Goal: Task Accomplishment & Management: Contribute content

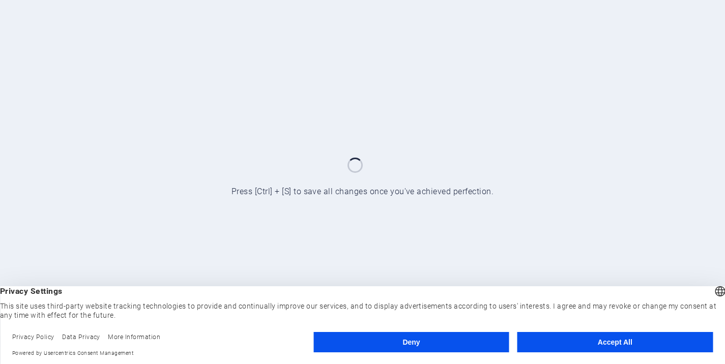
click at [427, 343] on button "Deny" at bounding box center [410, 342] width 195 height 20
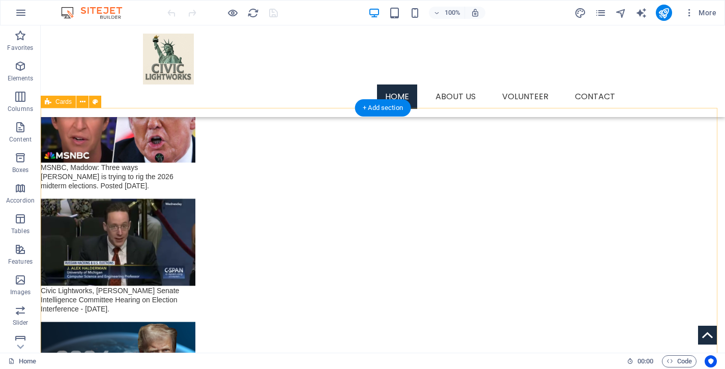
scroll to position [1506, 0]
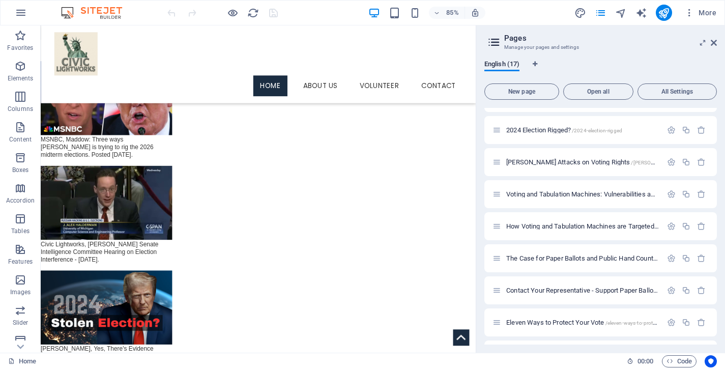
scroll to position [296, 0]
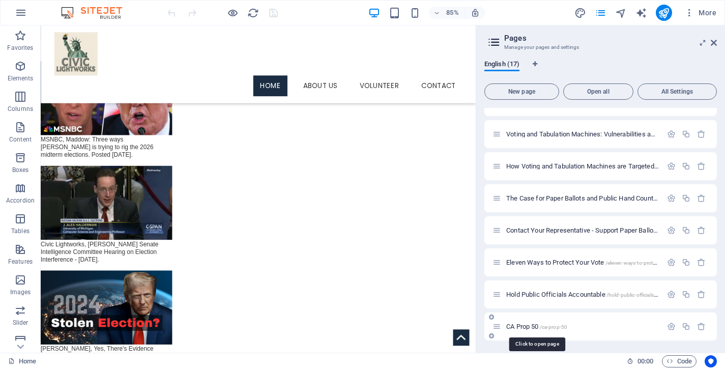
click at [521, 324] on span "CA Prop 50 /ca-prop-50" at bounding box center [536, 327] width 61 height 8
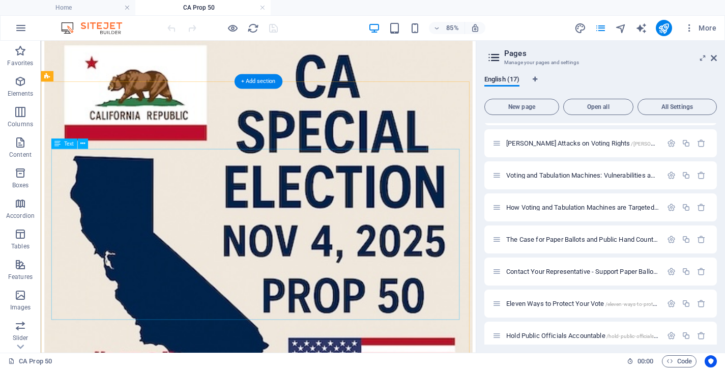
scroll to position [382, 0]
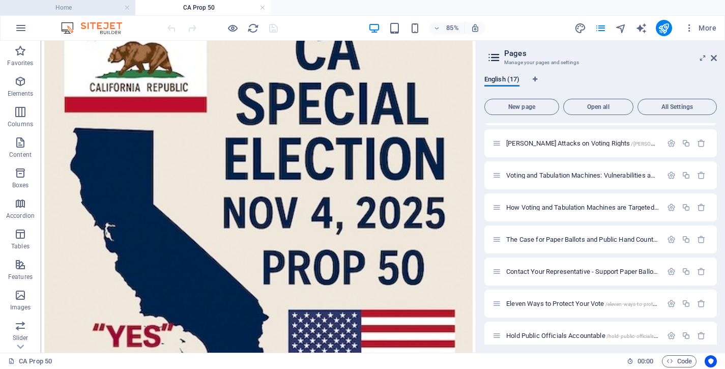
click at [88, 7] on h4 "Home" at bounding box center [67, 7] width 135 height 11
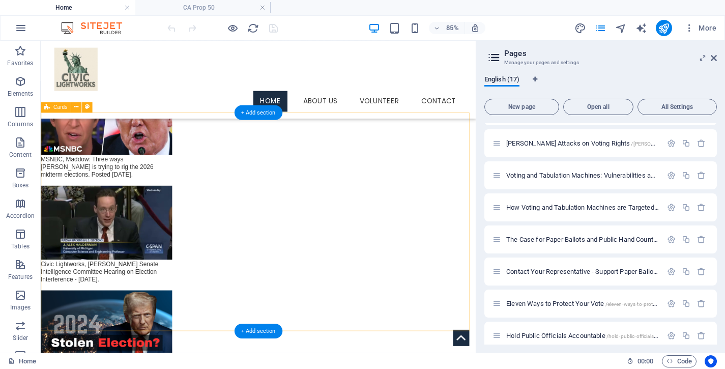
scroll to position [1485, 0]
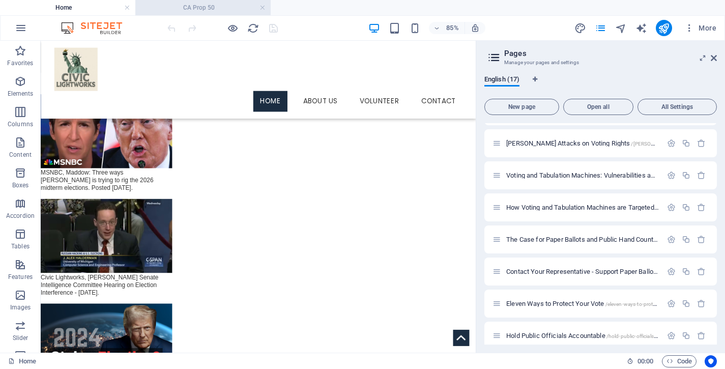
click at [214, 9] on h4 "CA Prop 50" at bounding box center [202, 7] width 135 height 11
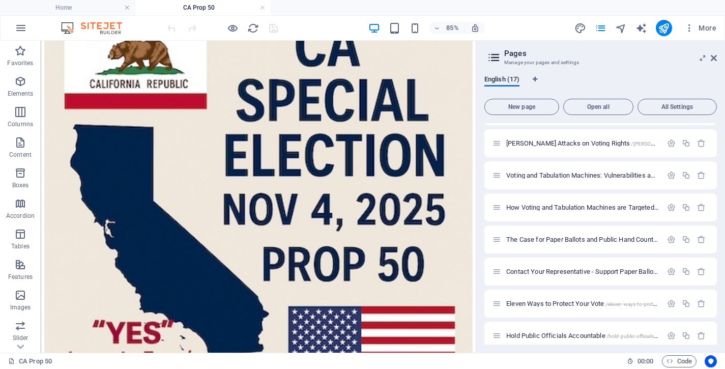
scroll to position [382, 0]
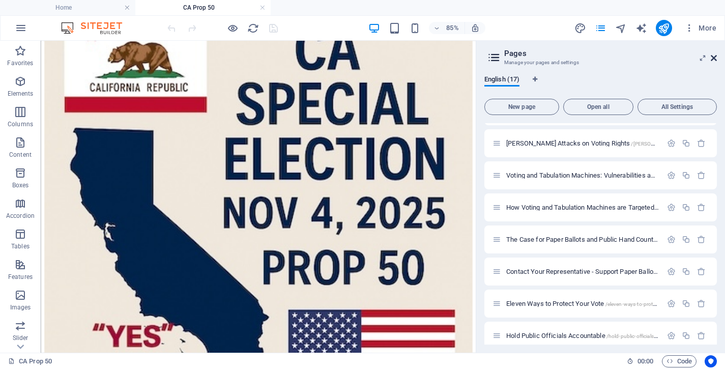
click at [713, 55] on icon at bounding box center [714, 58] width 6 height 8
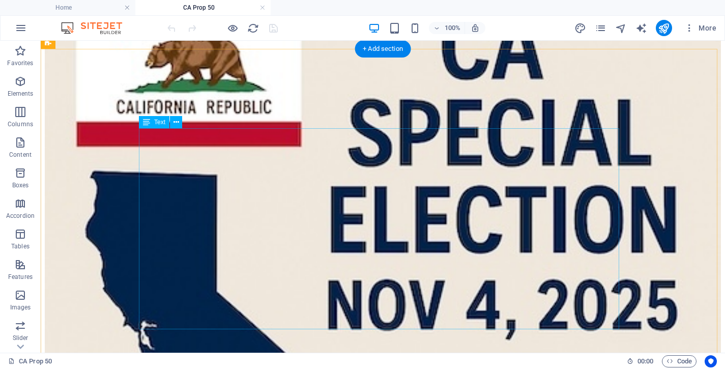
scroll to position [437, 0]
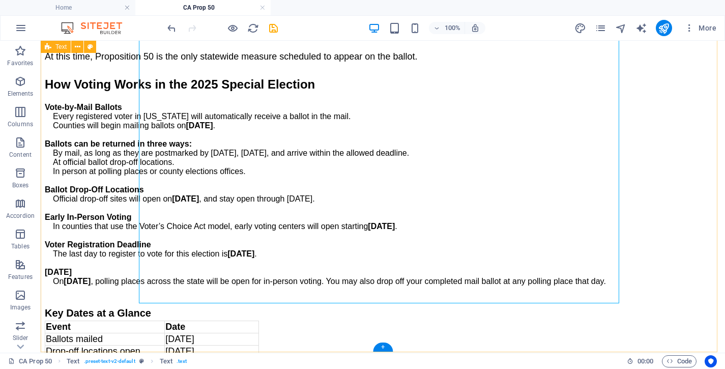
scroll to position [1459, 0]
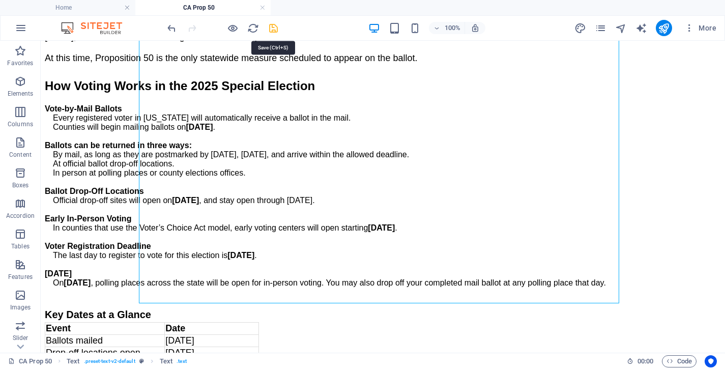
click at [277, 27] on icon "save" at bounding box center [274, 28] width 12 height 12
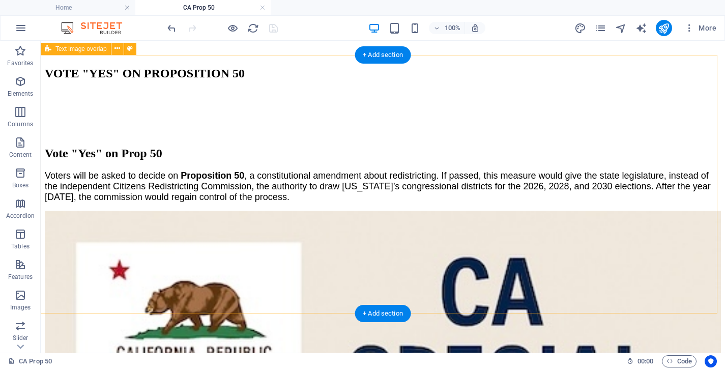
scroll to position [147, 0]
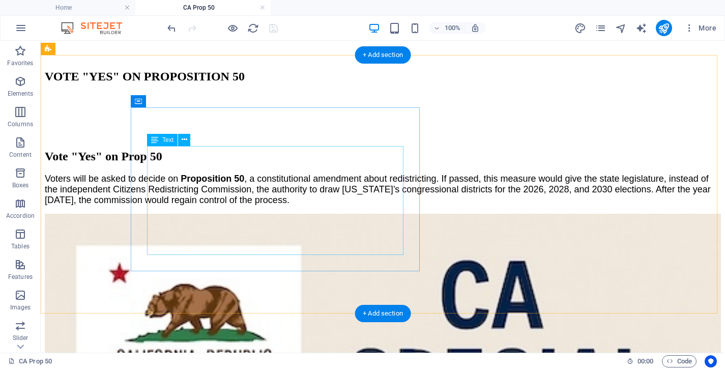
click at [268, 206] on div "Voters will be asked to decide on Proposition 50 , a constitutional amendment a…" at bounding box center [383, 190] width 676 height 32
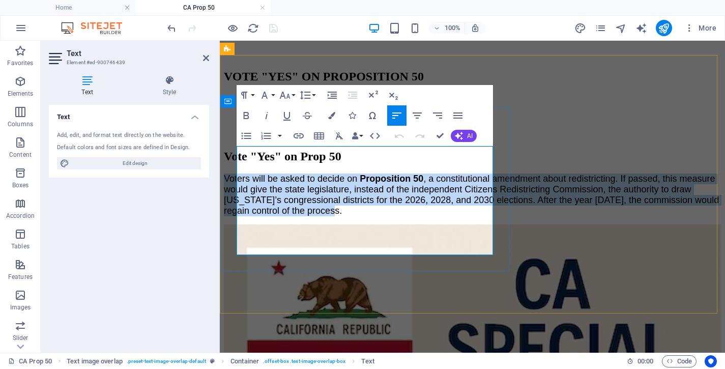
drag, startPoint x: 362, startPoint y: 246, endPoint x: 239, endPoint y: 156, distance: 153.0
click at [239, 174] on p "Voters will be asked to decide on Proposition 50 , a constitutional amendment a…" at bounding box center [472, 195] width 497 height 43
copy p "Voters will be asked to decide on Proposition 50 , a constitutional amendment a…"
click at [371, 216] on p "Voters will be asked to decide on Proposition 50 , a constitutional amendment a…" at bounding box center [472, 195] width 497 height 43
drag, startPoint x: 371, startPoint y: 247, endPoint x: 237, endPoint y: 153, distance: 164.3
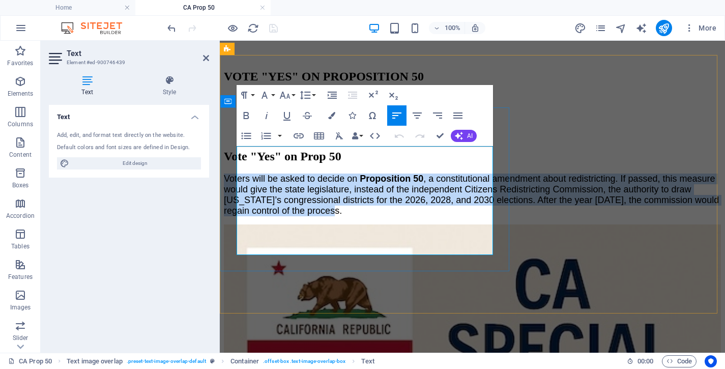
click at [237, 174] on p "Voters will be asked to decide on Proposition 50 , a constitutional amendment a…" at bounding box center [472, 195] width 497 height 43
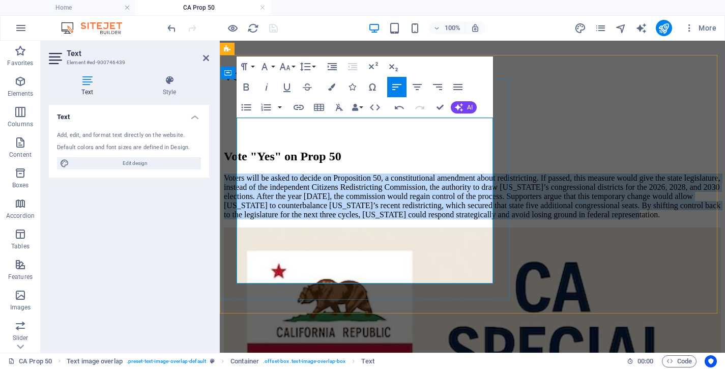
drag, startPoint x: 239, startPoint y: 125, endPoint x: 492, endPoint y: 280, distance: 296.4
click at [492, 219] on p "Voters will be asked to decide on Proposition 50, a constitutional amendment ab…" at bounding box center [472, 197] width 497 height 46
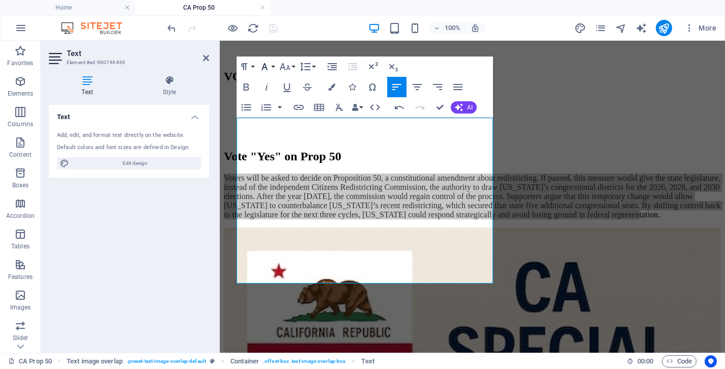
click at [265, 70] on icon "button" at bounding box center [264, 67] width 12 height 12
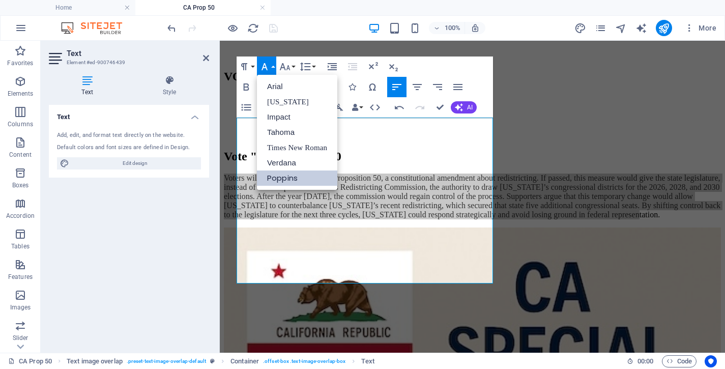
scroll to position [0, 0]
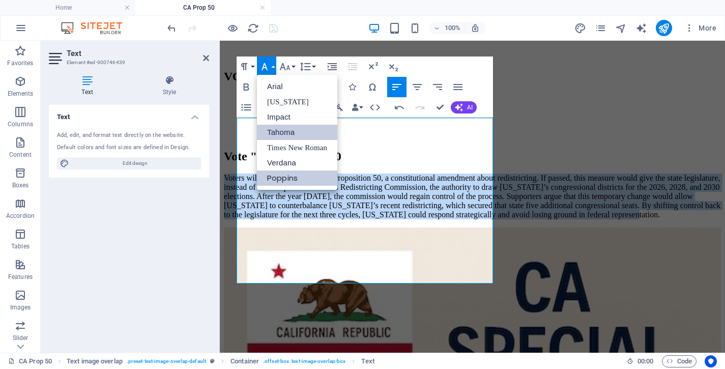
click at [279, 131] on link "Tahoma" at bounding box center [297, 132] width 80 height 15
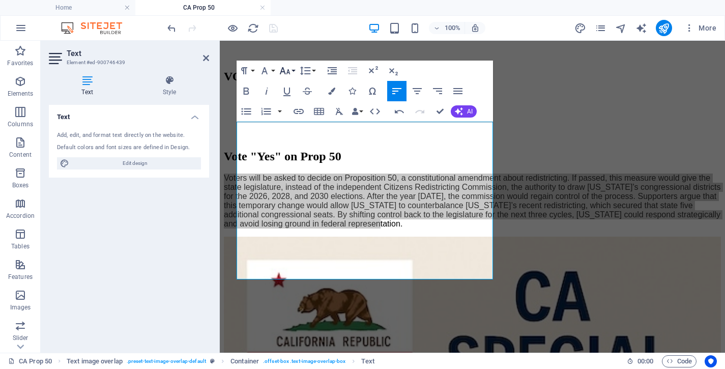
click at [289, 69] on icon "button" at bounding box center [285, 71] width 12 height 12
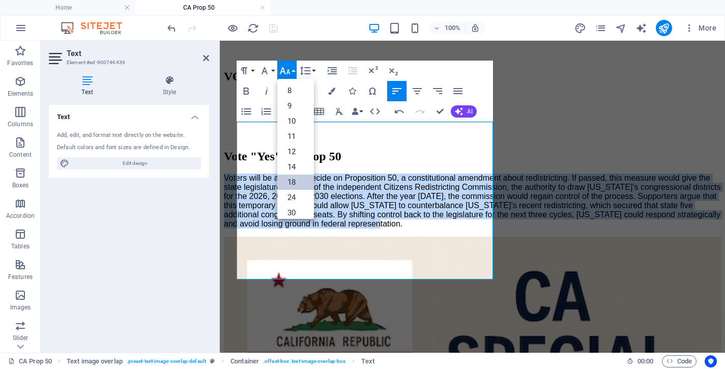
click at [298, 181] on link "18" at bounding box center [295, 182] width 37 height 15
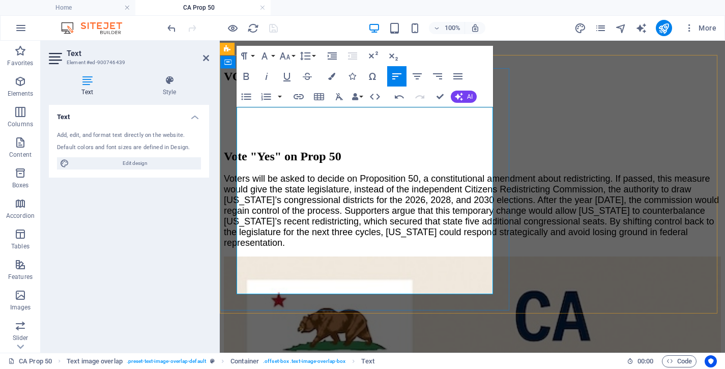
click at [354, 201] on p "Voters will be asked to decide on Proposition 50, a constitutional amendment ab…" at bounding box center [472, 211] width 497 height 75
drag, startPoint x: 361, startPoint y: 209, endPoint x: 451, endPoint y: 210, distance: 90.6
click at [451, 210] on span "Voters will be asked to decide on Proposition 50, a constitutional amendment ab…" at bounding box center [471, 211] width 495 height 74
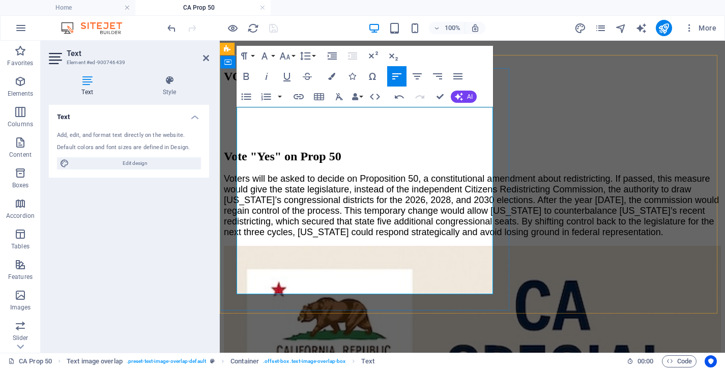
click at [262, 237] on span "Voters will be asked to decide on Proposition 50, a constitutional amendment ab…" at bounding box center [471, 206] width 495 height 64
drag, startPoint x: 482, startPoint y: 227, endPoint x: 295, endPoint y: 243, distance: 187.9
click at [295, 237] on span "Voters will be asked to decide on Proposition 50, a constitutional amendment ab…" at bounding box center [471, 206] width 495 height 64
drag, startPoint x: 280, startPoint y: 239, endPoint x: 313, endPoint y: 241, distance: 33.1
click at [313, 237] on span "Voters will be asked to decide on Proposition 50, a constitutional amendment ab…" at bounding box center [471, 206] width 495 height 64
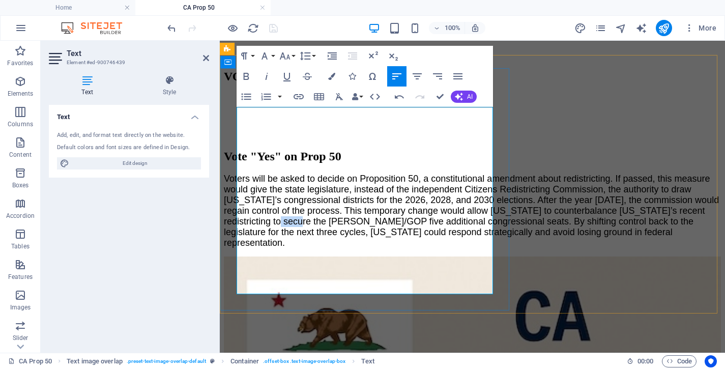
drag, startPoint x: 293, startPoint y: 240, endPoint x: 275, endPoint y: 241, distance: 17.8
click at [275, 241] on span "Voters will be asked to decide on Proposition 50, a constitutional amendment ab…" at bounding box center [471, 211] width 495 height 74
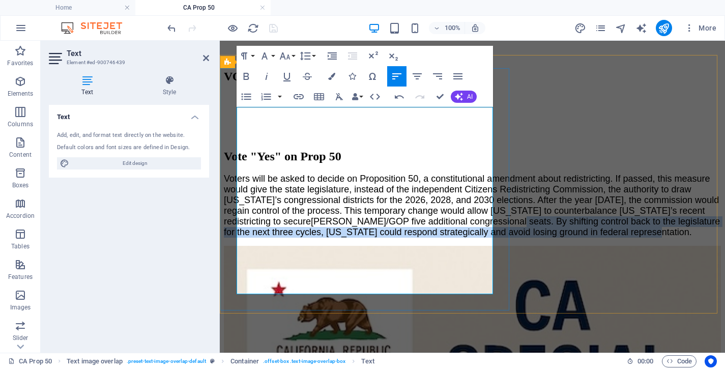
drag, startPoint x: 471, startPoint y: 240, endPoint x: 494, endPoint y: 281, distance: 47.6
click at [494, 238] on div "Vote "Yes" on Prop 50 Voters will be asked to decide on Proposition 50, a const…" at bounding box center [472, 194] width 497 height 88
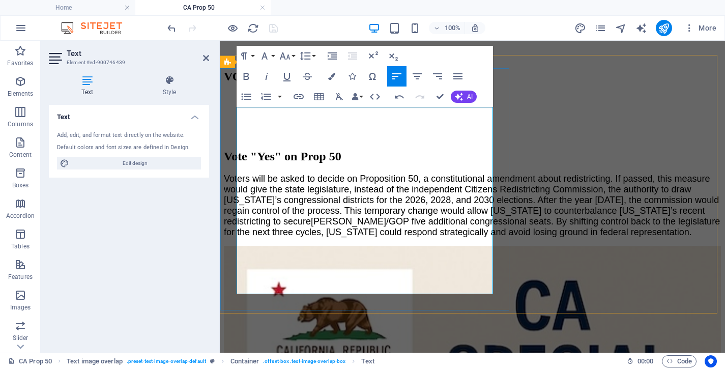
click at [410, 238] on p "Voters will be asked to decide on Proposition 50, a constitutional amendment ab…" at bounding box center [472, 206] width 497 height 64
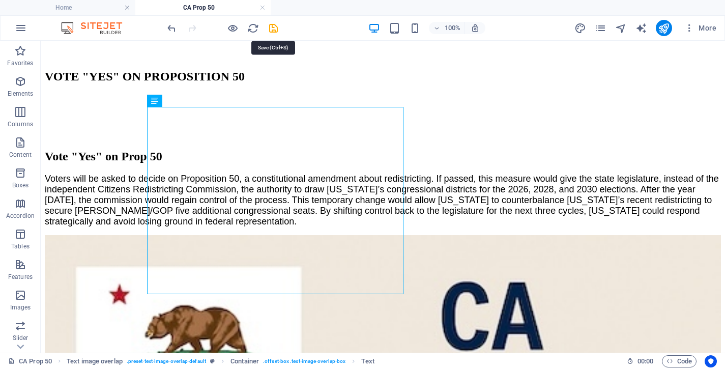
drag, startPoint x: 245, startPoint y: 4, endPoint x: 281, endPoint y: 36, distance: 48.3
click at [275, 26] on icon "save" at bounding box center [274, 28] width 12 height 12
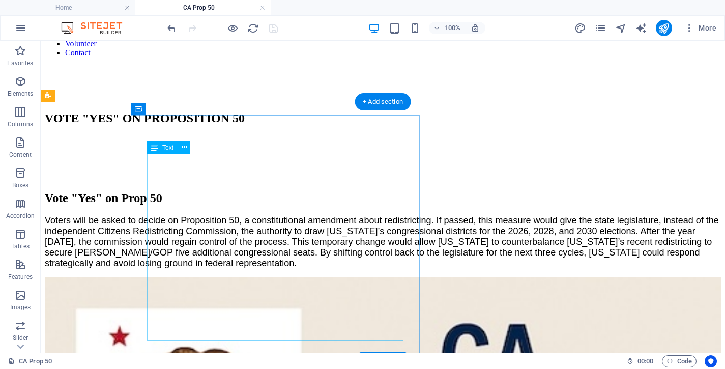
scroll to position [98, 0]
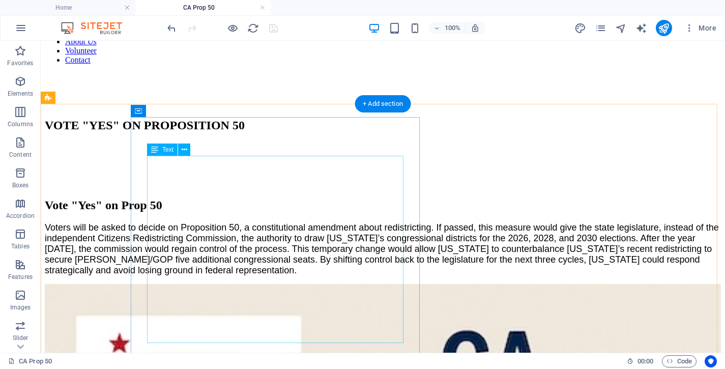
click at [204, 222] on div "Voters will be asked to decide on Proposition 50, a constitutional amendment ab…" at bounding box center [383, 248] width 676 height 53
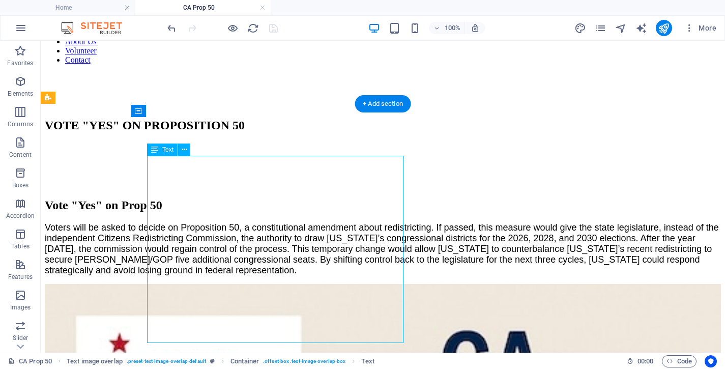
click at [204, 222] on div "Voters will be asked to decide on Proposition 50, a constitutional amendment ab…" at bounding box center [383, 248] width 676 height 53
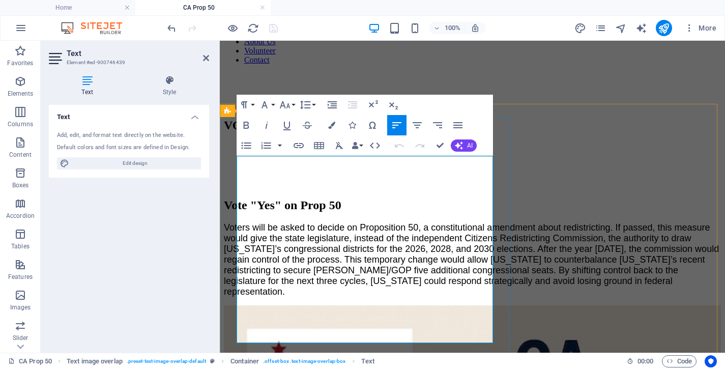
click at [265, 222] on span "Voters will be asked to decide on Proposition 50, a constitutional amendment ab…" at bounding box center [471, 259] width 495 height 74
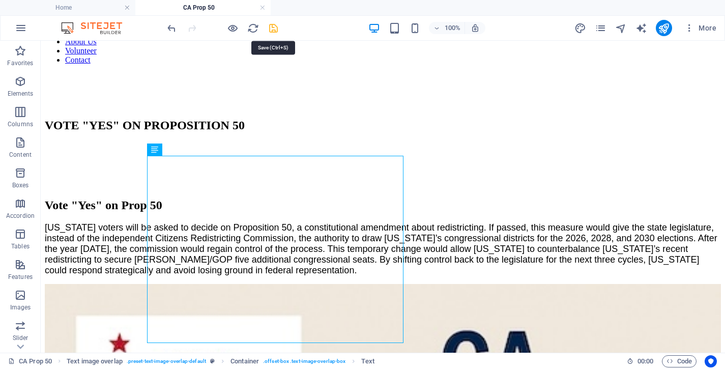
click at [271, 25] on icon "save" at bounding box center [274, 28] width 12 height 12
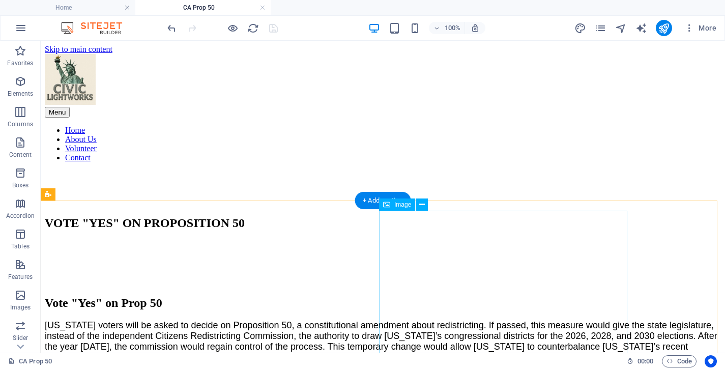
scroll to position [8, 0]
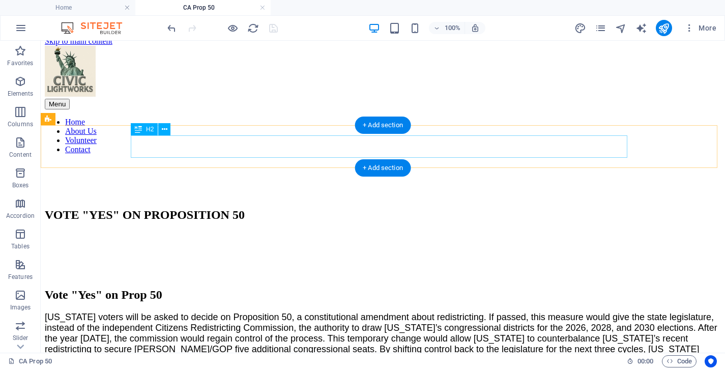
click at [419, 208] on div "VOTE "YES" ON PROPOSITION 50" at bounding box center [383, 215] width 676 height 14
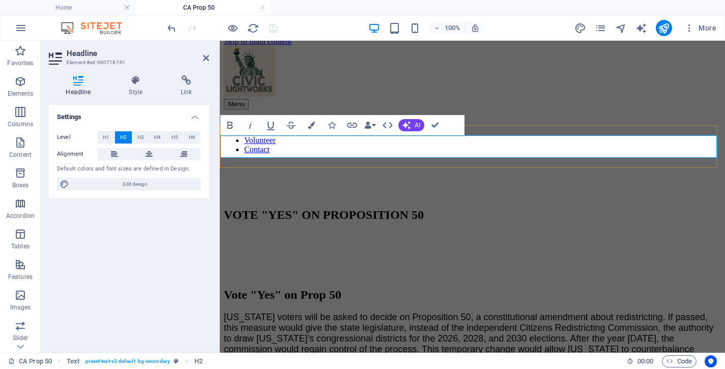
click at [355, 208] on h2 "VOTE "YES" ON PROPOSITION 50" at bounding box center [472, 215] width 497 height 14
drag, startPoint x: 355, startPoint y: 148, endPoint x: 220, endPoint y: 141, distance: 134.5
click at [224, 208] on h2 "VOTE "YES" ON PROPOSITION 50" at bounding box center [472, 215] width 497 height 14
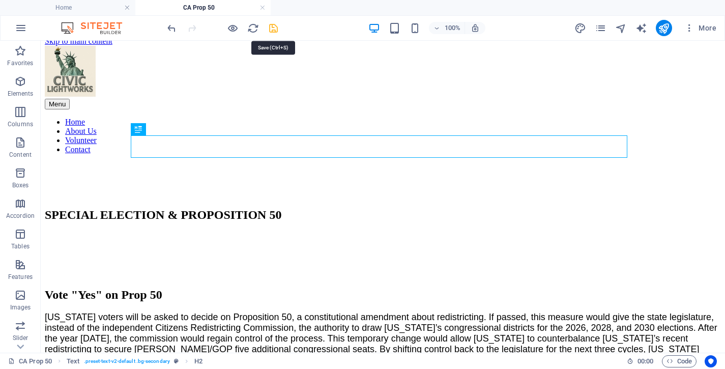
click at [273, 28] on icon "save" at bounding box center [274, 28] width 12 height 12
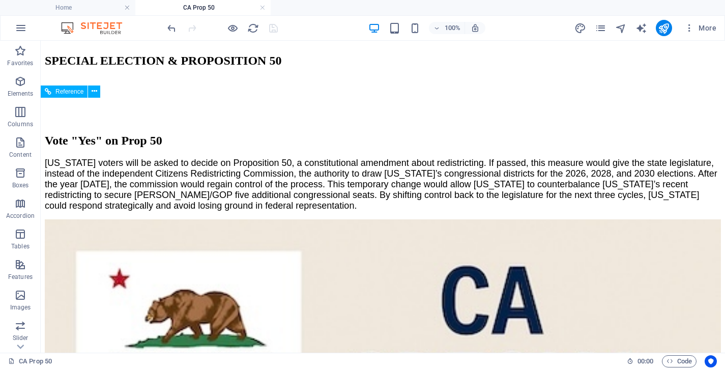
scroll to position [106, 0]
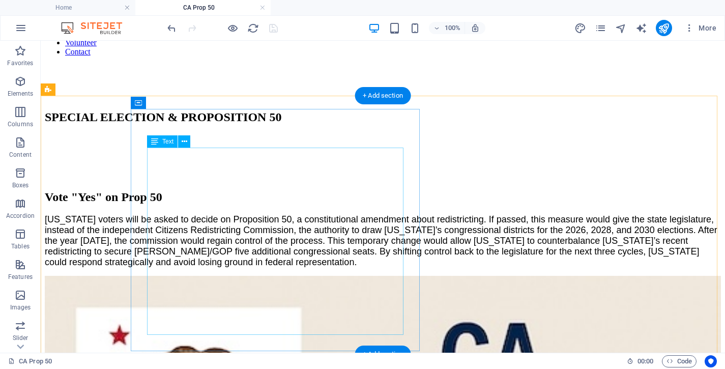
click at [343, 268] on div "California voters will be asked to decide on Proposition 50, a constitutional a…" at bounding box center [383, 240] width 676 height 53
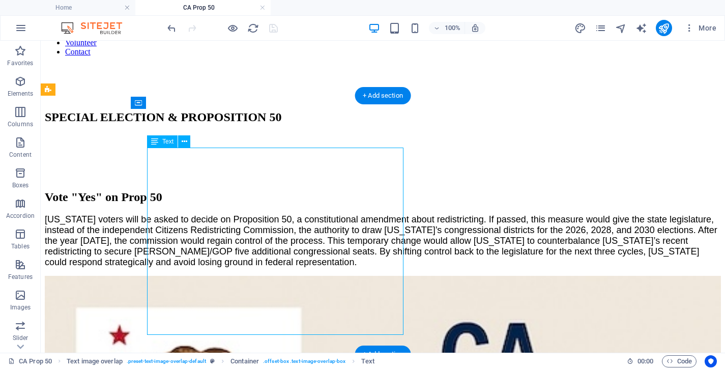
click at [343, 268] on div "California voters will be asked to decide on Proposition 50, a constitutional a…" at bounding box center [383, 240] width 676 height 53
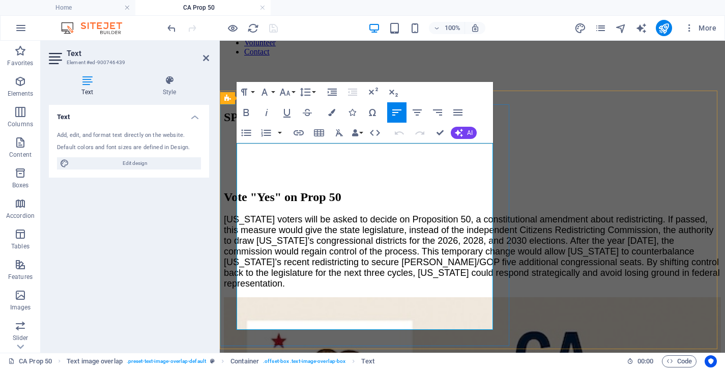
scroll to position [114, 0]
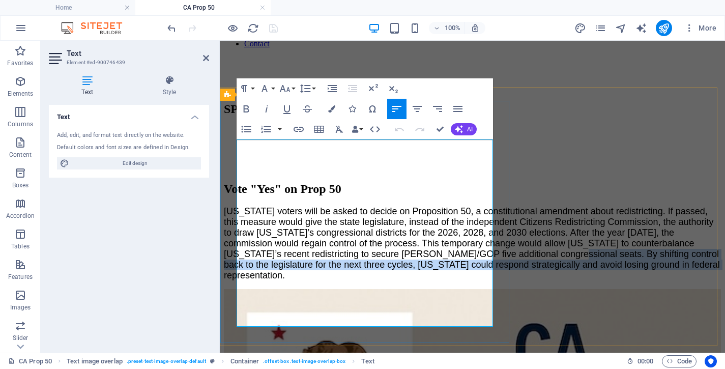
drag, startPoint x: 469, startPoint y: 272, endPoint x: 488, endPoint y: 314, distance: 46.7
click at [488, 281] on p "California voters will be asked to decide on Proposition 50, a constitutional a…" at bounding box center [472, 243] width 497 height 75
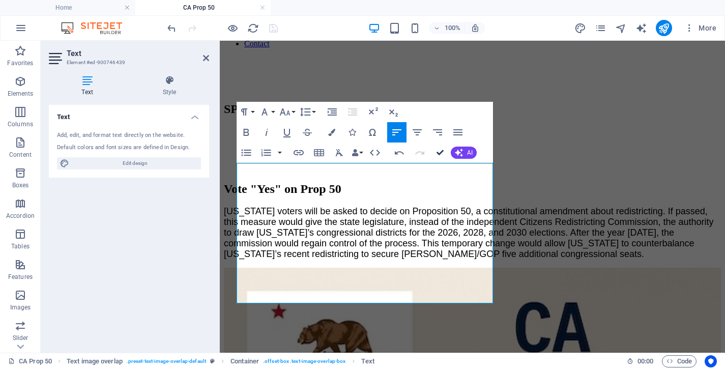
drag, startPoint x: 440, startPoint y: 152, endPoint x: 399, endPoint y: 111, distance: 57.9
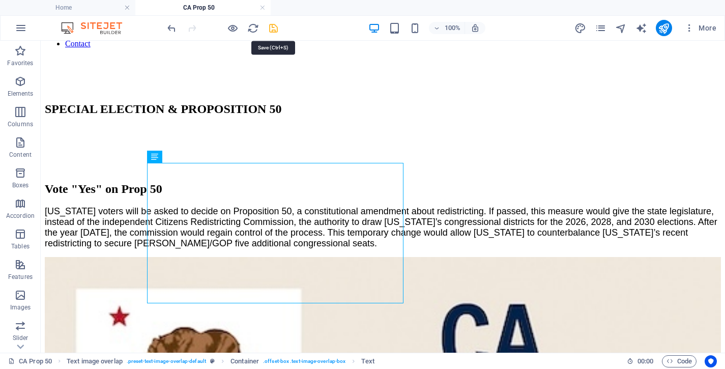
click at [271, 30] on icon "save" at bounding box center [274, 28] width 12 height 12
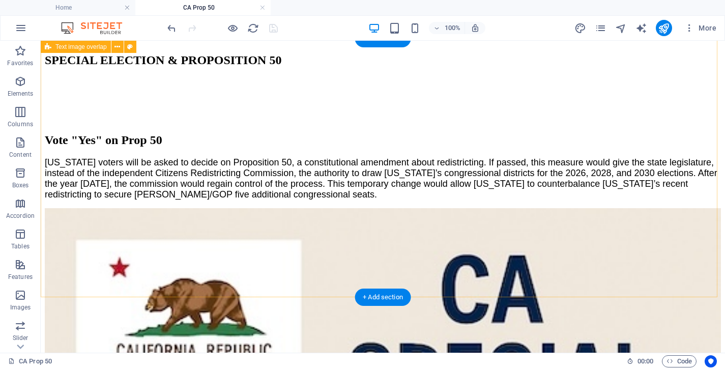
scroll to position [147, 0]
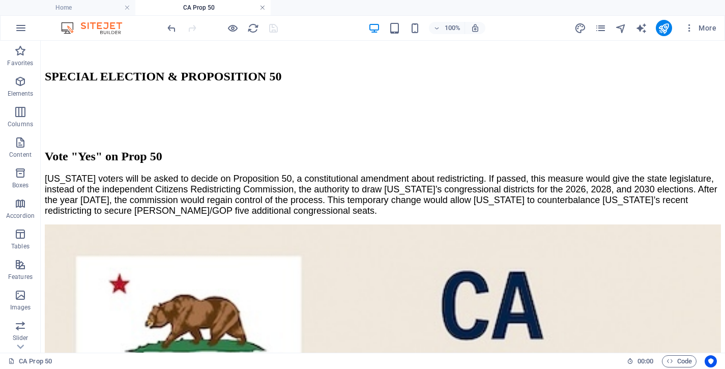
click at [263, 8] on link at bounding box center [262, 8] width 6 height 10
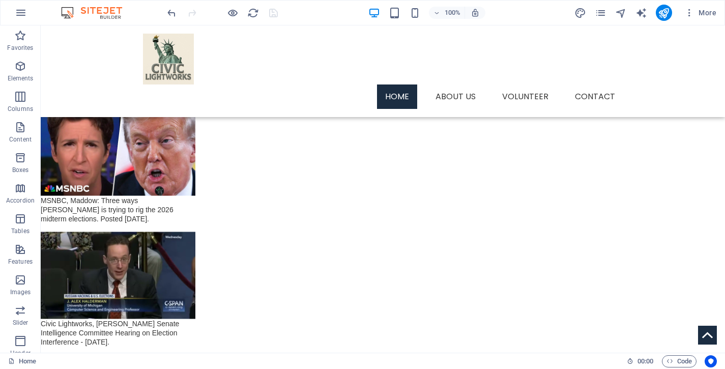
scroll to position [1494, 0]
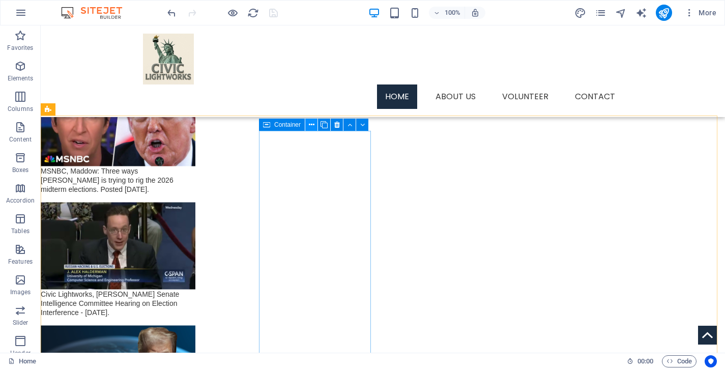
click at [312, 124] on icon at bounding box center [312, 125] width 6 height 11
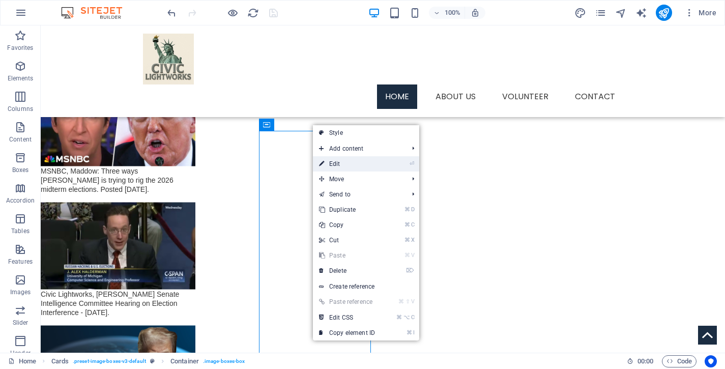
click at [354, 167] on link "⏎ Edit" at bounding box center [347, 163] width 68 height 15
select select
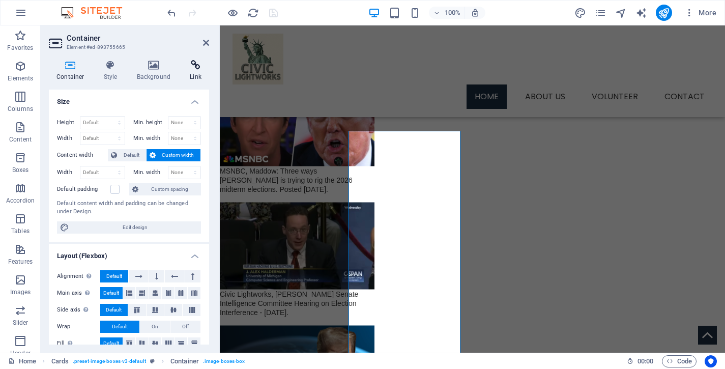
click at [194, 68] on icon at bounding box center [195, 65] width 27 height 10
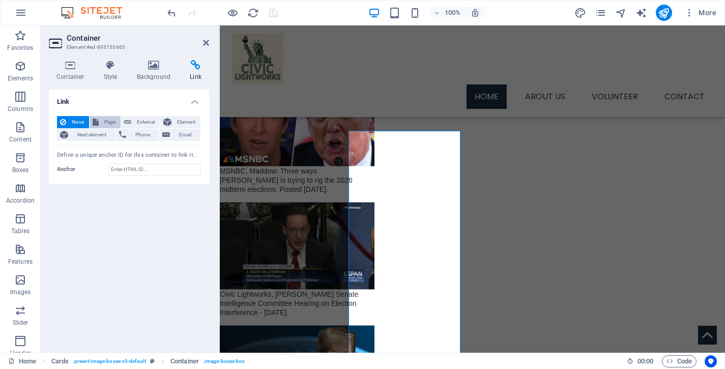
click at [106, 119] on span "Page" at bounding box center [110, 122] width 16 height 12
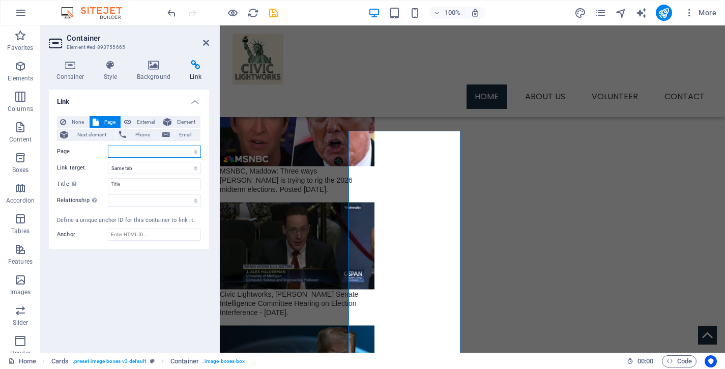
click at [108, 146] on select "Home Services -- Service Detail About Us Contact Volunteer Terms of Use Privacy…" at bounding box center [154, 152] width 93 height 12
select select "16"
click option "CA Prop 50" at bounding box center [0, 0] width 0 height 0
click at [164, 181] on input "Title Additional link description, should not be the same as the link text. The…" at bounding box center [154, 184] width 93 height 12
type input "C"
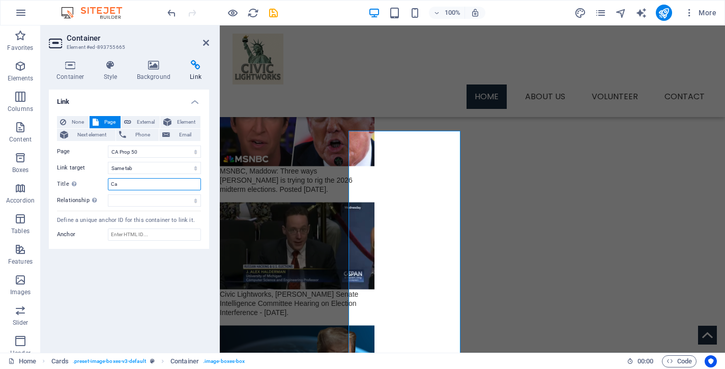
type input "C"
type input "CA Special Election & Prop 50"
click at [274, 12] on icon "save" at bounding box center [274, 13] width 12 height 12
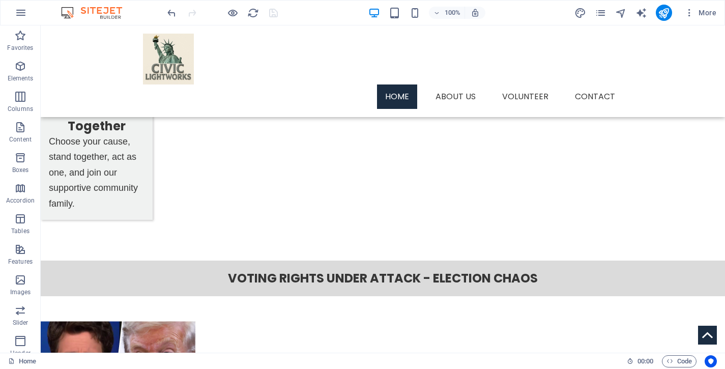
scroll to position [1250, 0]
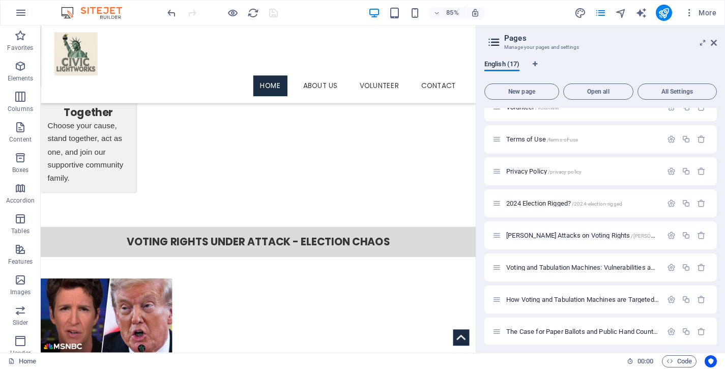
scroll to position [296, 0]
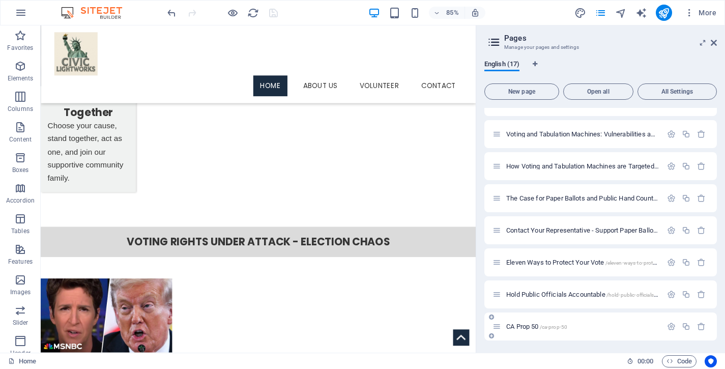
click at [524, 327] on span "CA Prop 50 /ca-prop-50" at bounding box center [536, 327] width 61 height 8
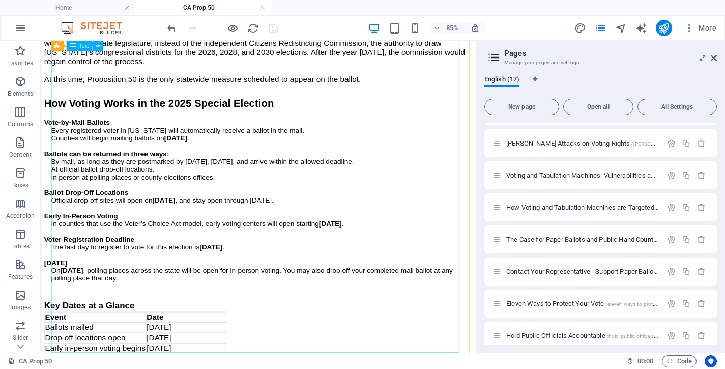
scroll to position [1404, 0]
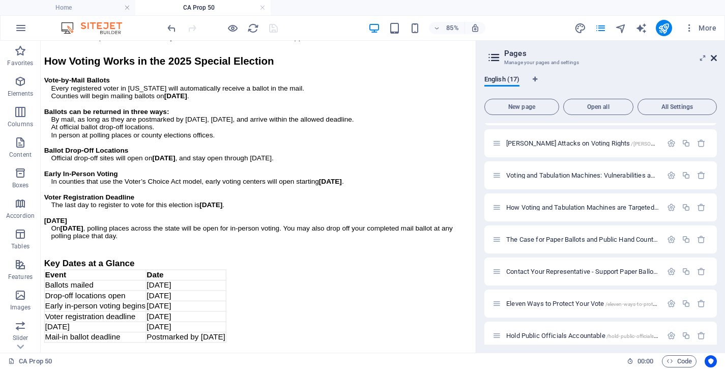
click at [715, 60] on icon at bounding box center [714, 58] width 6 height 8
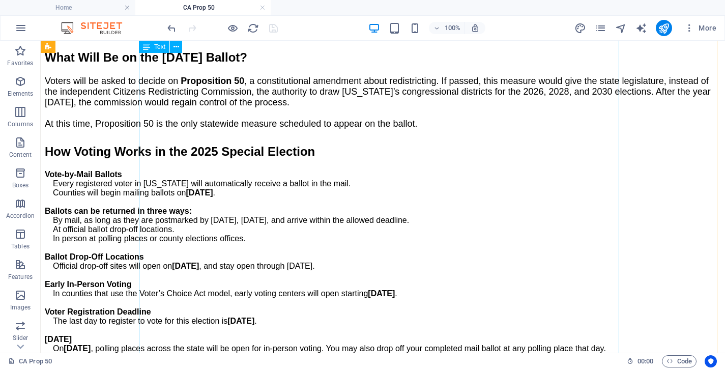
scroll to position [1459, 0]
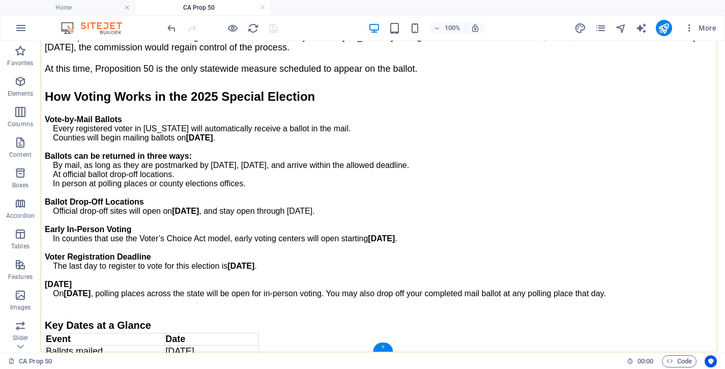
click at [383, 348] on div "+" at bounding box center [383, 346] width 20 height 9
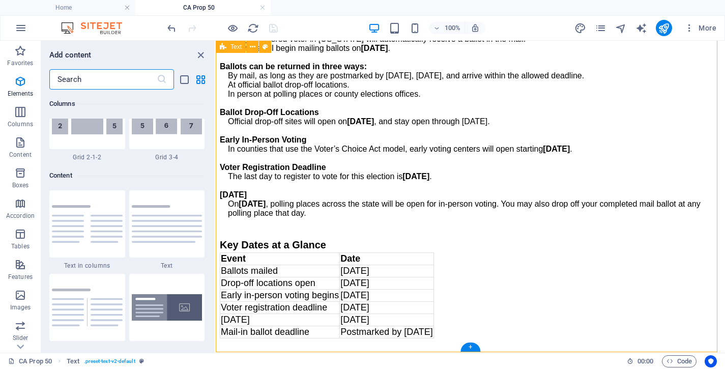
scroll to position [1780, 0]
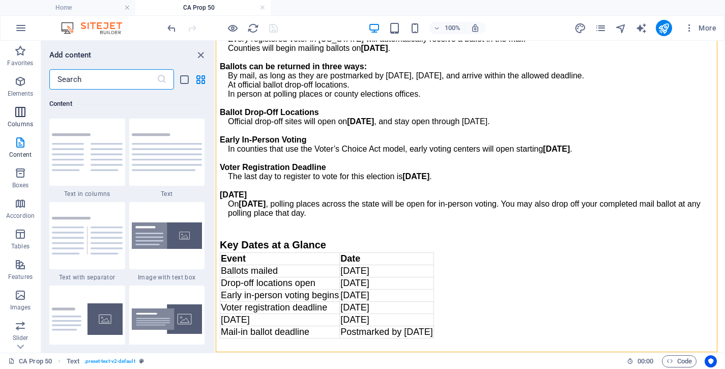
click at [16, 113] on icon "button" at bounding box center [20, 112] width 12 height 12
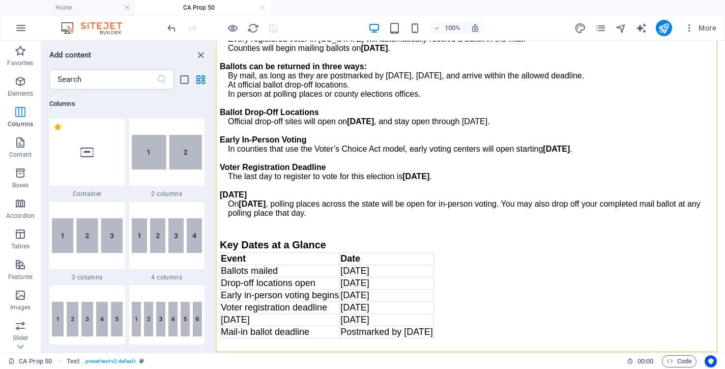
scroll to position [504, 0]
click at [176, 164] on img at bounding box center [167, 152] width 71 height 35
click at [216, 164] on div "Drag here to replace the existing content. Press “Ctrl” if you want to create a…" at bounding box center [470, 197] width 509 height 312
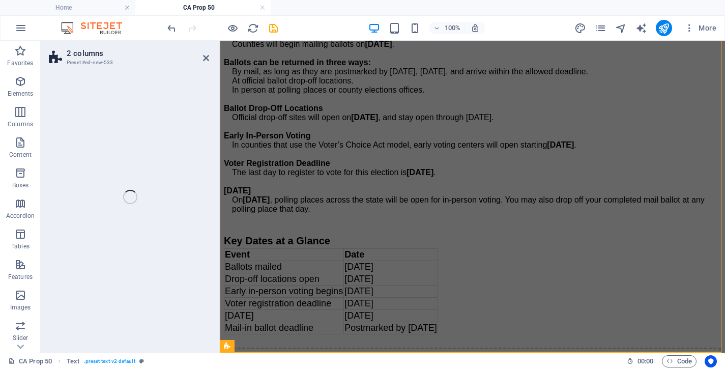
select select "rem"
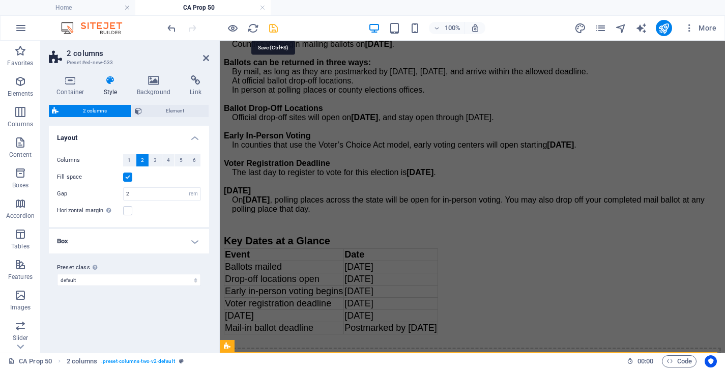
click at [277, 25] on icon "save" at bounding box center [274, 28] width 12 height 12
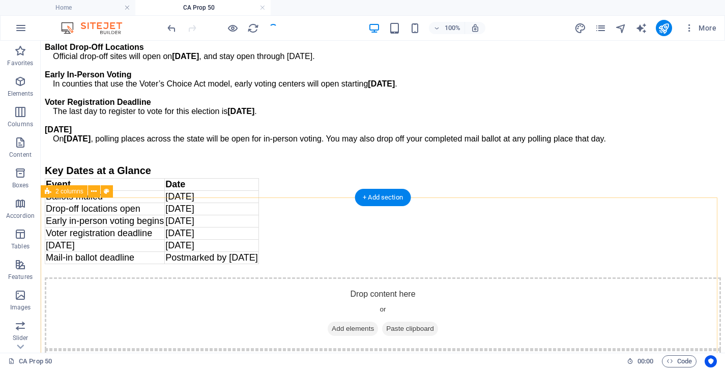
scroll to position [1629, 0]
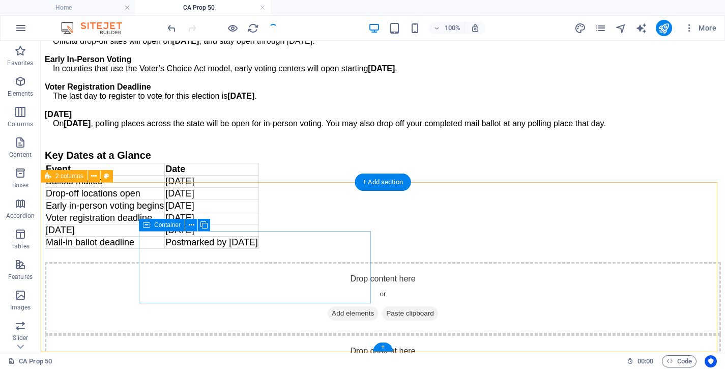
click at [328, 306] on span "Add elements" at bounding box center [353, 313] width 50 height 14
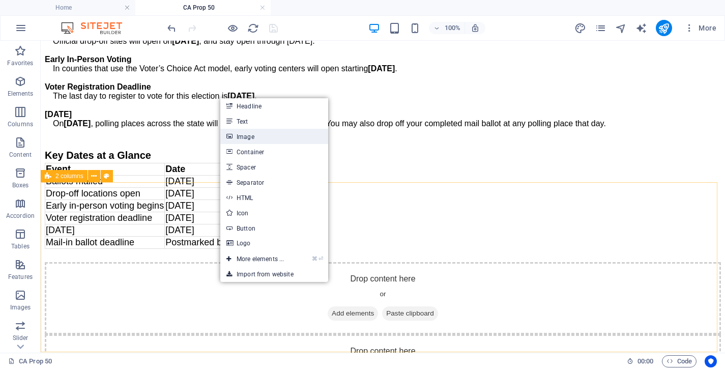
click at [263, 141] on link "Image" at bounding box center [274, 136] width 108 height 15
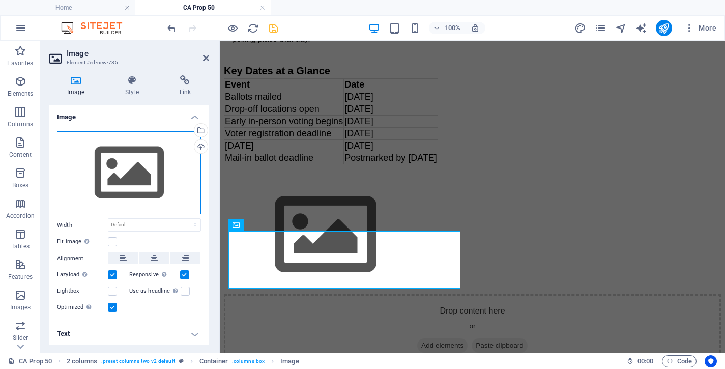
click at [155, 172] on div "Drag files here, click to choose files or select files from Files or our free s…" at bounding box center [129, 172] width 144 height 83
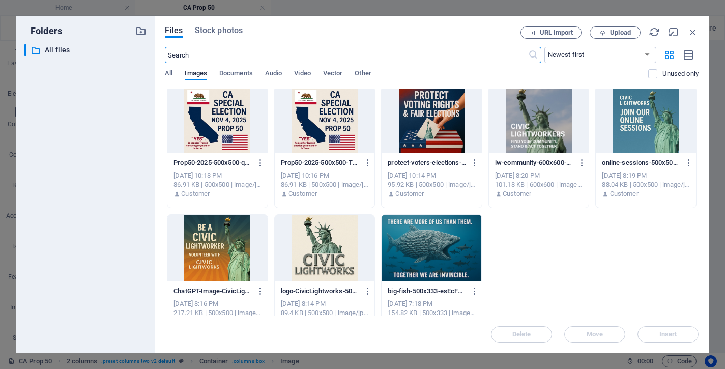
scroll to position [279, 0]
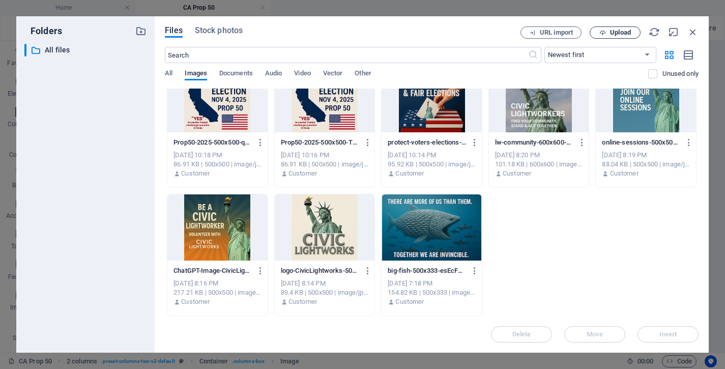
click at [624, 31] on span "Upload" at bounding box center [620, 33] width 21 height 6
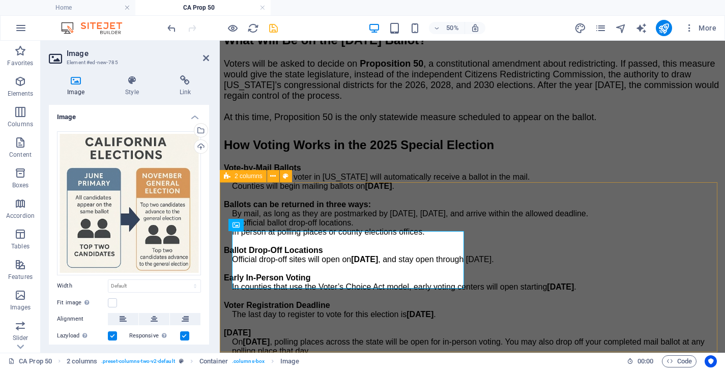
scroll to position [1629, 0]
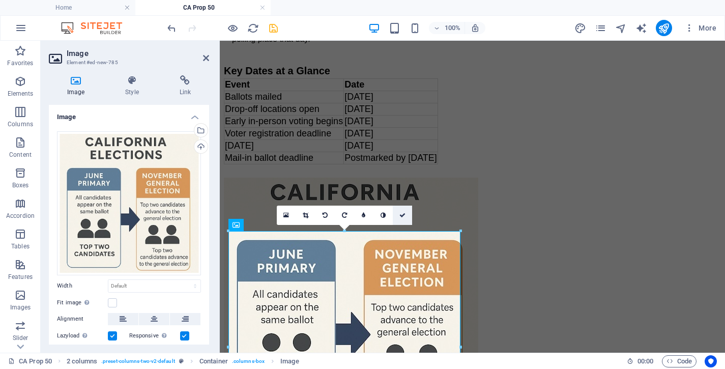
click at [403, 214] on icon at bounding box center [402, 215] width 6 height 6
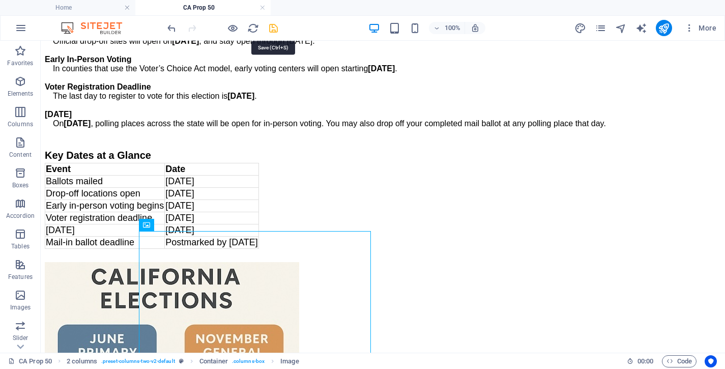
click at [275, 26] on icon "save" at bounding box center [274, 28] width 12 height 12
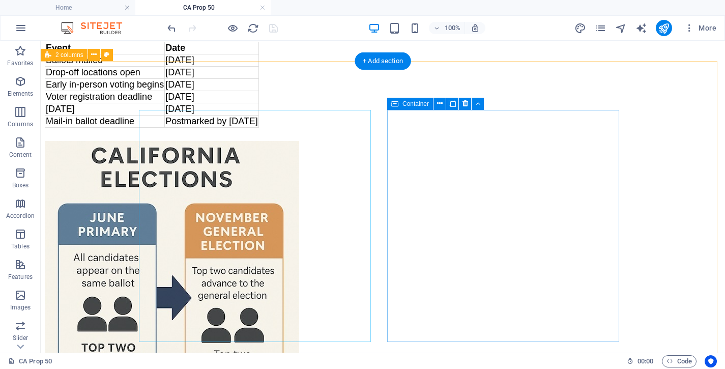
scroll to position [1751, 0]
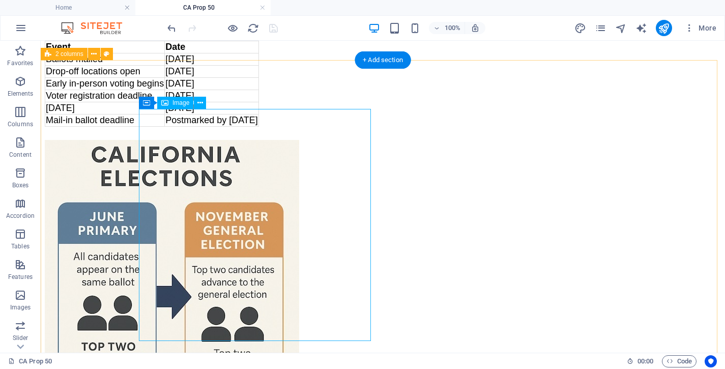
click at [297, 228] on figure at bounding box center [383, 268] width 676 height 256
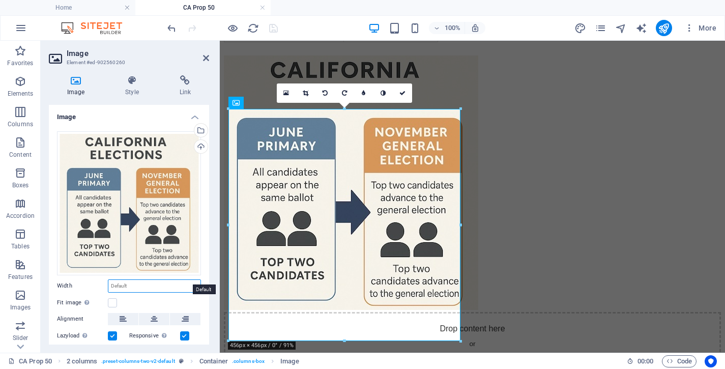
click at [108, 280] on select "Default auto px rem % em vh vw" at bounding box center [154, 286] width 92 height 12
select select "px"
click option "px" at bounding box center [0, 0] width 0 height 0
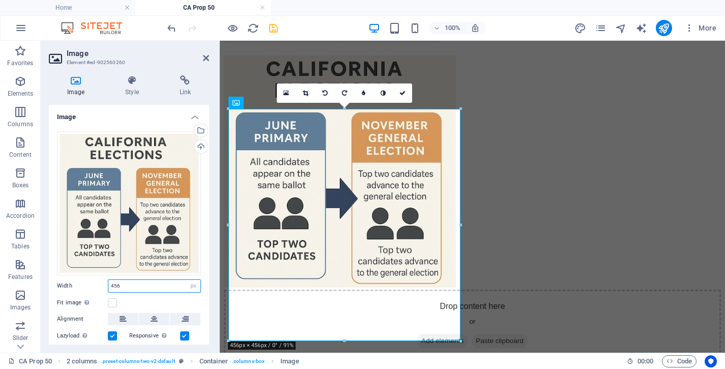
click at [147, 280] on input "456" at bounding box center [154, 286] width 92 height 12
drag, startPoint x: 147, startPoint y: 279, endPoint x: 70, endPoint y: 275, distance: 77.4
click at [108, 280] on input "456" at bounding box center [154, 286] width 92 height 12
click at [146, 280] on input "456" at bounding box center [154, 286] width 92 height 12
drag, startPoint x: 146, startPoint y: 276, endPoint x: 84, endPoint y: 273, distance: 61.7
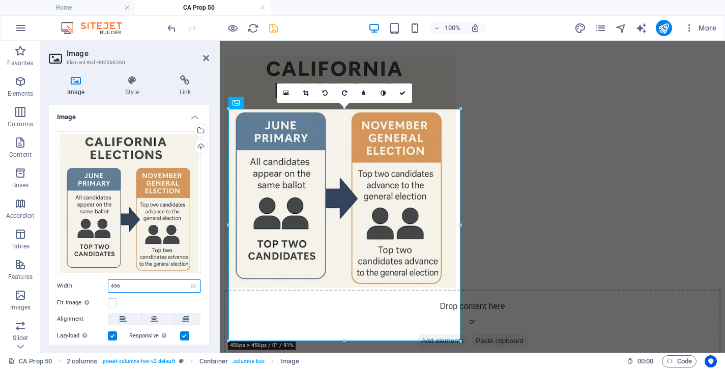
click at [108, 280] on input "456" at bounding box center [154, 286] width 92 height 12
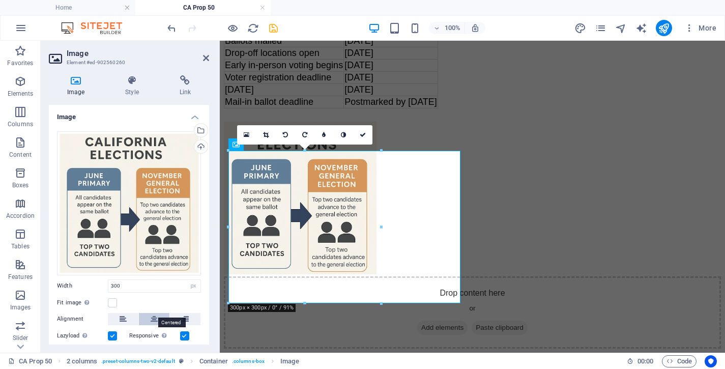
click at [154, 313] on button at bounding box center [154, 319] width 31 height 12
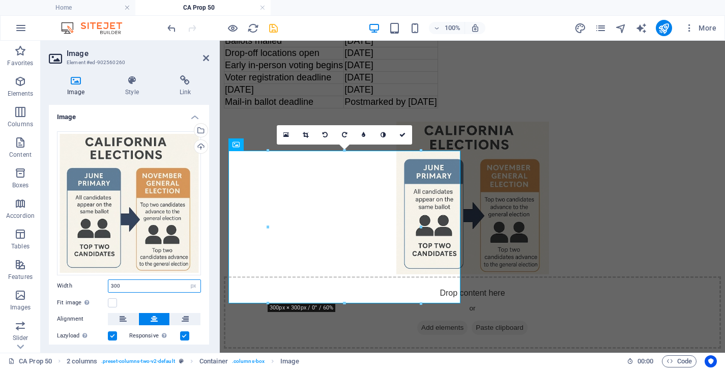
drag, startPoint x: 136, startPoint y: 280, endPoint x: 54, endPoint y: 276, distance: 82.5
click at [108, 280] on input "300" at bounding box center [154, 286] width 92 height 12
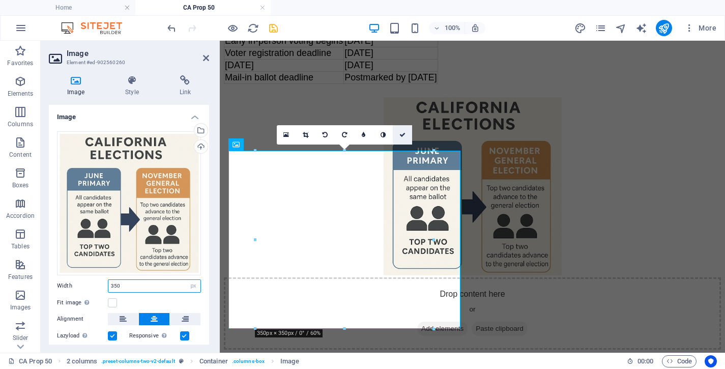
type input "350"
click at [404, 133] on icon at bounding box center [402, 135] width 6 height 6
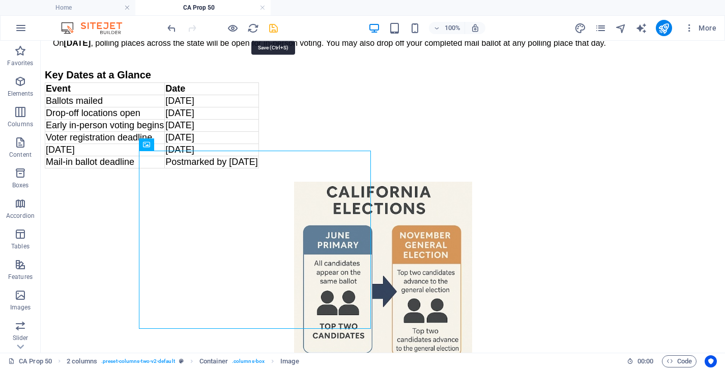
click at [273, 28] on icon "save" at bounding box center [274, 28] width 12 height 12
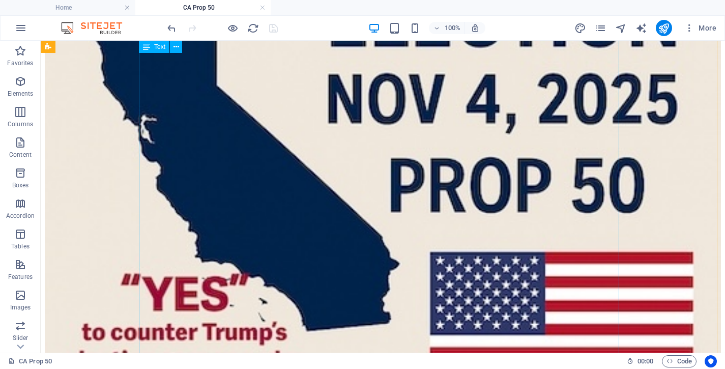
scroll to position [620, 0]
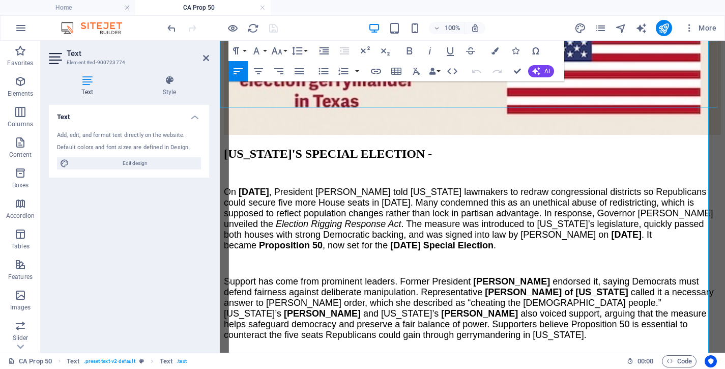
scroll to position [720, 0]
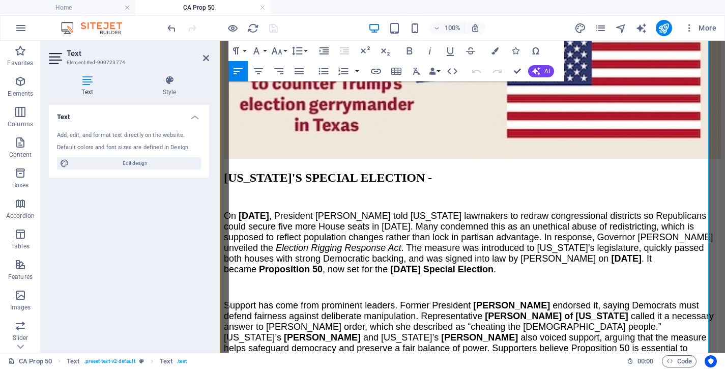
drag, startPoint x: 231, startPoint y: 201, endPoint x: 575, endPoint y: 218, distance: 344.4
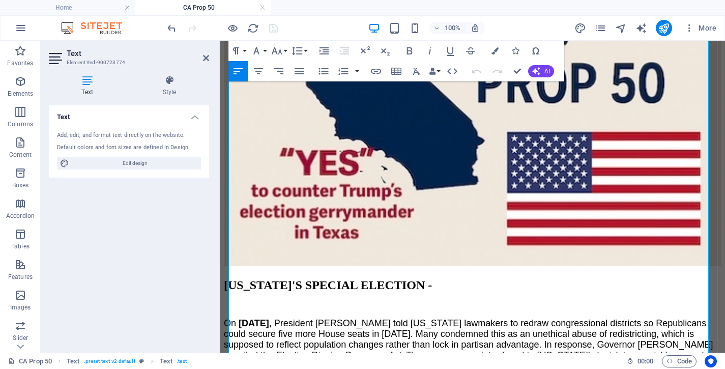
scroll to position [639, 0]
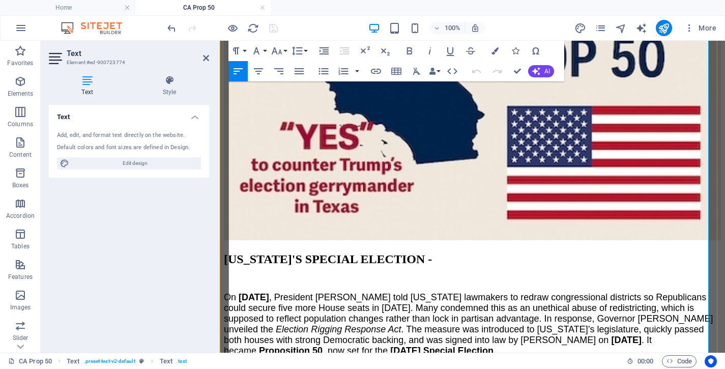
drag, startPoint x: 230, startPoint y: 159, endPoint x: 407, endPoint y: 301, distance: 226.9
copy div "California holds regular statewide elections every even-numbered year . These i…"
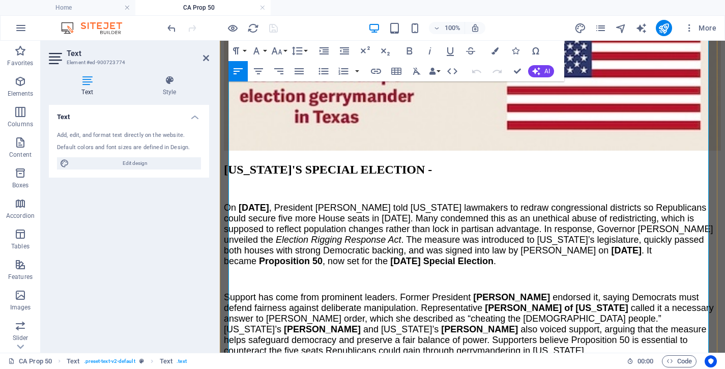
scroll to position [630, 0]
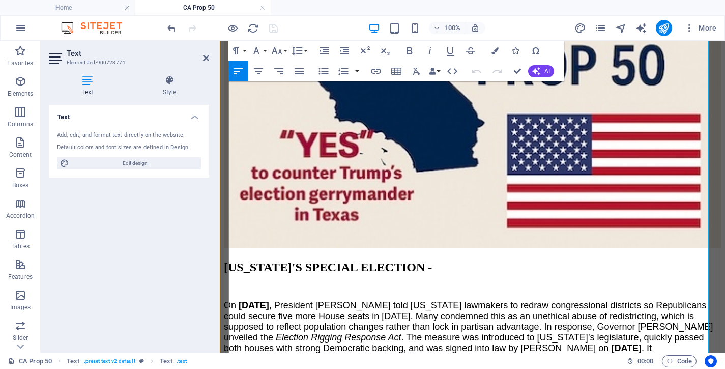
copy div "California holds regular statewide elections every even-numbered year . These i…"
click at [204, 63] on header "Text Element #ed-900723774" at bounding box center [129, 54] width 160 height 26
click at [206, 59] on icon at bounding box center [206, 58] width 6 height 8
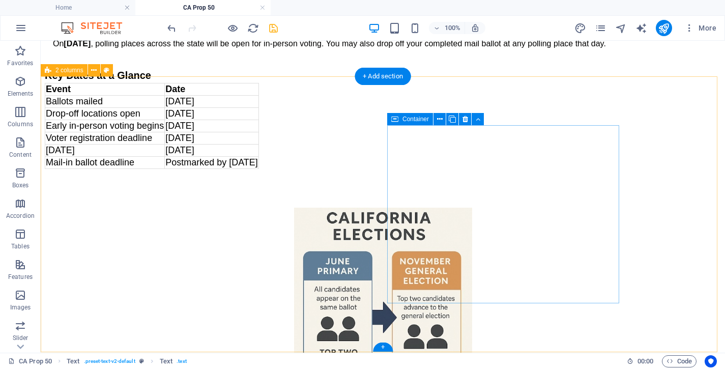
scroll to position [1749, 0]
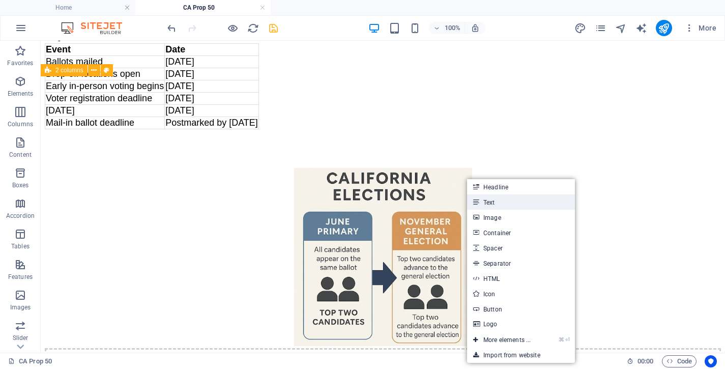
click at [482, 203] on link "Text" at bounding box center [521, 201] width 108 height 15
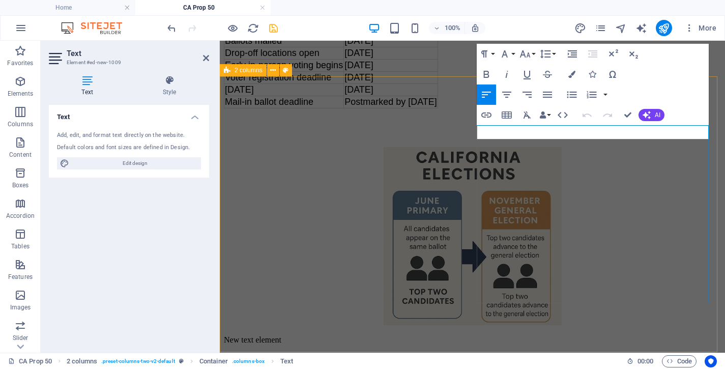
click at [507, 335] on p "New text element" at bounding box center [472, 339] width 497 height 9
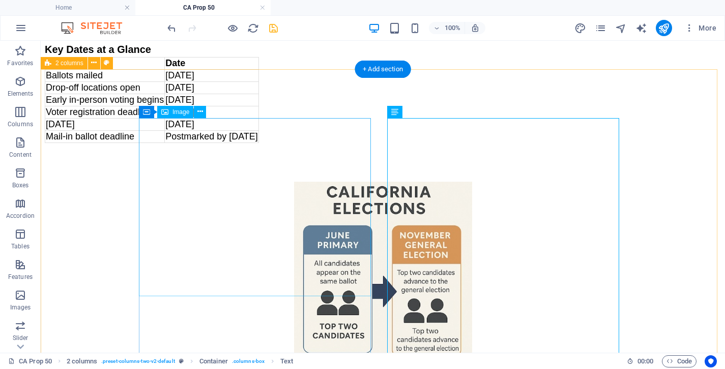
scroll to position [1723, 0]
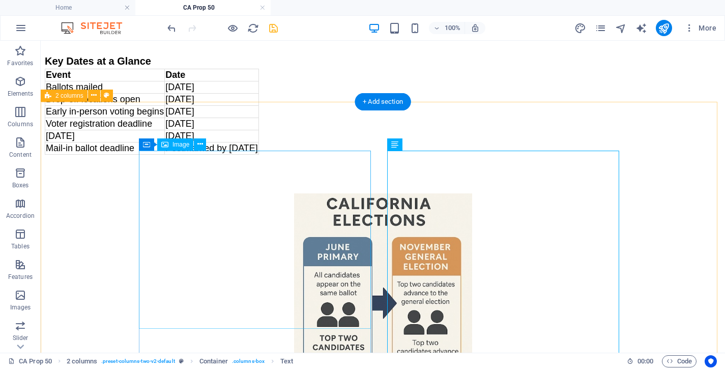
click at [254, 223] on figure at bounding box center [383, 283] width 676 height 180
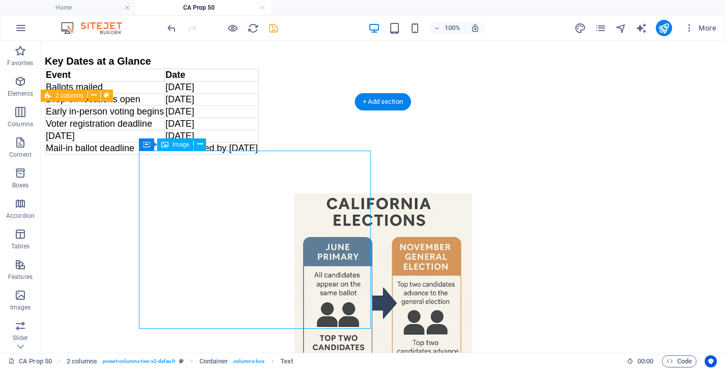
click at [254, 223] on figure at bounding box center [383, 283] width 676 height 180
select select "px"
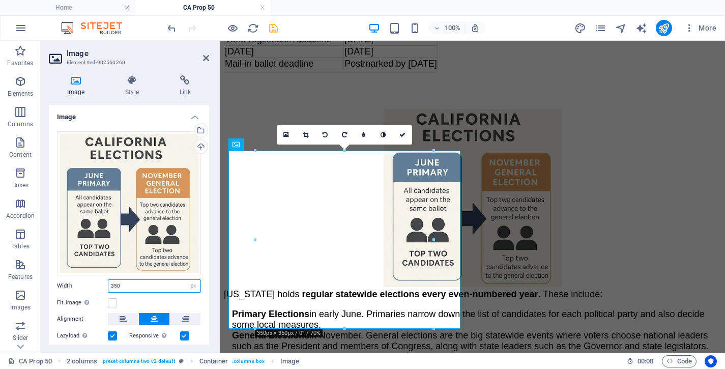
drag, startPoint x: 135, startPoint y: 280, endPoint x: 78, endPoint y: 272, distance: 57.6
click at [108, 280] on input "350" at bounding box center [154, 286] width 92 height 12
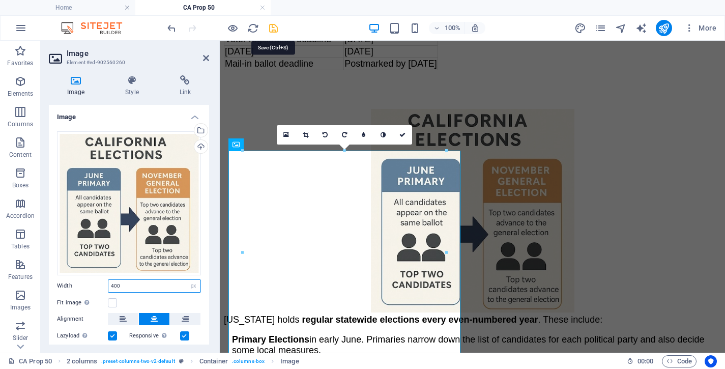
type input "400"
drag, startPoint x: 272, startPoint y: 28, endPoint x: 279, endPoint y: 31, distance: 7.6
click at [272, 28] on icon "save" at bounding box center [274, 28] width 12 height 12
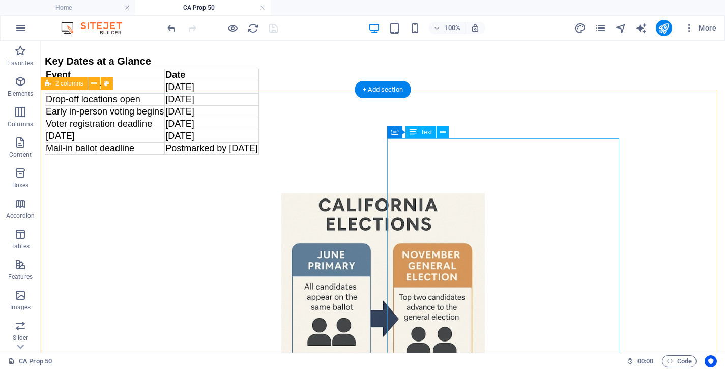
scroll to position [1772, 0]
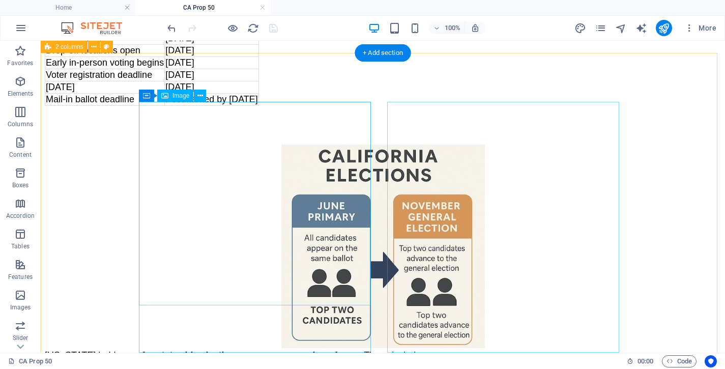
click at [236, 211] on figure at bounding box center [383, 248] width 676 height 206
select select "px"
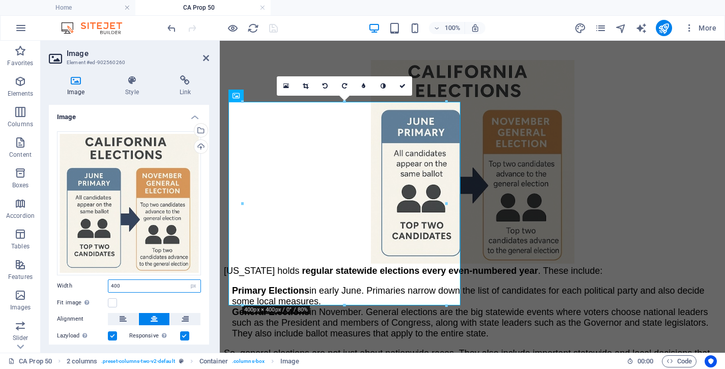
drag, startPoint x: 128, startPoint y: 280, endPoint x: 80, endPoint y: 273, distance: 47.9
click at [108, 280] on input "400" at bounding box center [154, 286] width 92 height 12
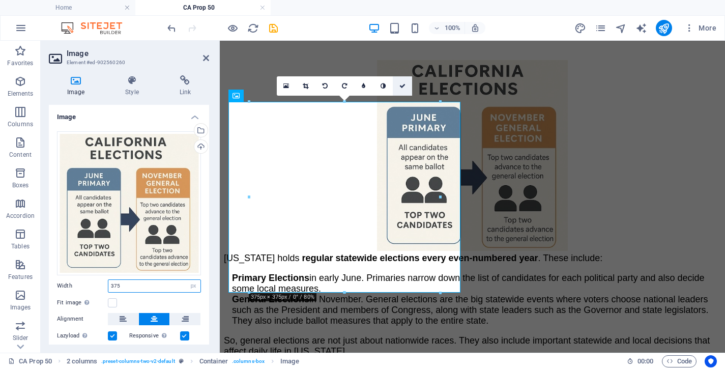
type input "375"
click at [401, 85] on icon at bounding box center [402, 86] width 6 height 6
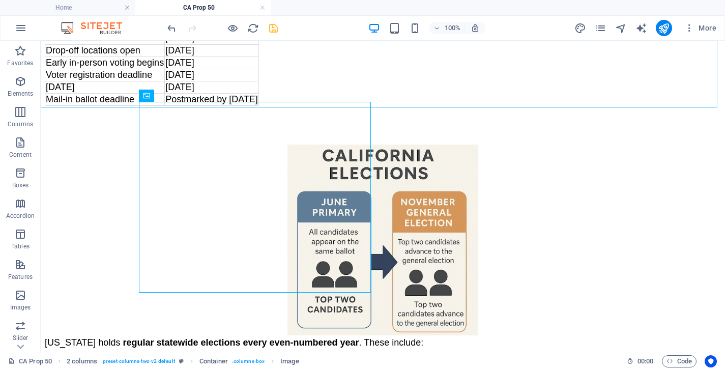
click at [272, 28] on icon "save" at bounding box center [274, 28] width 12 height 12
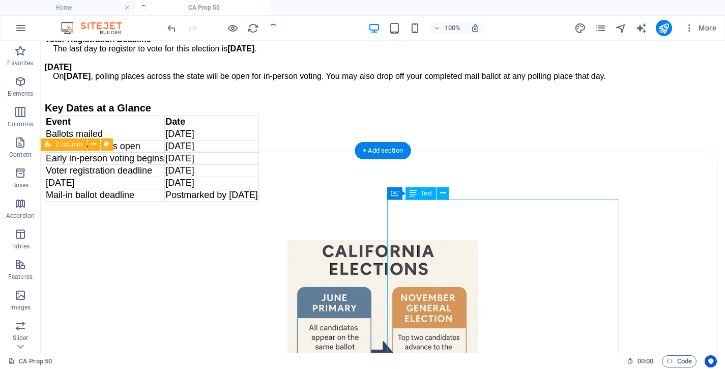
scroll to position [1674, 0]
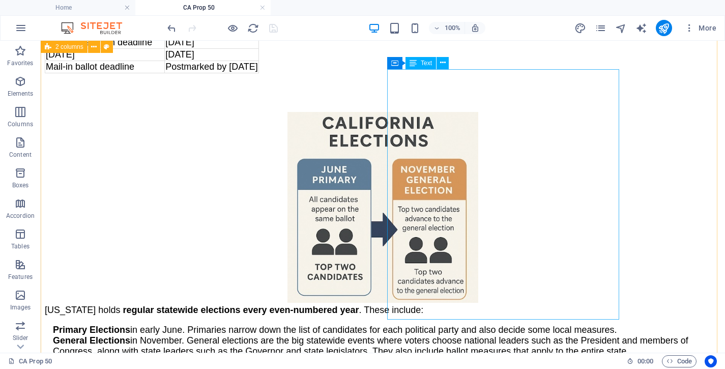
click at [496, 357] on p at bounding box center [383, 361] width 676 height 9
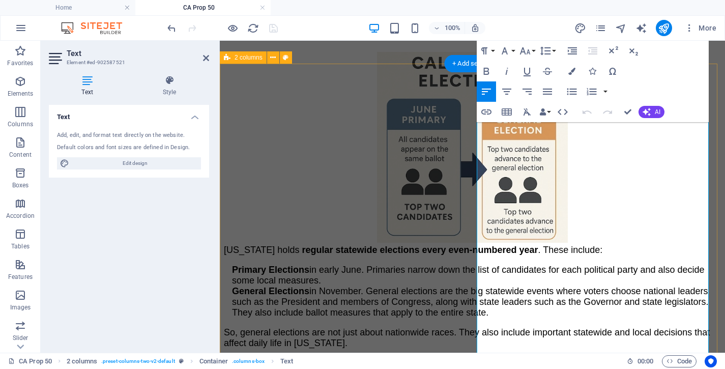
scroll to position [1821, 0]
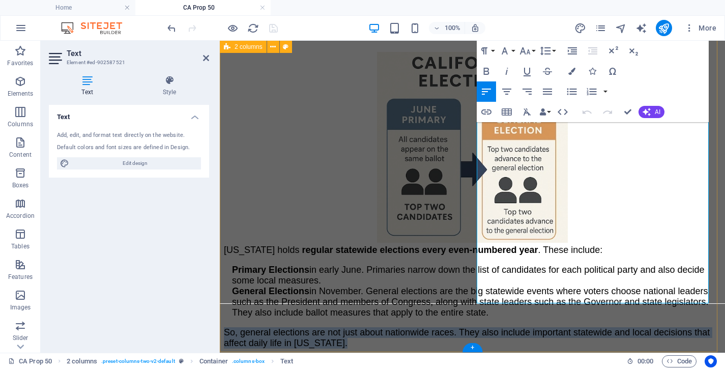
drag, startPoint x: 479, startPoint y: 263, endPoint x: 666, endPoint y: 299, distance: 190.2
click at [666, 327] on p "So, general elections are not just about nationwide races. They also include im…" at bounding box center [472, 337] width 497 height 21
copy span "So, general elections are not just about nationwide races. They also include im…"
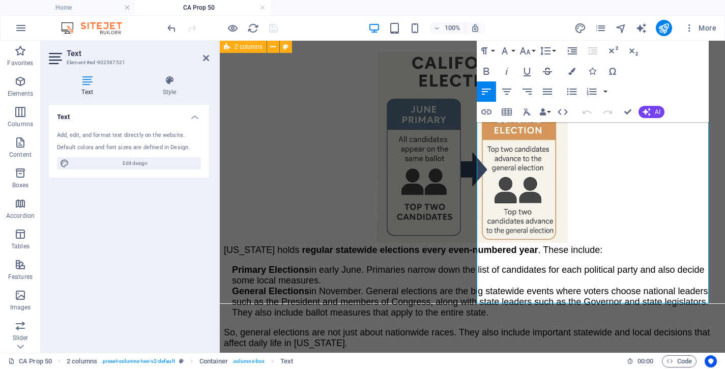
click at [547, 67] on icon "button" at bounding box center [547, 71] width 12 height 12
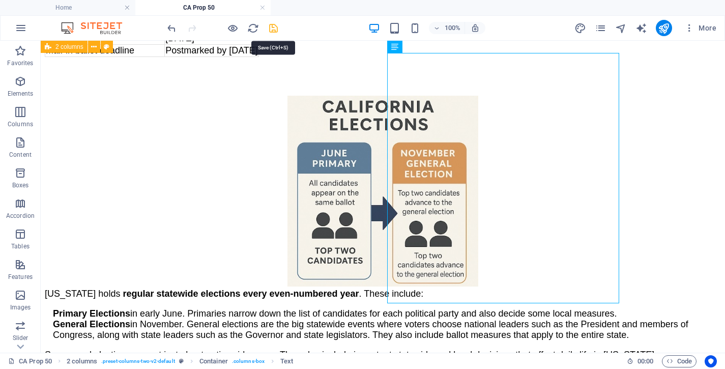
drag, startPoint x: 275, startPoint y: 30, endPoint x: 298, endPoint y: 50, distance: 31.0
click at [275, 30] on icon "save" at bounding box center [274, 28] width 12 height 12
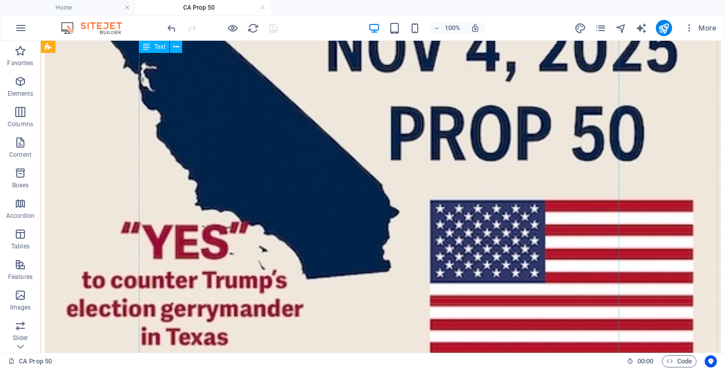
scroll to position [673, 0]
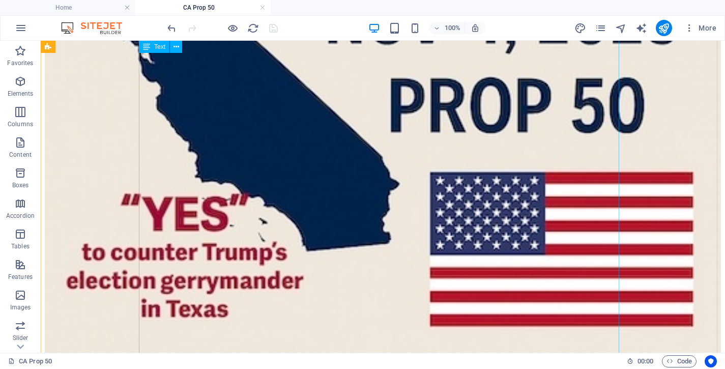
scroll to position [782, 0]
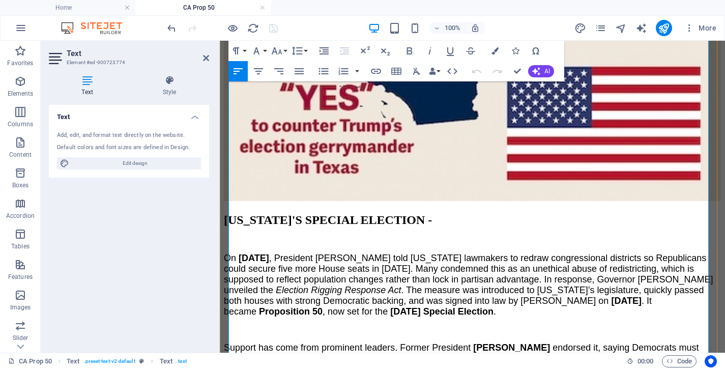
scroll to position [692, 0]
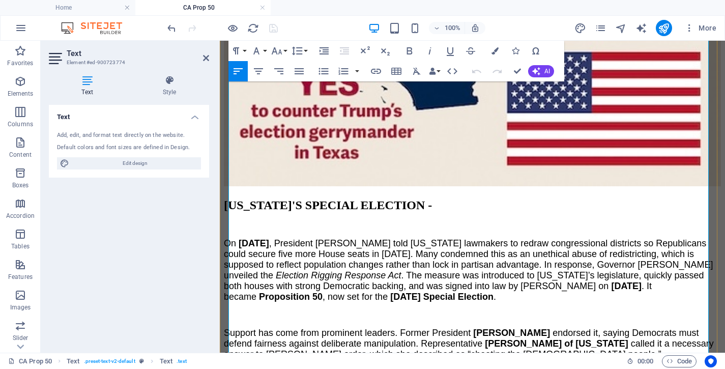
drag, startPoint x: 229, startPoint y: 226, endPoint x: 301, endPoint y: 254, distance: 77.7
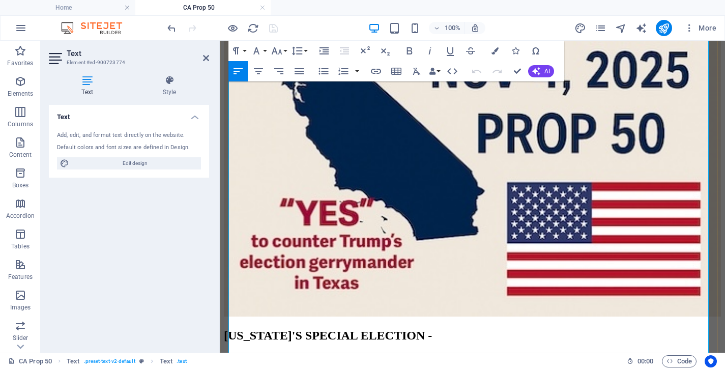
scroll to position [611, 0]
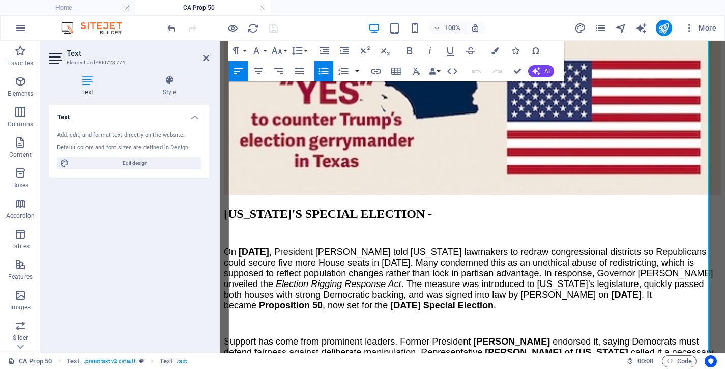
drag, startPoint x: 229, startPoint y: 258, endPoint x: 441, endPoint y: 354, distance: 232.5
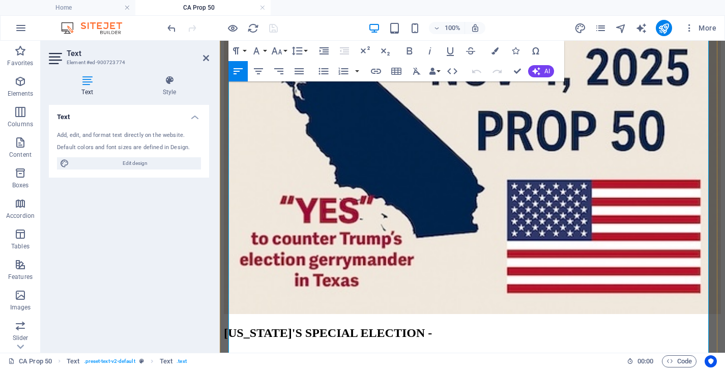
scroll to position [563, 0]
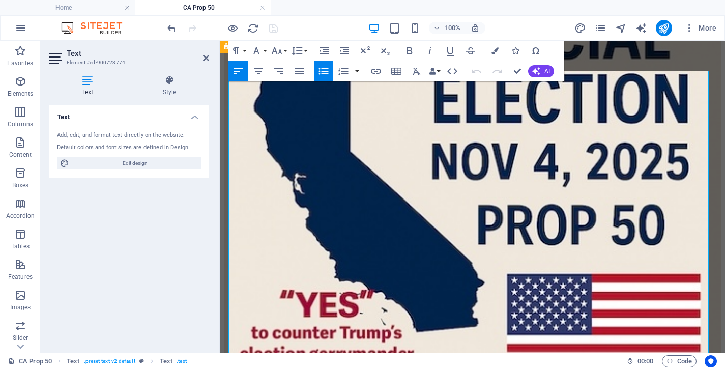
scroll to position [465, 0]
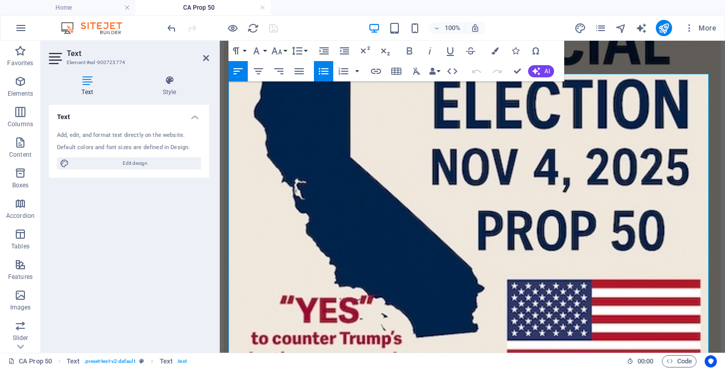
drag, startPoint x: 378, startPoint y: 271, endPoint x: 216, endPoint y: 103, distance: 233.5
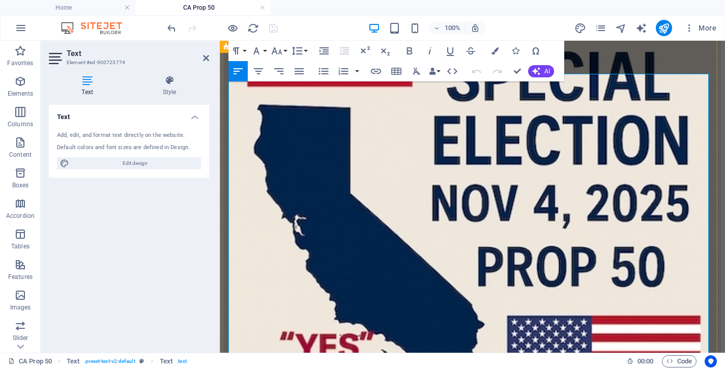
scroll to position [416, 0]
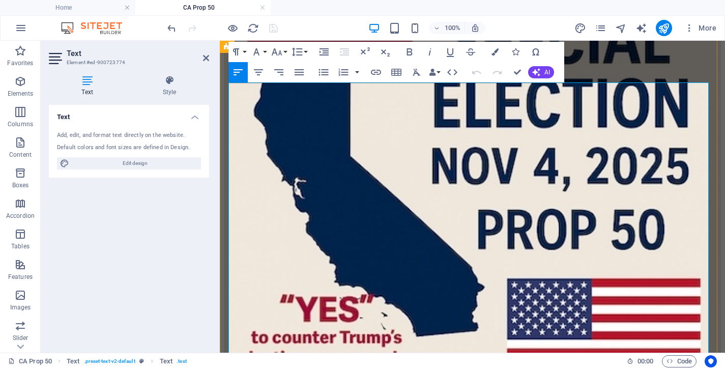
scroll to position [473, 0]
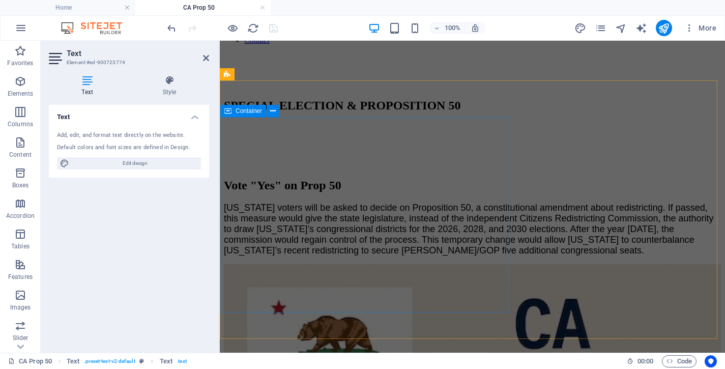
drag, startPoint x: 508, startPoint y: 291, endPoint x: 238, endPoint y: 194, distance: 286.6
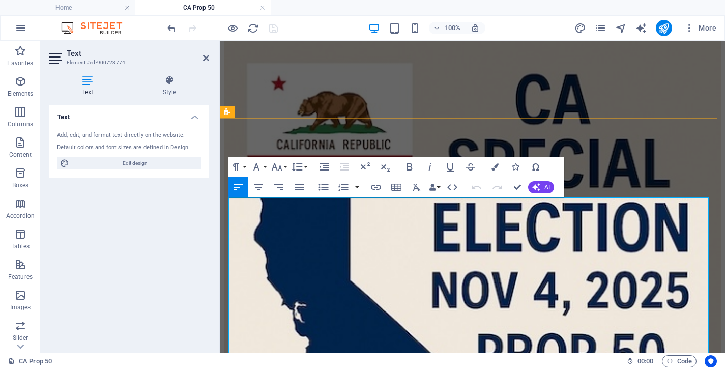
scroll to position [363, 0]
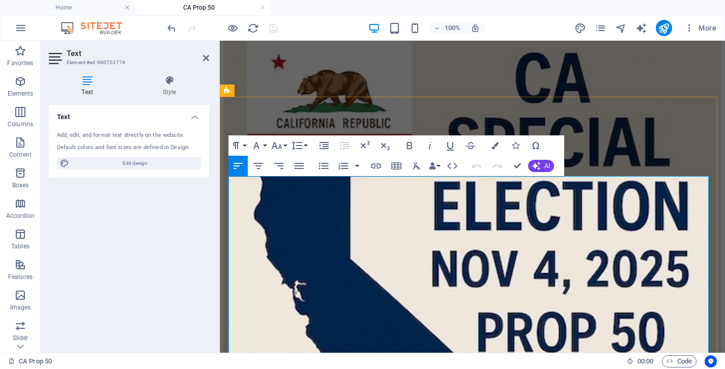
copy div "On August 5, 2025 , President Trump told Texas lawmakers to redraw congressiona…"
drag, startPoint x: 517, startPoint y: 165, endPoint x: 469, endPoint y: 147, distance: 51.5
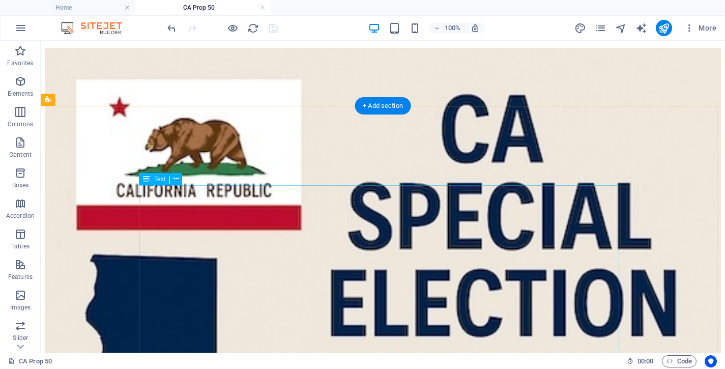
scroll to position [323, 0]
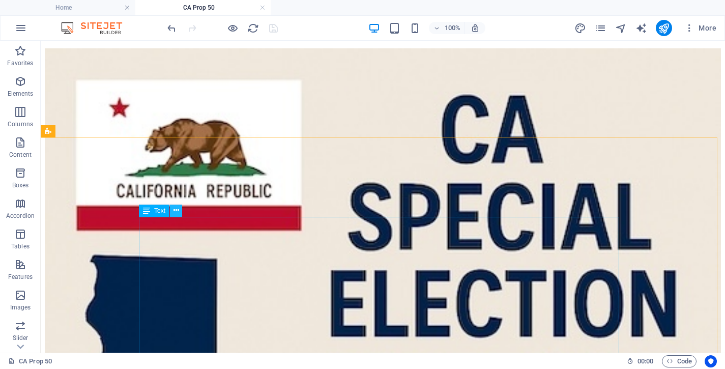
click at [174, 209] on icon at bounding box center [177, 210] width 6 height 11
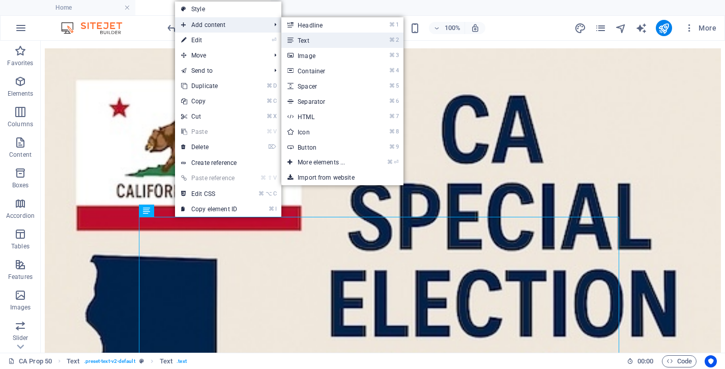
click at [309, 40] on link "⌘ 2 Text" at bounding box center [323, 40] width 84 height 15
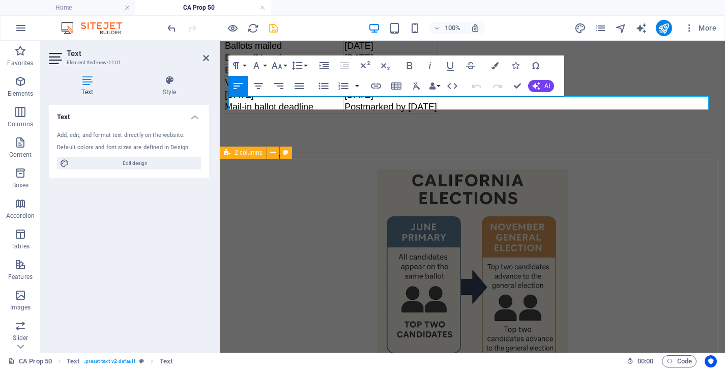
scroll to position [1582, 0]
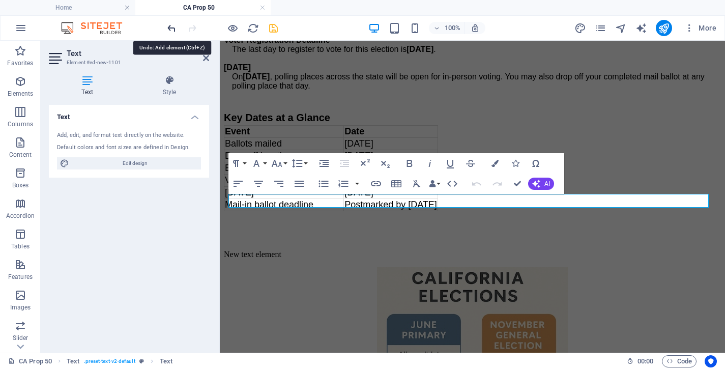
click at [171, 27] on icon "undo" at bounding box center [172, 28] width 12 height 12
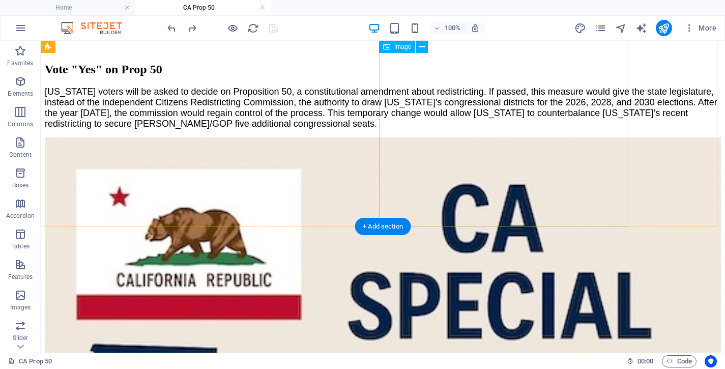
scroll to position [239, 0]
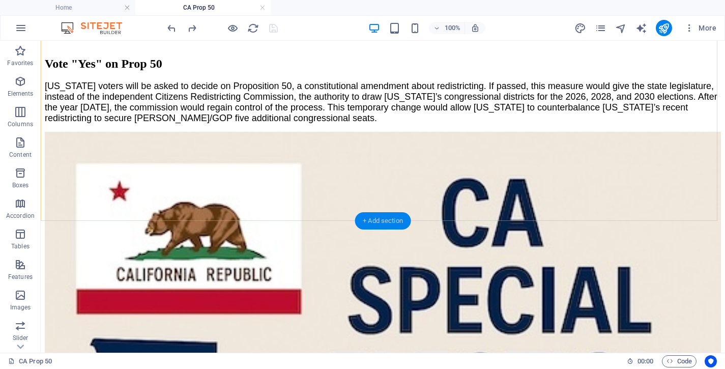
click at [384, 218] on div "+ Add section" at bounding box center [383, 220] width 56 height 17
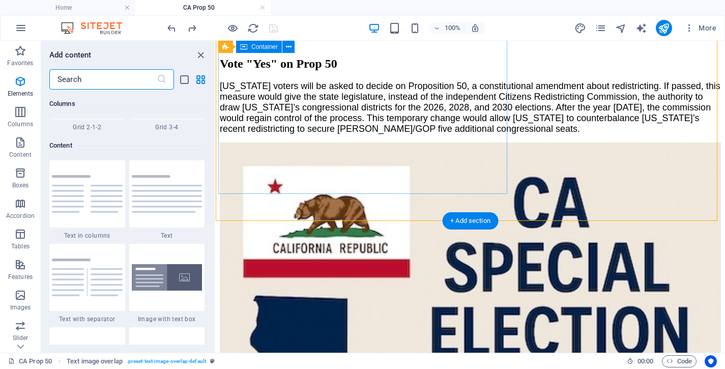
scroll to position [1780, 0]
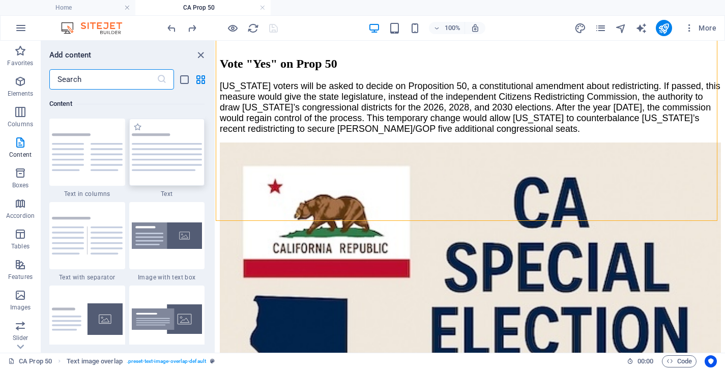
click at [168, 165] on img at bounding box center [167, 152] width 71 height 38
click at [216, 165] on div "H2 Text Image Text image overlap Text H2 Text Spacer Reference 2 columns Contai…" at bounding box center [470, 197] width 509 height 312
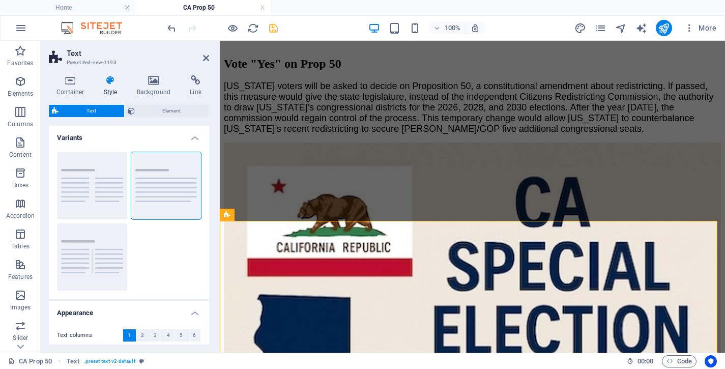
click at [275, 29] on icon "save" at bounding box center [274, 28] width 12 height 12
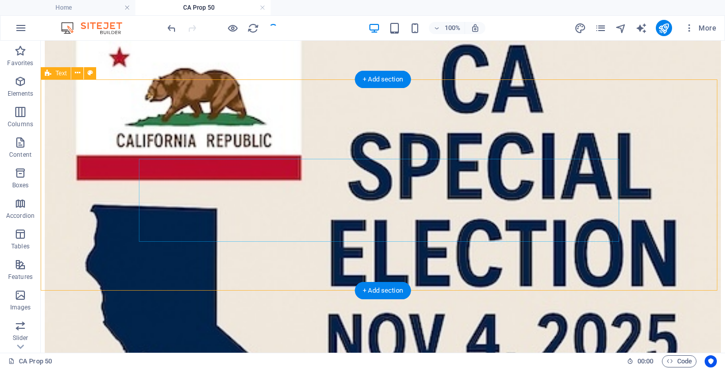
scroll to position [386, 0]
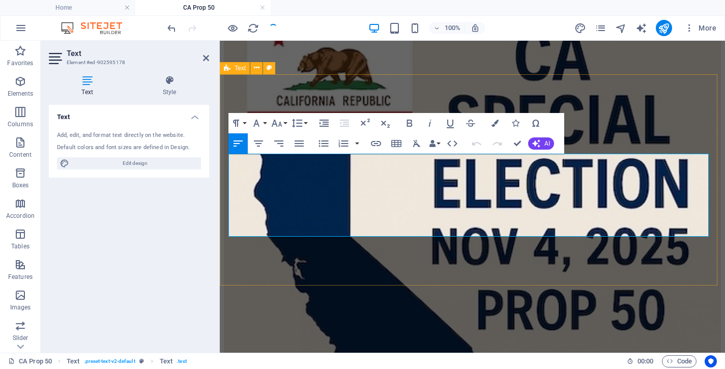
drag, startPoint x: 395, startPoint y: 229, endPoint x: 228, endPoint y: 162, distance: 180.2
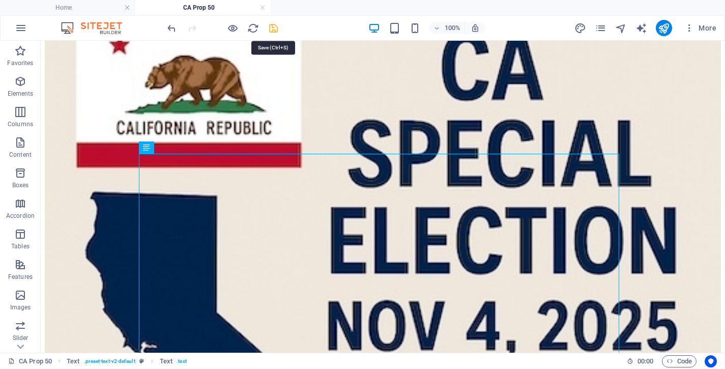
click at [274, 28] on icon "save" at bounding box center [274, 28] width 12 height 12
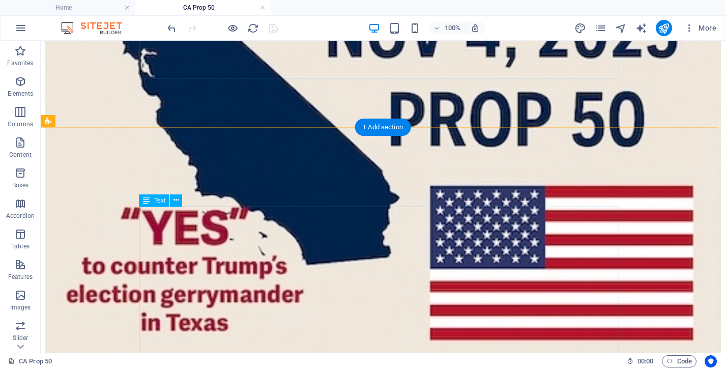
scroll to position [728, 0]
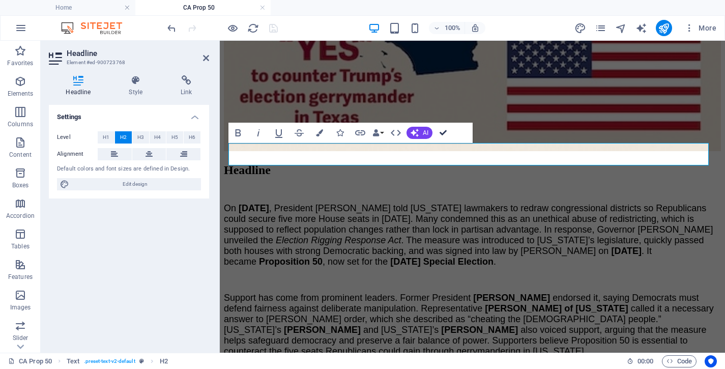
drag, startPoint x: 444, startPoint y: 128, endPoint x: 402, endPoint y: 92, distance: 55.6
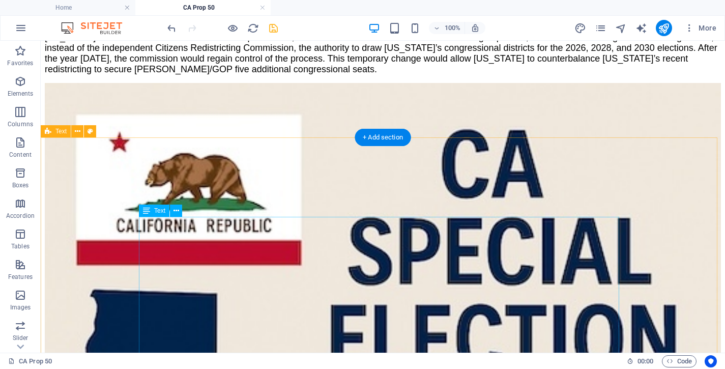
scroll to position [280, 0]
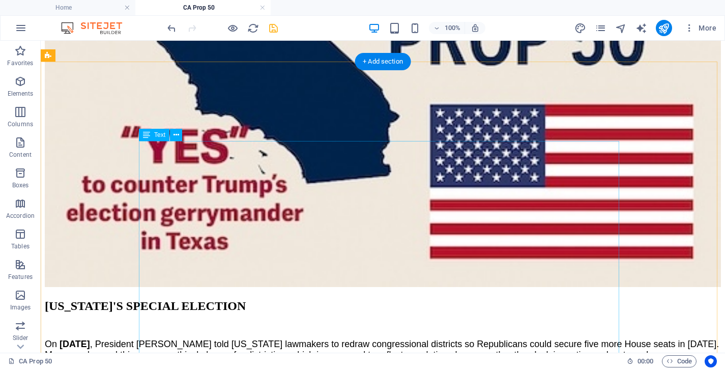
scroll to position [654, 0]
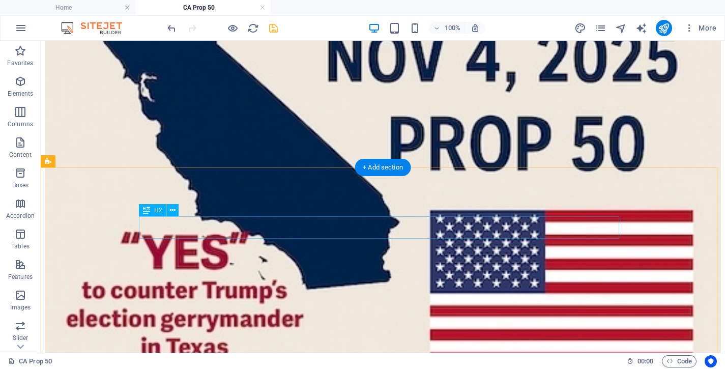
click at [173, 209] on icon at bounding box center [173, 210] width 6 height 11
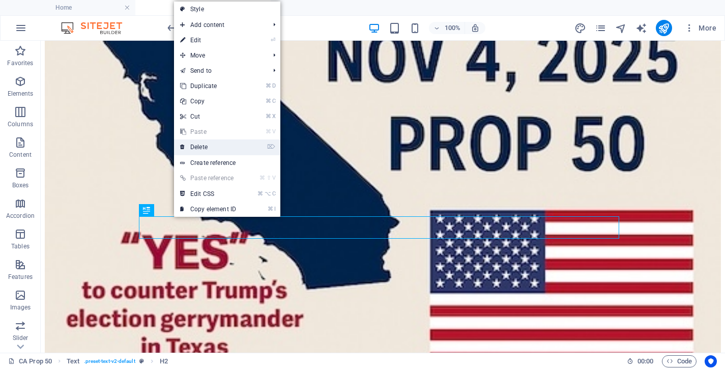
click at [235, 143] on link "⌦ Delete" at bounding box center [208, 146] width 68 height 15
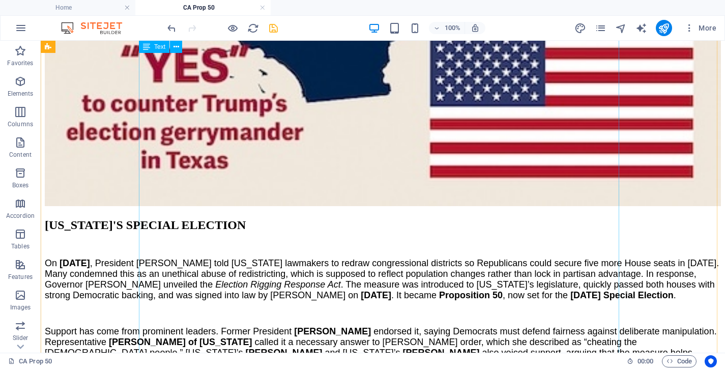
scroll to position [842, 0]
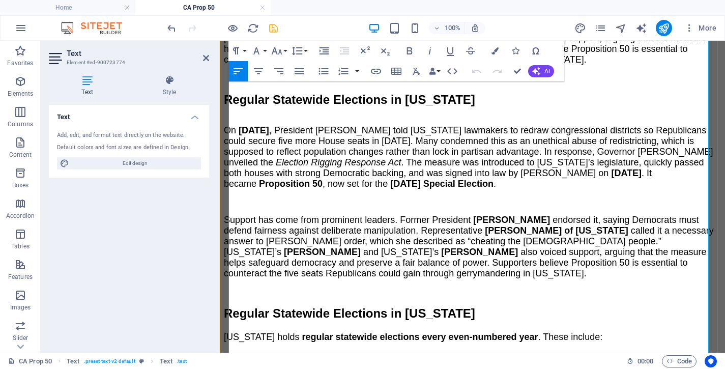
scroll to position [1016, 0]
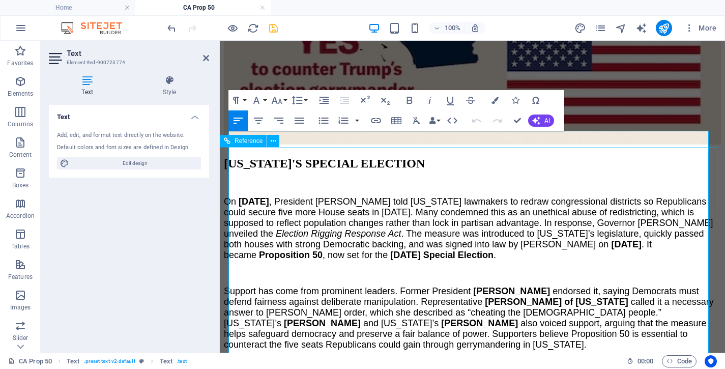
drag, startPoint x: 552, startPoint y: 214, endPoint x: 246, endPoint y: 61, distance: 342.5
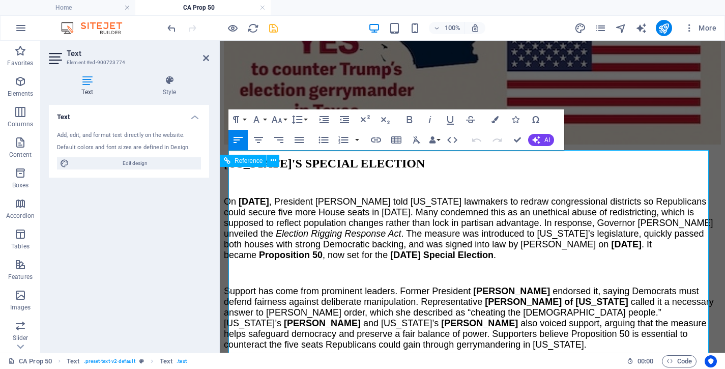
scroll to position [729, 0]
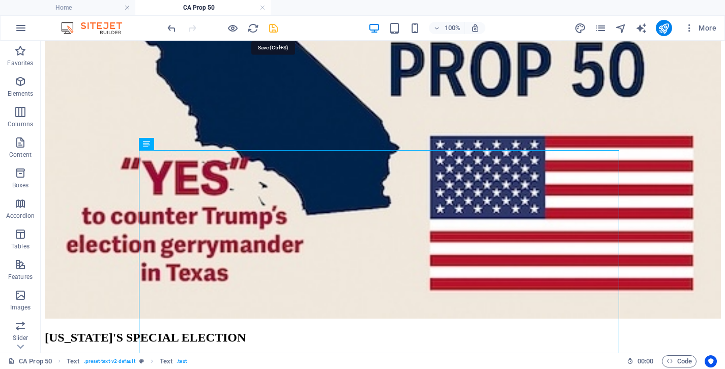
click at [272, 26] on icon "save" at bounding box center [274, 28] width 12 height 12
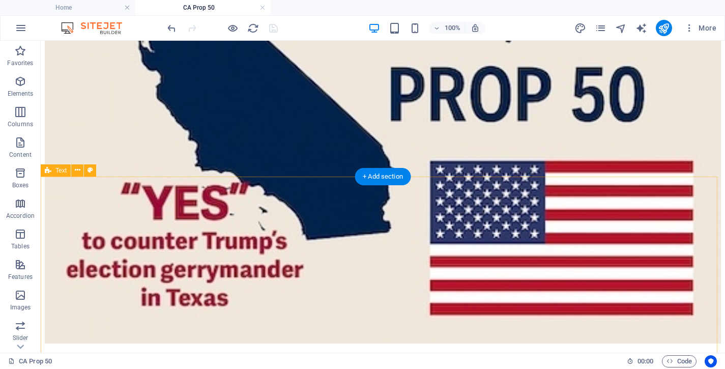
scroll to position [704, 0]
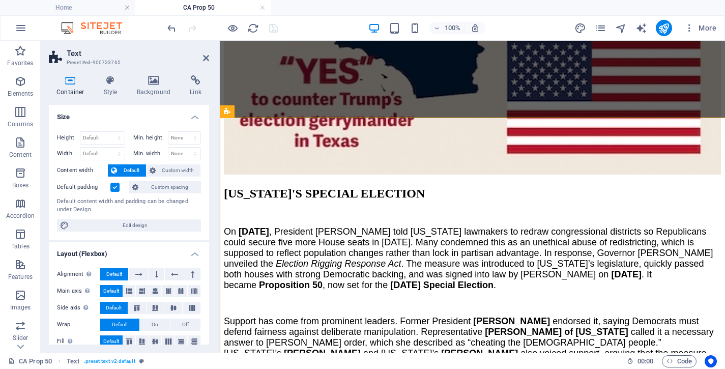
select select "px"
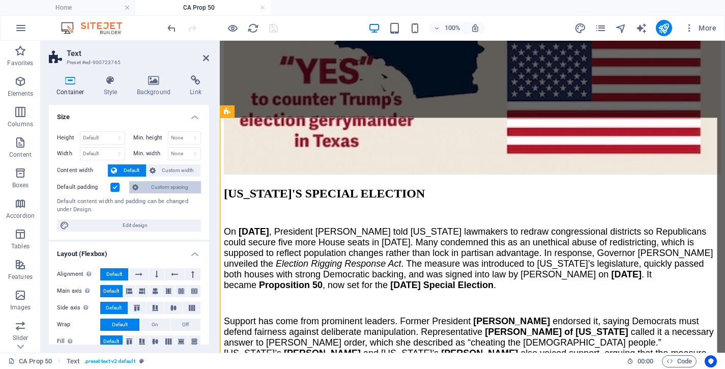
click at [163, 187] on span "Custom spacing" at bounding box center [169, 187] width 56 height 12
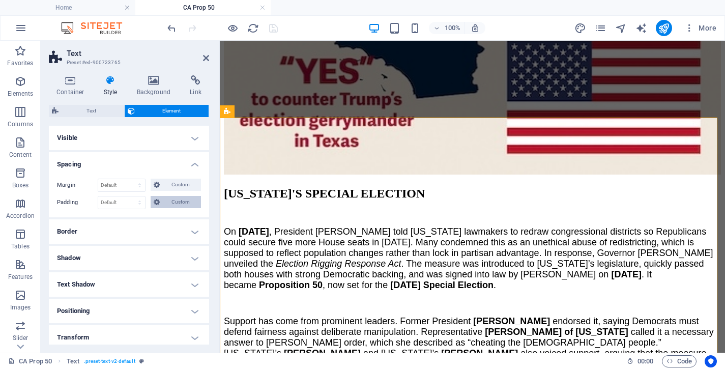
click at [180, 201] on span "Custom" at bounding box center [180, 202] width 35 height 12
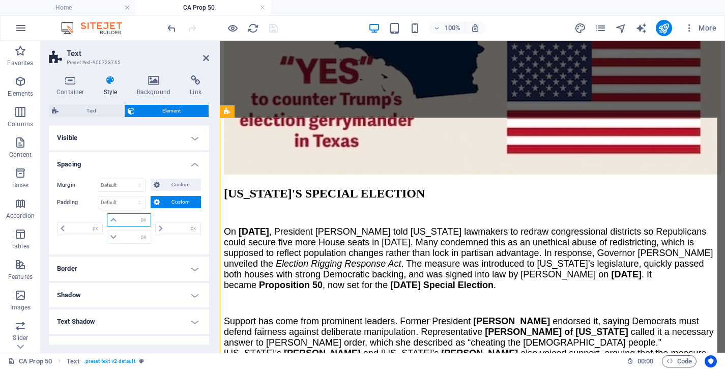
click at [126, 219] on input "number" at bounding box center [135, 220] width 31 height 12
type input "20"
type input "0"
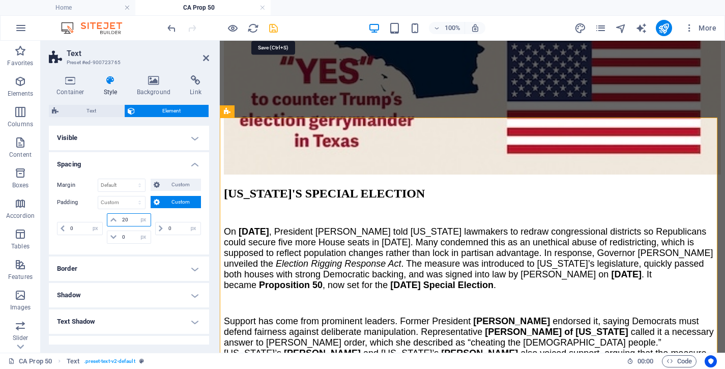
type input "20"
click at [273, 26] on icon "save" at bounding box center [274, 28] width 12 height 12
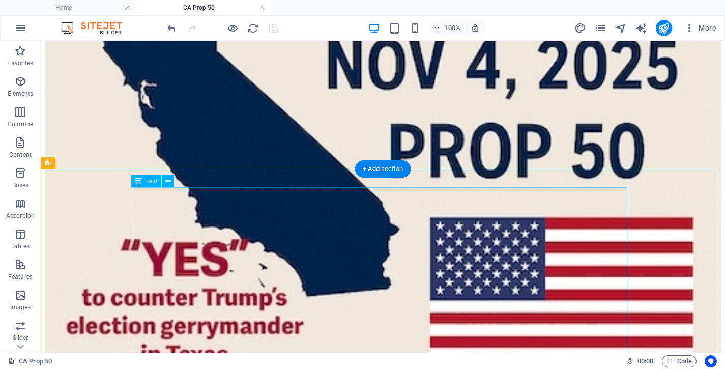
scroll to position [688, 0]
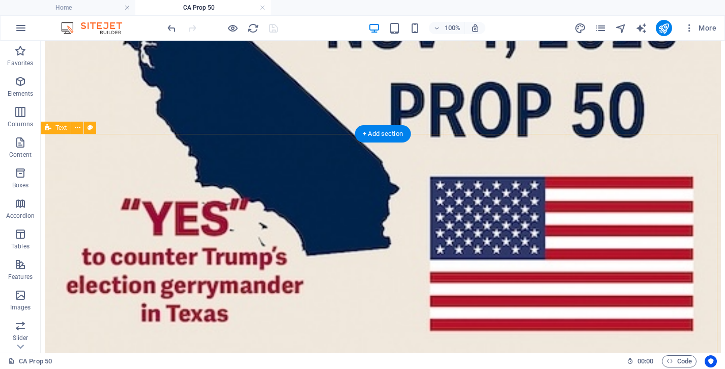
select select "px"
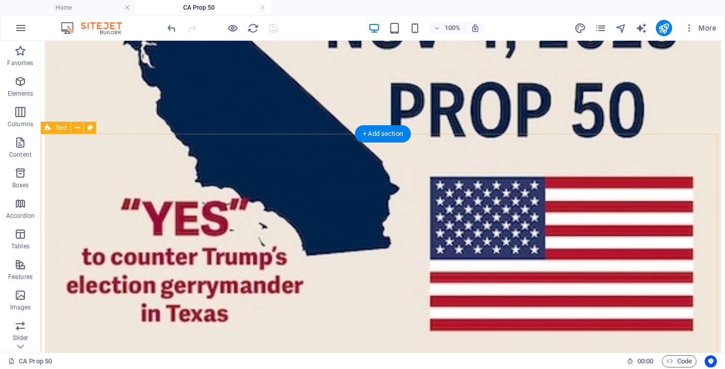
select select "px"
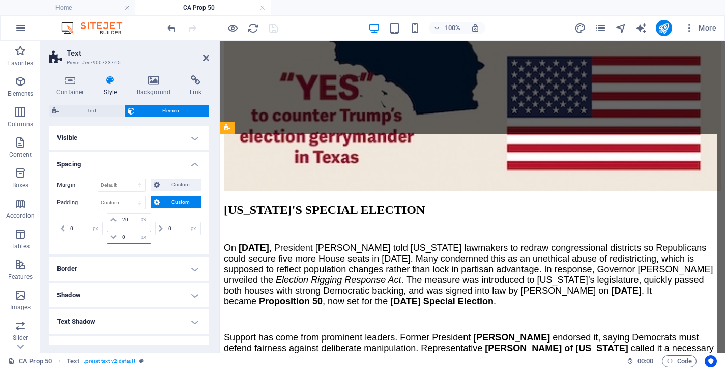
drag, startPoint x: 128, startPoint y: 238, endPoint x: 101, endPoint y: 238, distance: 27.0
click at [120, 238] on input "0" at bounding box center [135, 237] width 31 height 12
type input "20"
click at [273, 28] on icon "save" at bounding box center [274, 28] width 12 height 12
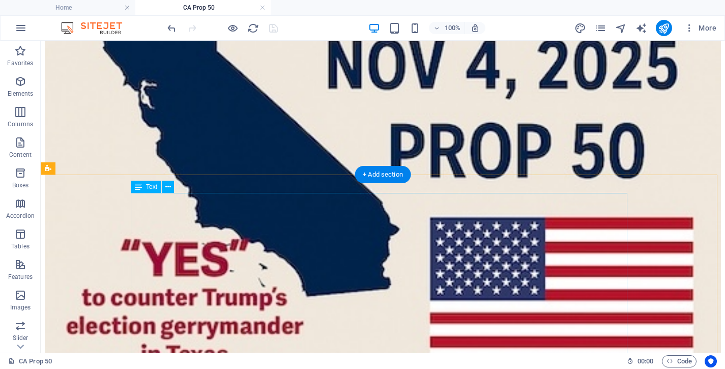
scroll to position [541, 0]
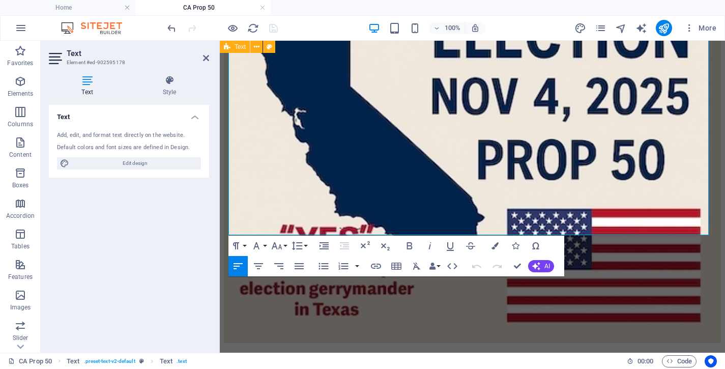
scroll to position [538, 0]
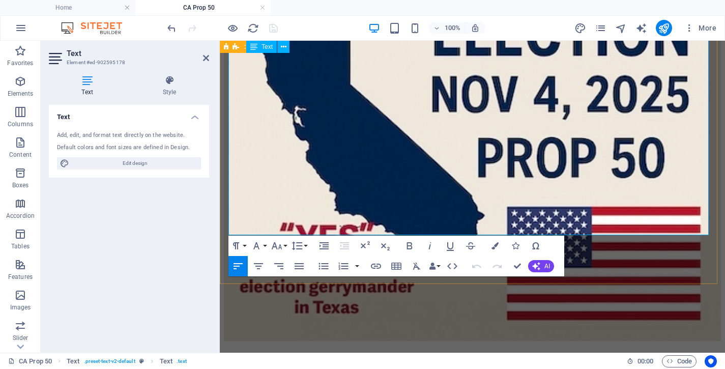
click at [281, 247] on icon "button" at bounding box center [277, 245] width 11 height 7
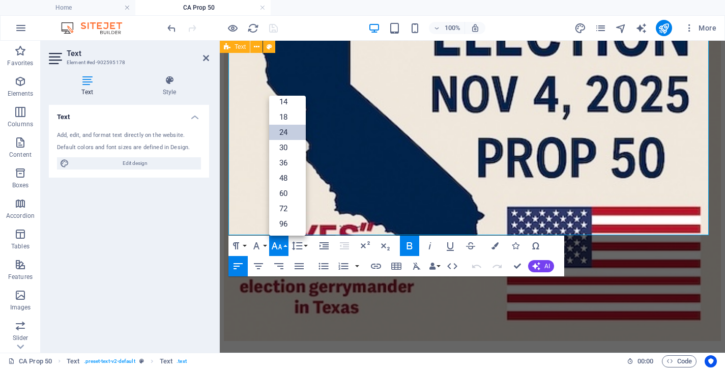
scroll to position [82, 0]
click at [286, 147] on link "30" at bounding box center [287, 147] width 37 height 15
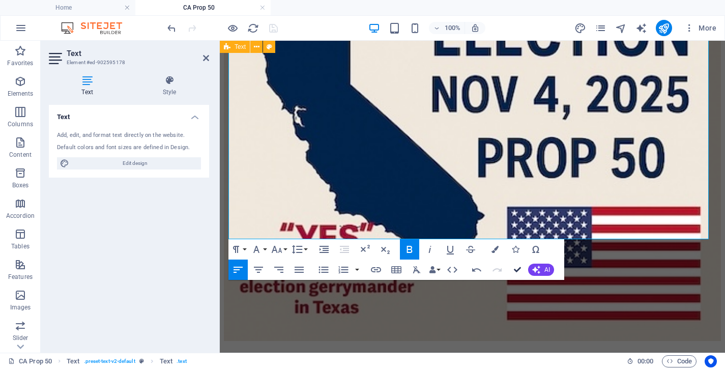
drag, startPoint x: 518, startPoint y: 269, endPoint x: 477, endPoint y: 227, distance: 58.3
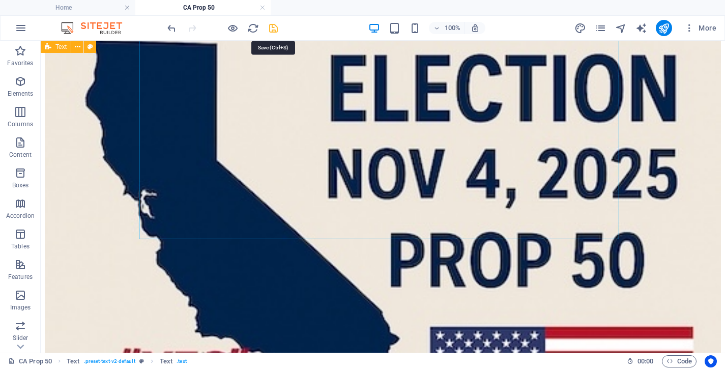
click at [275, 26] on icon "save" at bounding box center [274, 28] width 12 height 12
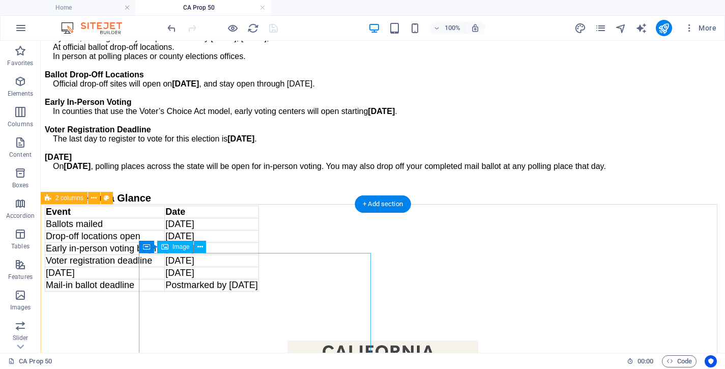
scroll to position [1515, 0]
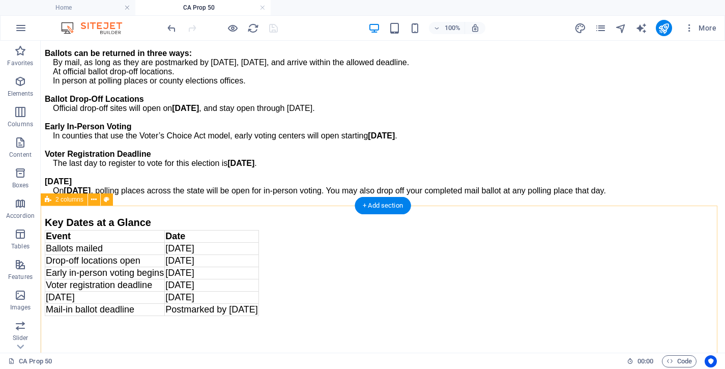
select select "rem"
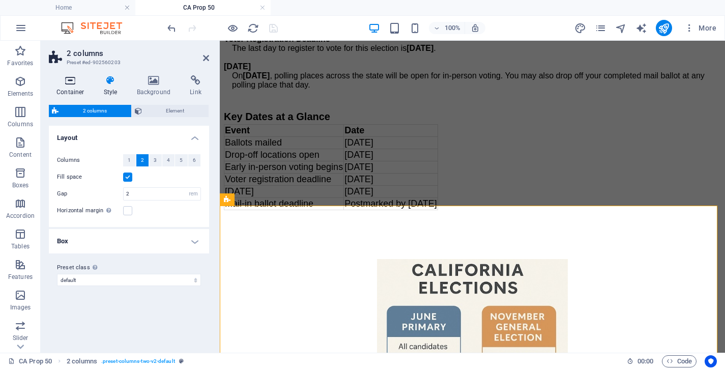
click at [76, 79] on icon at bounding box center [70, 80] width 43 height 10
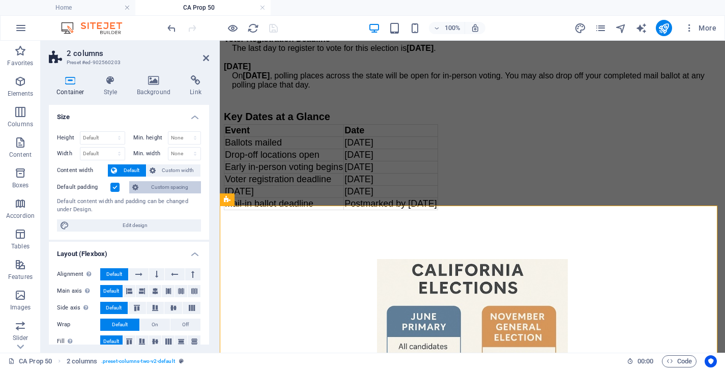
click at [175, 183] on span "Custom spacing" at bounding box center [169, 187] width 56 height 12
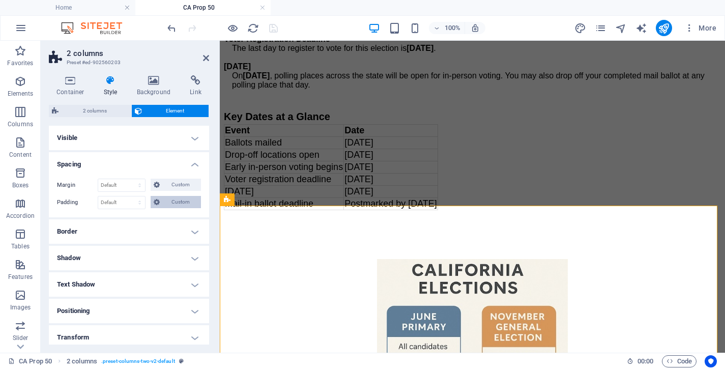
click at [174, 201] on span "Custom" at bounding box center [180, 202] width 35 height 12
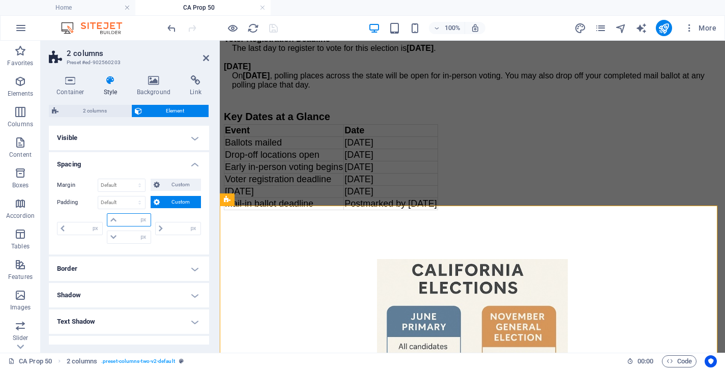
click at [124, 218] on input "number" at bounding box center [135, 220] width 31 height 12
type input "20"
type input "0"
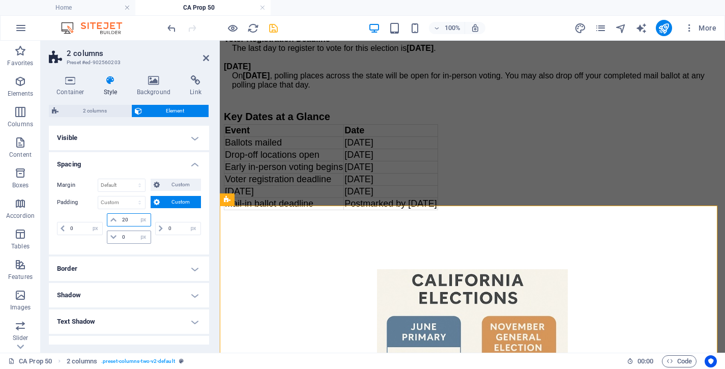
type input "20"
drag, startPoint x: 127, startPoint y: 238, endPoint x: 99, endPoint y: 235, distance: 27.6
click at [120, 235] on input "0" at bounding box center [135, 237] width 31 height 12
type input "20"
click at [273, 25] on icon "save" at bounding box center [274, 28] width 12 height 12
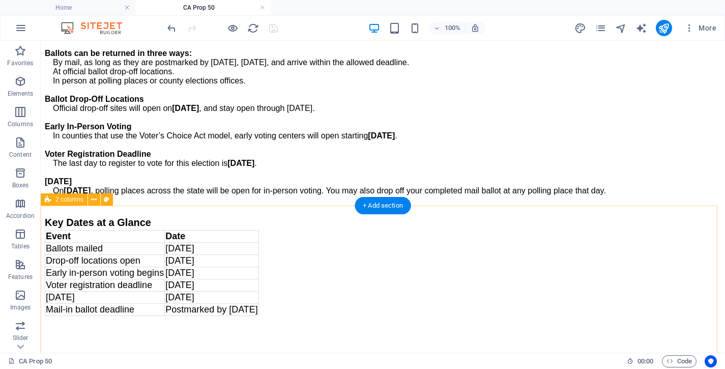
click at [93, 198] on icon at bounding box center [94, 199] width 6 height 11
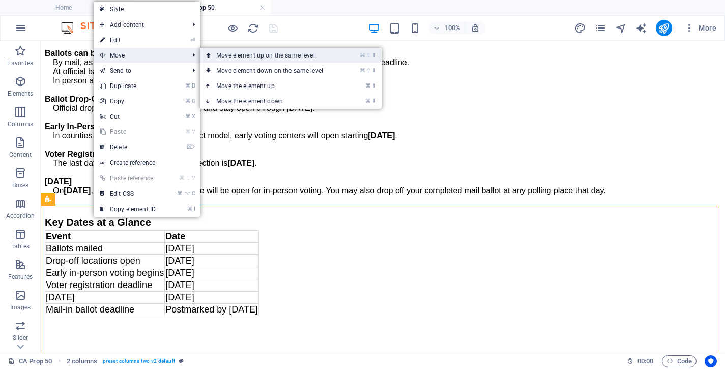
click at [220, 55] on link "⌘ ⇧ ⬆ Move element up on the same level" at bounding box center [271, 55] width 143 height 15
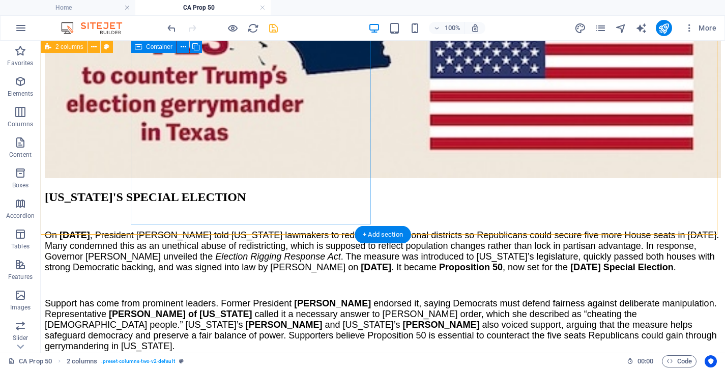
scroll to position [862, 0]
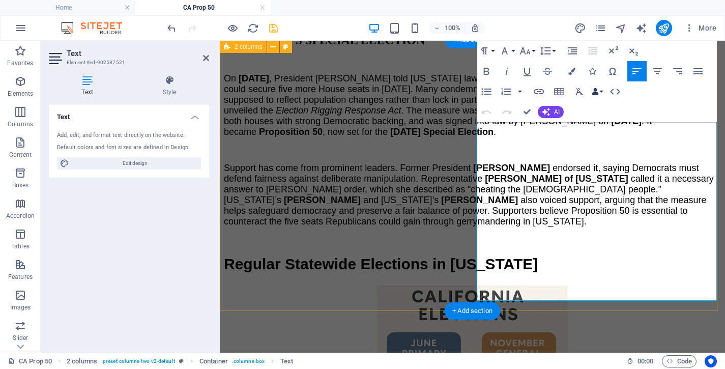
scroll to position [884, 0]
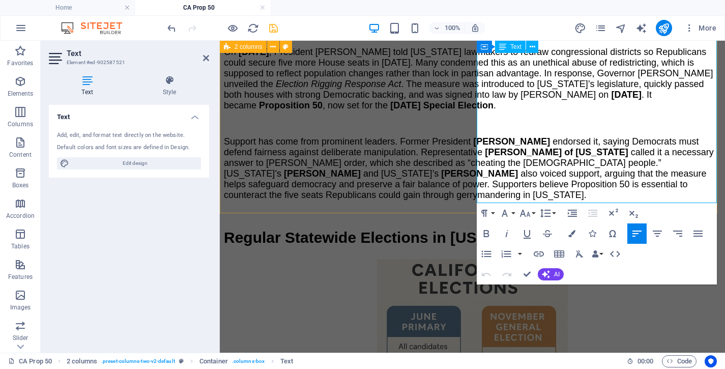
drag, startPoint x: 571, startPoint y: 133, endPoint x: 618, endPoint y: 196, distance: 78.3
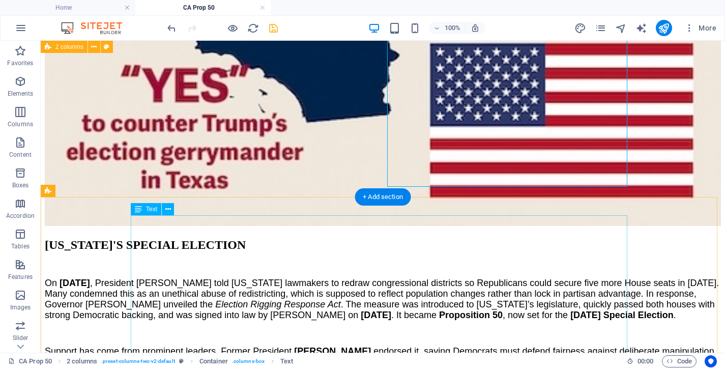
scroll to position [819, 0]
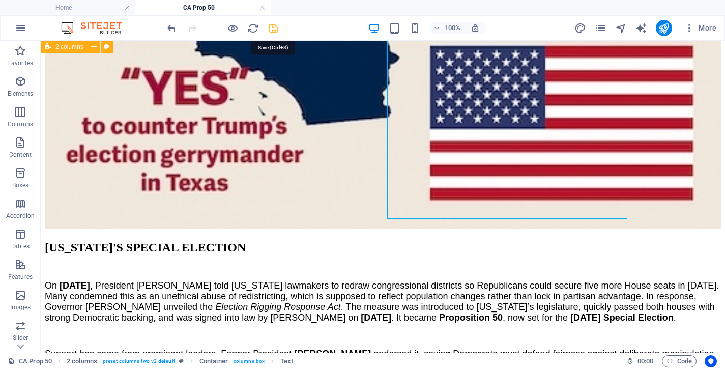
click at [276, 28] on icon "save" at bounding box center [274, 28] width 12 height 12
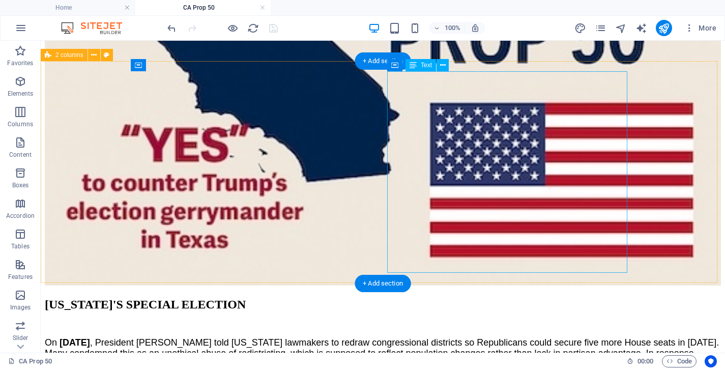
scroll to position [811, 0]
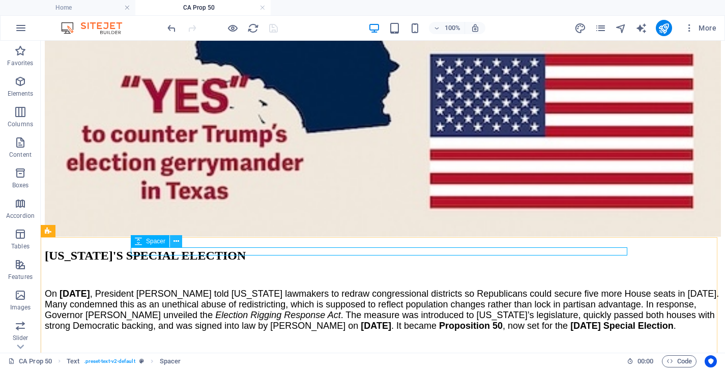
click at [179, 241] on button at bounding box center [176, 241] width 12 height 12
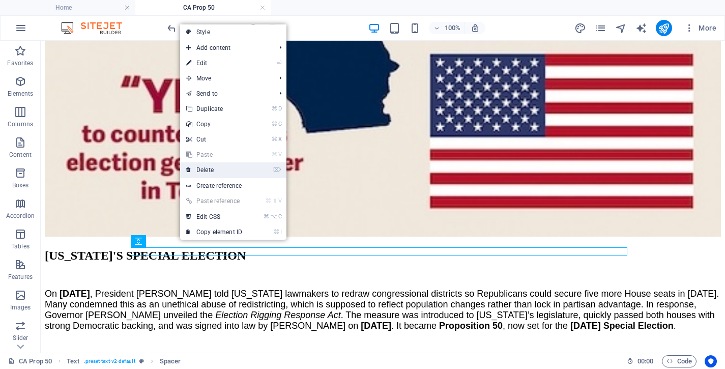
click at [219, 172] on link "⌦ Delete" at bounding box center [214, 169] width 68 height 15
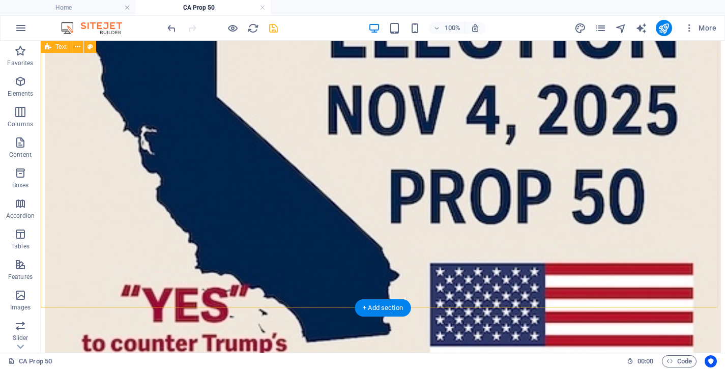
scroll to position [607, 0]
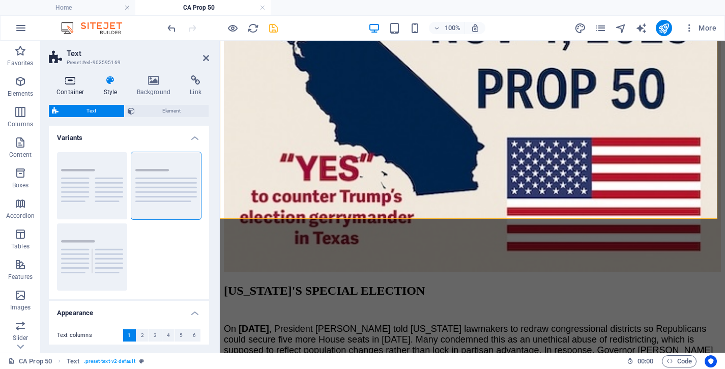
click at [72, 83] on icon at bounding box center [70, 80] width 43 height 10
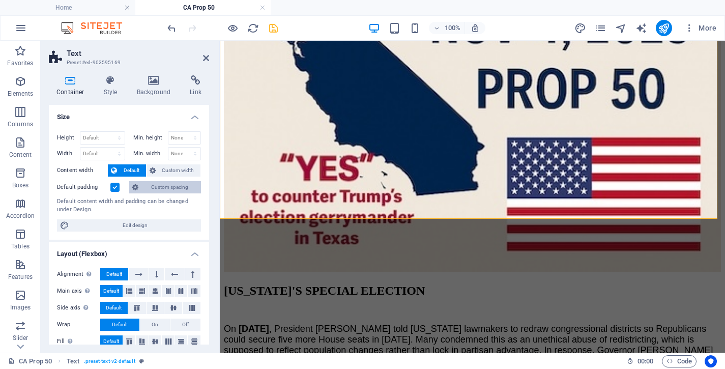
click at [164, 189] on span "Custom spacing" at bounding box center [169, 187] width 56 height 12
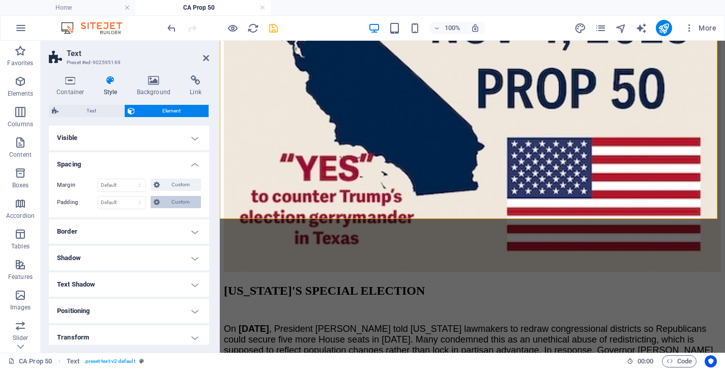
click at [173, 201] on span "Custom" at bounding box center [180, 202] width 35 height 12
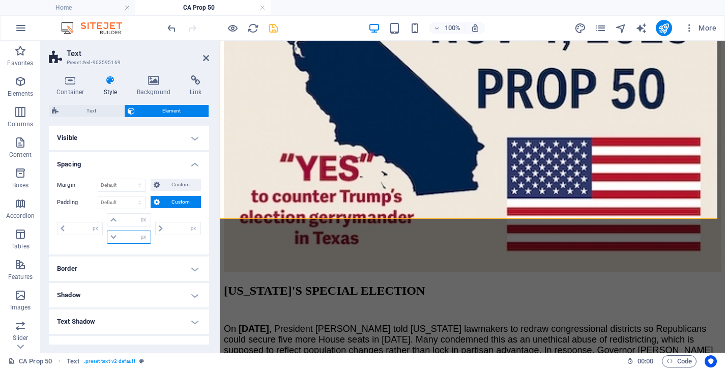
click at [123, 238] on input "number" at bounding box center [135, 237] width 31 height 12
type input "10"
type input "0"
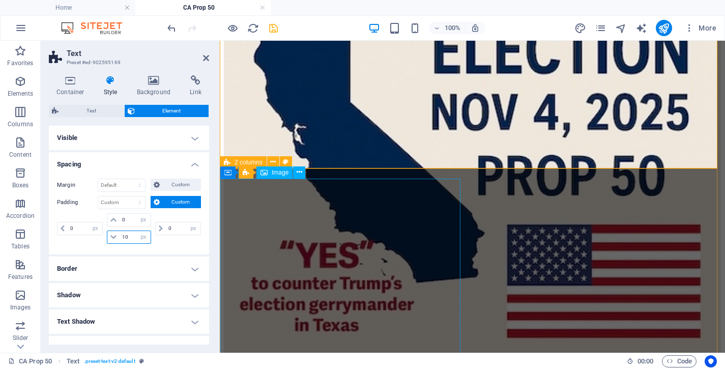
scroll to position [517, 0]
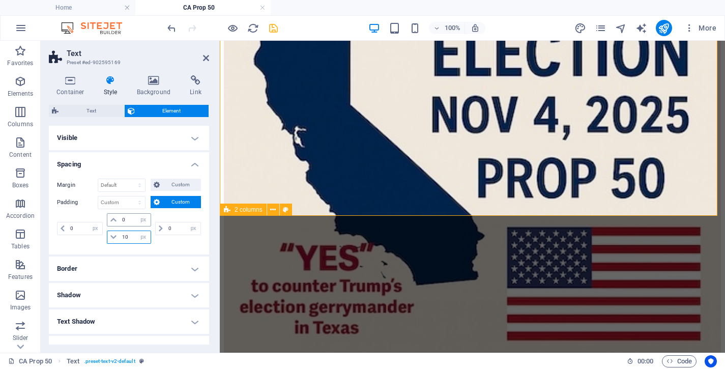
type input "10"
drag, startPoint x: 126, startPoint y: 217, endPoint x: 103, endPoint y: 220, distance: 23.1
click at [120, 220] on input "0" at bounding box center [135, 220] width 31 height 12
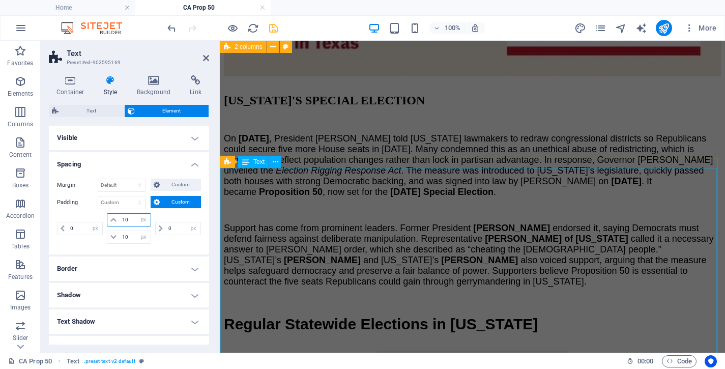
scroll to position [794, 0]
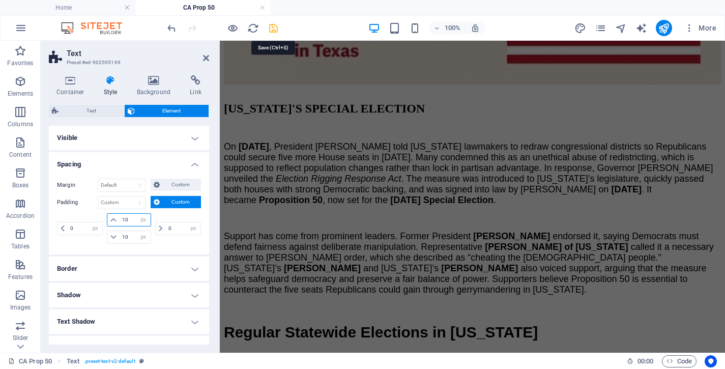
type input "10"
click at [274, 28] on icon "save" at bounding box center [274, 28] width 12 height 12
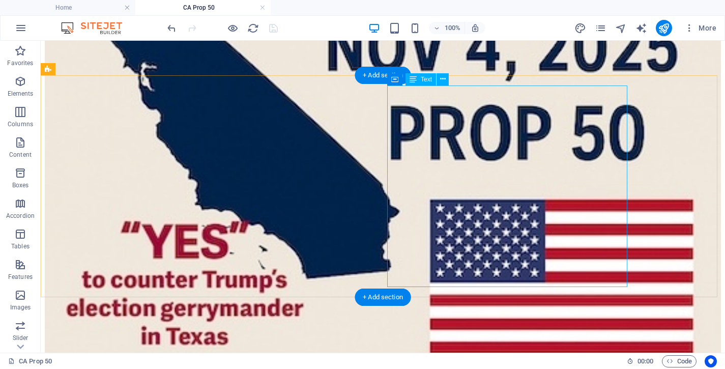
scroll to position [663, 0]
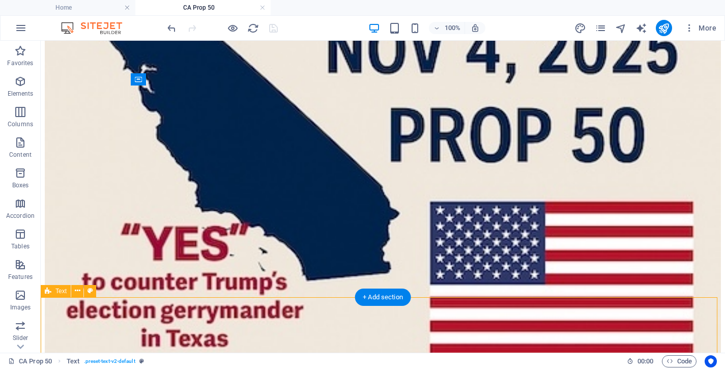
select select "px"
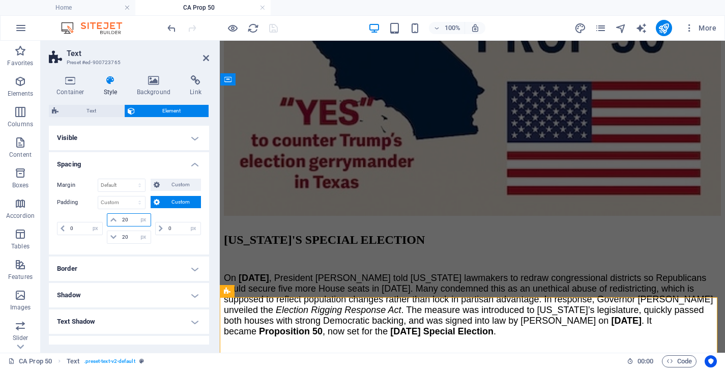
drag, startPoint x: 129, startPoint y: 222, endPoint x: 98, endPoint y: 218, distance: 31.3
click at [120, 220] on input "20" at bounding box center [135, 220] width 31 height 12
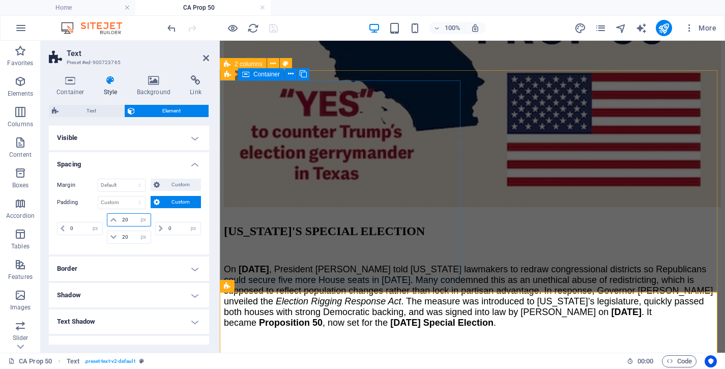
scroll to position [704, 0]
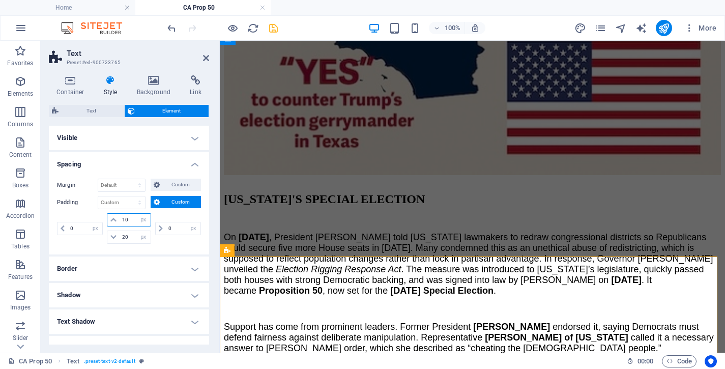
drag, startPoint x: 128, startPoint y: 219, endPoint x: 86, endPoint y: 220, distance: 41.2
click at [120, 220] on input "10" at bounding box center [135, 220] width 31 height 12
type input "5"
click at [276, 32] on icon "save" at bounding box center [274, 28] width 12 height 12
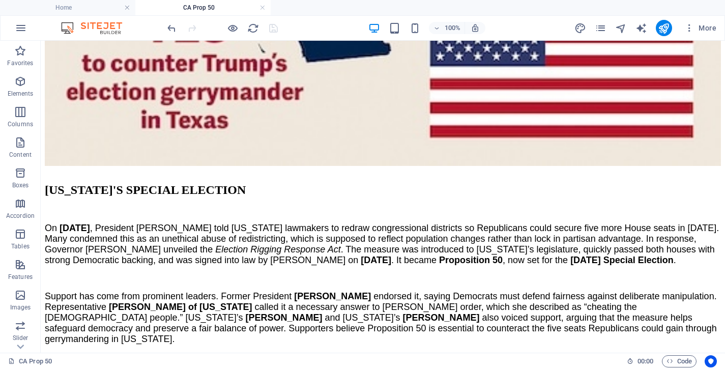
scroll to position [883, 0]
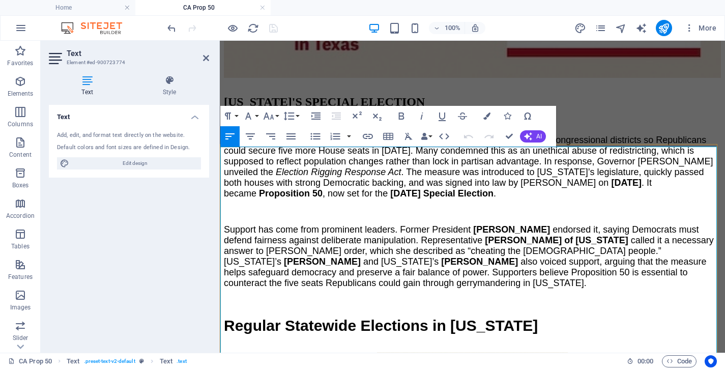
scroll to position [816, 0]
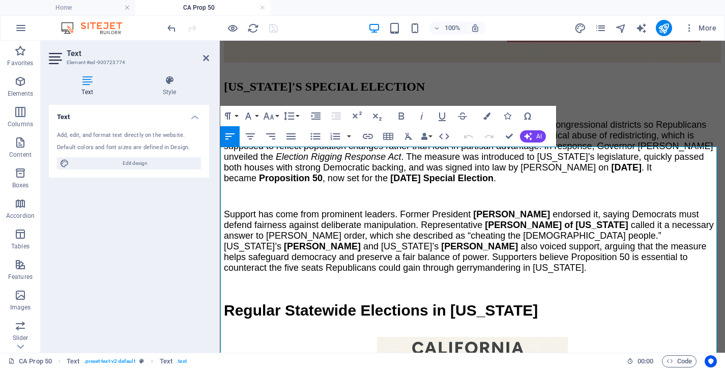
drag, startPoint x: 393, startPoint y: 208, endPoint x: 206, endPoint y: 208, distance: 187.7
click at [220, 208] on html "Skip to main content Menu Home About Us Volunteer Contact SPECIAL ELECTION & PR…" at bounding box center [472, 238] width 505 height 2027
click at [269, 114] on icon "button" at bounding box center [269, 116] width 12 height 12
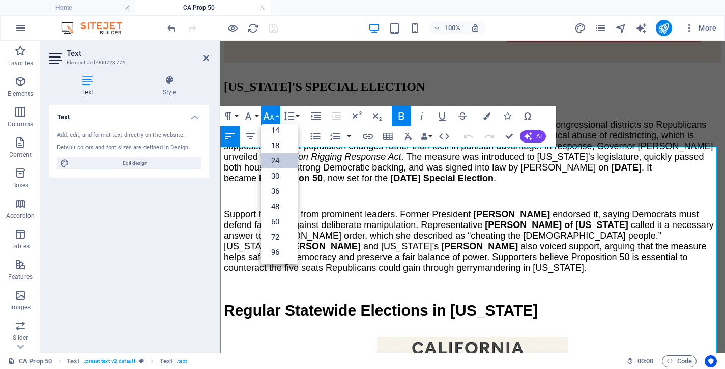
scroll to position [82, 0]
drag, startPoint x: 279, startPoint y: 177, endPoint x: 86, endPoint y: 145, distance: 195.5
click at [279, 177] on link "30" at bounding box center [279, 175] width 37 height 15
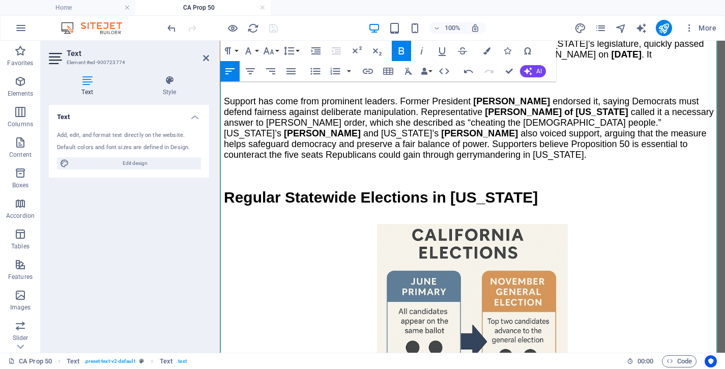
scroll to position [955, 0]
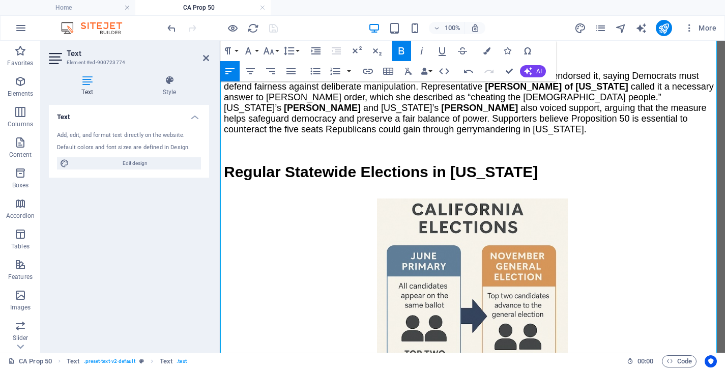
drag, startPoint x: 498, startPoint y: 206, endPoint x: 211, endPoint y: 209, distance: 287.5
click at [220, 209] on html "Skip to main content Menu Home About Us Volunteer Contact SPECIAL ELECTION & PR…" at bounding box center [472, 102] width 505 height 2032
click at [268, 51] on icon "button" at bounding box center [269, 50] width 11 height 7
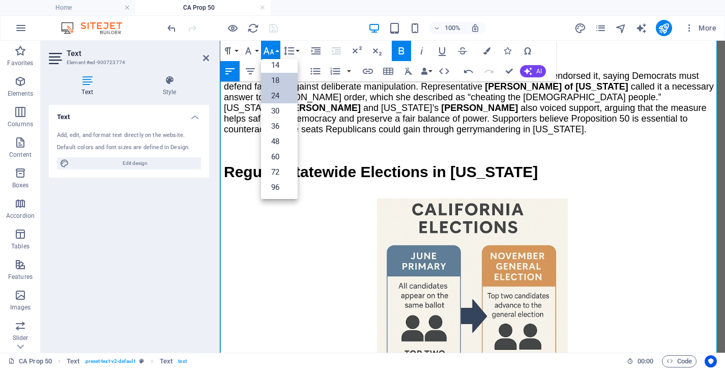
scroll to position [82, 0]
click at [281, 111] on link "30" at bounding box center [279, 110] width 37 height 15
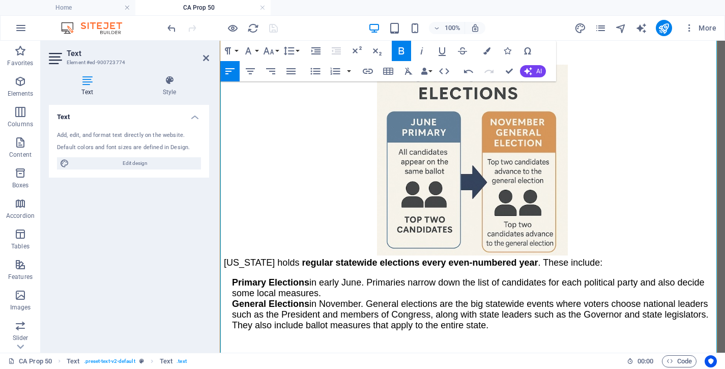
scroll to position [1142, 0]
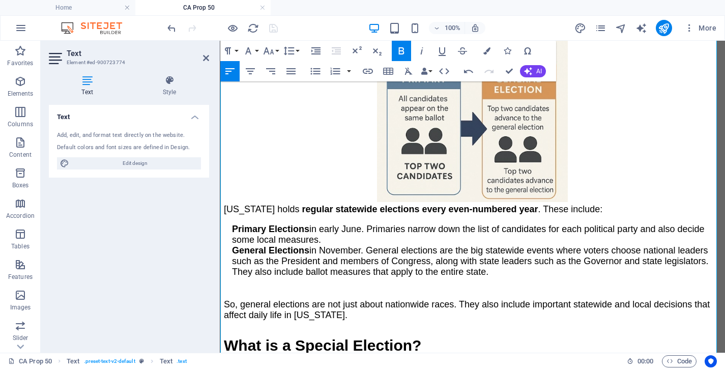
drag, startPoint x: 511, startPoint y: 168, endPoint x: 239, endPoint y: 125, distance: 275.1
click at [271, 50] on icon "button" at bounding box center [269, 51] width 12 height 12
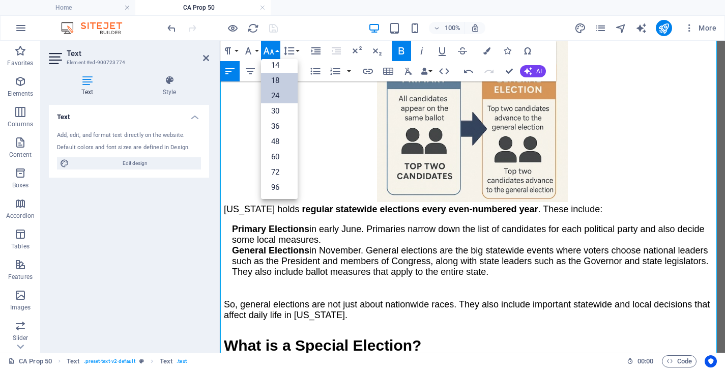
scroll to position [82, 0]
drag, startPoint x: 277, startPoint y: 112, endPoint x: 126, endPoint y: 121, distance: 150.9
click at [277, 112] on link "30" at bounding box center [279, 110] width 37 height 15
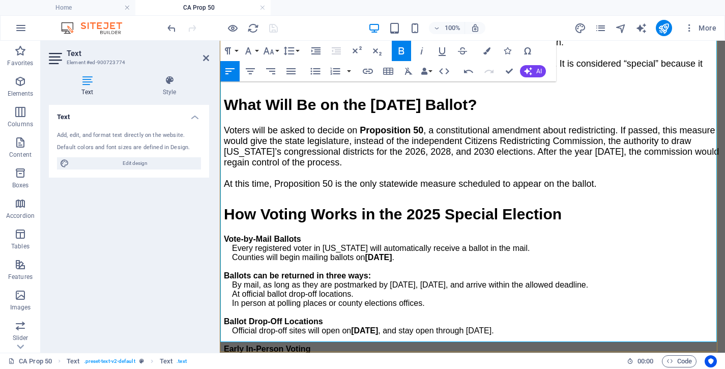
scroll to position [1498, 0]
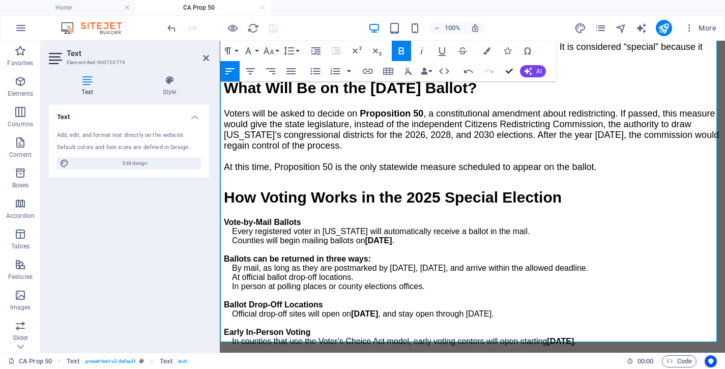
drag, startPoint x: 509, startPoint y: 69, endPoint x: 464, endPoint y: 27, distance: 60.9
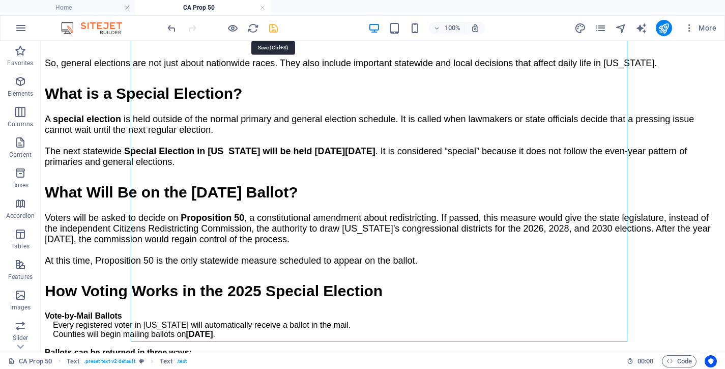
click at [272, 26] on icon "save" at bounding box center [274, 28] width 12 height 12
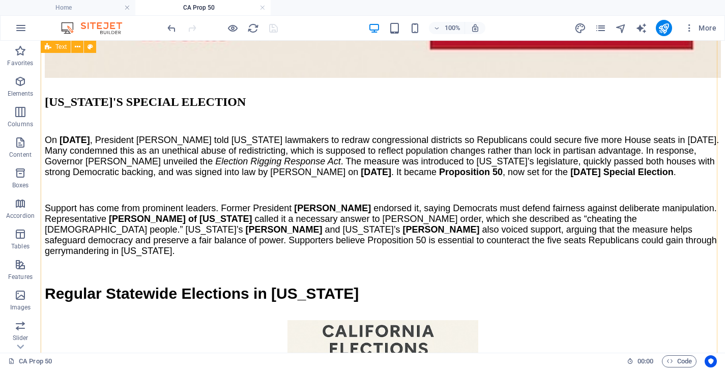
scroll to position [944, 0]
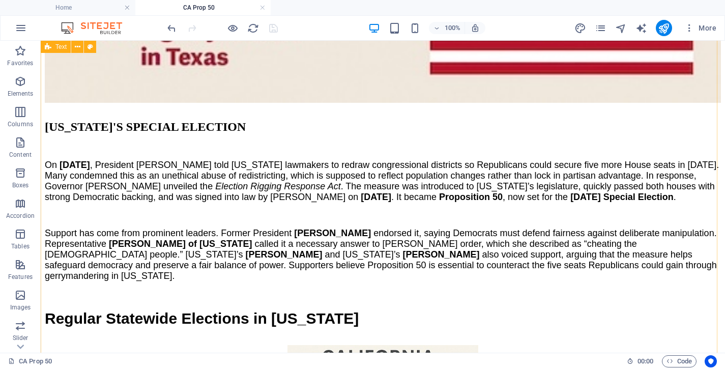
select select "px"
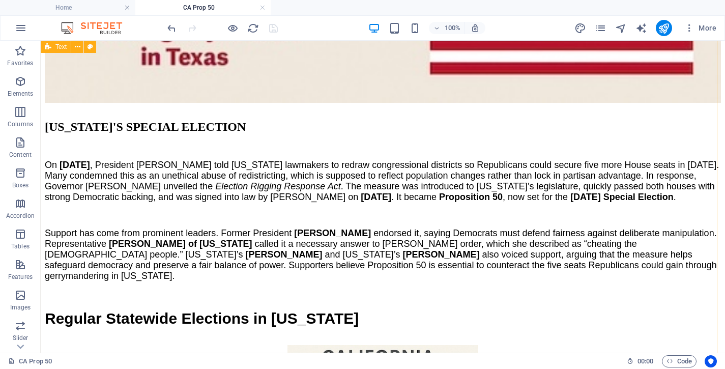
select select "px"
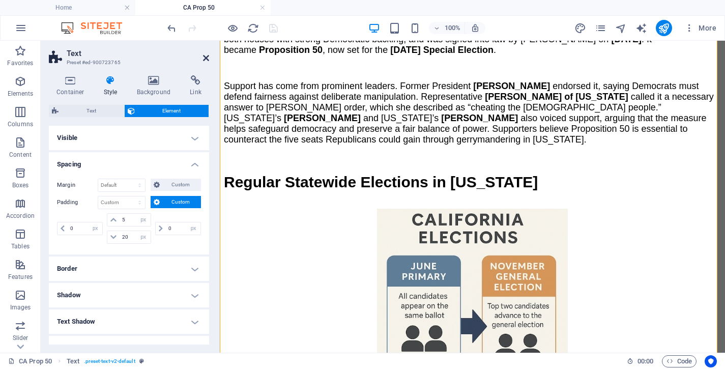
drag, startPoint x: 206, startPoint y: 58, endPoint x: 169, endPoint y: 34, distance: 43.6
click at [206, 58] on icon at bounding box center [206, 58] width 6 height 8
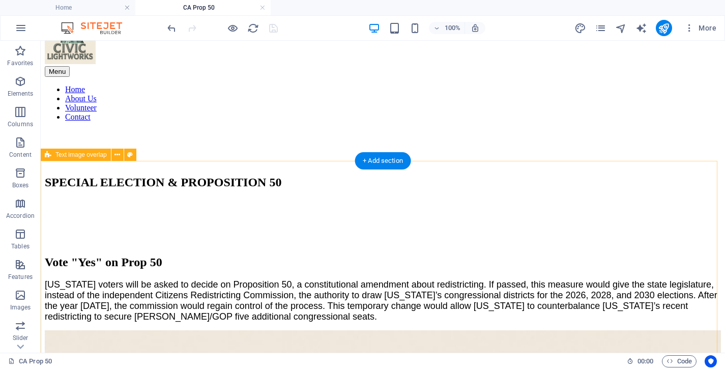
scroll to position [0, 0]
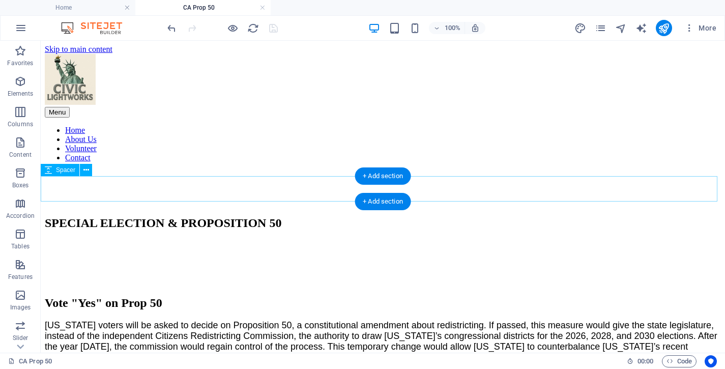
click at [178, 250] on div at bounding box center [383, 262] width 676 height 25
select select "px"
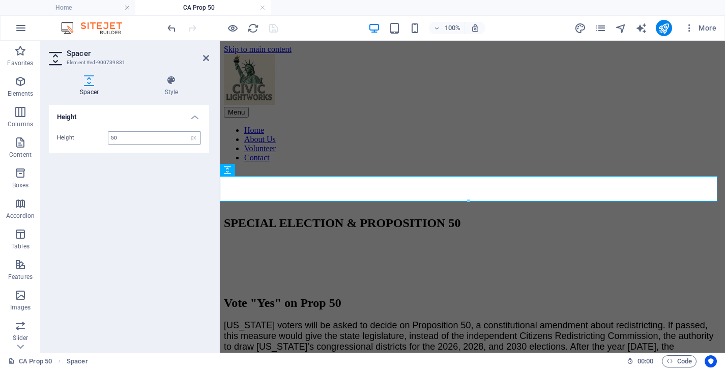
click at [134, 140] on input "50" at bounding box center [154, 138] width 92 height 12
drag, startPoint x: 134, startPoint y: 140, endPoint x: 66, endPoint y: 134, distance: 68.5
click at [108, 134] on input "50" at bounding box center [154, 138] width 92 height 12
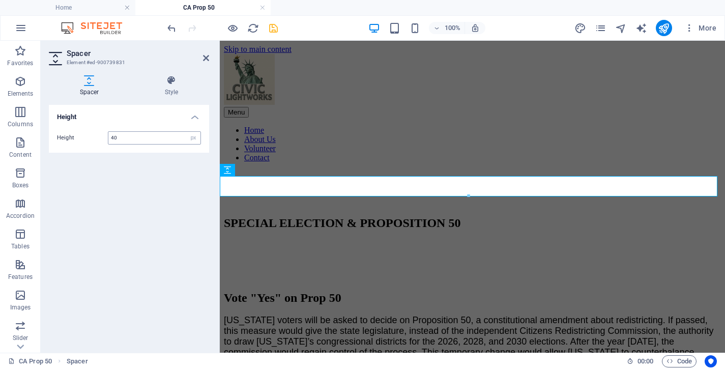
drag, startPoint x: 131, startPoint y: 140, endPoint x: 73, endPoint y: 143, distance: 58.1
click at [108, 143] on input "40" at bounding box center [154, 138] width 92 height 12
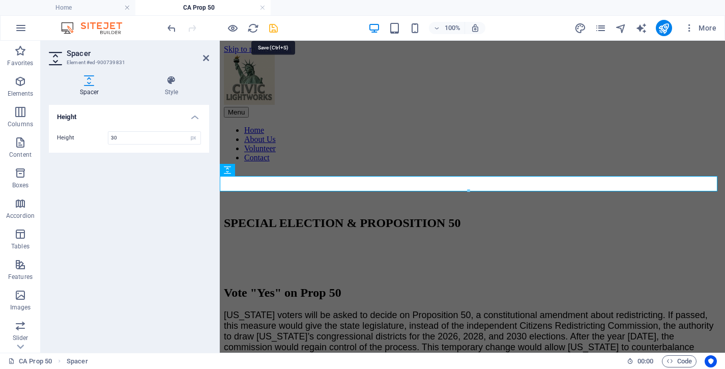
type input "30"
click at [272, 30] on icon "save" at bounding box center [274, 28] width 12 height 12
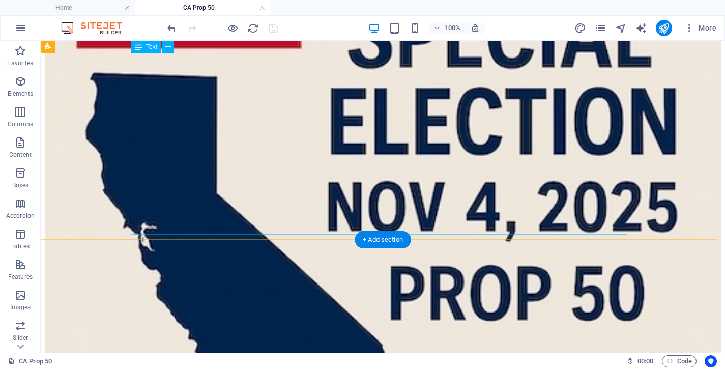
scroll to position [486, 0]
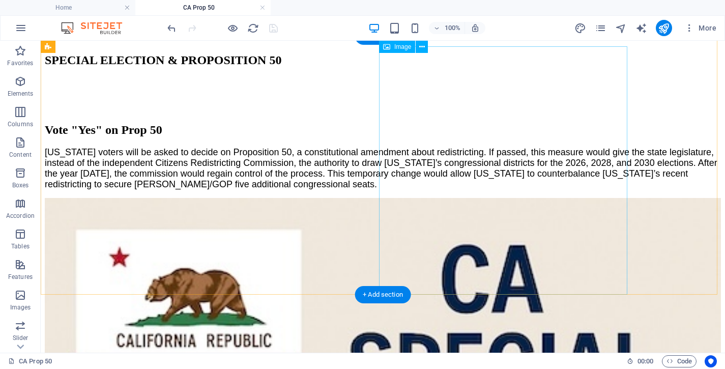
scroll to position [0, 0]
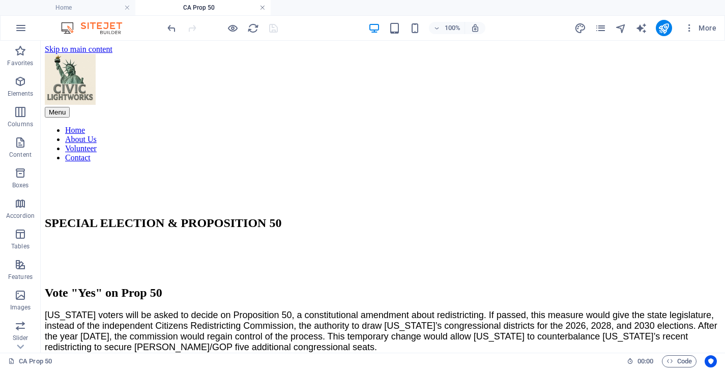
click at [262, 8] on link at bounding box center [262, 8] width 6 height 10
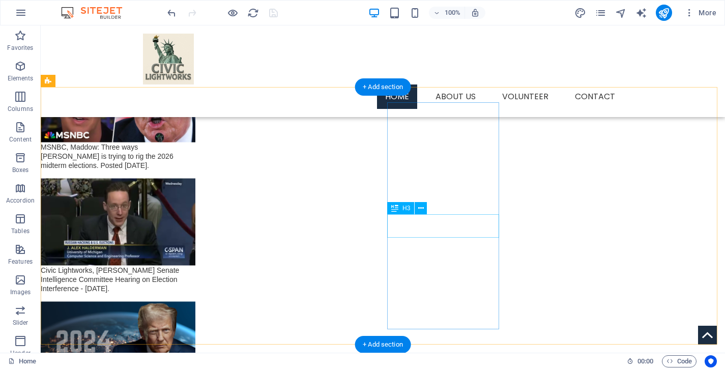
scroll to position [1523, 0]
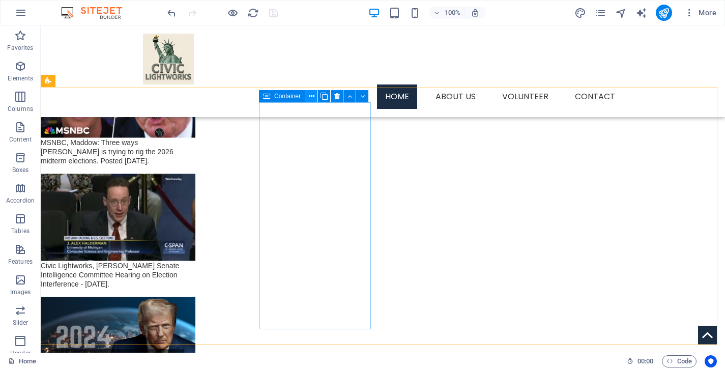
click at [310, 97] on icon at bounding box center [312, 96] width 6 height 11
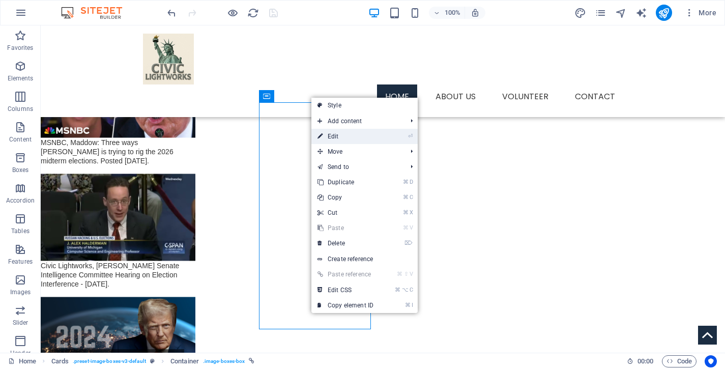
click at [339, 134] on link "⏎ Edit" at bounding box center [345, 136] width 68 height 15
select select "16"
select select
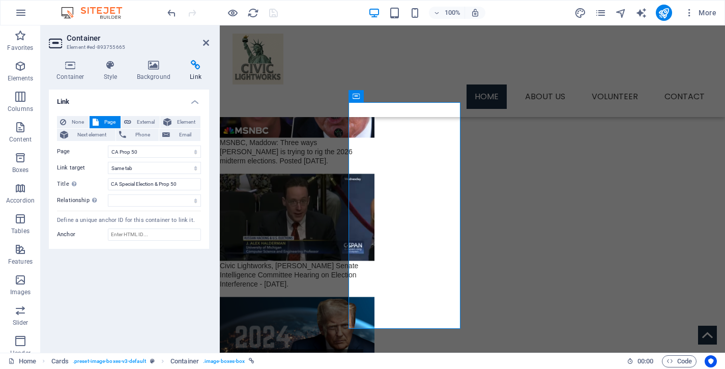
click at [196, 67] on icon at bounding box center [195, 65] width 27 height 10
click at [205, 41] on icon at bounding box center [206, 43] width 6 height 8
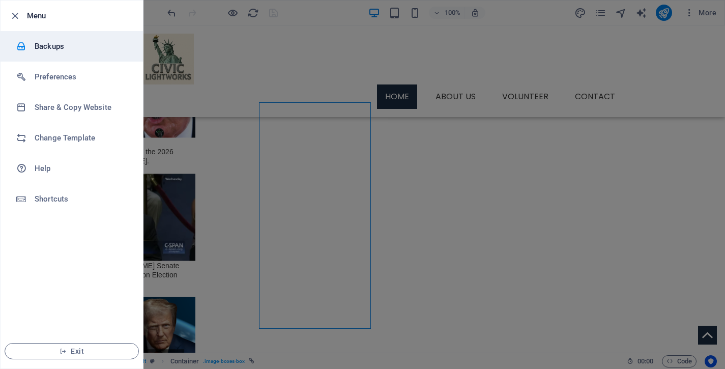
click at [53, 48] on h6 "Backups" at bounding box center [82, 46] width 94 height 12
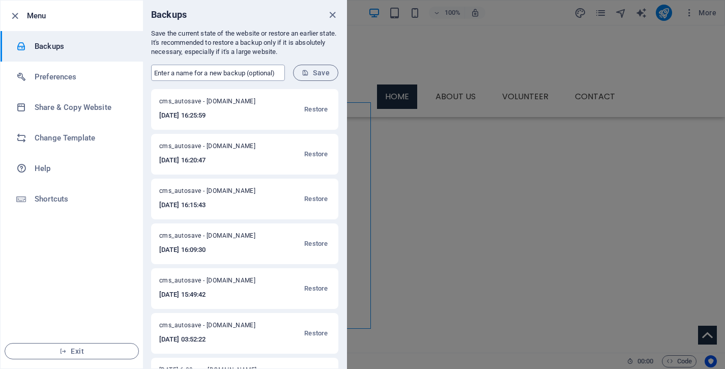
click at [263, 75] on input "text" at bounding box center [218, 73] width 134 height 16
type input "Wed Sept 3, 2025, 7:41am"
click at [316, 75] on span "Save" at bounding box center [316, 73] width 28 height 8
click at [331, 11] on icon "close" at bounding box center [333, 15] width 12 height 12
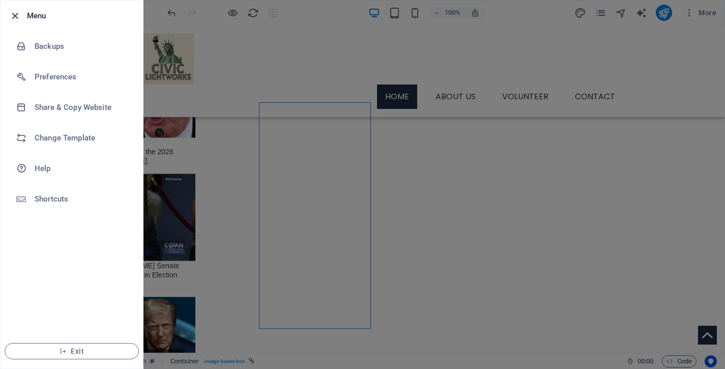
click at [16, 15] on icon "button" at bounding box center [15, 16] width 12 height 12
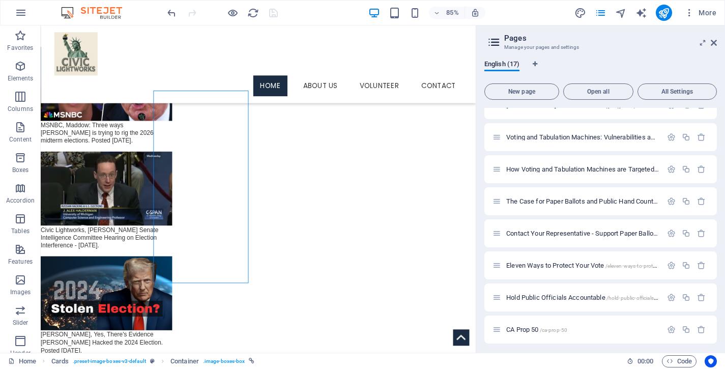
scroll to position [296, 0]
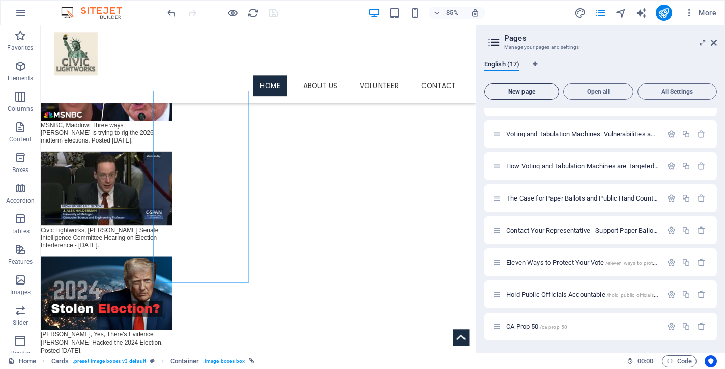
click at [525, 91] on span "New page" at bounding box center [522, 92] width 66 height 6
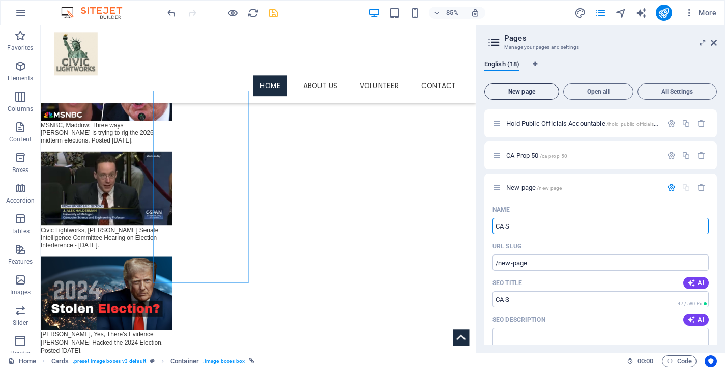
type input "CA S"
type input "/ca-s"
type input "CA State"
type input "/ca-state"
type input "CA Statewide"
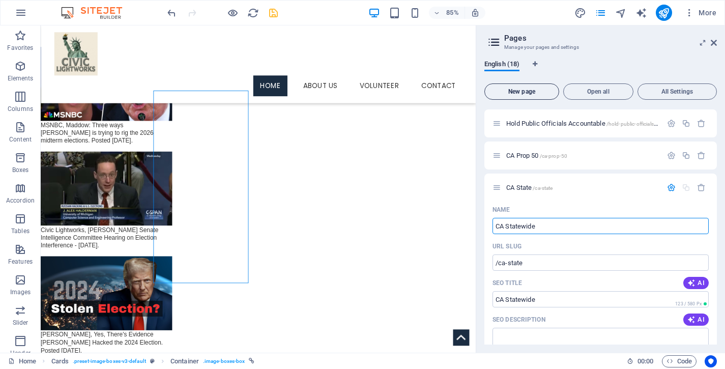
type input "/ca-statewide"
type input "CA Statewide Primary Elect"
type input "/ca-statewide-primary-elec"
type input "CA Statewide Primary Election"
type input "/ca-statewide-primary-election"
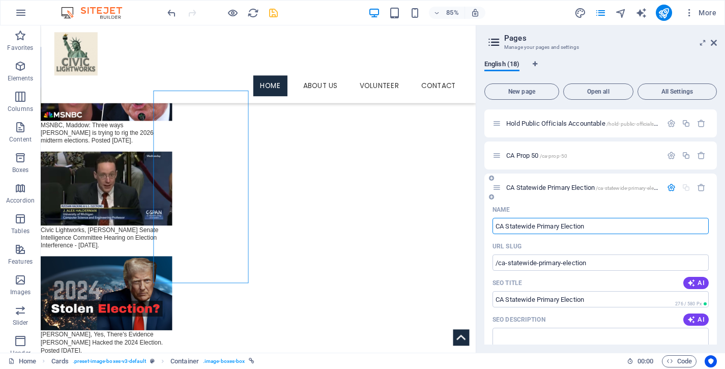
click at [497, 227] on input "CA Statewide Primary Election" at bounding box center [601, 226] width 216 height 16
click at [622, 228] on input "CA Statewide Primary Election" at bounding box center [601, 226] width 216 height 16
type input "CA Statewide Primary Election 202"
type input "/ca-statewide-primary-election-202"
type input "CA Statewide Primary Election 2026"
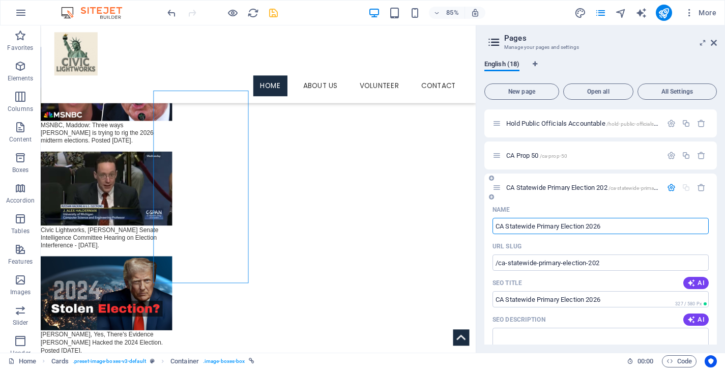
type input "/ca-statewide-primary-election-2026"
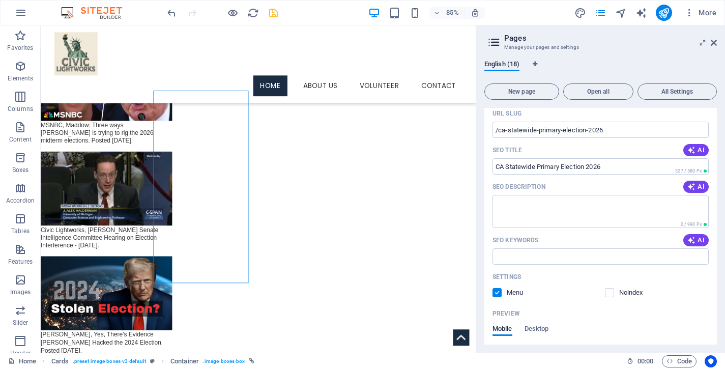
scroll to position [605, 0]
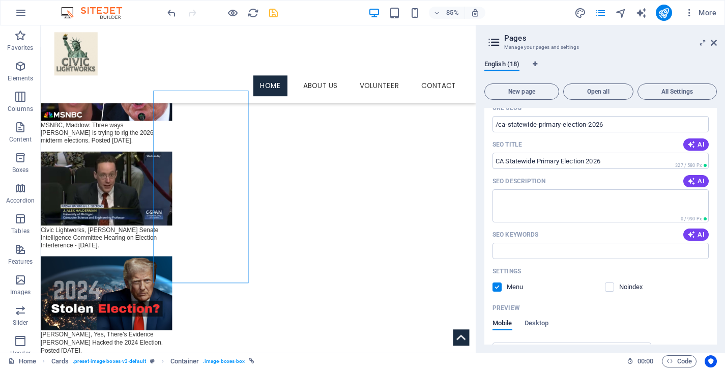
click at [499, 287] on label at bounding box center [497, 286] width 9 height 9
click at [0, 0] on input "checkbox" at bounding box center [0, 0] width 0 height 0
click at [276, 14] on icon "save" at bounding box center [274, 13] width 12 height 12
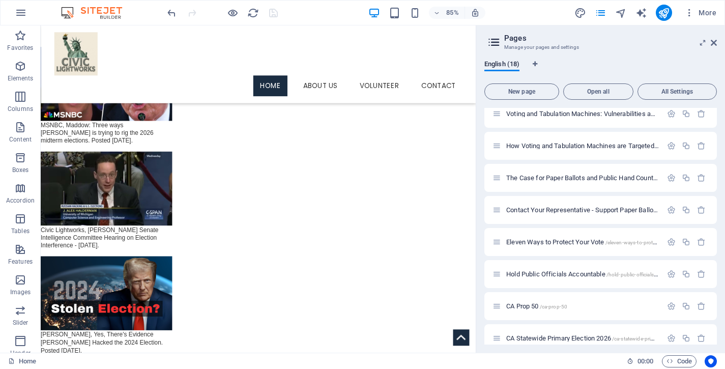
scroll to position [328, 0]
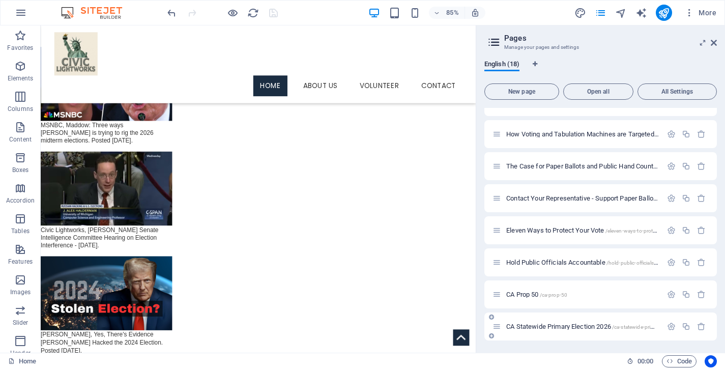
click at [528, 328] on span "CA Statewide Primary Election 2026 /ca-statewide-primary-election-2026" at bounding box center [600, 327] width 189 height 8
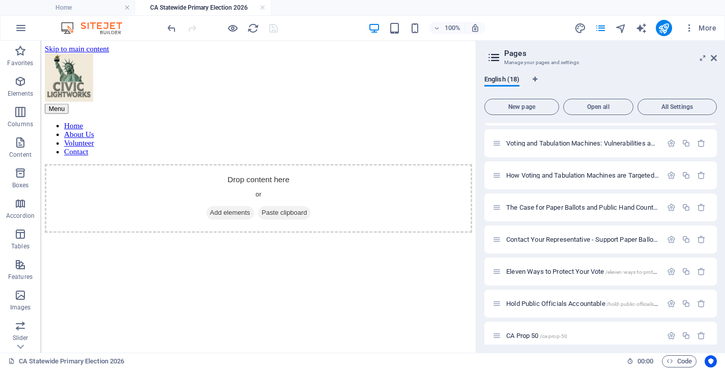
scroll to position [0, 0]
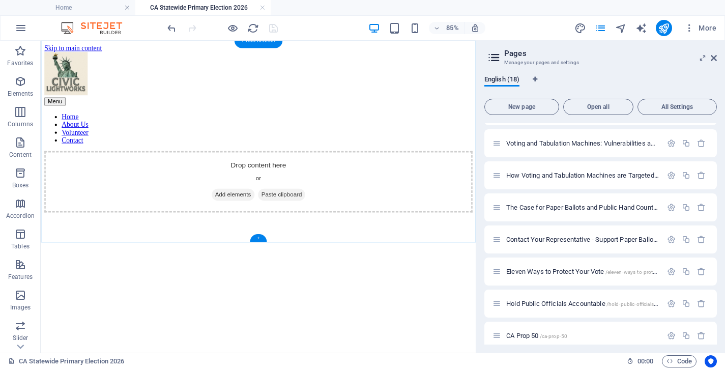
click at [258, 238] on div "+" at bounding box center [258, 238] width 17 height 8
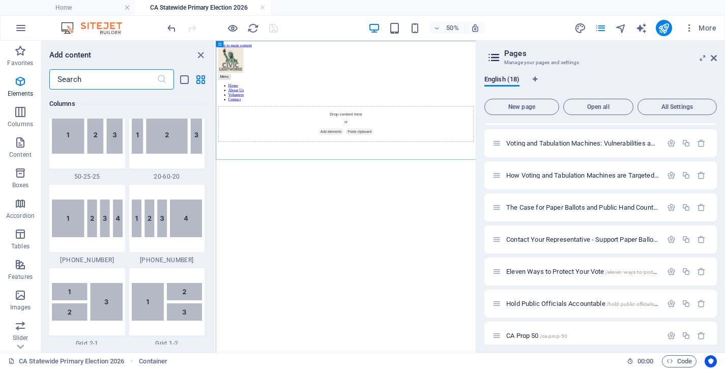
scroll to position [1780, 0]
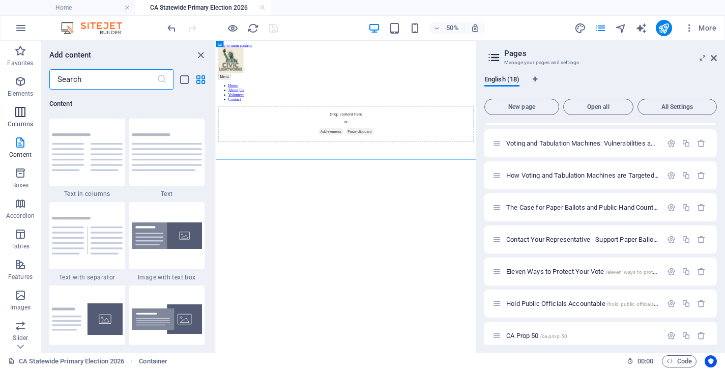
click at [20, 117] on icon "button" at bounding box center [20, 112] width 12 height 12
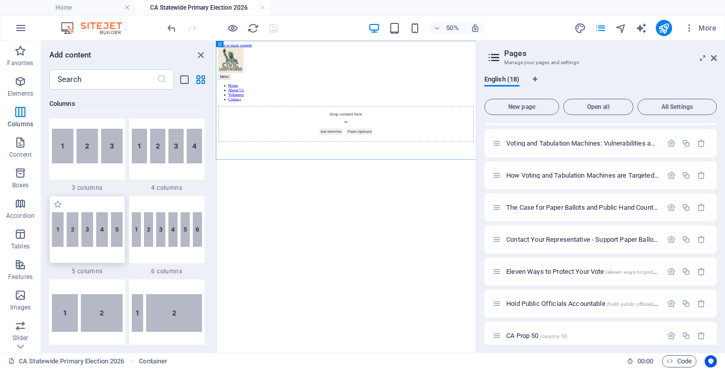
scroll to position [601, 0]
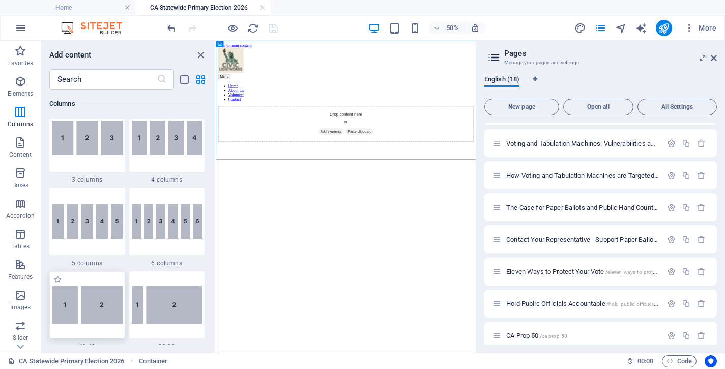
click at [99, 310] on img at bounding box center [87, 305] width 71 height 38
click at [216, 310] on div "Drag here to replace the existing content. Press “Ctrl” if you want to create a…" at bounding box center [346, 197] width 260 height 312
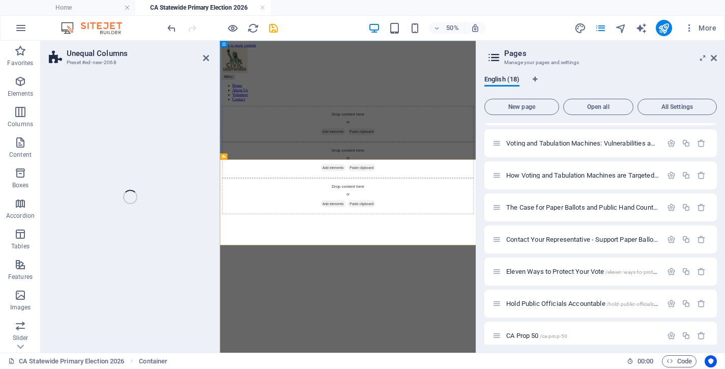
select select "%"
select select "rem"
select select "preset-unequal-columns-v2-1-40-60"
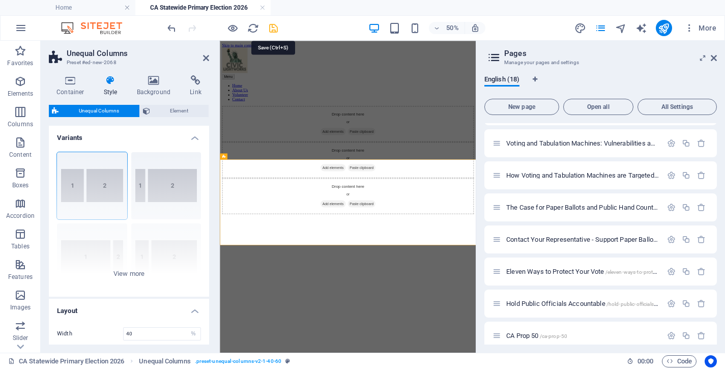
click at [274, 27] on icon "save" at bounding box center [274, 28] width 12 height 12
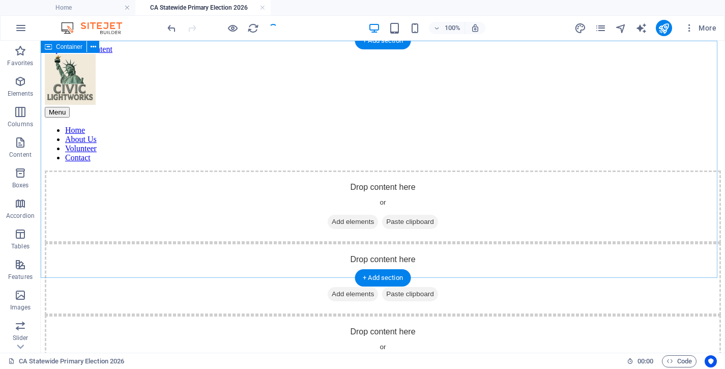
scroll to position [96, 0]
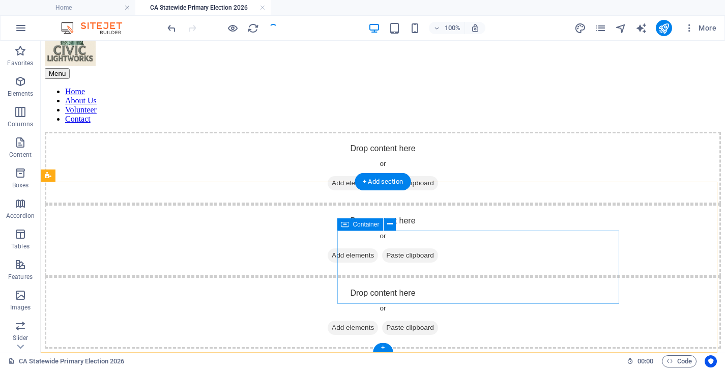
click at [378, 321] on span "Add elements" at bounding box center [353, 328] width 50 height 14
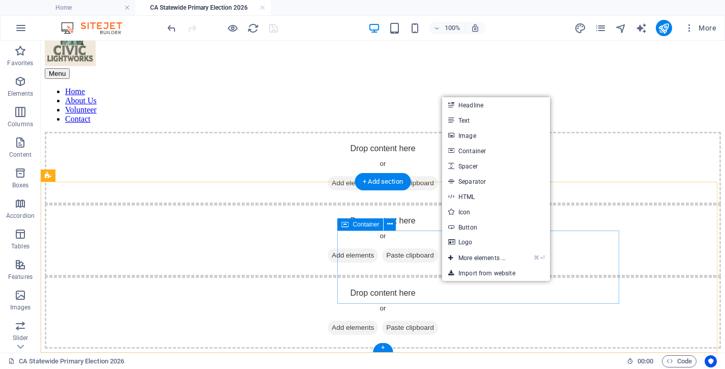
click at [378, 321] on span "Add elements" at bounding box center [353, 328] width 50 height 14
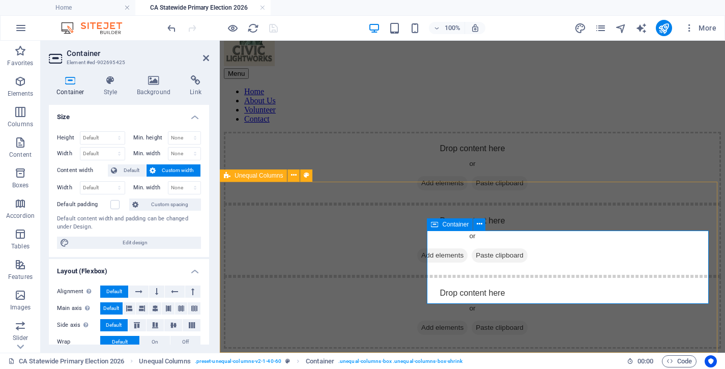
click at [468, 321] on span "Add elements" at bounding box center [442, 328] width 50 height 14
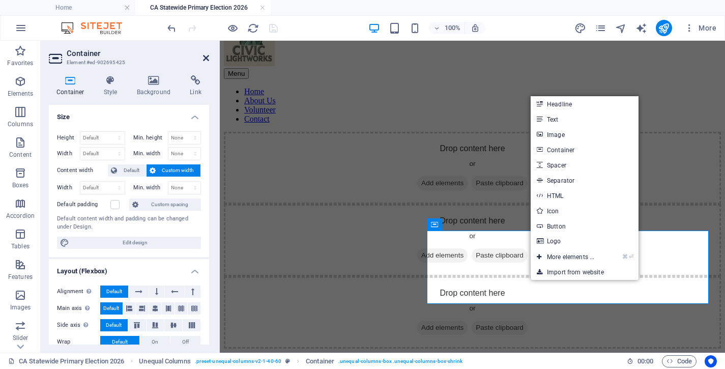
click at [208, 58] on icon at bounding box center [206, 58] width 6 height 8
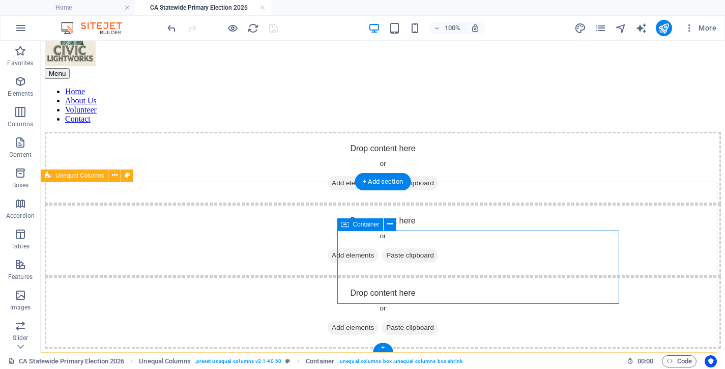
click at [378, 321] on span "Add elements" at bounding box center [353, 328] width 50 height 14
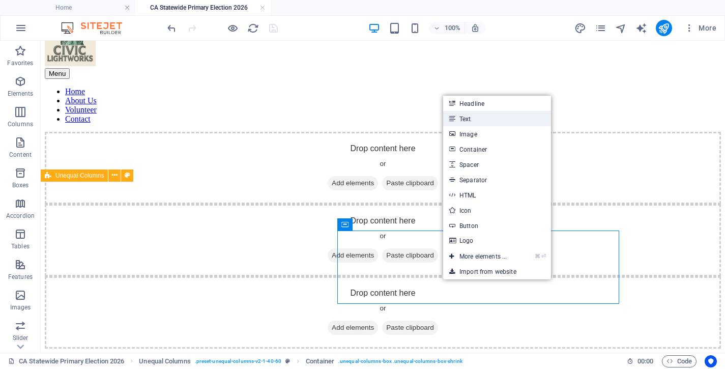
click at [481, 121] on link "Text" at bounding box center [497, 118] width 108 height 15
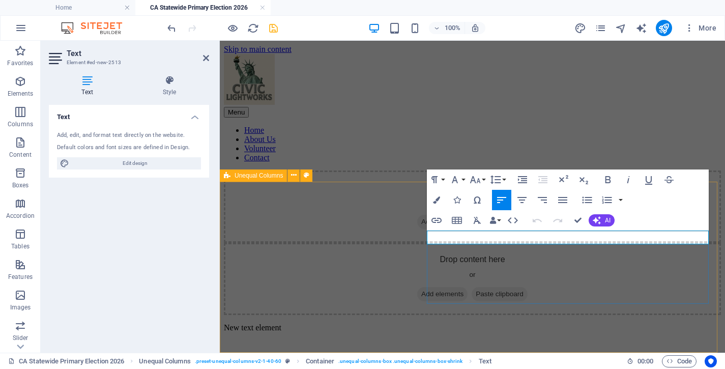
click at [511, 323] on p "New text element" at bounding box center [472, 327] width 497 height 9
drag, startPoint x: 514, startPoint y: 237, endPoint x: 425, endPoint y: 237, distance: 89.0
click at [425, 323] on div "New text element" at bounding box center [472, 327] width 497 height 9
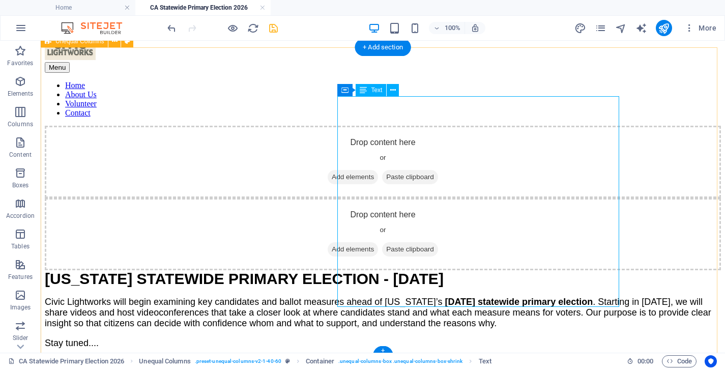
scroll to position [185, 0]
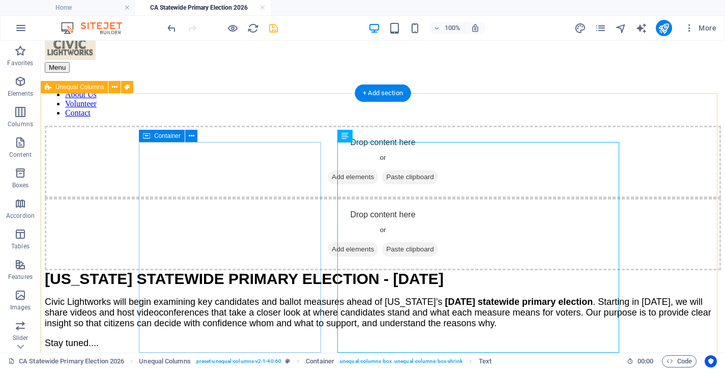
click at [328, 242] on span "Add elements" at bounding box center [353, 249] width 50 height 14
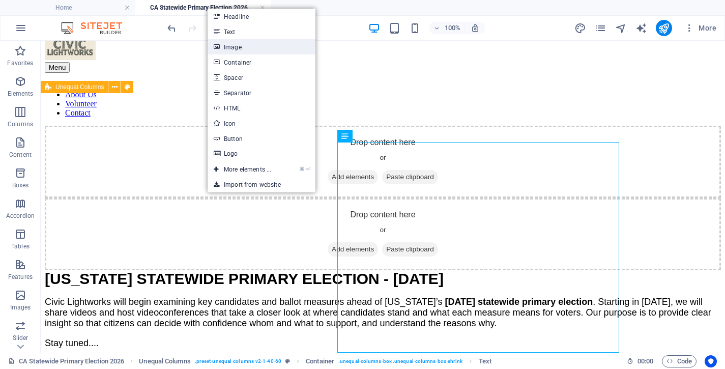
click at [252, 50] on link "Image" at bounding box center [262, 46] width 108 height 15
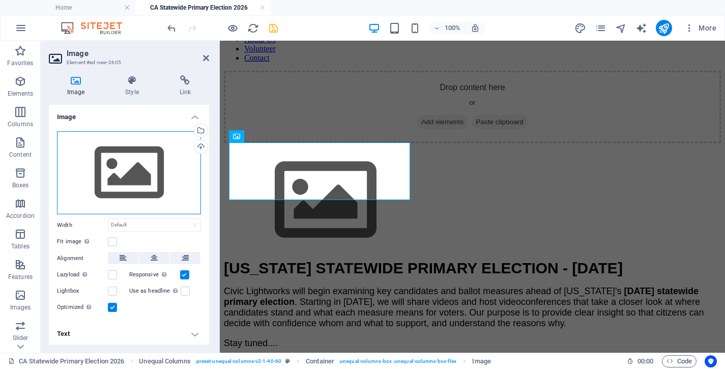
click at [134, 168] on div "Drag files here, click to choose files or select files from Files or our free s…" at bounding box center [129, 172] width 144 height 83
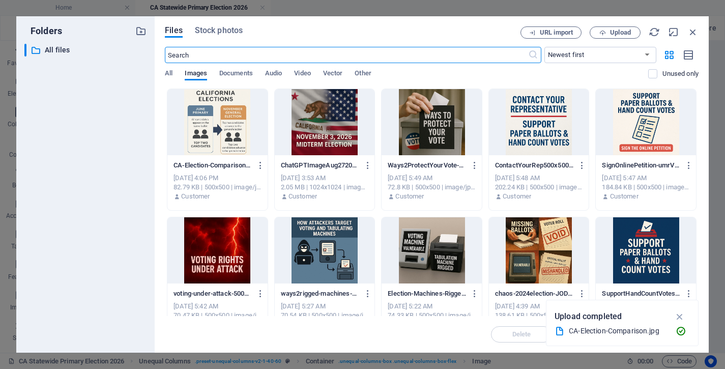
scroll to position [0, 0]
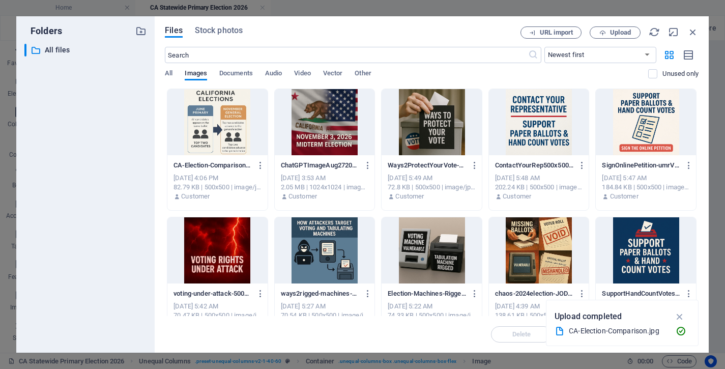
click at [223, 120] on div at bounding box center [217, 122] width 100 height 66
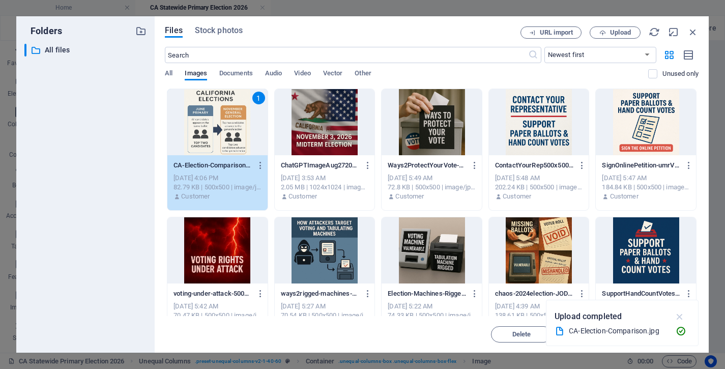
click at [679, 314] on icon "button" at bounding box center [680, 316] width 12 height 11
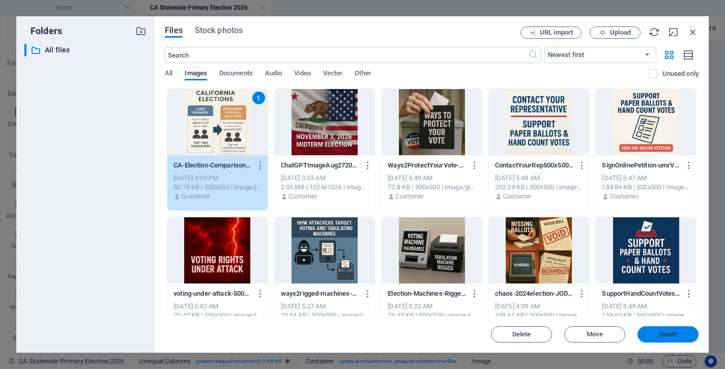
drag, startPoint x: 663, startPoint y: 335, endPoint x: 444, endPoint y: 294, distance: 223.6
click at [663, 335] on span "Insert" at bounding box center [668, 334] width 18 height 6
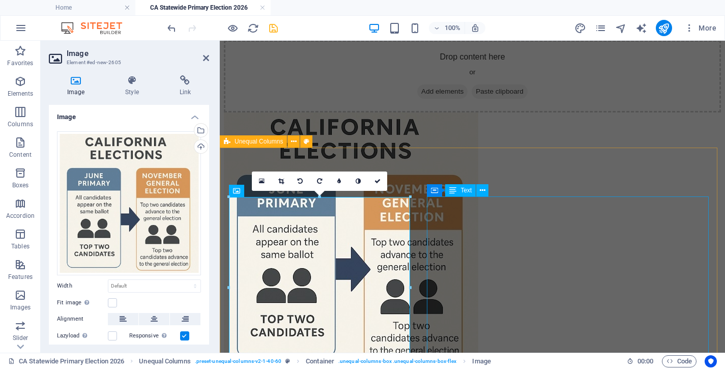
scroll to position [179, 0]
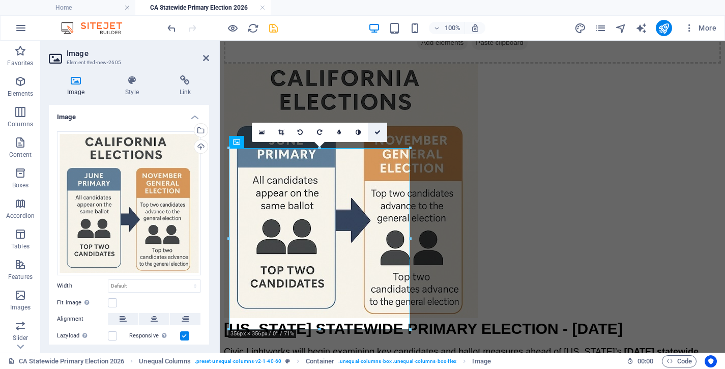
click at [375, 129] on icon at bounding box center [377, 132] width 6 height 6
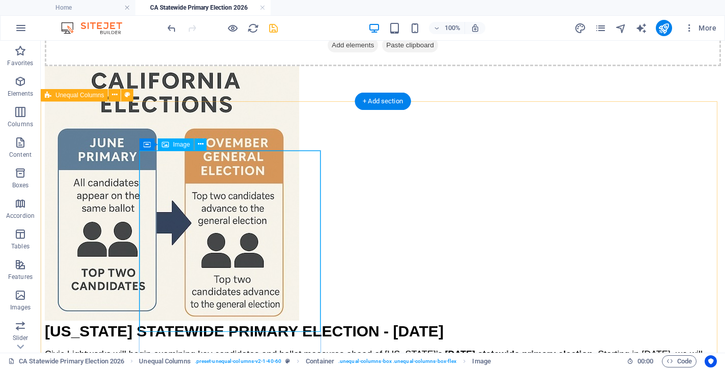
scroll to position [152, 0]
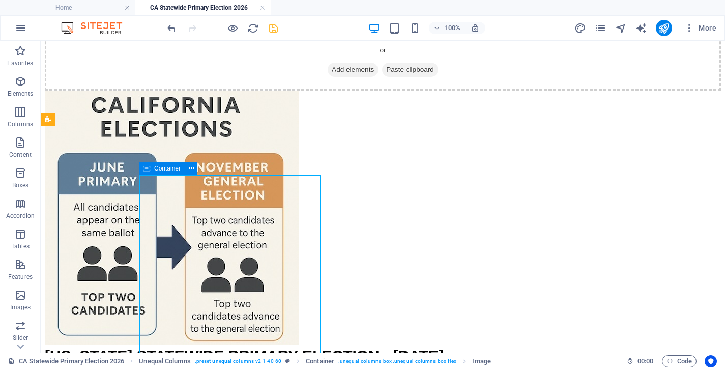
click at [147, 167] on icon at bounding box center [146, 168] width 7 height 12
click at [194, 169] on button at bounding box center [191, 168] width 12 height 12
click at [172, 223] on figure at bounding box center [383, 219] width 676 height 256
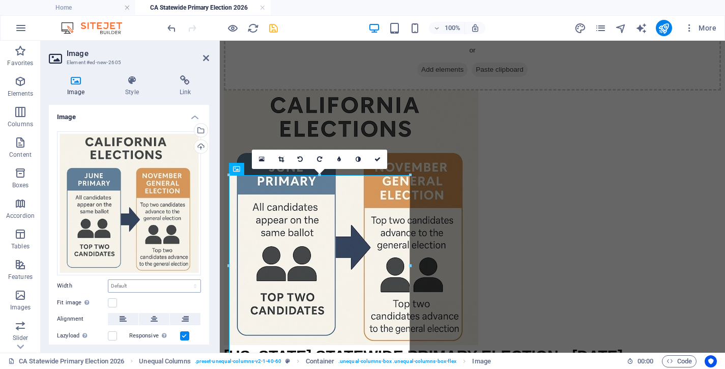
click at [138, 279] on div "Default auto px rem % em vh vw" at bounding box center [154, 285] width 93 height 13
click at [138, 280] on select "Default auto px rem % em vh vw" at bounding box center [154, 286] width 92 height 12
select select "px"
click option "px" at bounding box center [0, 0] width 0 height 0
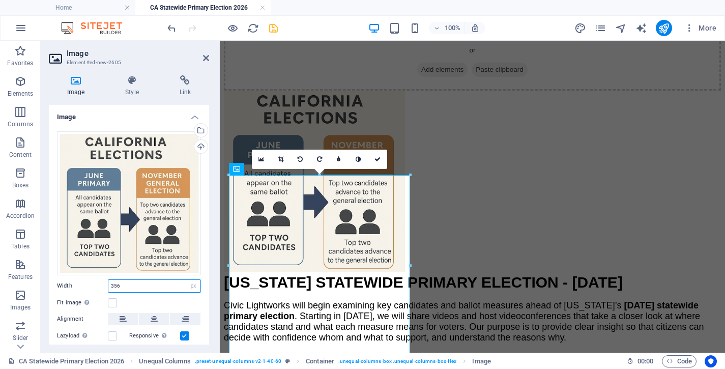
click at [140, 280] on input "356" at bounding box center [154, 286] width 92 height 12
drag, startPoint x: 143, startPoint y: 278, endPoint x: 77, endPoint y: 278, distance: 66.7
click at [108, 280] on input "356" at bounding box center [154, 286] width 92 height 12
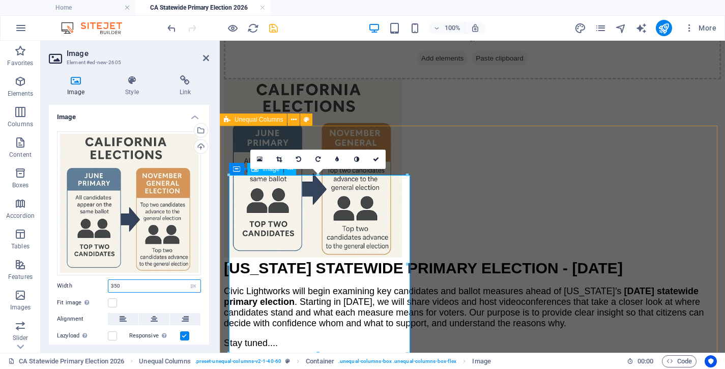
scroll to position [234, 0]
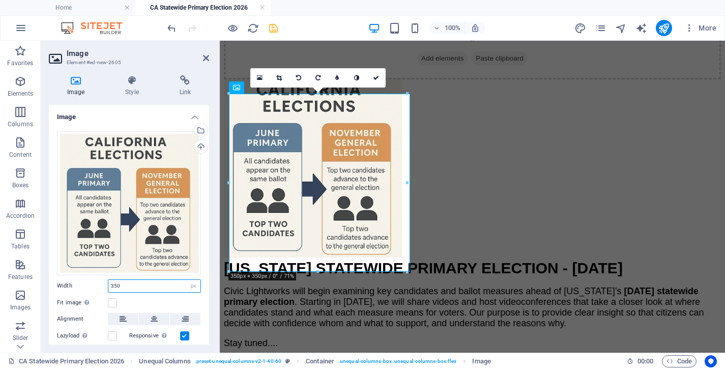
drag, startPoint x: 133, startPoint y: 279, endPoint x: 92, endPoint y: 278, distance: 41.7
click at [108, 280] on input "350" at bounding box center [154, 286] width 92 height 12
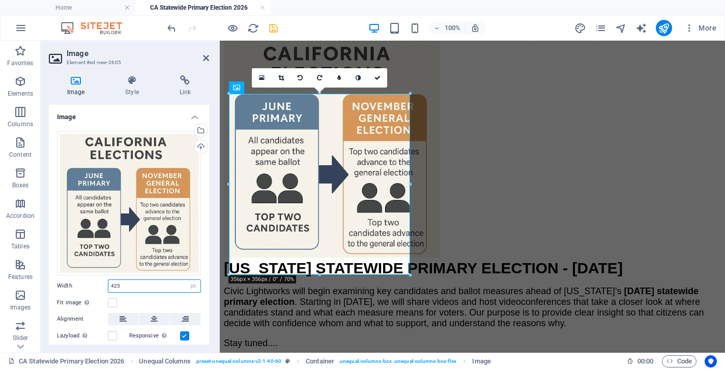
drag, startPoint x: 129, startPoint y: 278, endPoint x: 76, endPoint y: 277, distance: 53.4
click at [108, 280] on input "425" at bounding box center [154, 286] width 92 height 12
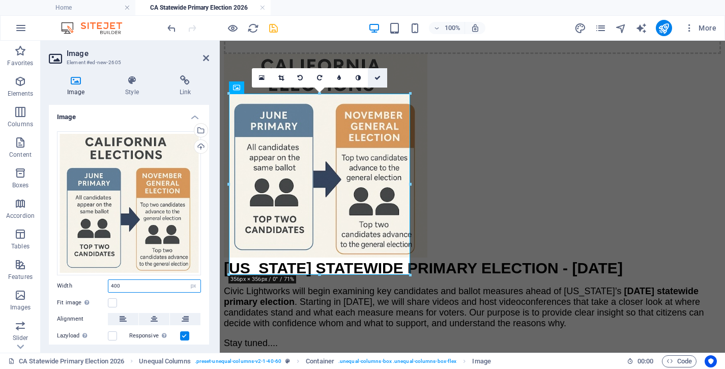
type input "400"
click at [378, 78] on icon at bounding box center [377, 78] width 6 height 6
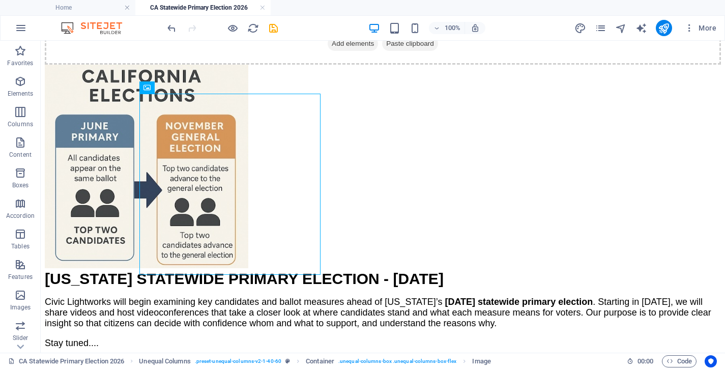
click at [272, 25] on icon "save" at bounding box center [274, 28] width 12 height 12
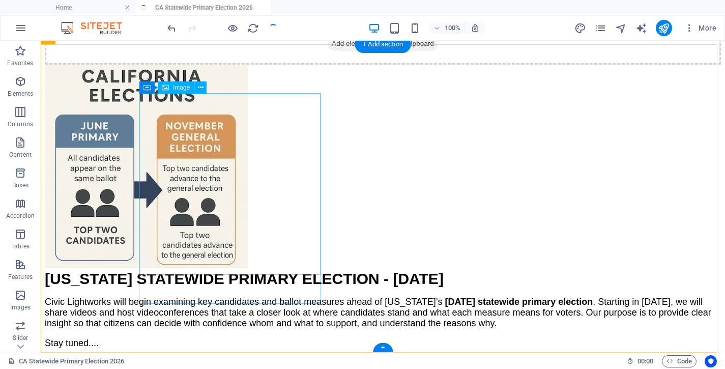
scroll to position [136, 0]
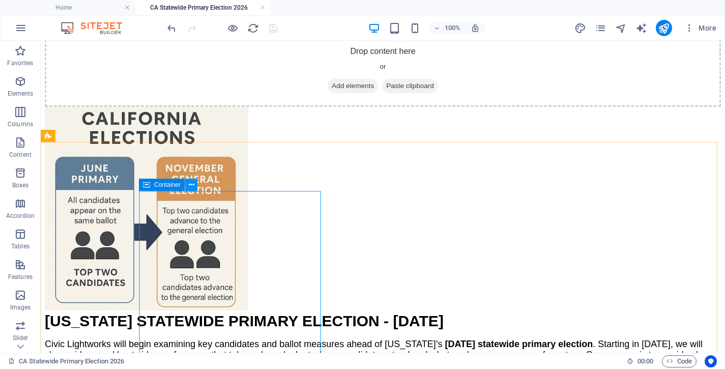
click at [190, 184] on icon at bounding box center [192, 185] width 6 height 11
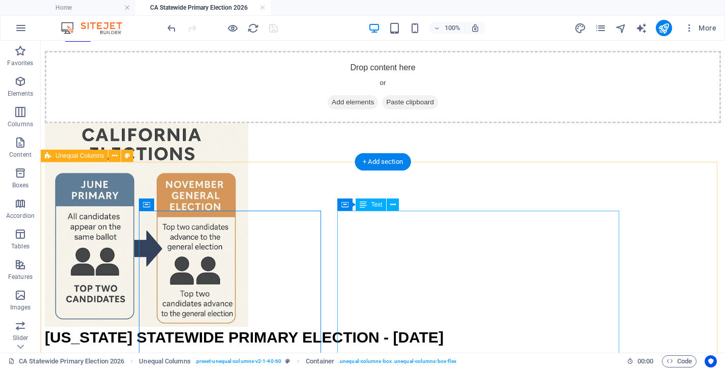
scroll to position [103, 0]
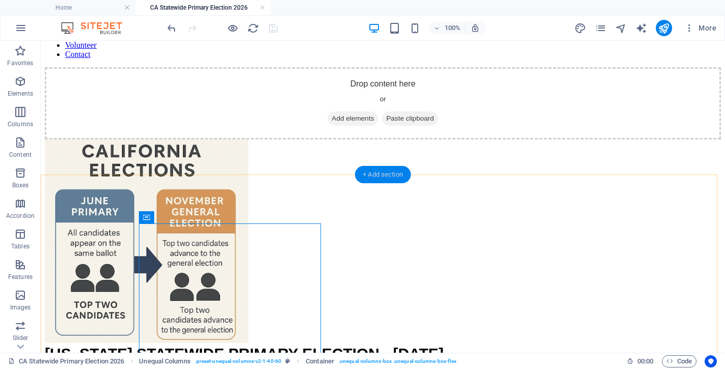
click at [385, 172] on div "+ Add section" at bounding box center [383, 174] width 56 height 17
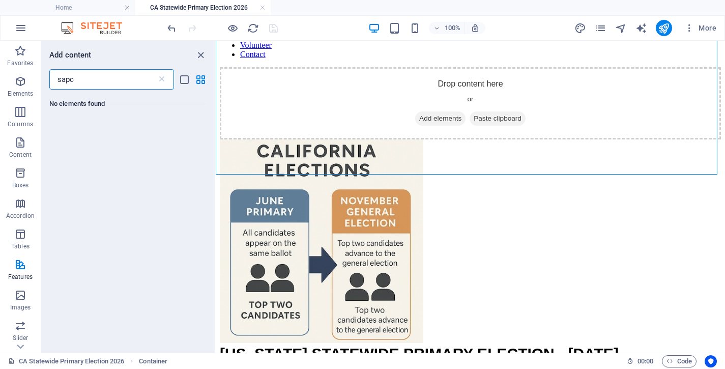
scroll to position [0, 0]
type input "s"
type input "spacer"
click at [67, 133] on icon at bounding box center [67, 136] width 13 height 13
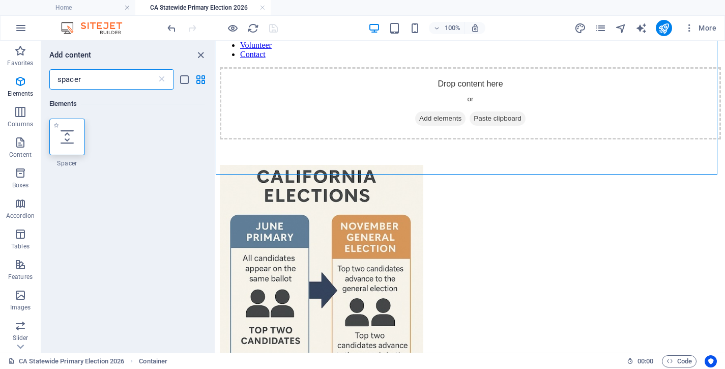
select select "px"
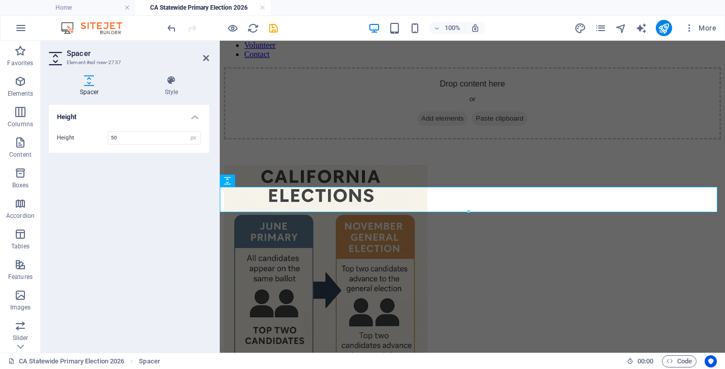
scroll to position [91, 0]
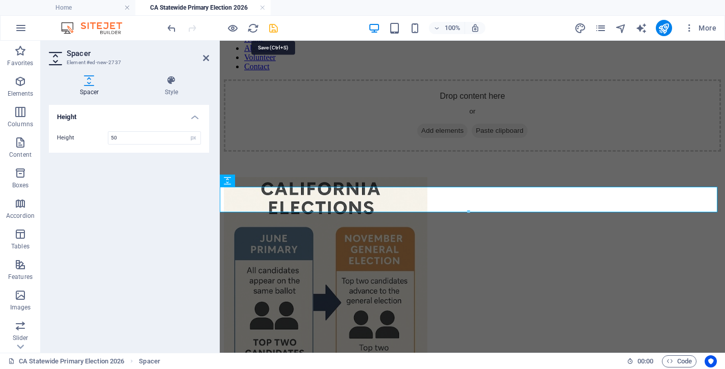
drag, startPoint x: 274, startPoint y: 25, endPoint x: 244, endPoint y: 19, distance: 31.1
click at [274, 25] on icon "save" at bounding box center [274, 28] width 12 height 12
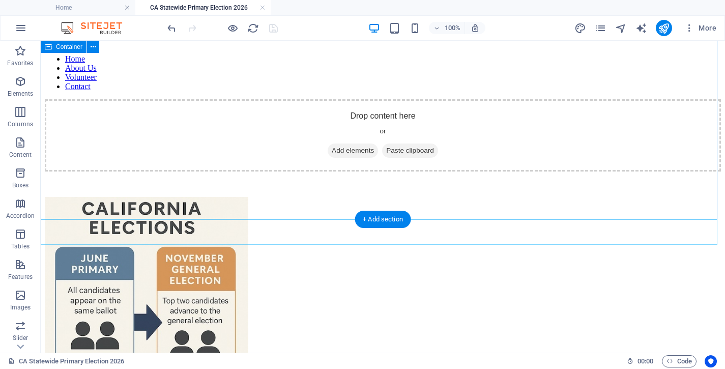
scroll to position [59, 0]
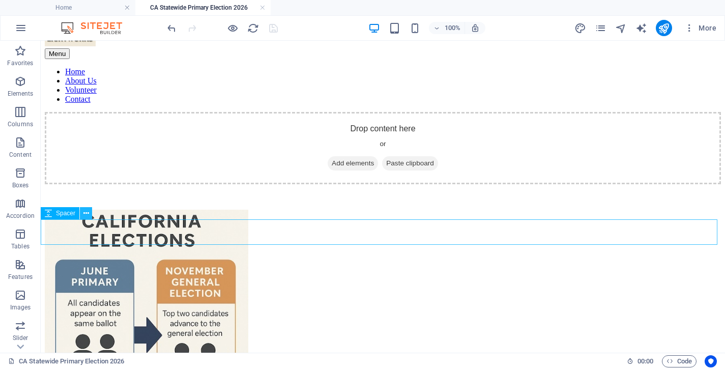
click at [85, 213] on icon at bounding box center [86, 213] width 6 height 11
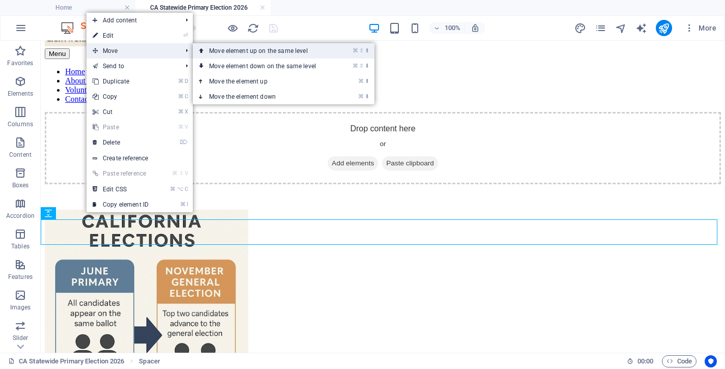
drag, startPoint x: 234, startPoint y: 52, endPoint x: 244, endPoint y: 73, distance: 23.0
click at [234, 52] on link "⌘ ⇧ ⬆ Move element up on the same level" at bounding box center [264, 50] width 143 height 15
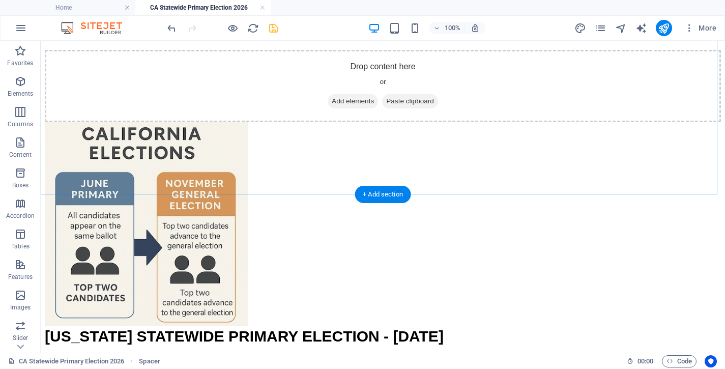
scroll to position [147, 0]
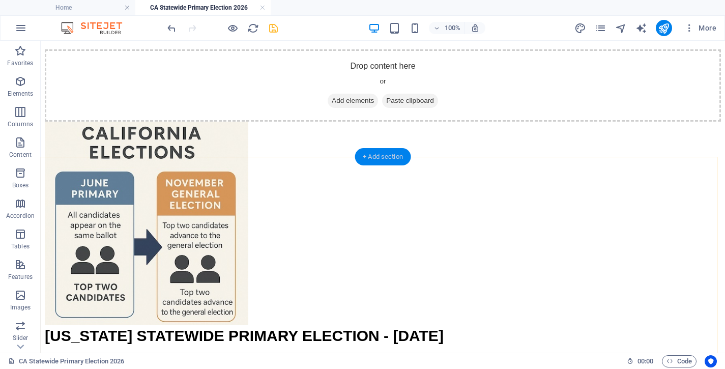
click at [381, 156] on div "+ Add section" at bounding box center [383, 156] width 56 height 17
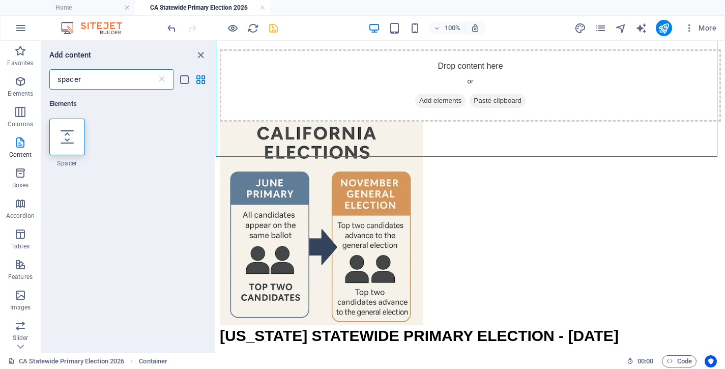
drag, startPoint x: 93, startPoint y: 80, endPoint x: -8, endPoint y: 80, distance: 100.7
click at [49, 80] on input "spacer" at bounding box center [102, 79] width 107 height 20
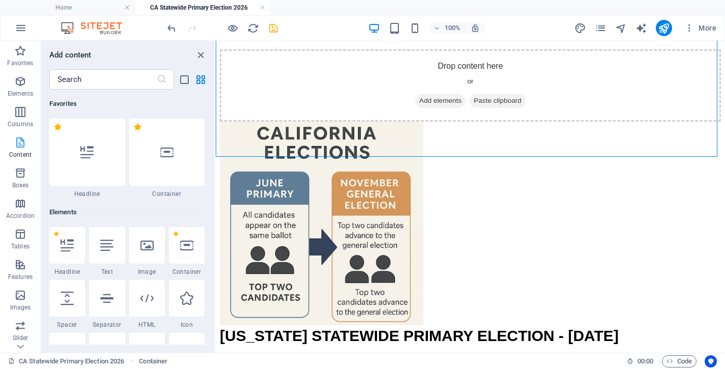
click at [22, 142] on icon "button" at bounding box center [20, 142] width 12 height 12
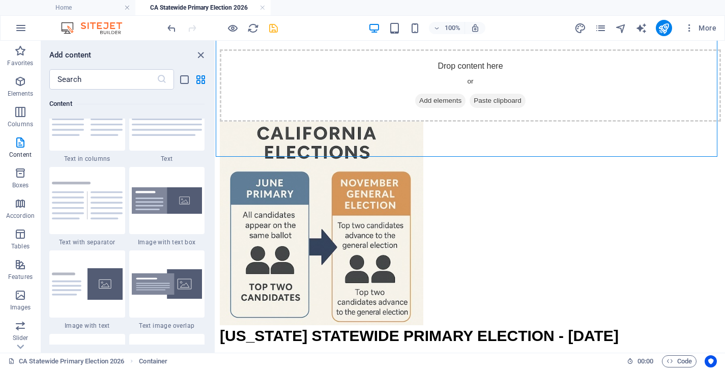
scroll to position [1718, 0]
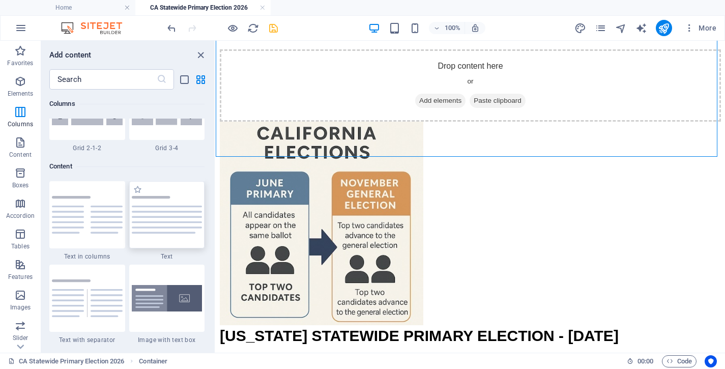
click at [168, 212] on img at bounding box center [167, 215] width 71 height 38
click at [216, 212] on div "Container Placeholder Unequal Columns Container Placeholder Container Reference…" at bounding box center [470, 197] width 509 height 312
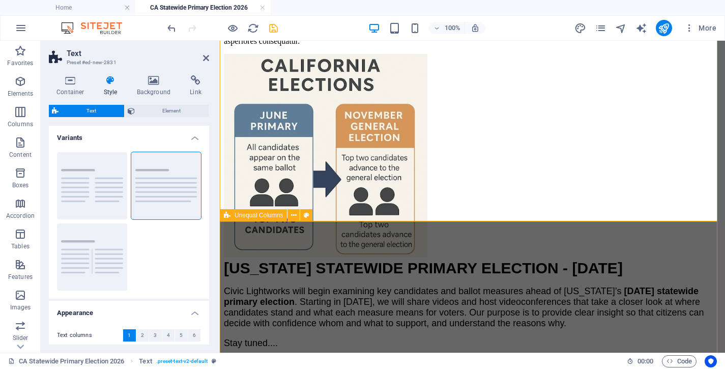
scroll to position [342, 0]
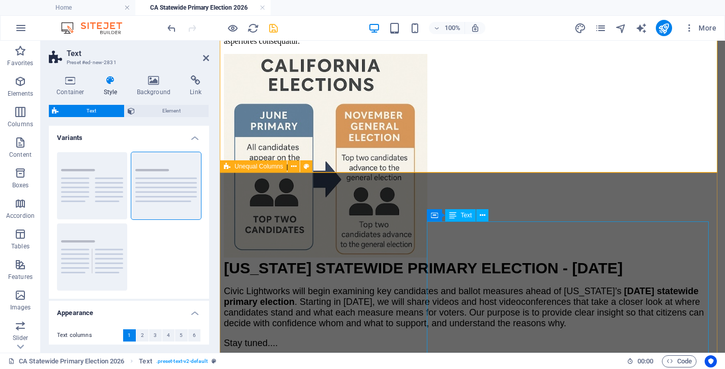
click at [506, 259] on strong "CALIFORNIA STATEWIDE PRIMARY ELECTION - JUNE 2, 2026" at bounding box center [423, 267] width 399 height 17
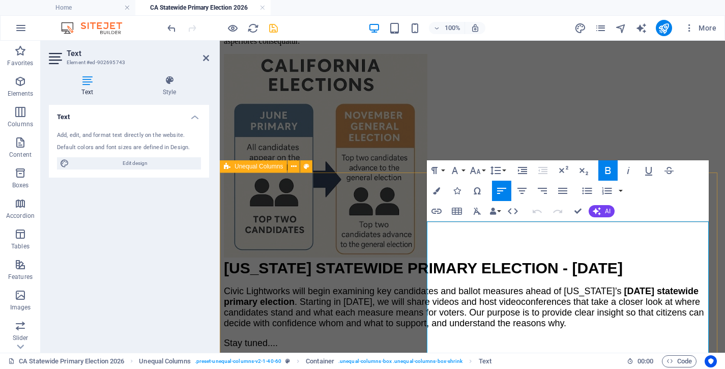
drag, startPoint x: 640, startPoint y: 258, endPoint x: 421, endPoint y: 235, distance: 220.5
click at [421, 259] on div "CALIFORNIA STATEWIDE PRIMARY ELECTION - JUNE 2, 2026 Civic Lightworks will begi…" at bounding box center [472, 303] width 497 height 89
copy strong "CALIFORNIA STATEWIDE PRIMARY ELECTION - JUNE 2, 2026"
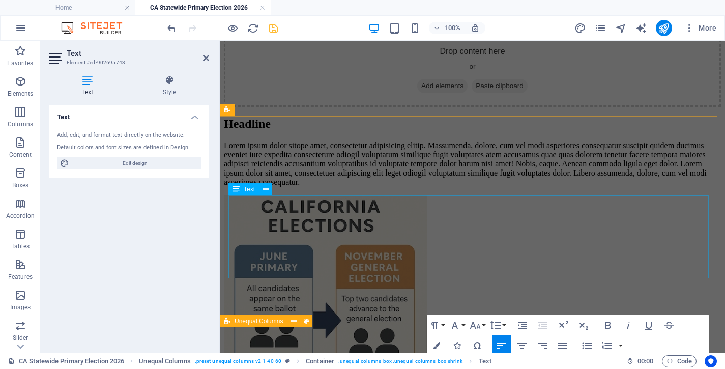
scroll to position [138, 0]
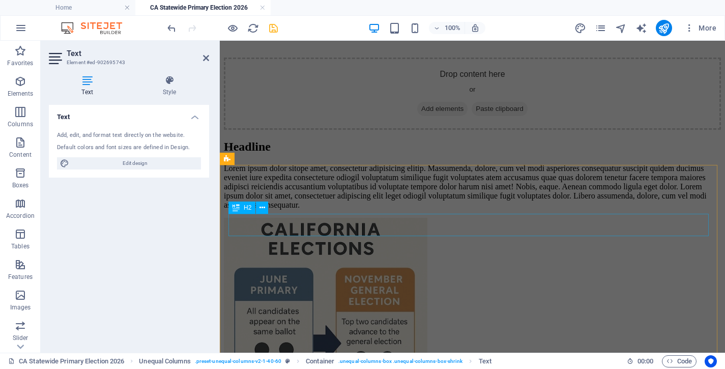
click at [283, 154] on div "Headline" at bounding box center [472, 147] width 497 height 14
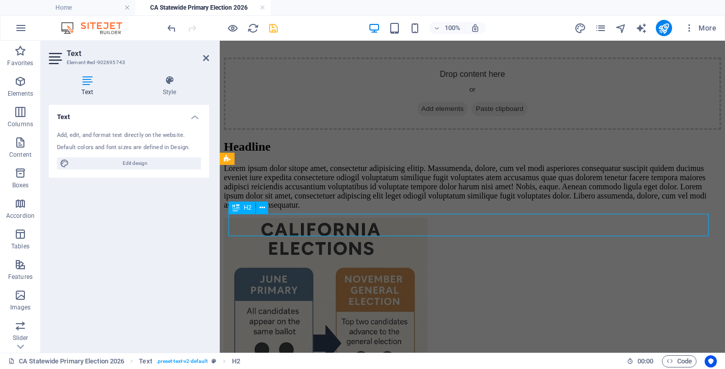
click at [283, 154] on div "Headline" at bounding box center [472, 147] width 497 height 14
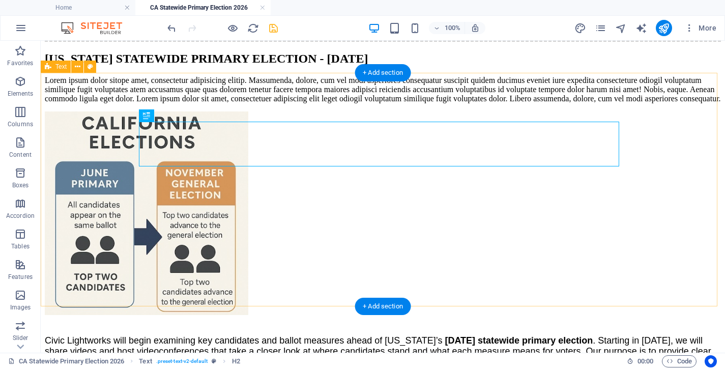
scroll to position [230, 0]
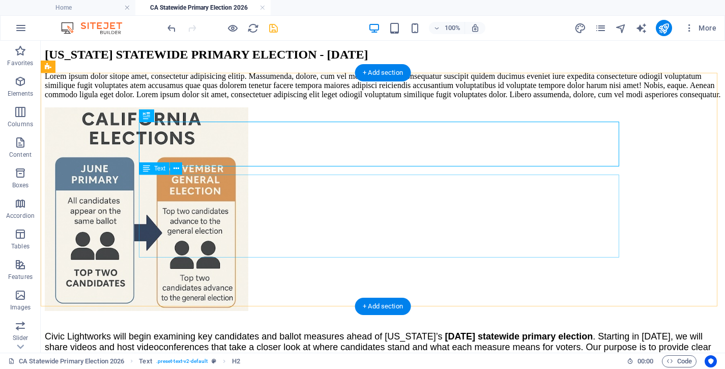
click at [191, 99] on div "Lorem ipsum dolor sitope amet, consectetur adipisicing elitip. Massumenda, dolo…" at bounding box center [383, 85] width 676 height 27
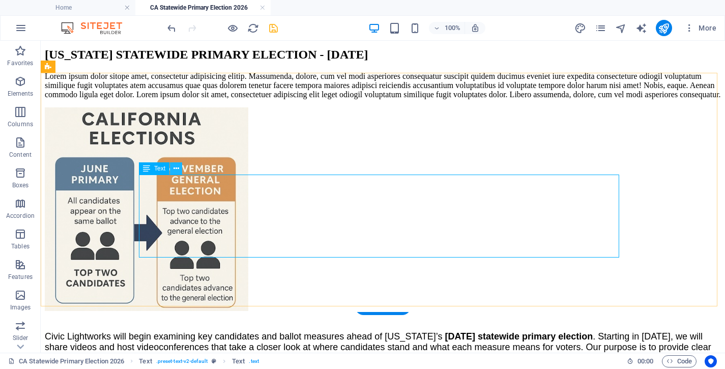
click at [178, 171] on icon at bounding box center [177, 168] width 6 height 11
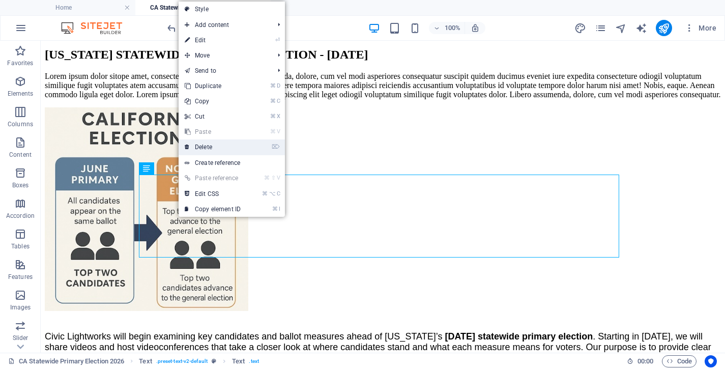
click at [223, 148] on link "⌦ Delete" at bounding box center [213, 146] width 68 height 15
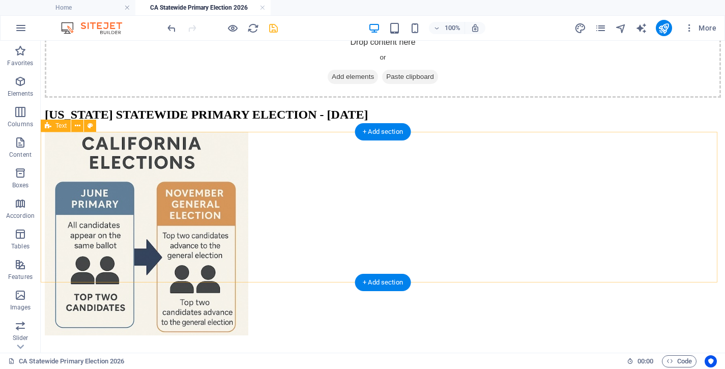
scroll to position [174, 0]
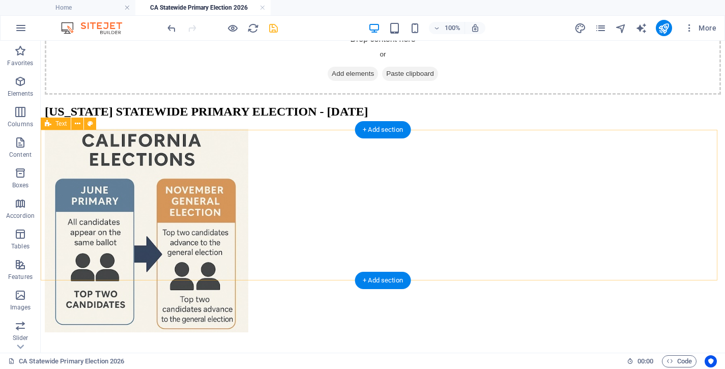
click at [86, 119] on div "CALIFORNIA STATEWIDE PRIMARY ELECTION - JUNE 2, 2026" at bounding box center [383, 112] width 676 height 14
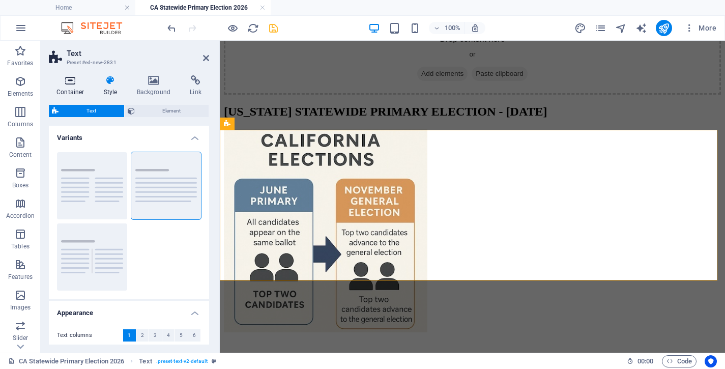
click at [65, 81] on icon at bounding box center [70, 80] width 43 height 10
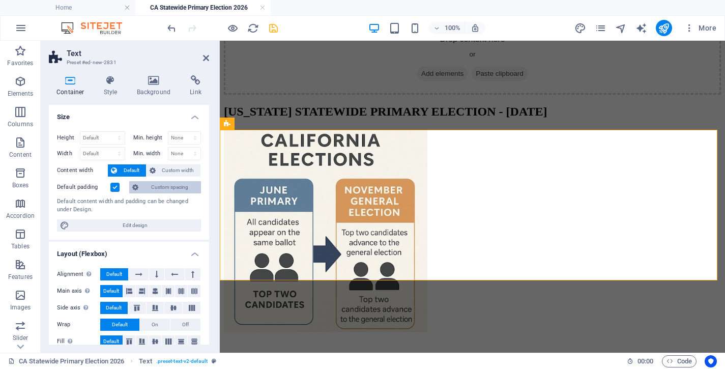
click at [148, 186] on span "Custom spacing" at bounding box center [169, 187] width 56 height 12
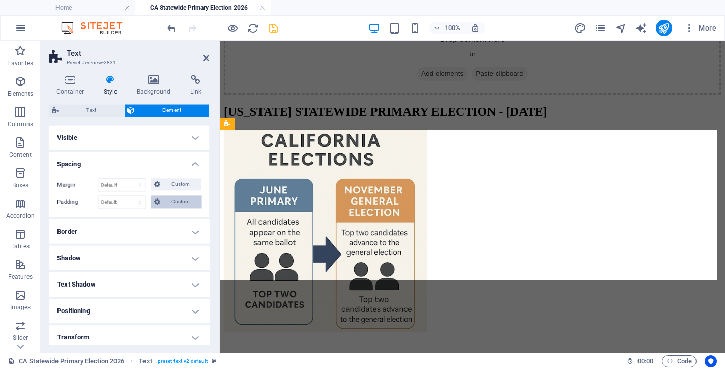
click at [177, 201] on span "Custom" at bounding box center [180, 202] width 35 height 12
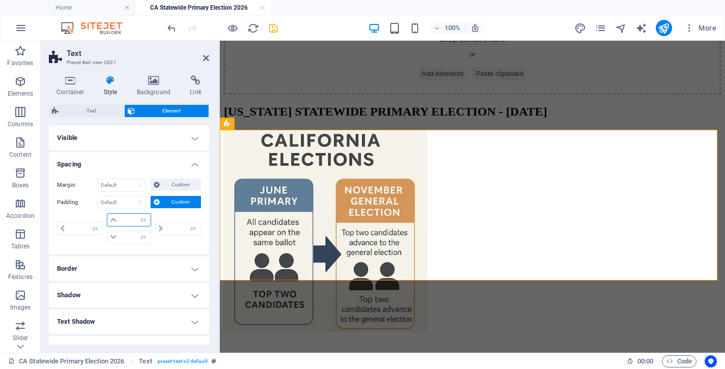
click at [122, 222] on input "number" at bounding box center [135, 220] width 31 height 12
type input "20"
type input "0"
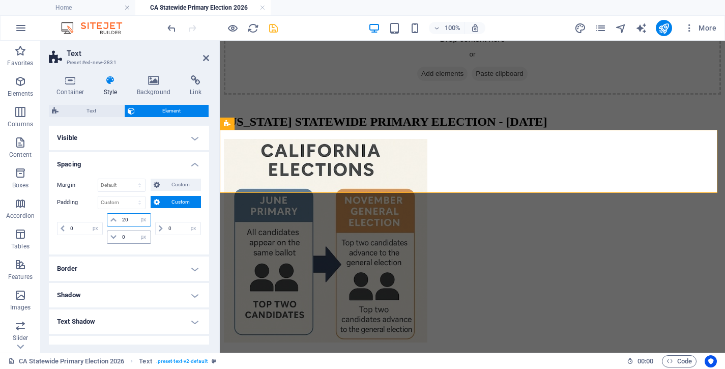
type input "20"
drag, startPoint x: 131, startPoint y: 237, endPoint x: 118, endPoint y: 236, distance: 13.3
click at [120, 236] on input "0" at bounding box center [135, 237] width 31 height 12
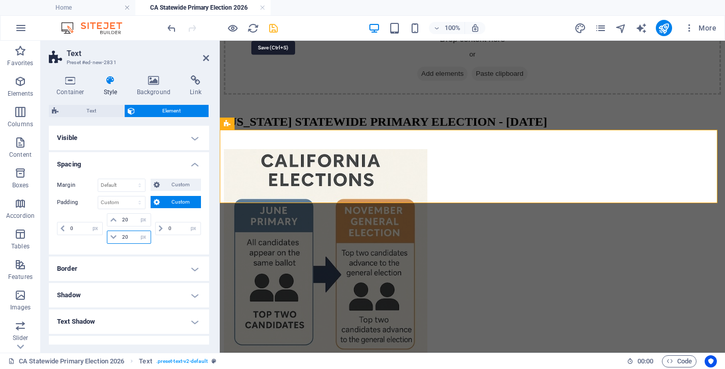
type input "20"
click at [271, 30] on icon "save" at bounding box center [274, 28] width 12 height 12
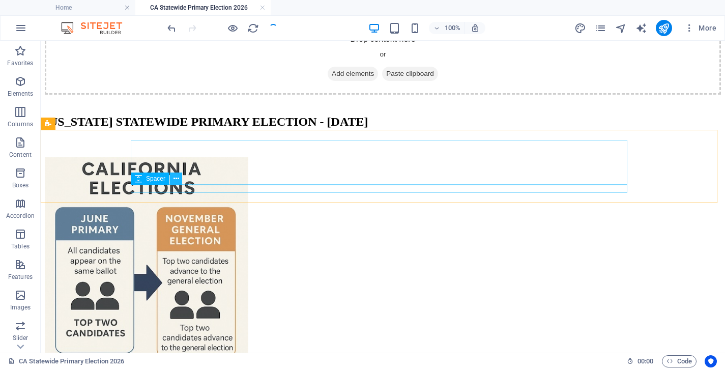
click at [175, 178] on icon at bounding box center [177, 179] width 6 height 11
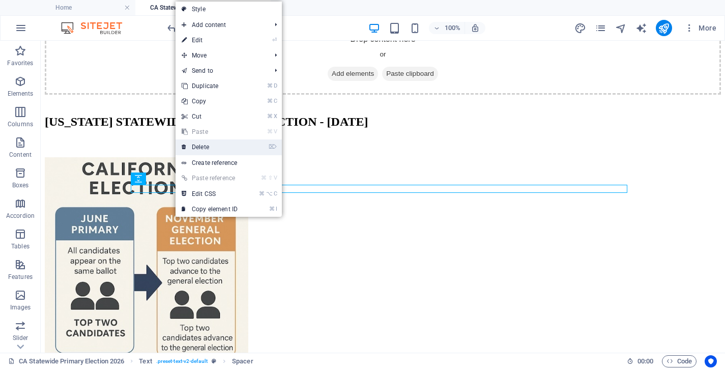
click at [206, 150] on link "⌦ Delete" at bounding box center [210, 146] width 68 height 15
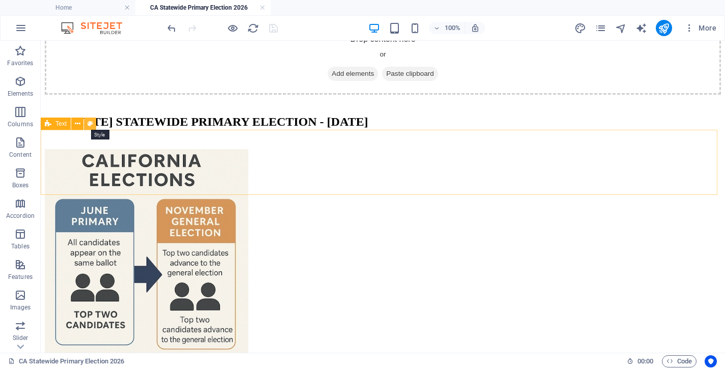
click at [89, 124] on icon at bounding box center [91, 124] width 6 height 11
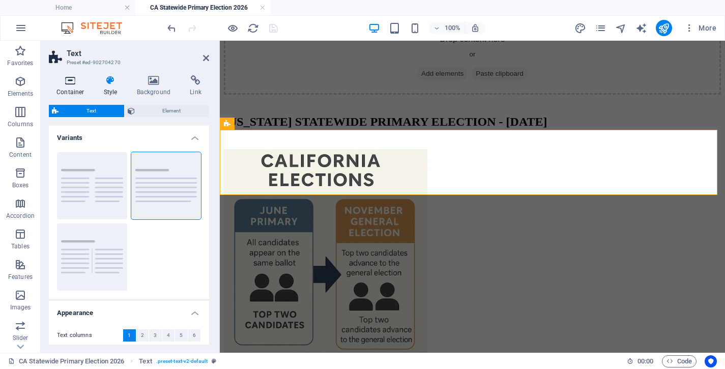
click at [74, 84] on icon at bounding box center [70, 80] width 43 height 10
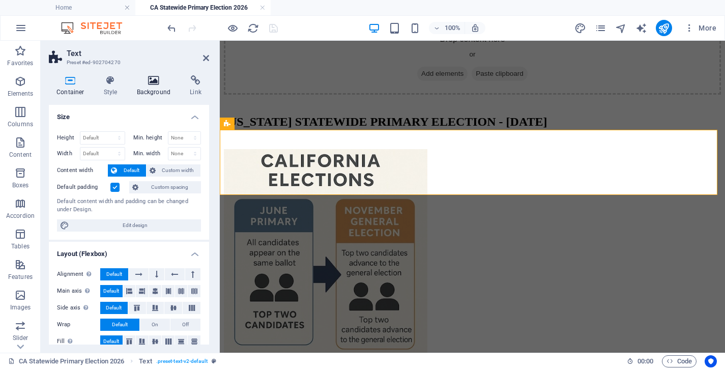
click at [157, 84] on icon at bounding box center [153, 80] width 49 height 10
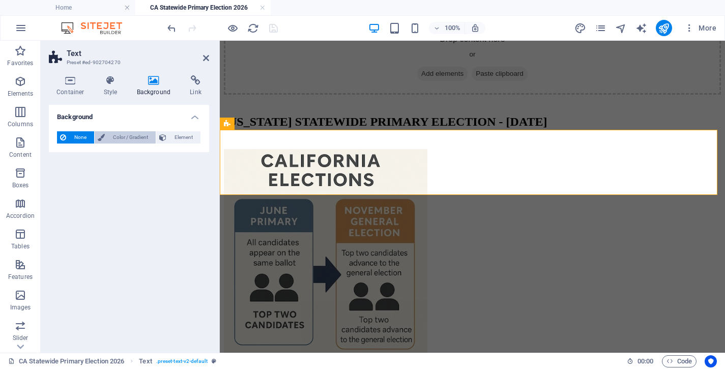
click at [121, 140] on span "Color / Gradient" at bounding box center [130, 137] width 45 height 12
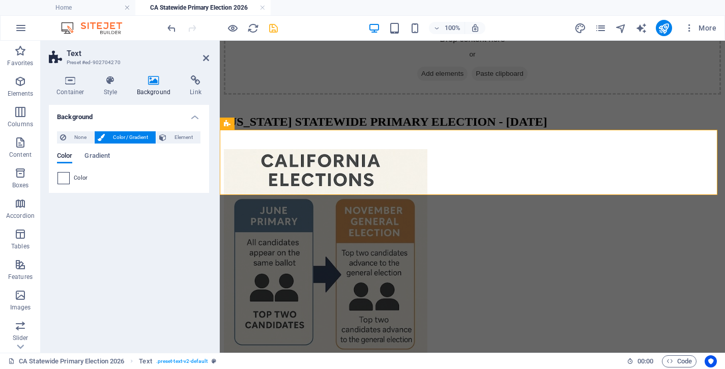
click at [64, 182] on span at bounding box center [63, 177] width 11 height 11
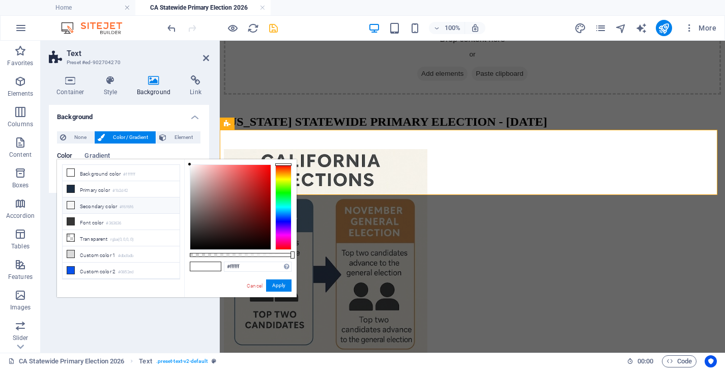
click at [71, 205] on icon at bounding box center [70, 204] width 7 height 7
type input "#f6f6f6"
click at [279, 285] on button "Apply" at bounding box center [278, 285] width 25 height 12
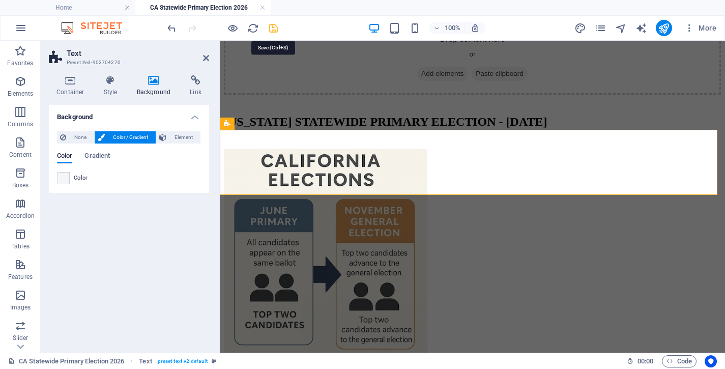
click at [276, 29] on icon "save" at bounding box center [274, 28] width 12 height 12
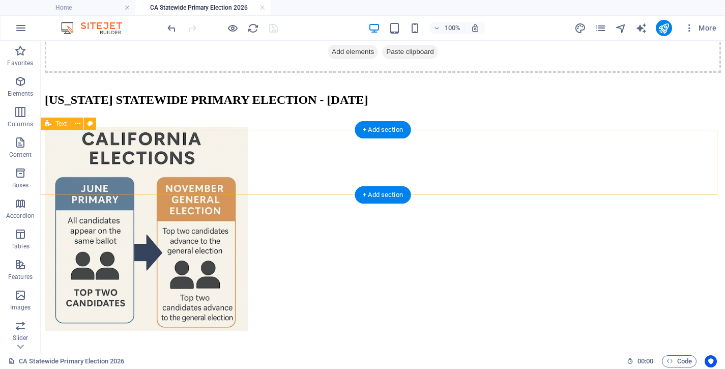
scroll to position [214, 0]
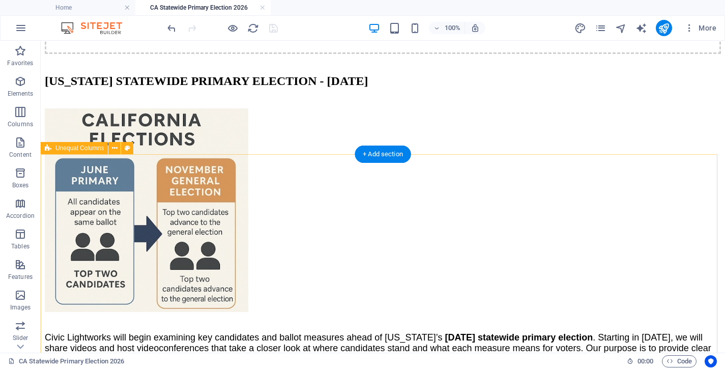
click at [89, 171] on div "Civic Lightworks will begin examining key candidates and ballot measures ahead …" at bounding box center [383, 246] width 676 height 276
select select "px"
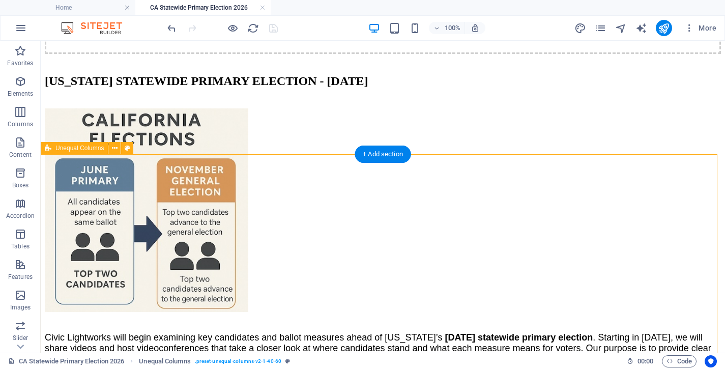
select select "px"
select select "%"
select select "rem"
select select "preset-unequal-columns-v2-1-40-60"
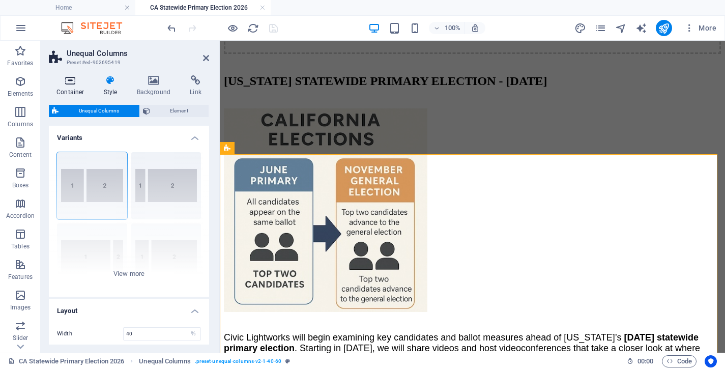
click at [70, 86] on h4 "Container" at bounding box center [72, 85] width 47 height 21
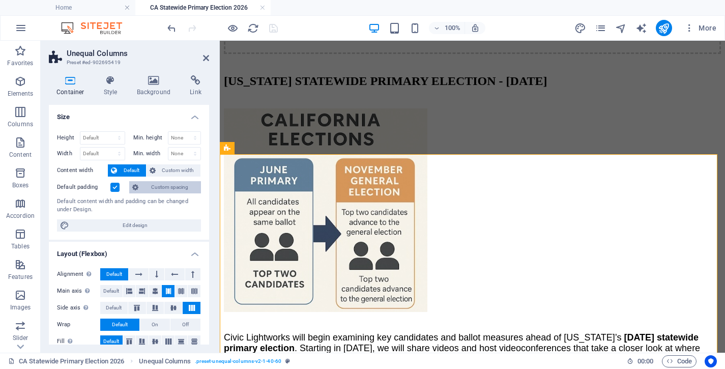
click at [151, 187] on span "Custom spacing" at bounding box center [169, 187] width 56 height 12
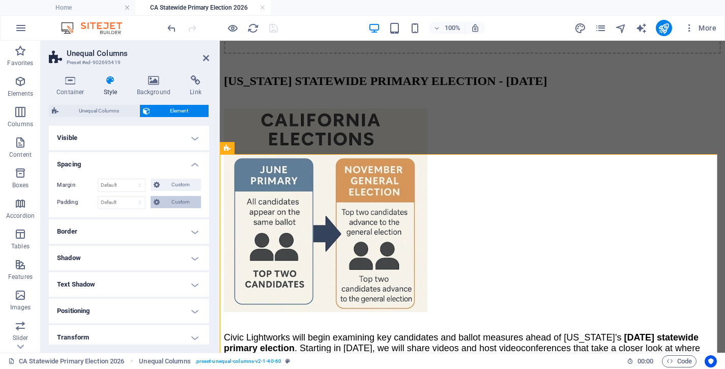
click at [171, 202] on span "Custom" at bounding box center [180, 202] width 35 height 12
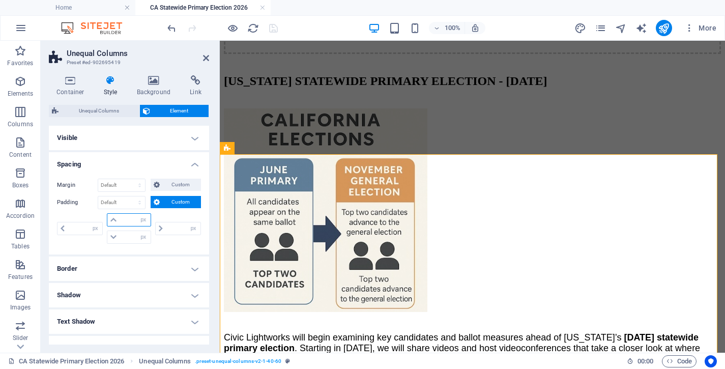
click at [125, 220] on input "number" at bounding box center [135, 220] width 31 height 12
type input "20"
type input "0"
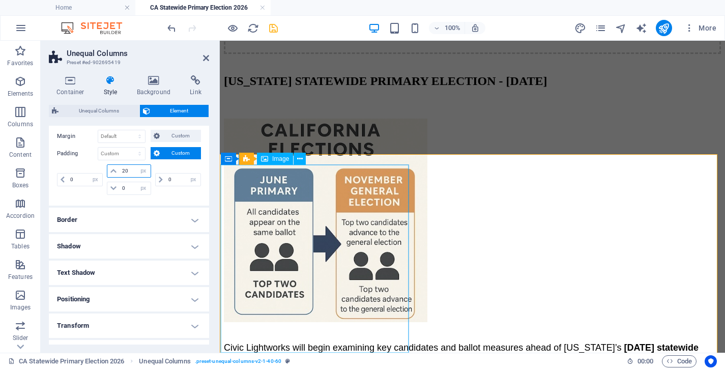
scroll to position [215, 0]
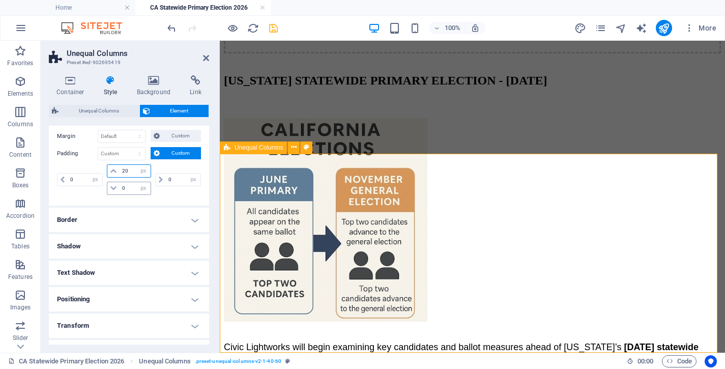
type input "20"
drag, startPoint x: 105, startPoint y: 189, endPoint x: 91, endPoint y: 190, distance: 14.8
click at [120, 190] on input "0" at bounding box center [135, 188] width 31 height 12
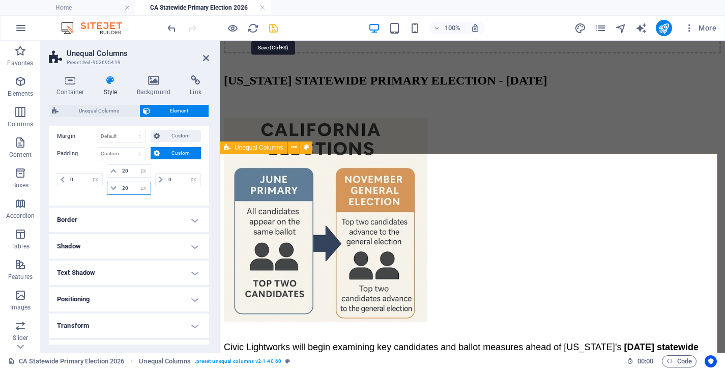
type input "20"
click at [272, 28] on icon "save" at bounding box center [274, 28] width 12 height 12
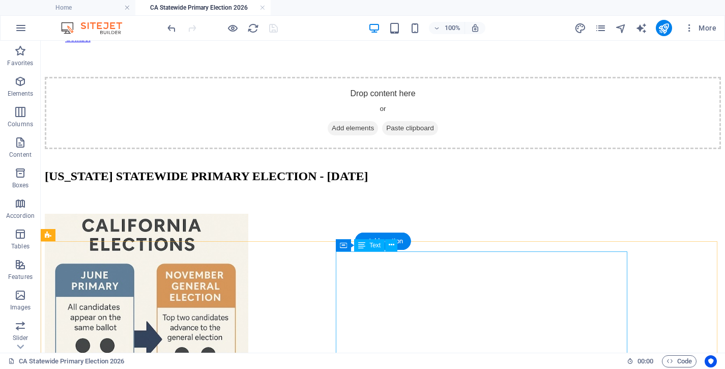
scroll to position [127, 0]
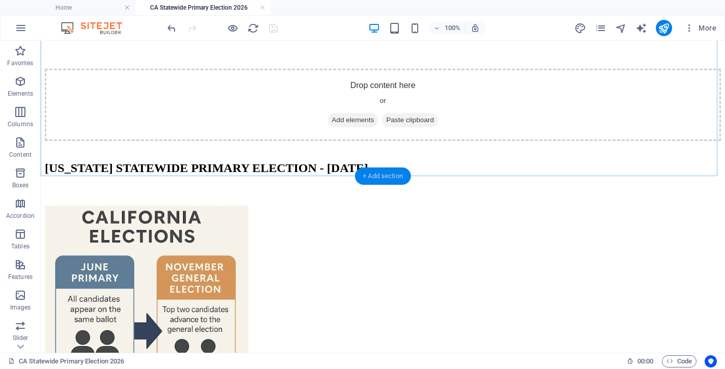
click at [383, 178] on div "+ Add section" at bounding box center [383, 175] width 56 height 17
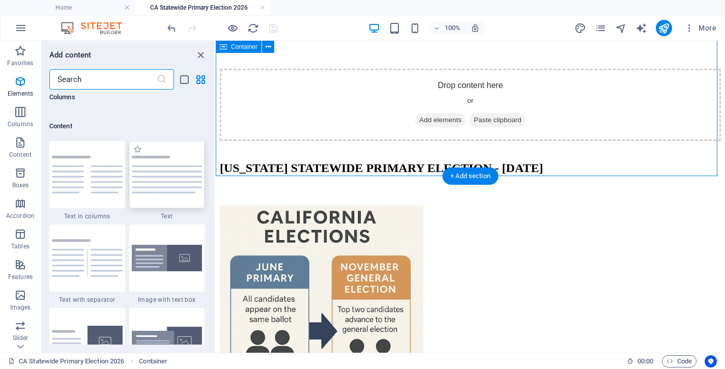
scroll to position [1780, 0]
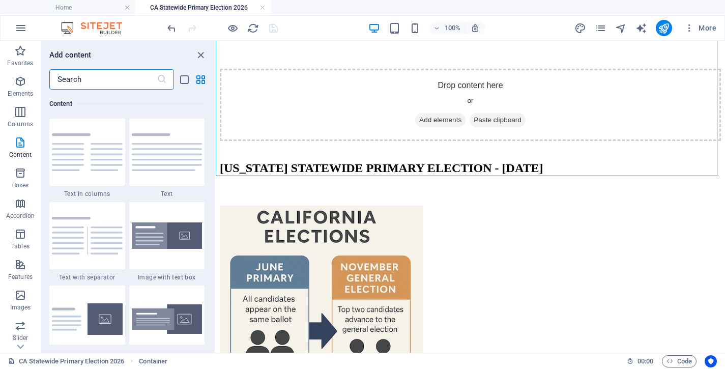
click at [108, 80] on input "text" at bounding box center [102, 79] width 107 height 20
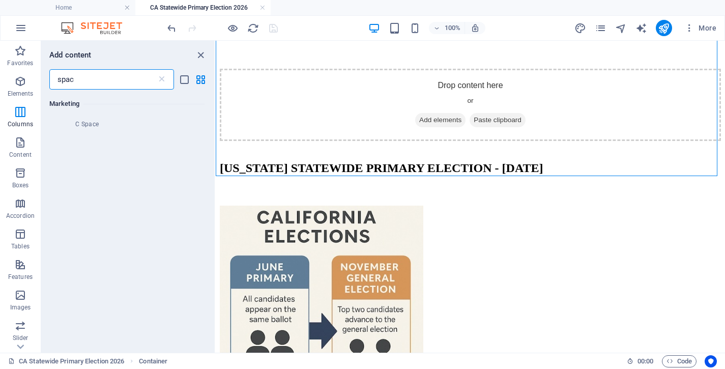
scroll to position [0, 0]
type input "spacer"
click at [67, 138] on icon at bounding box center [67, 136] width 13 height 13
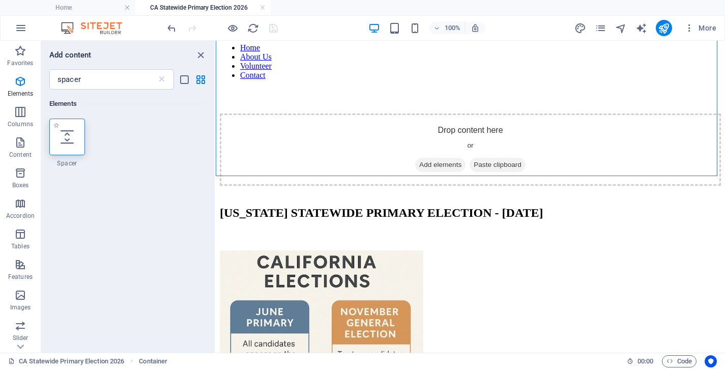
select select "px"
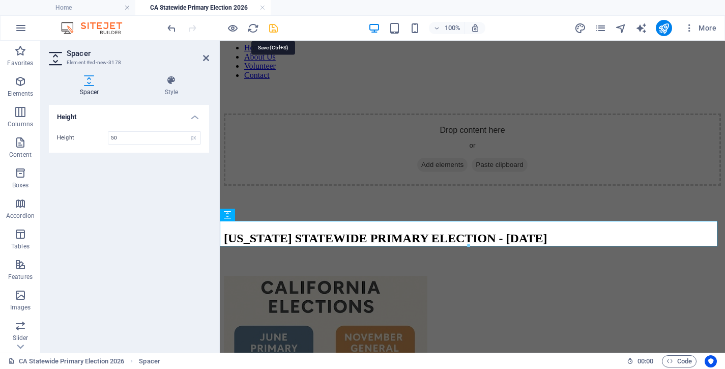
click at [275, 26] on icon "save" at bounding box center [274, 28] width 12 height 12
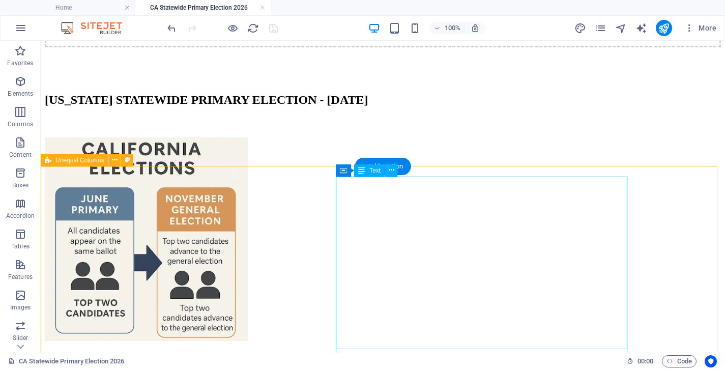
scroll to position [250, 0]
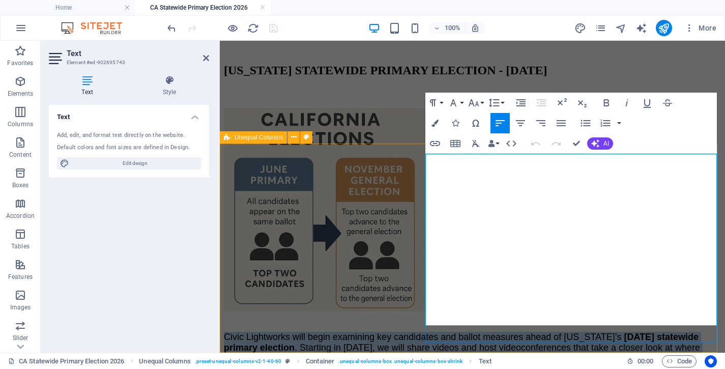
drag, startPoint x: 489, startPoint y: 318, endPoint x: 447, endPoint y: 196, distance: 129.2
click at [427, 313] on div "Civic Lightworks will begin examining key candidates and ballot measures ahead …" at bounding box center [472, 353] width 497 height 81
copy div "Civic Lightworks will begin examining key candidates and ballot measures ahead …"
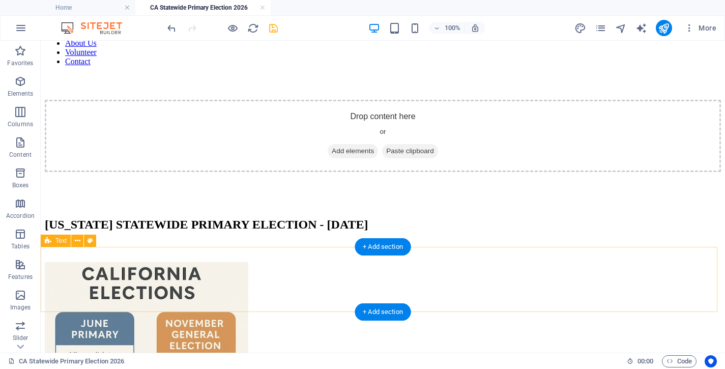
scroll to position [114, 0]
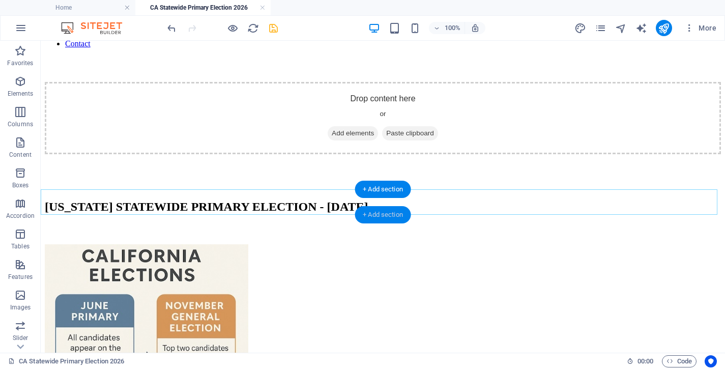
click at [368, 216] on div "+ Add section" at bounding box center [383, 214] width 56 height 17
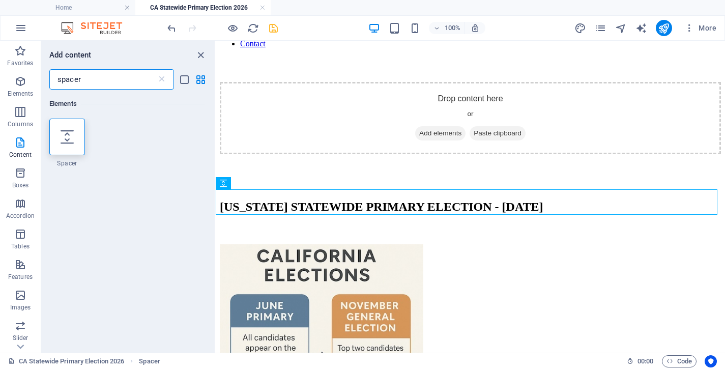
drag, startPoint x: 88, startPoint y: 80, endPoint x: -8, endPoint y: 70, distance: 96.2
click at [49, 70] on input "spacer" at bounding box center [102, 79] width 107 height 20
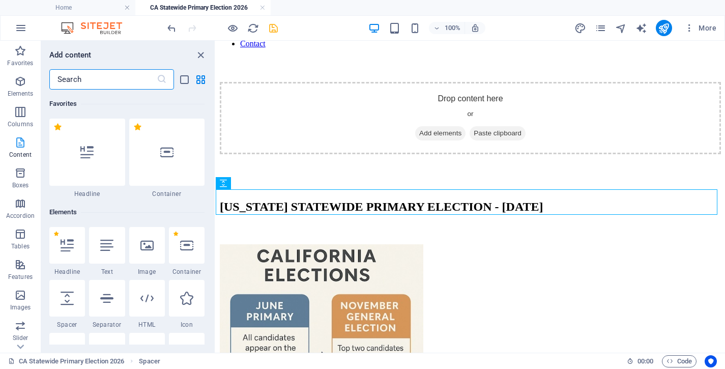
click at [17, 145] on icon "button" at bounding box center [20, 142] width 12 height 12
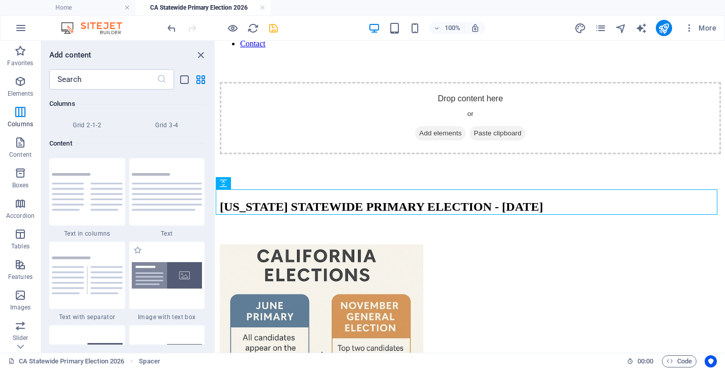
scroll to position [1734, 0]
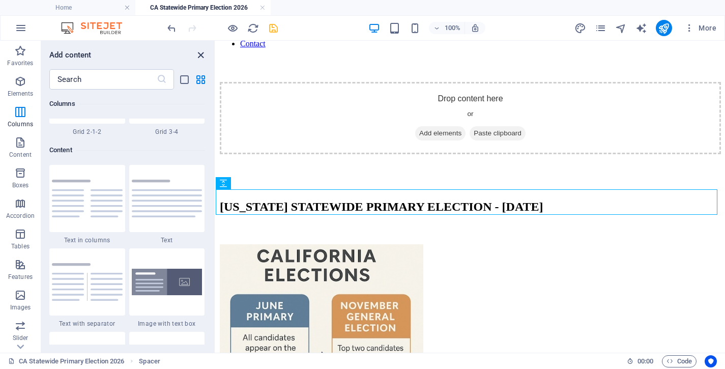
click at [200, 53] on icon "close panel" at bounding box center [201, 55] width 12 height 12
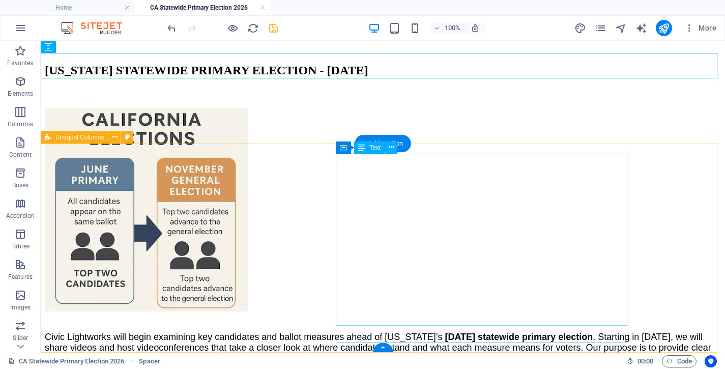
scroll to position [234, 0]
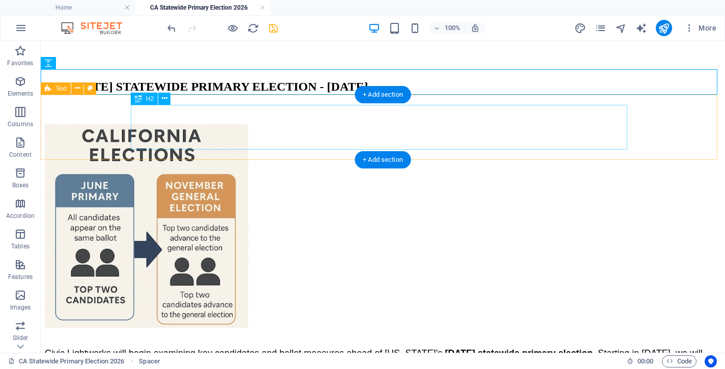
click at [238, 94] on div "CALIFORNIA STATEWIDE PRIMARY ELECTION - JUNE 2, 2026" at bounding box center [383, 87] width 676 height 14
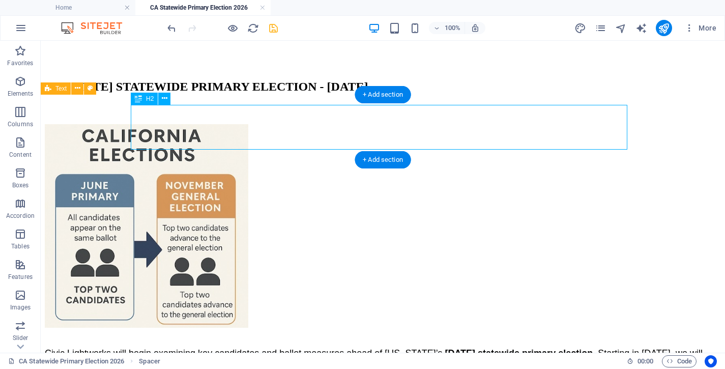
click at [238, 94] on div "CALIFORNIA STATEWIDE PRIMARY ELECTION - JUNE 2, 2026" at bounding box center [383, 87] width 676 height 14
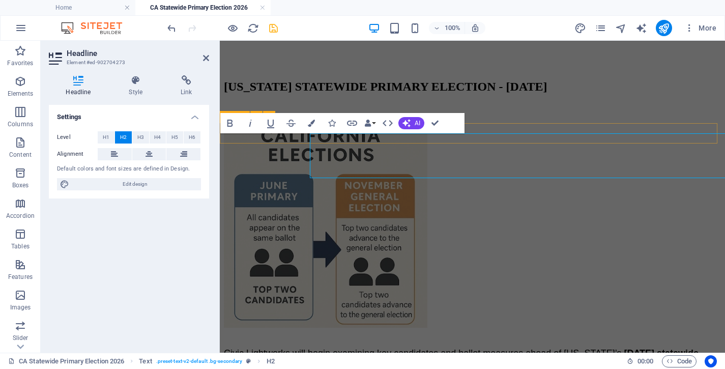
scroll to position [206, 0]
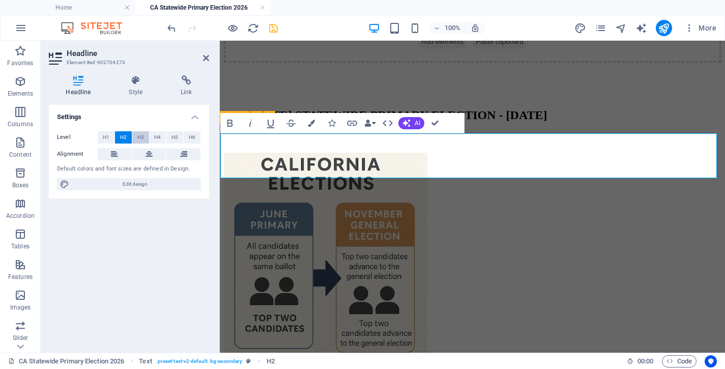
click at [140, 135] on span "H3" at bounding box center [140, 137] width 7 height 12
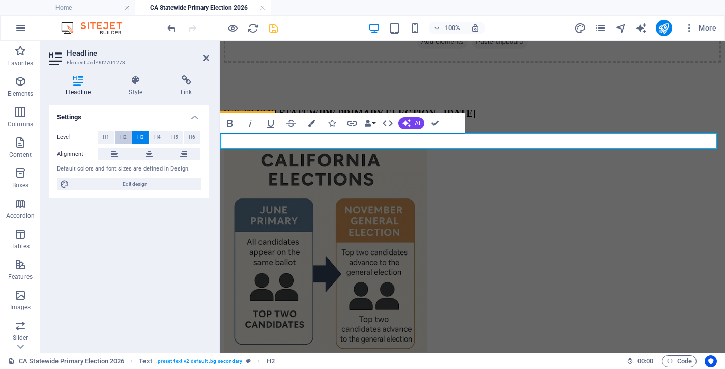
click at [128, 137] on button "H2" at bounding box center [123, 137] width 17 height 12
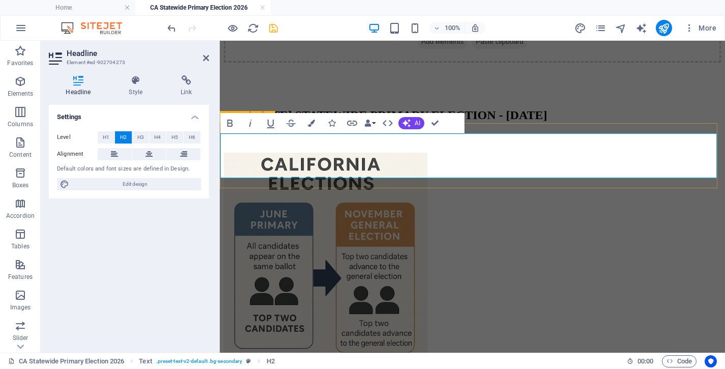
click at [330, 122] on h2 "CALIFORNIA STATEWIDE PRIMARY ELECTION - JUNE 2, 2026" at bounding box center [472, 115] width 497 height 14
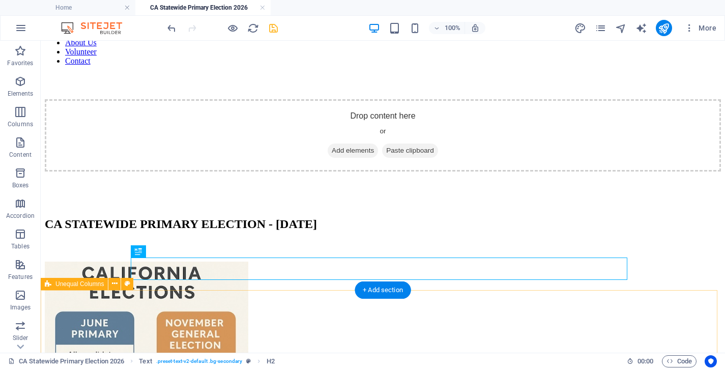
scroll to position [122, 0]
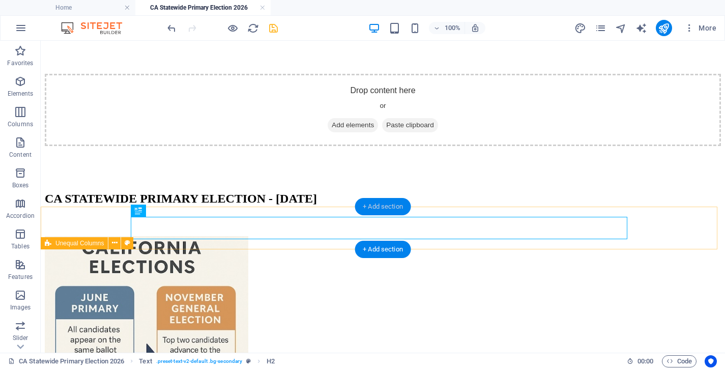
click at [386, 205] on div "+ Add section" at bounding box center [383, 206] width 56 height 17
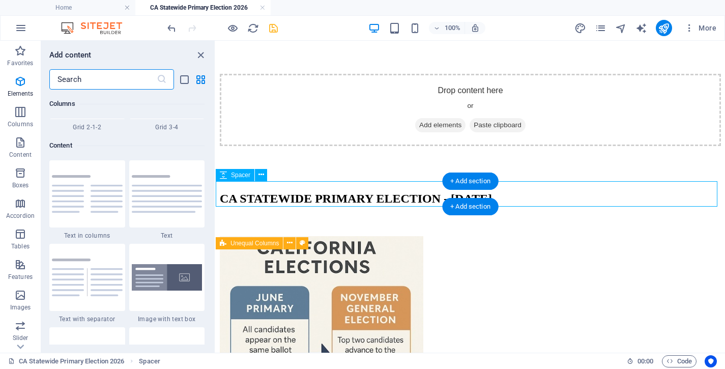
scroll to position [1780, 0]
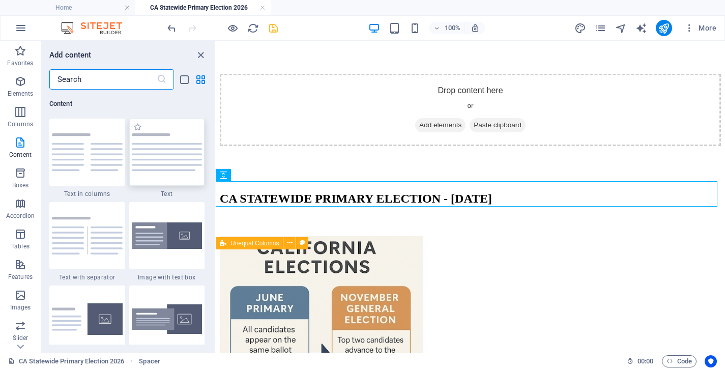
click at [166, 160] on img at bounding box center [167, 152] width 71 height 38
click at [216, 160] on div "Container Placeholder Unequal Columns Container Placeholder Container Reference…" at bounding box center [470, 197] width 509 height 312
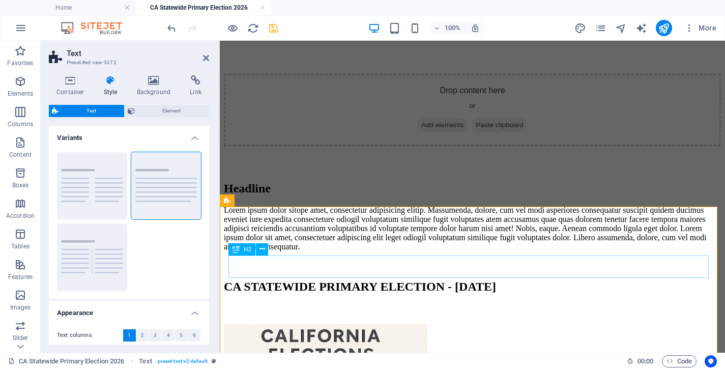
click at [292, 195] on div "Headline" at bounding box center [472, 189] width 497 height 14
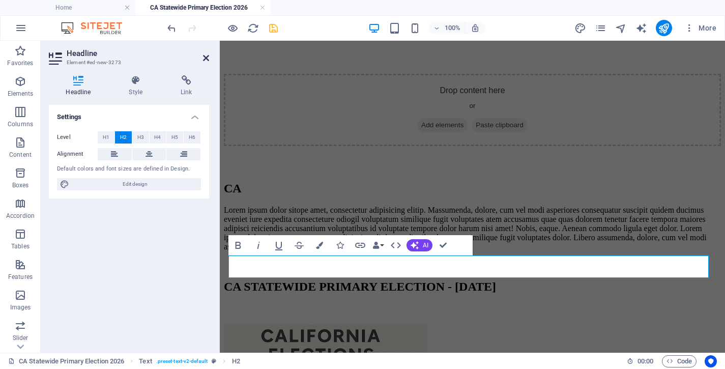
click at [205, 57] on icon at bounding box center [206, 58] width 6 height 8
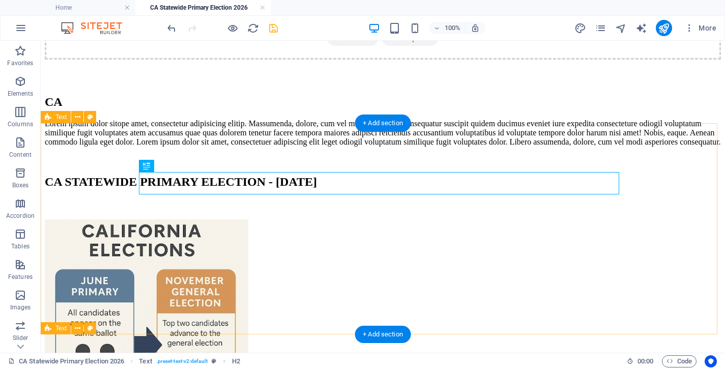
scroll to position [204, 0]
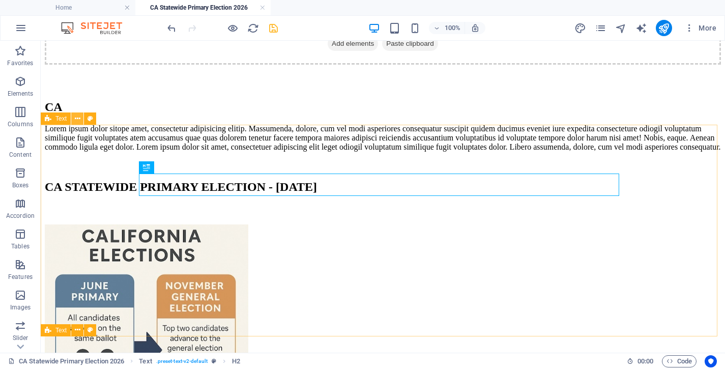
click at [74, 116] on button at bounding box center [77, 118] width 12 height 12
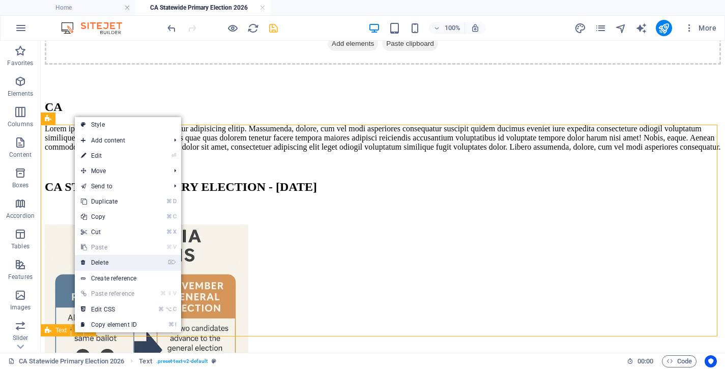
click at [119, 264] on link "⌦ Delete" at bounding box center [109, 262] width 68 height 15
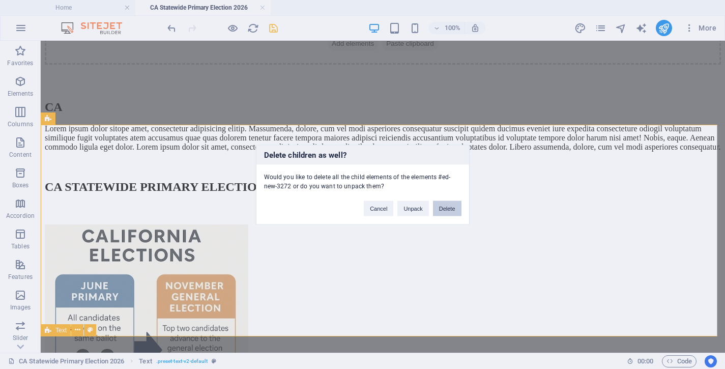
drag, startPoint x: 443, startPoint y: 206, endPoint x: 399, endPoint y: 171, distance: 56.2
click at [443, 206] on button "Delete" at bounding box center [447, 207] width 28 height 15
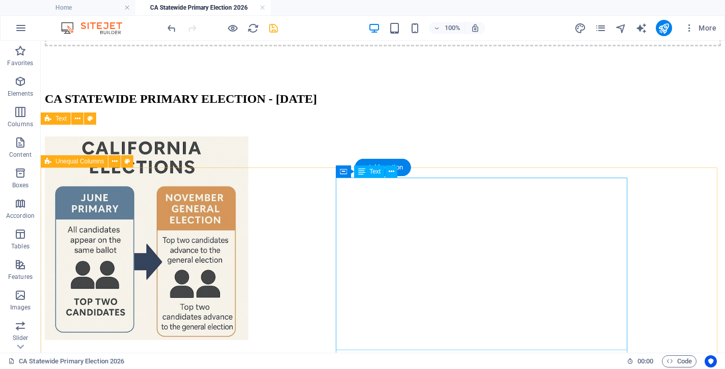
scroll to position [228, 0]
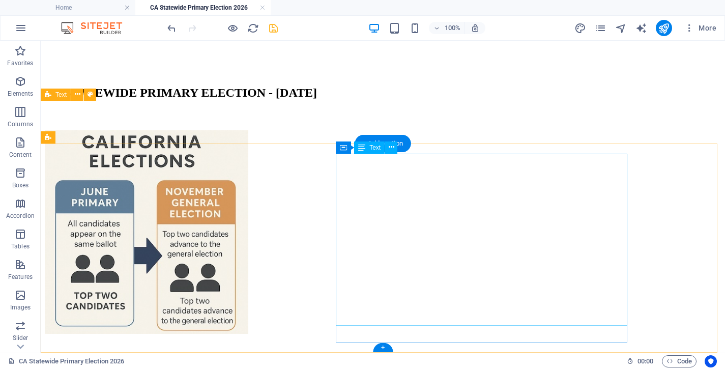
click at [413, 354] on span ". Starting in January 2026, we will share videos and host videoconferences that…" at bounding box center [378, 370] width 667 height 32
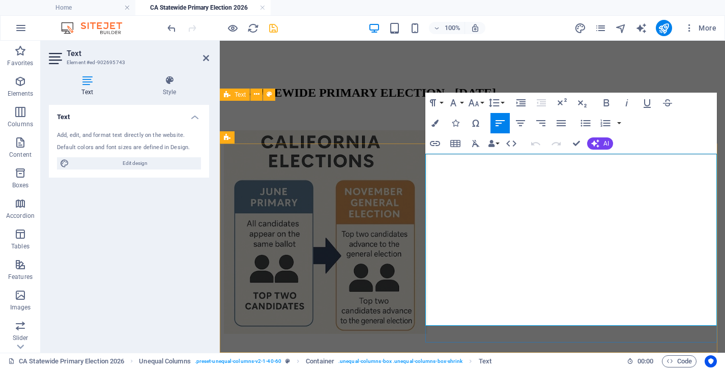
drag, startPoint x: 495, startPoint y: 314, endPoint x: 425, endPoint y: 187, distance: 144.8
click at [425, 336] on div "Civic Lightworks will begin examining key candidates and ballot measures ahead …" at bounding box center [472, 376] width 497 height 81
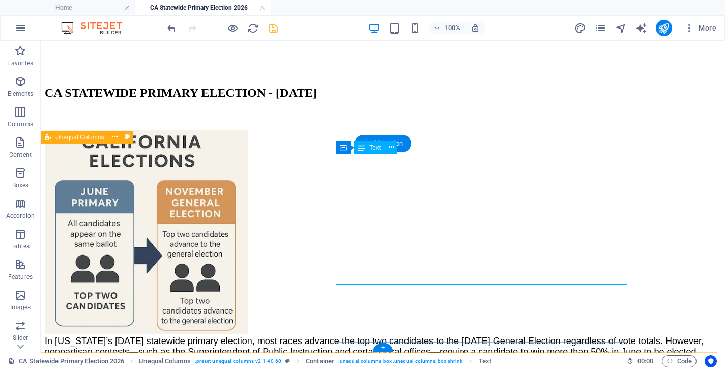
click at [447, 336] on span "In California’s June 2, 2026 statewide primary election, most races advance the…" at bounding box center [379, 357] width 668 height 42
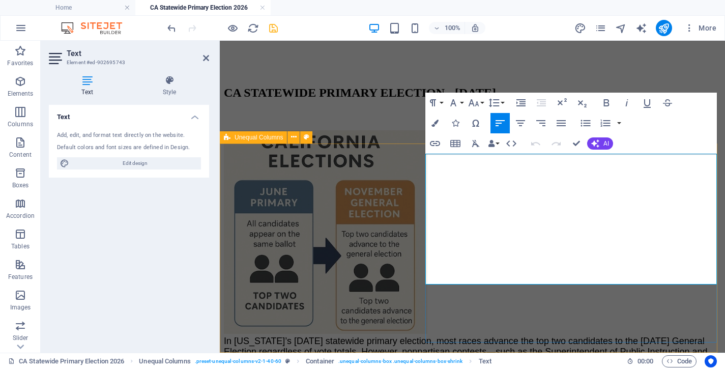
drag, startPoint x: 558, startPoint y: 277, endPoint x: 408, endPoint y: 157, distance: 191.8
click at [408, 336] on div "In California’s June 2, 2026 statewide primary election, most races advance the…" at bounding box center [472, 362] width 497 height 53
click at [451, 102] on icon "button" at bounding box center [453, 103] width 12 height 12
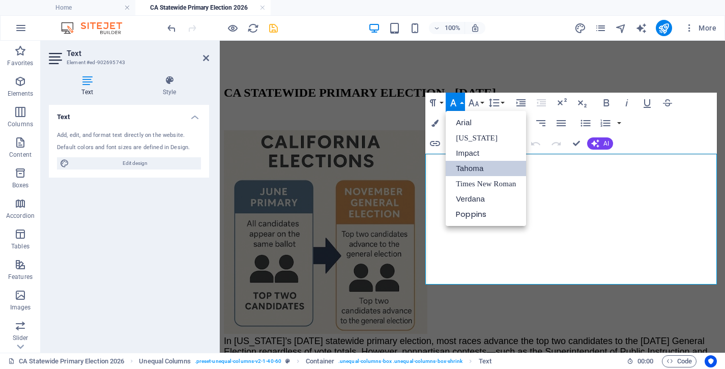
scroll to position [0, 0]
click at [471, 167] on link "Tahoma" at bounding box center [486, 168] width 80 height 15
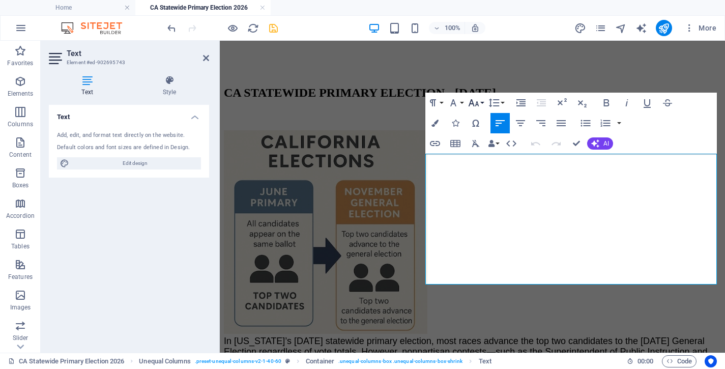
click at [478, 105] on icon "button" at bounding box center [474, 102] width 11 height 7
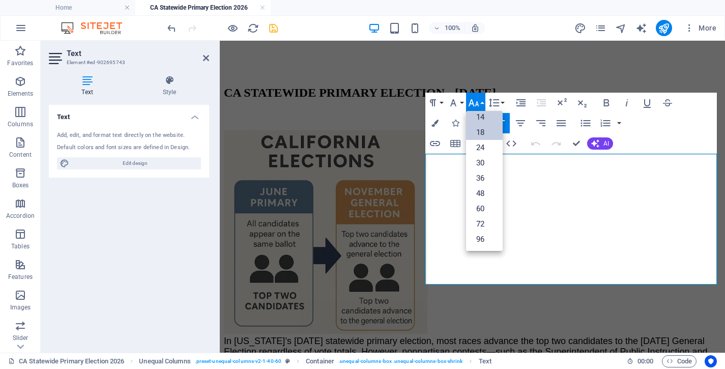
scroll to position [82, 0]
click at [480, 128] on link "18" at bounding box center [484, 132] width 37 height 15
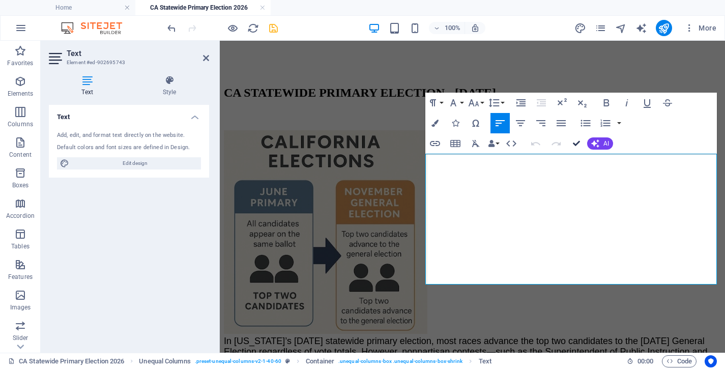
drag, startPoint x: 578, startPoint y: 144, endPoint x: 532, endPoint y: 111, distance: 56.6
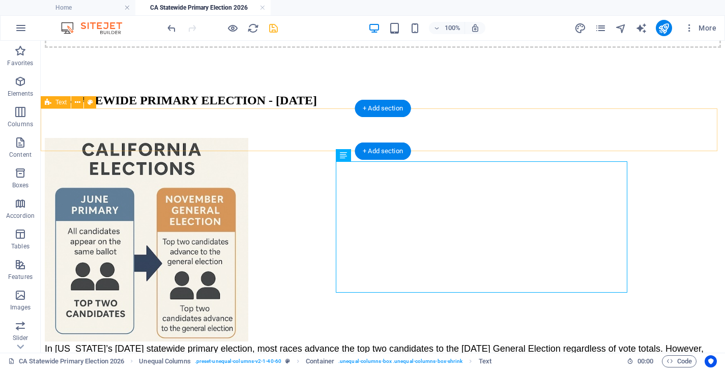
scroll to position [220, 0]
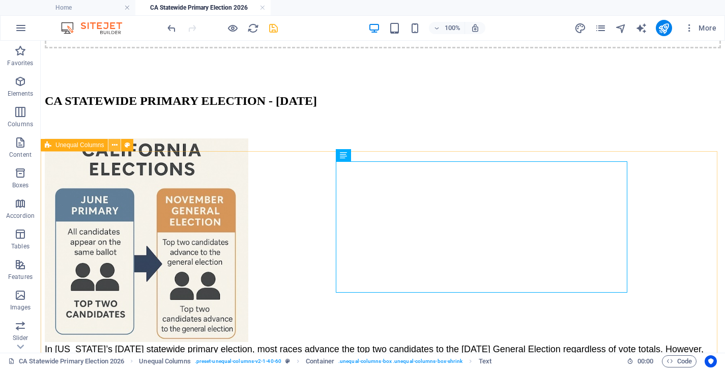
click at [113, 145] on icon at bounding box center [115, 145] width 6 height 11
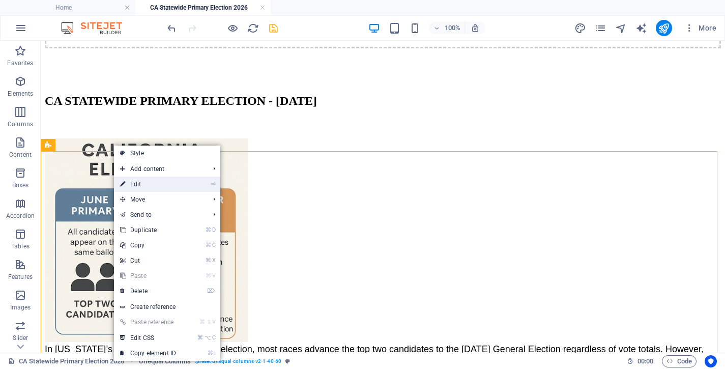
click at [175, 185] on link "⏎ Edit" at bounding box center [148, 184] width 68 height 15
select select "px"
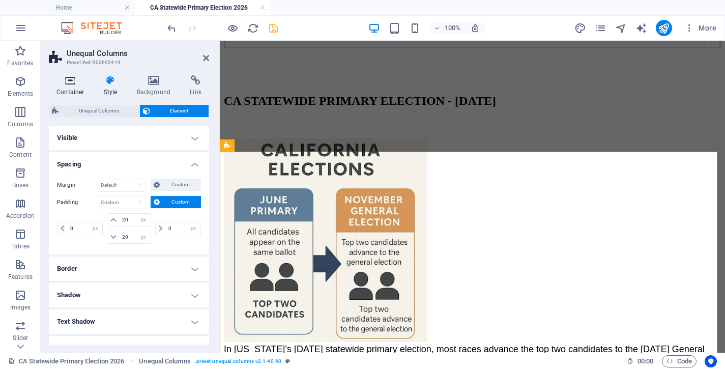
click at [75, 78] on icon at bounding box center [70, 80] width 43 height 10
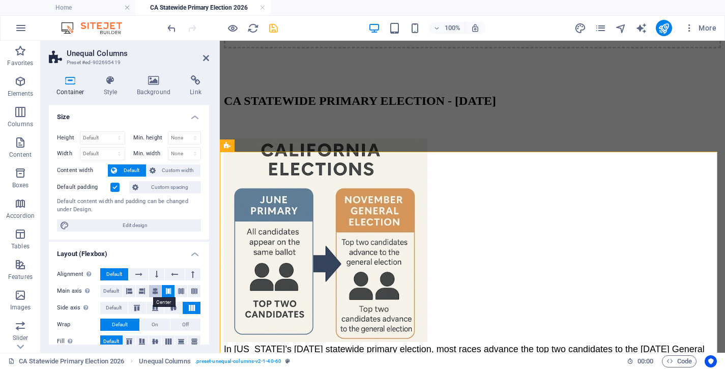
click at [153, 289] on icon at bounding box center [155, 291] width 6 height 12
click at [168, 307] on icon at bounding box center [173, 308] width 12 height 6
click at [153, 341] on icon at bounding box center [155, 341] width 12 height 6
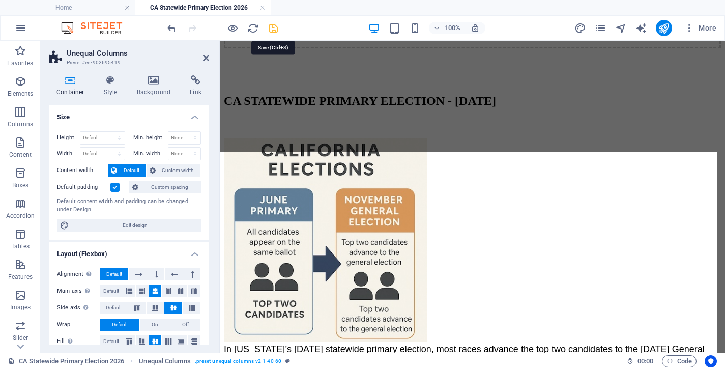
click at [273, 31] on icon "save" at bounding box center [274, 28] width 12 height 12
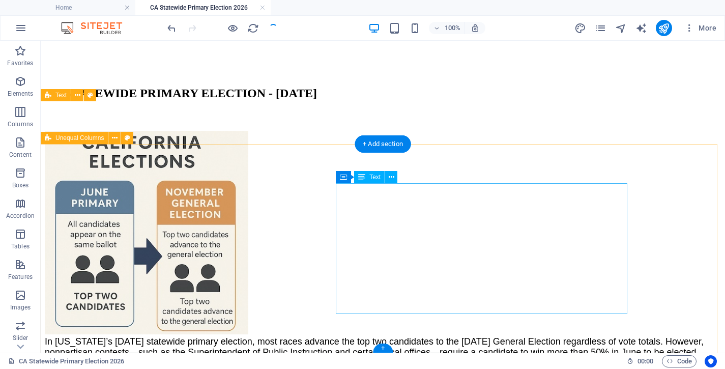
scroll to position [228, 0]
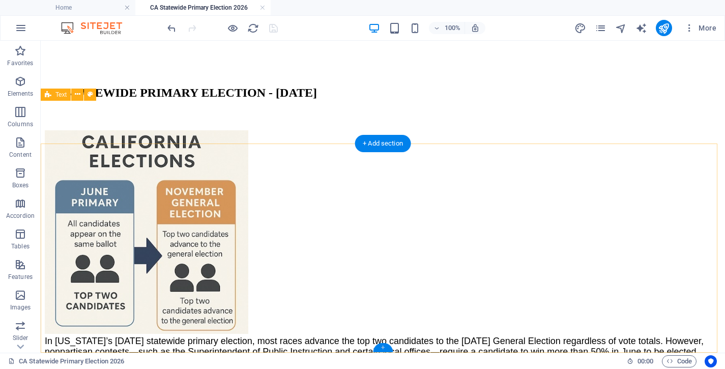
click at [387, 349] on div "+" at bounding box center [383, 347] width 20 height 9
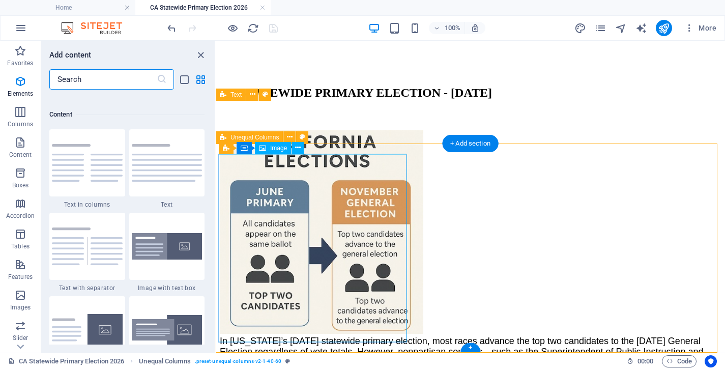
scroll to position [1780, 0]
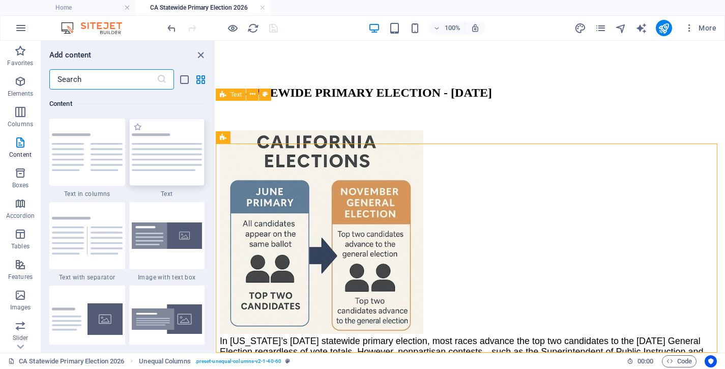
click at [172, 157] on img at bounding box center [167, 152] width 71 height 38
click at [216, 157] on div "Drag here to replace the existing content. Press “Ctrl” if you want to create a…" at bounding box center [470, 197] width 509 height 312
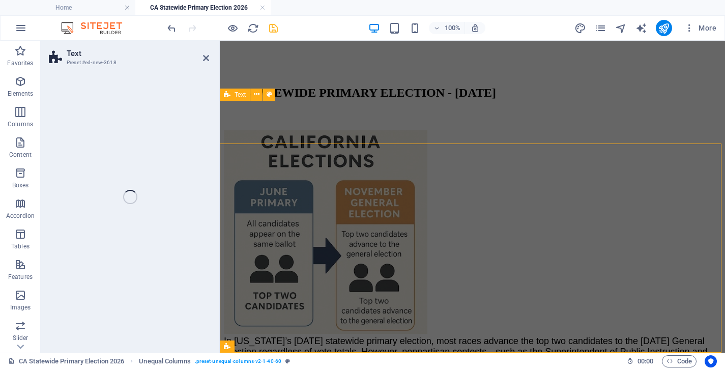
scroll to position [440, 0]
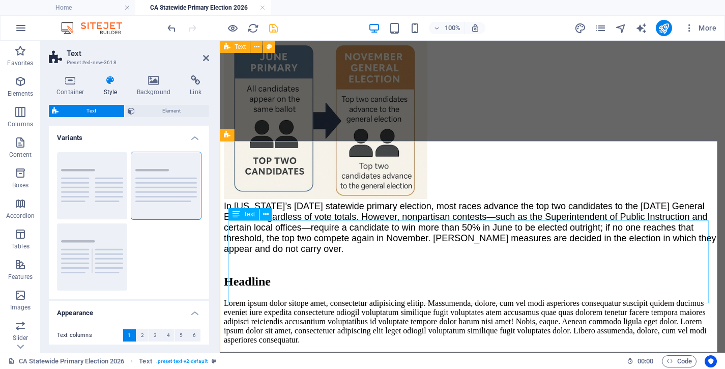
click at [278, 299] on div "Lorem ipsum dolor sitope amet, consectetur adipisicing elitip. Massumenda, dolo…" at bounding box center [472, 322] width 497 height 46
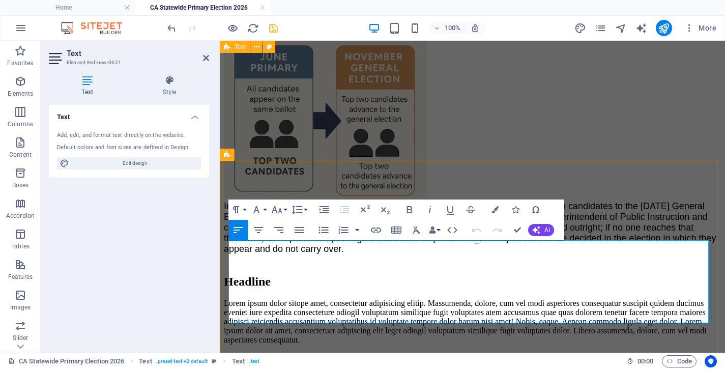
scroll to position [421, 0]
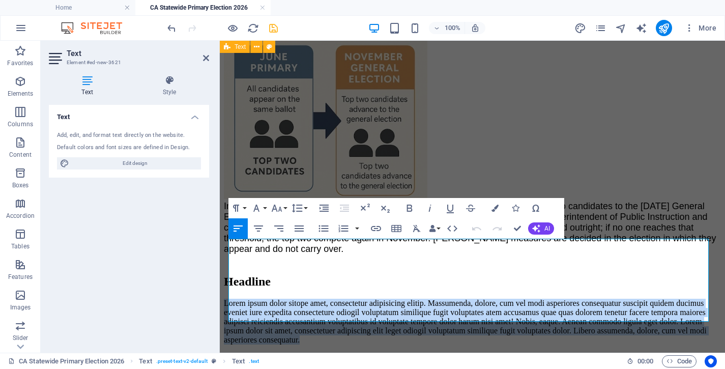
drag, startPoint x: 390, startPoint y: 313, endPoint x: 213, endPoint y: 242, distance: 190.7
click at [220, 242] on html "Skip to main content Menu Home About Us Volunteer Contact Drop content here or …" at bounding box center [472, 15] width 505 height 675
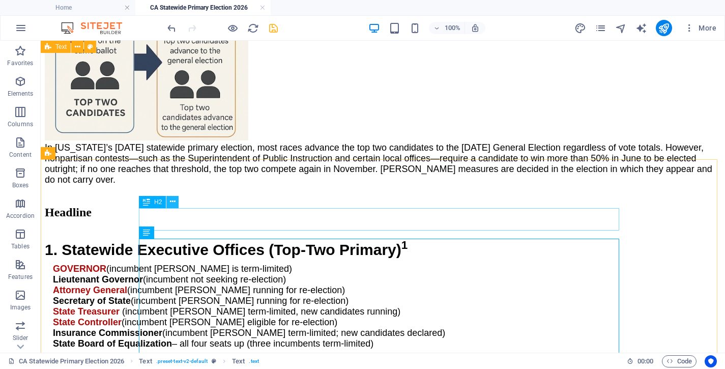
click at [174, 198] on icon at bounding box center [173, 201] width 6 height 11
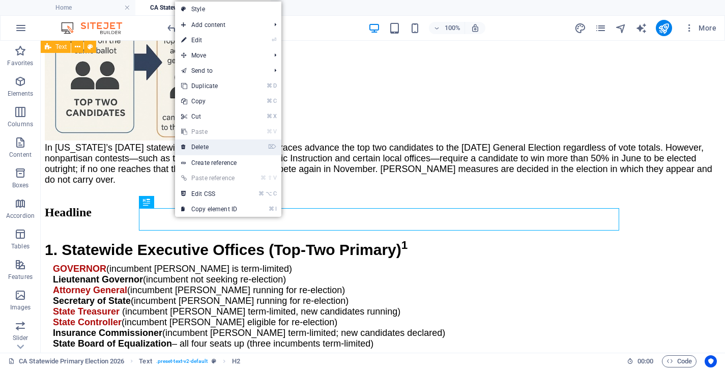
click at [214, 150] on link "⌦ Delete" at bounding box center [209, 146] width 68 height 15
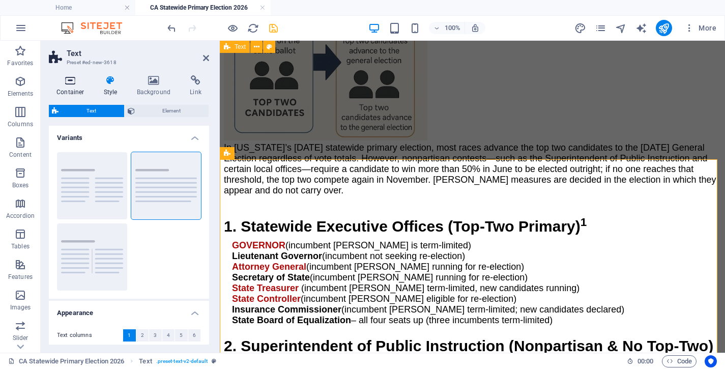
click at [74, 79] on icon at bounding box center [70, 80] width 43 height 10
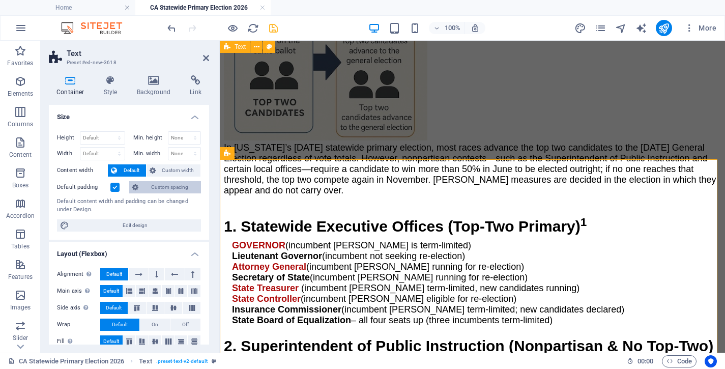
click at [163, 189] on span "Custom spacing" at bounding box center [169, 187] width 56 height 12
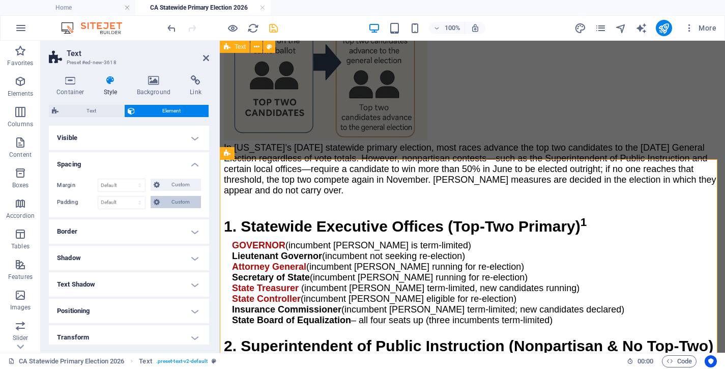
click at [174, 202] on span "Custom" at bounding box center [180, 202] width 35 height 12
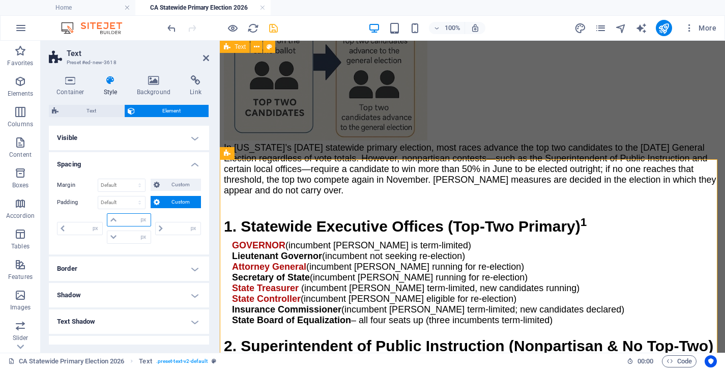
click at [130, 220] on input "number" at bounding box center [135, 220] width 31 height 12
type input "20"
type input "0"
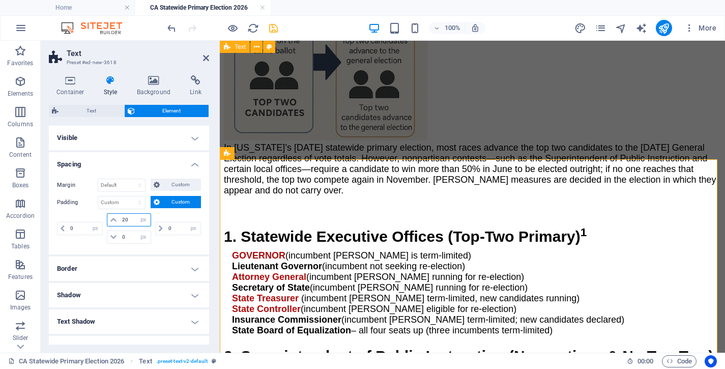
drag, startPoint x: 128, startPoint y: 221, endPoint x: 111, endPoint y: 221, distance: 16.3
click at [120, 221] on input "20" at bounding box center [135, 220] width 31 height 12
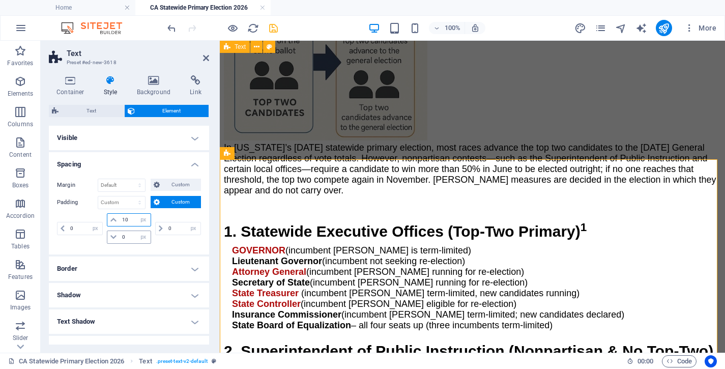
type input "10"
drag, startPoint x: 126, startPoint y: 237, endPoint x: 91, endPoint y: 234, distance: 35.2
click at [120, 234] on input "0" at bounding box center [135, 237] width 31 height 12
type input "20"
drag, startPoint x: 127, startPoint y: 219, endPoint x: 102, endPoint y: 220, distance: 24.4
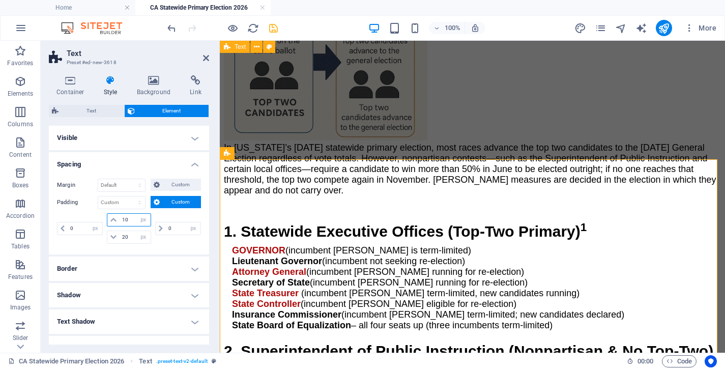
click at [120, 220] on input "10" at bounding box center [135, 220] width 31 height 12
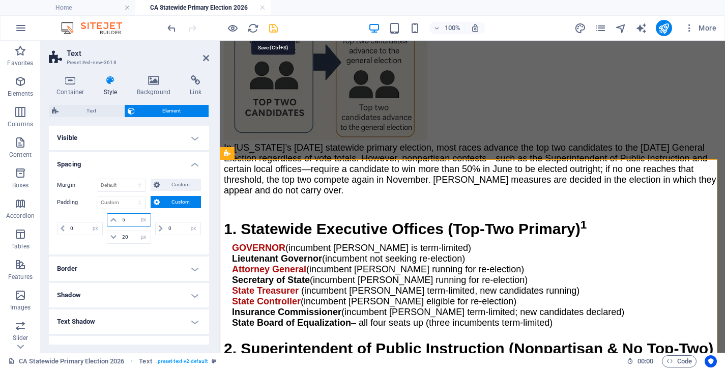
type input "5"
click at [274, 29] on icon "save" at bounding box center [274, 28] width 12 height 12
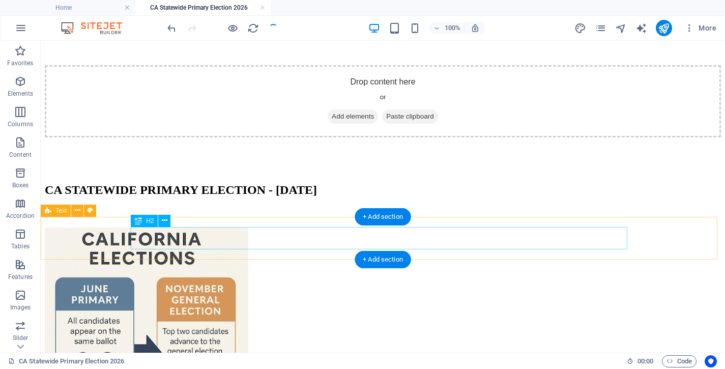
scroll to position [201, 0]
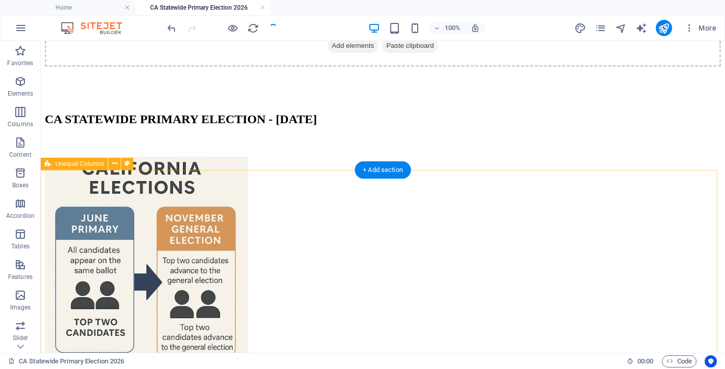
click at [78, 200] on div "In California’s June 2, 2026 statewide primary election, most races advance the…" at bounding box center [383, 281] width 676 height 269
click at [81, 199] on div "In California’s June 2, 2026 statewide primary election, most races advance the…" at bounding box center [383, 281] width 676 height 269
select select "px"
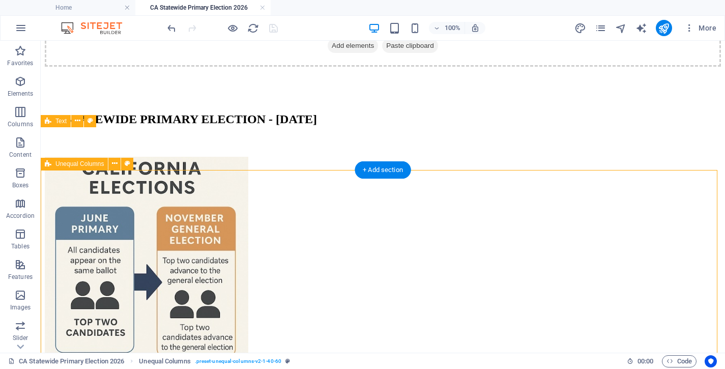
select select "px"
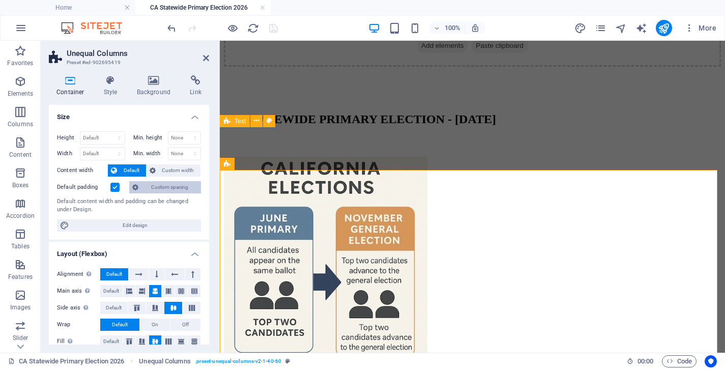
click at [156, 185] on span "Custom spacing" at bounding box center [169, 187] width 56 height 12
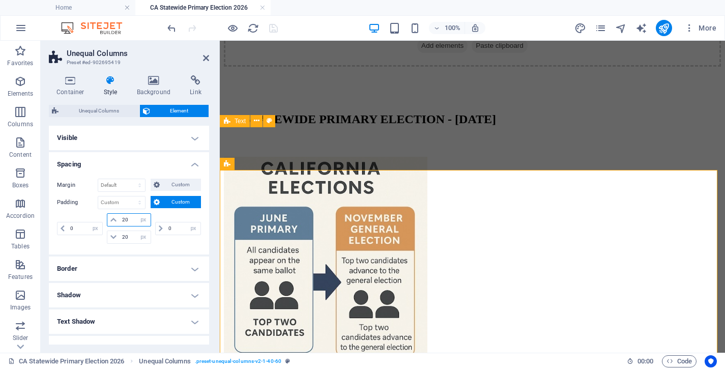
drag, startPoint x: 127, startPoint y: 220, endPoint x: 100, endPoint y: 225, distance: 26.9
click at [120, 225] on input "20" at bounding box center [135, 220] width 31 height 12
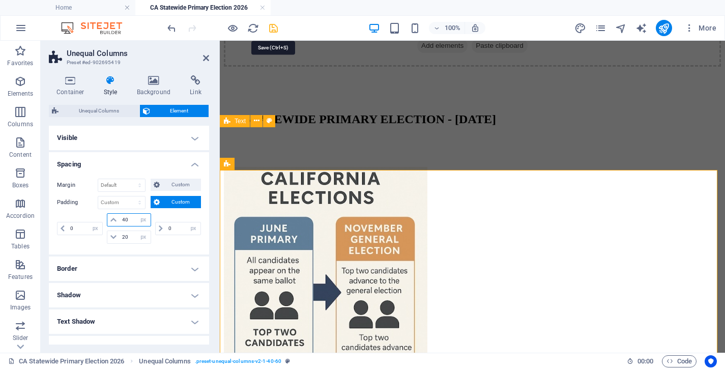
type input "40"
click at [271, 28] on icon "save" at bounding box center [274, 28] width 12 height 12
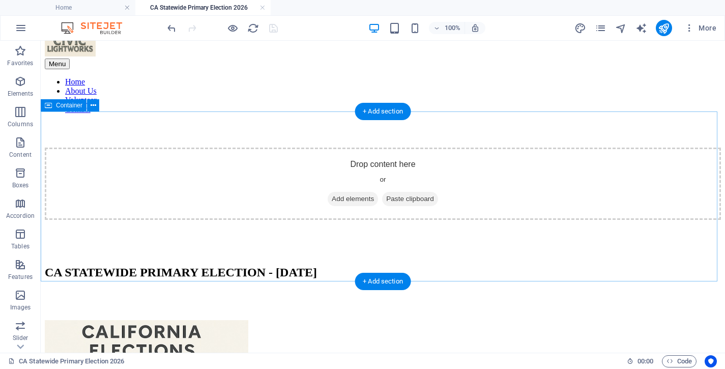
scroll to position [0, 0]
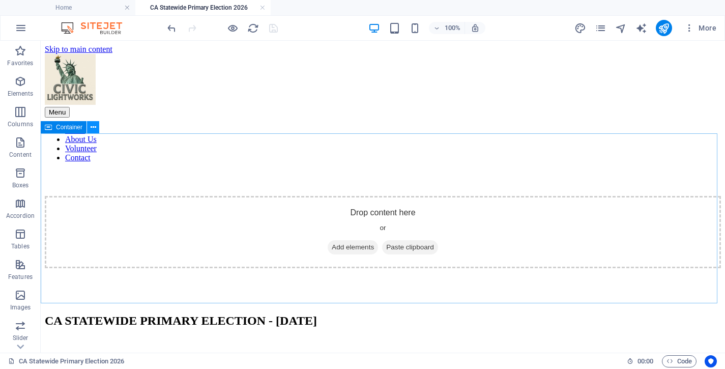
click at [94, 128] on icon at bounding box center [94, 127] width 6 height 11
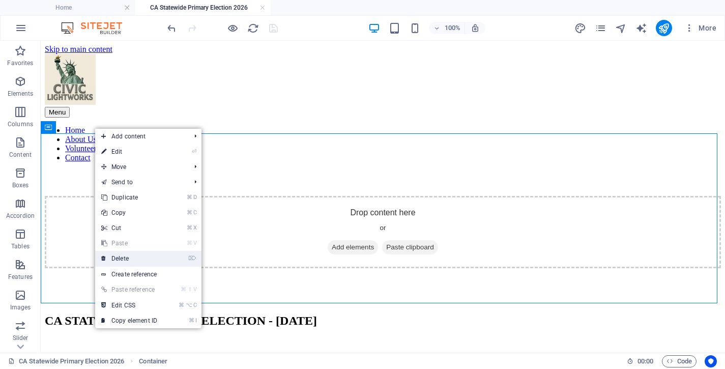
click at [142, 256] on link "⌦ Delete" at bounding box center [129, 258] width 68 height 15
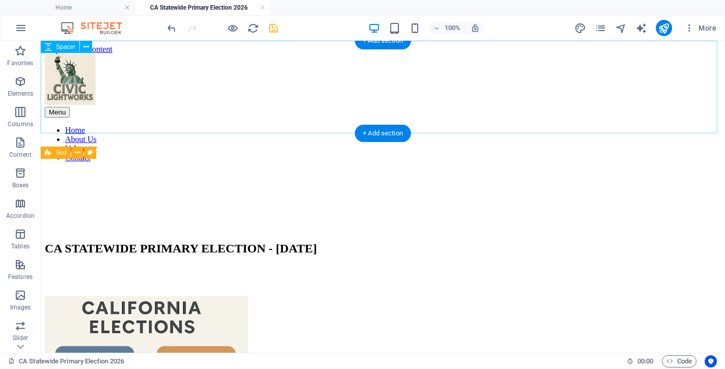
click at [81, 170] on div at bounding box center [383, 182] width 676 height 25
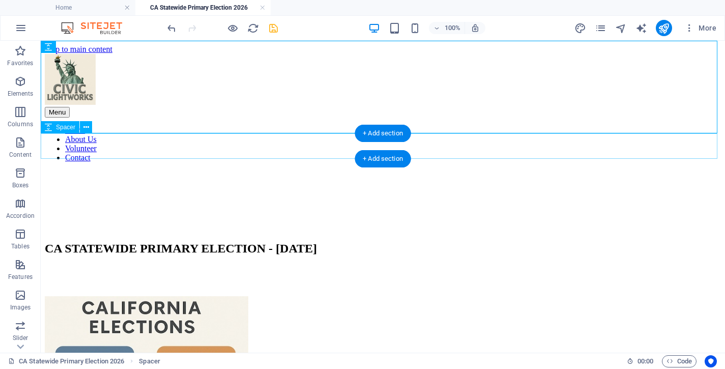
click at [113, 196] on div at bounding box center [383, 208] width 676 height 25
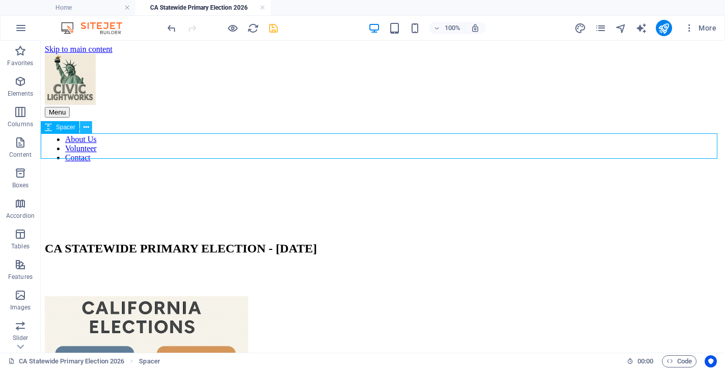
click at [83, 125] on icon at bounding box center [86, 127] width 6 height 11
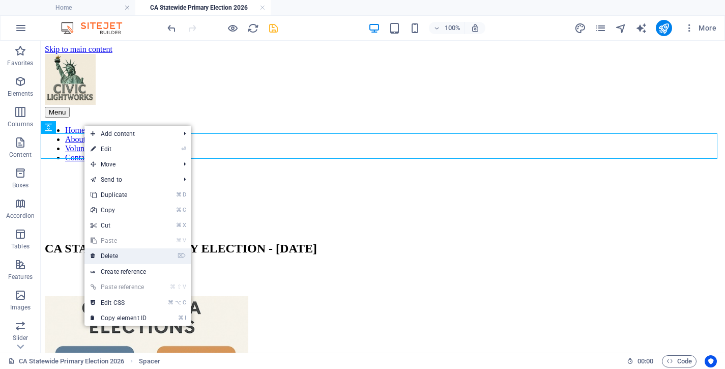
click at [119, 258] on link "⌦ Delete" at bounding box center [118, 255] width 68 height 15
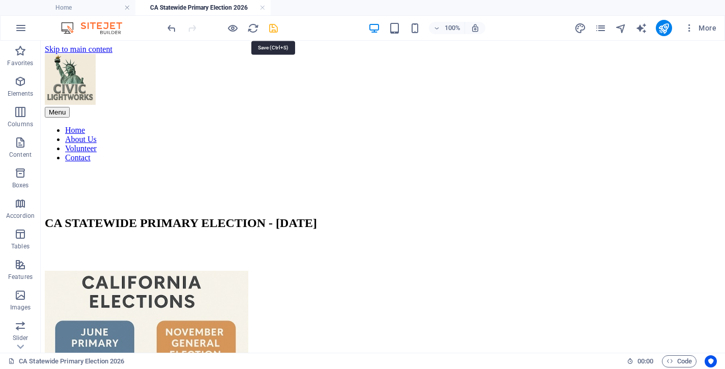
click at [273, 26] on icon "save" at bounding box center [274, 28] width 12 height 12
click at [263, 7] on link at bounding box center [262, 8] width 6 height 10
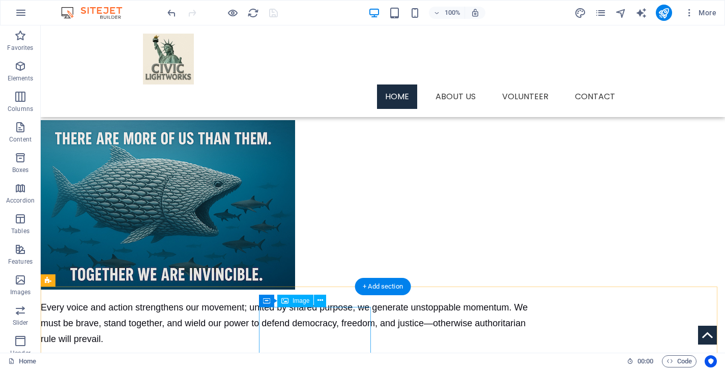
scroll to position [73, 0]
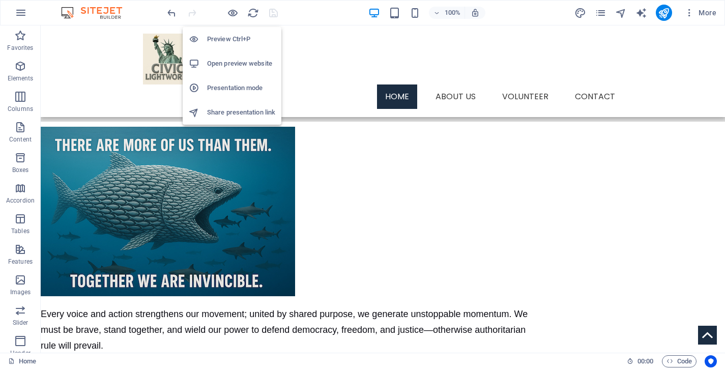
click at [233, 41] on h6 "Preview Ctrl+P" at bounding box center [241, 39] width 68 height 12
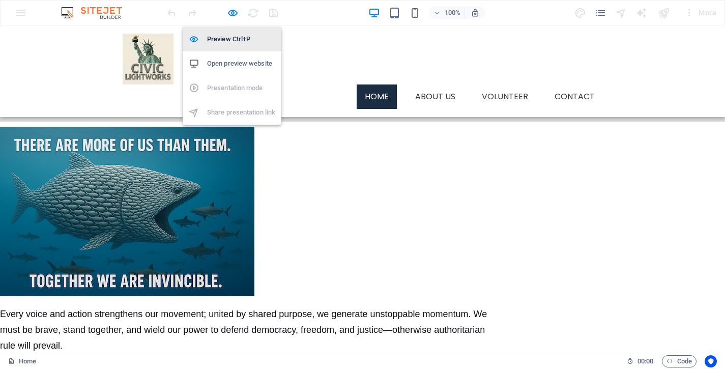
click at [233, 40] on h6 "Preview Ctrl+P" at bounding box center [241, 39] width 68 height 12
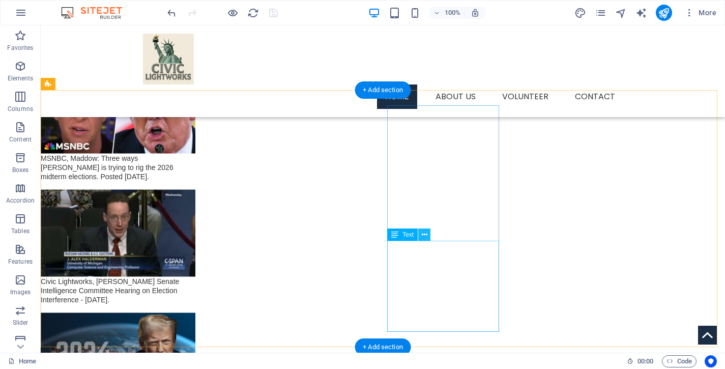
scroll to position [1506, 0]
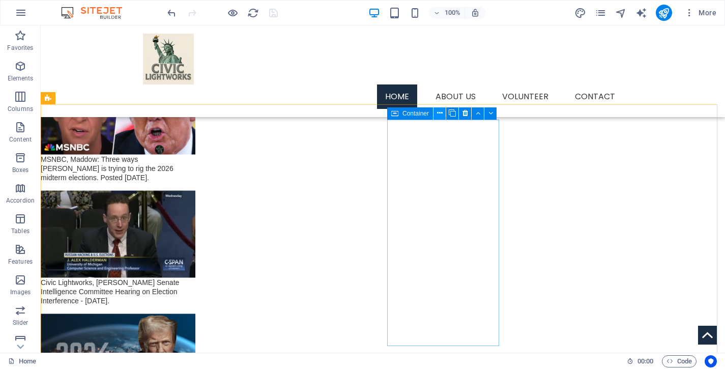
click at [439, 113] on icon at bounding box center [440, 113] width 6 height 11
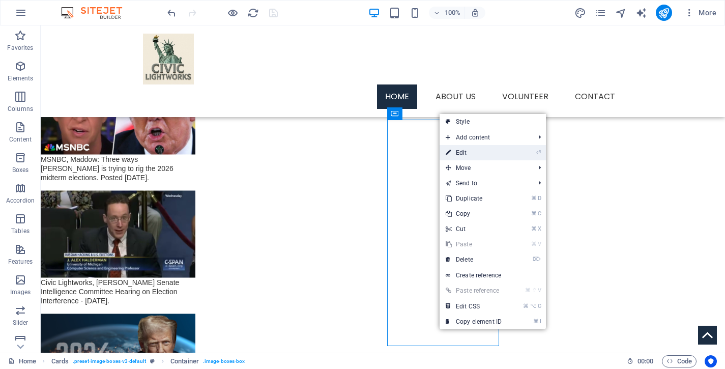
click at [457, 154] on link "⏎ Edit" at bounding box center [474, 152] width 68 height 15
select select
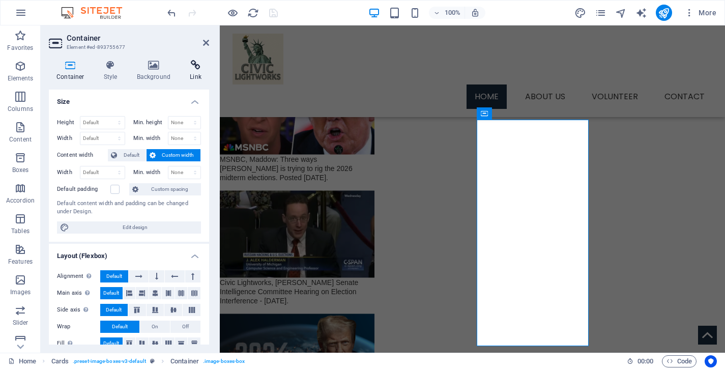
click at [195, 62] on icon at bounding box center [195, 65] width 27 height 10
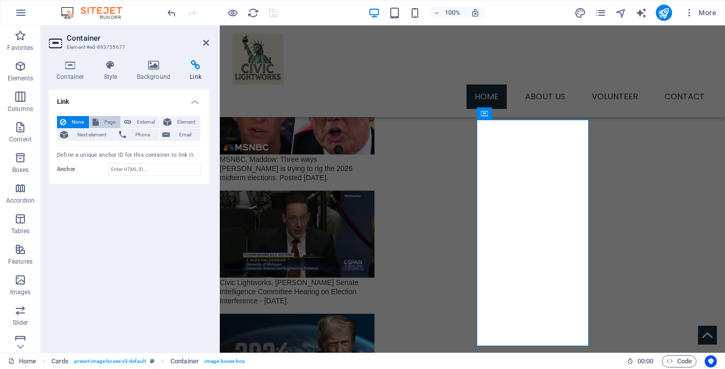
click at [110, 121] on span "Page" at bounding box center [110, 122] width 16 height 12
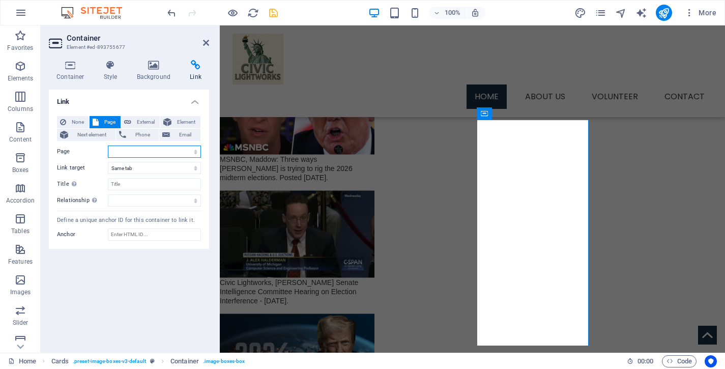
click at [108, 146] on select "Home Services -- Service Detail About Us Contact Volunteer Terms of Use Privacy…" at bounding box center [154, 152] width 93 height 12
select select "17"
click option "CA Statewide Primary Election 2026" at bounding box center [0, 0] width 0 height 0
click at [164, 181] on input "Title Additional link description, should not be the same as the link text. The…" at bounding box center [154, 184] width 93 height 12
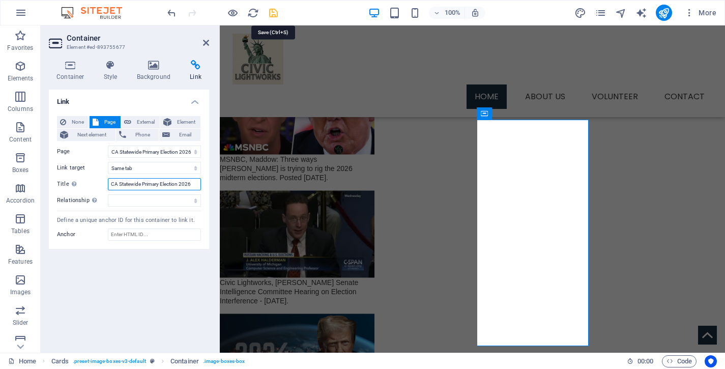
type input "CA Statewide Primary Election 2026"
click at [272, 12] on icon "save" at bounding box center [274, 13] width 12 height 12
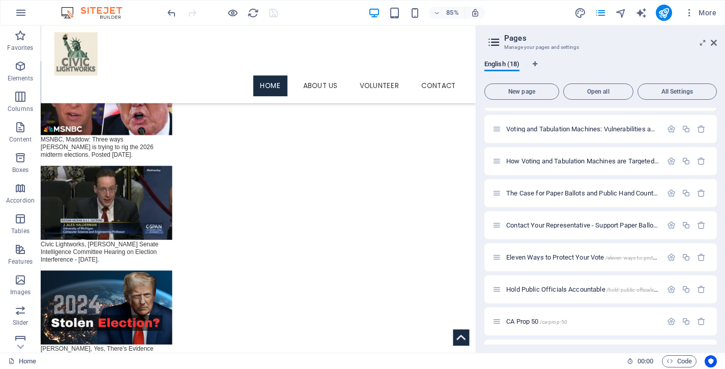
scroll to position [328, 0]
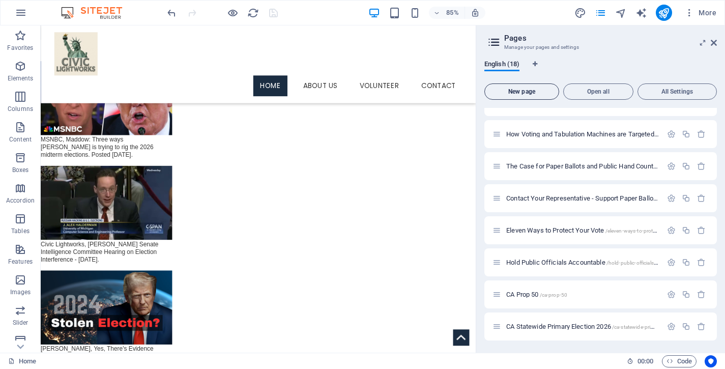
click at [527, 90] on span "New page" at bounding box center [522, 92] width 66 height 6
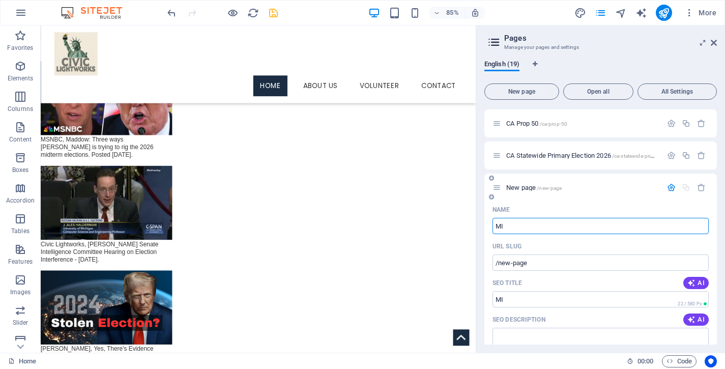
type input "M"
type input "/mi"
type input "Midter"
type input "/midter"
type input "Midterm E"
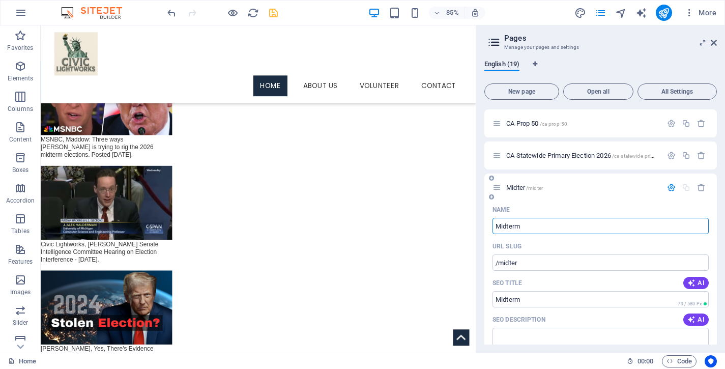
type input "/midterm"
type input "Midterm Election"
type input "/midterm-election"
type input "Midterm Election Nov"
type input "/midterm-election-nov"
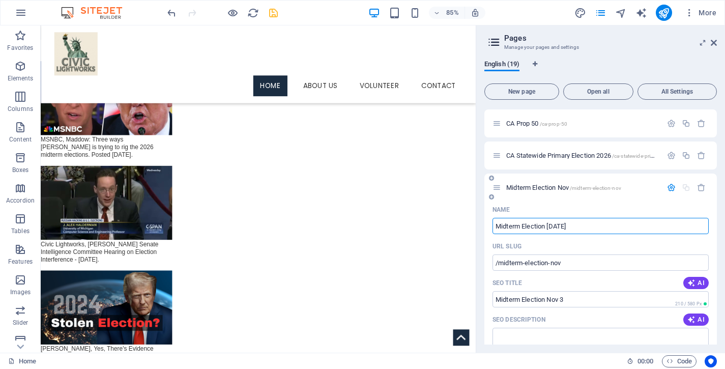
type input "Midterm Election Nov 3"
type input "/midterm-election-nov-3"
type input "Midterm Election Nov 3, 20"
type input "/midterm-election-nov-3-2"
type input "Midterm Election Nov 3, 202"
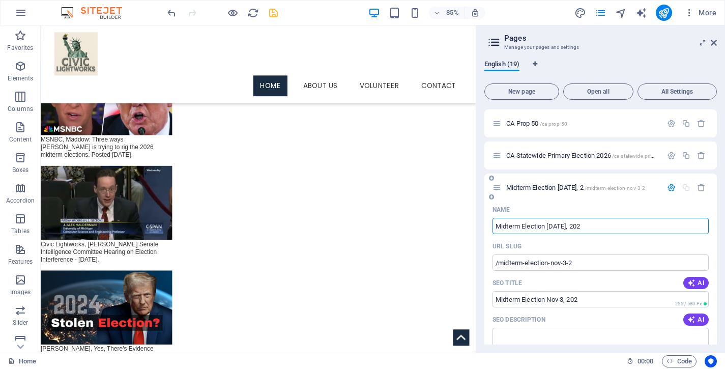
type input "/midterm-election-nov-3-202"
type input "Midterm Election [DATE]"
type input "/midterm-election-nov-3-2026"
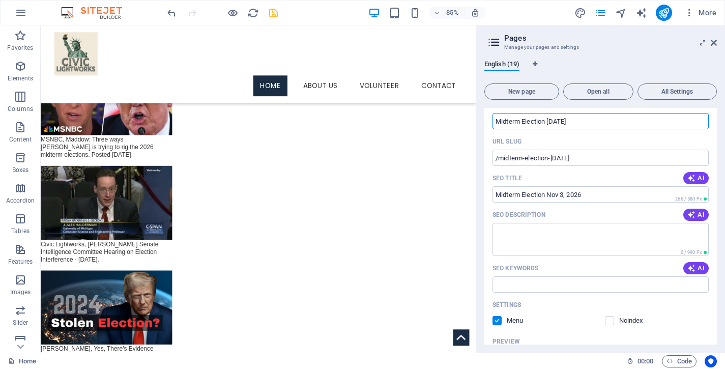
scroll to position [646, 0]
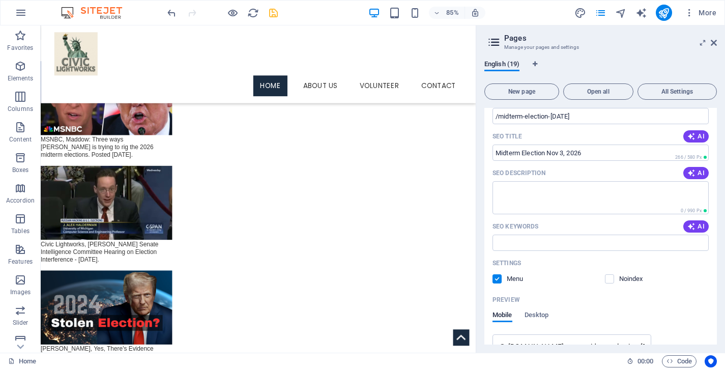
click at [499, 279] on label at bounding box center [497, 278] width 9 height 9
click at [0, 0] on input "checkbox" at bounding box center [0, 0] width 0 height 0
click at [271, 12] on icon "save" at bounding box center [274, 13] width 12 height 12
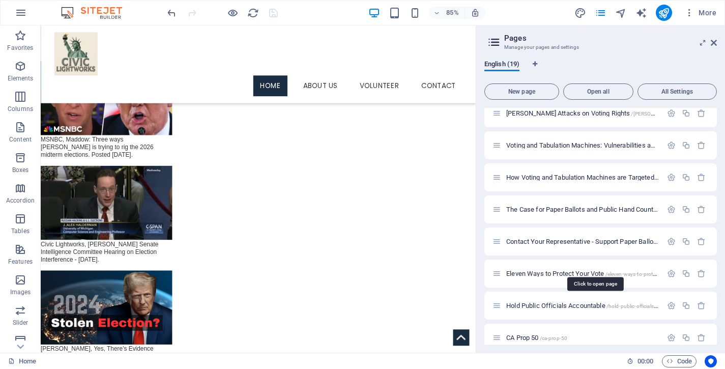
scroll to position [360, 0]
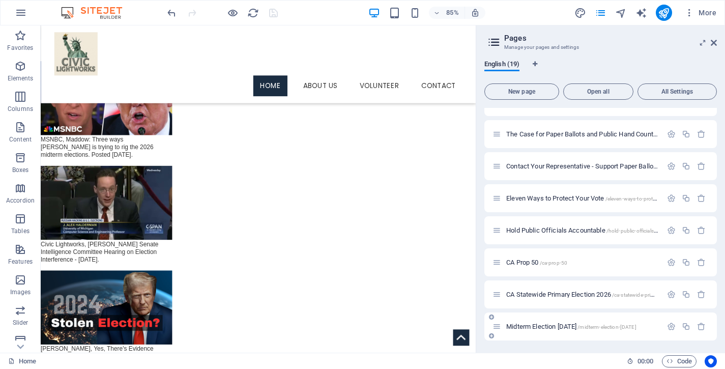
click at [556, 325] on span "Midterm Election Nov 3, 2026 /midterm-election-nov-3-2026" at bounding box center [571, 327] width 130 height 8
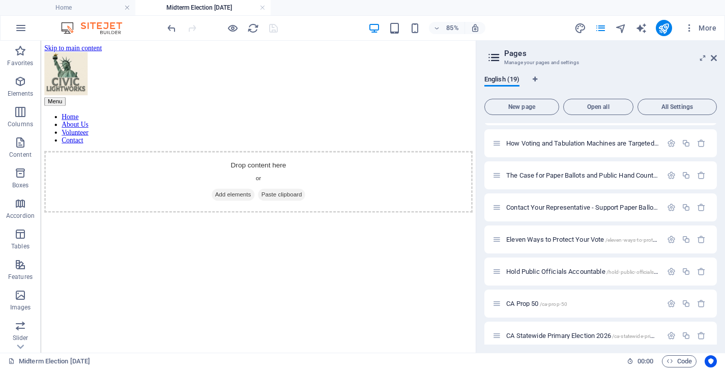
scroll to position [0, 0]
click at [716, 56] on icon at bounding box center [714, 58] width 6 height 8
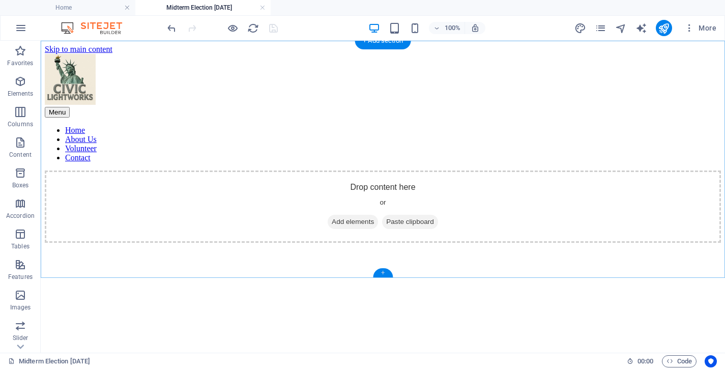
click at [381, 274] on div "+" at bounding box center [383, 272] width 20 height 9
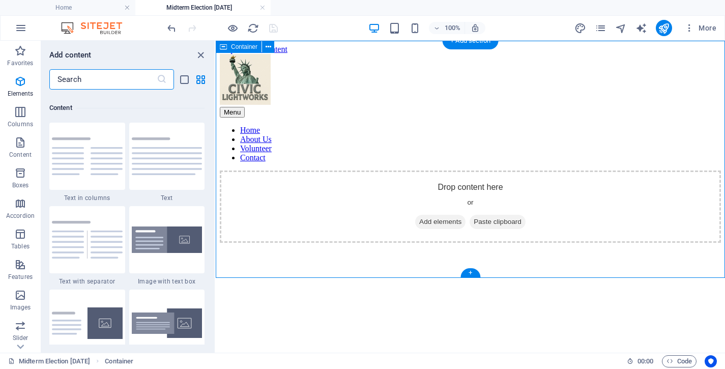
scroll to position [1780, 0]
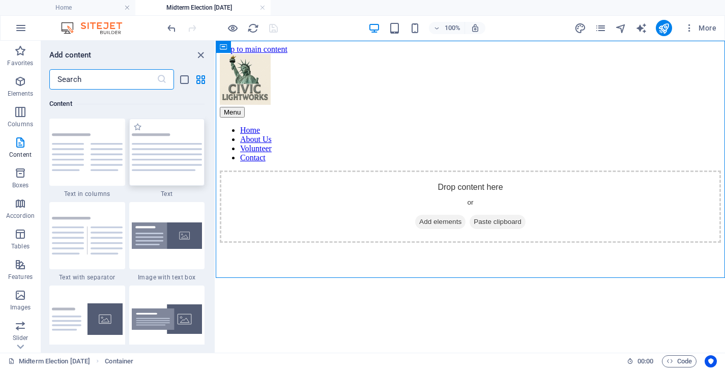
click at [167, 156] on img at bounding box center [167, 152] width 71 height 38
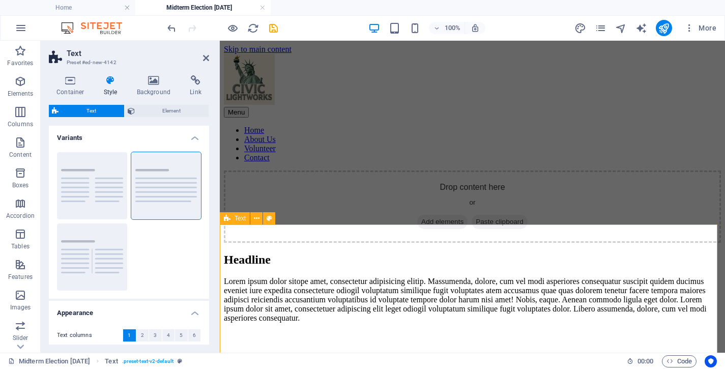
scroll to position [98, 0]
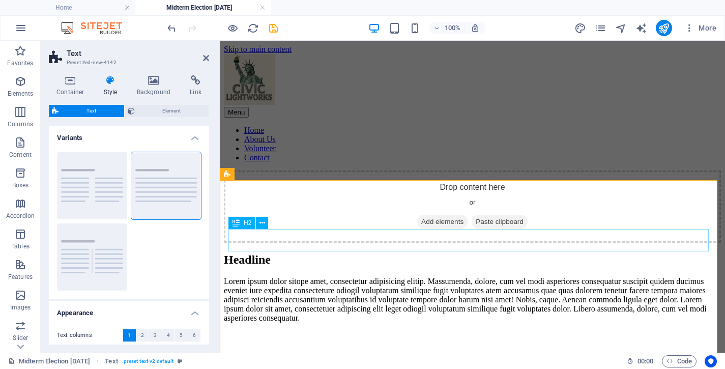
click at [326, 253] on div "Headline" at bounding box center [472, 260] width 497 height 14
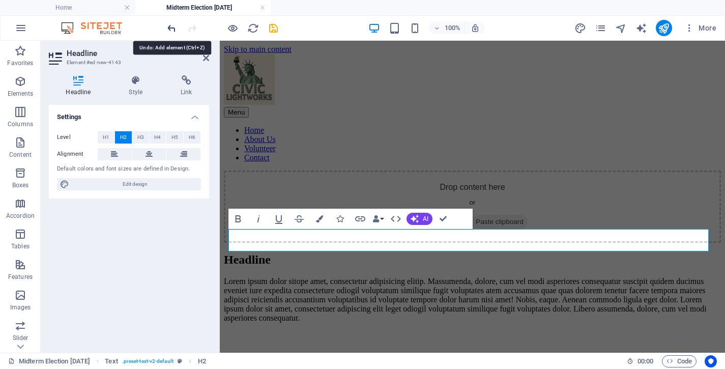
click at [176, 29] on icon "undo" at bounding box center [172, 28] width 12 height 12
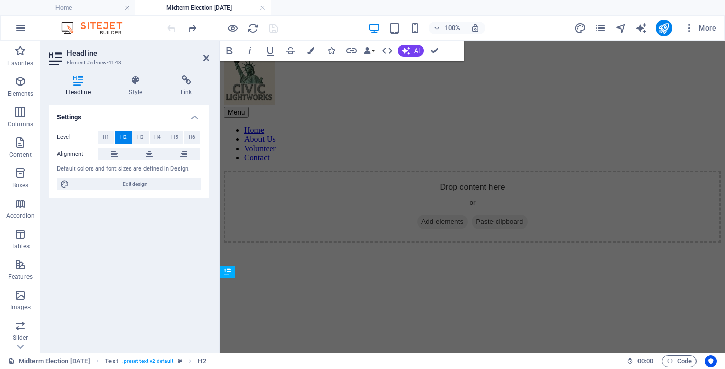
click at [336, 247] on html "Skip to main content Menu Home About Us Volunteer Contact Drop content here or …" at bounding box center [472, 144] width 505 height 206
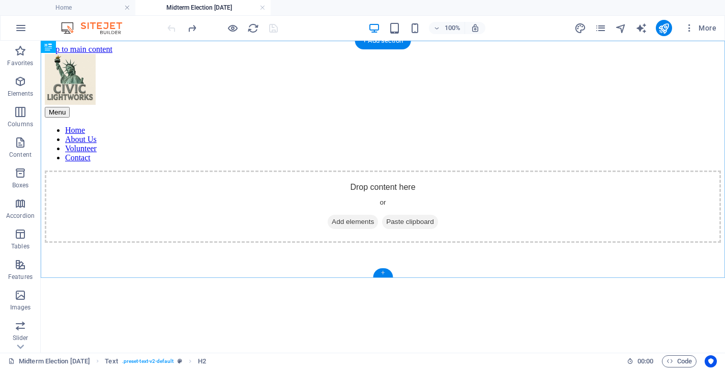
click at [381, 275] on div "+" at bounding box center [383, 272] width 20 height 9
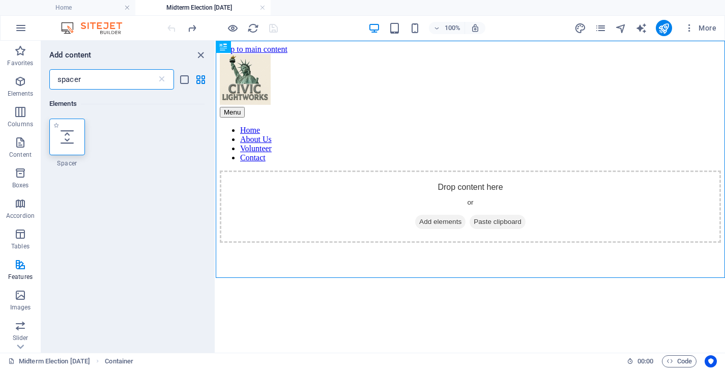
type input "spacer"
click at [65, 149] on div at bounding box center [67, 137] width 36 height 37
select select "px"
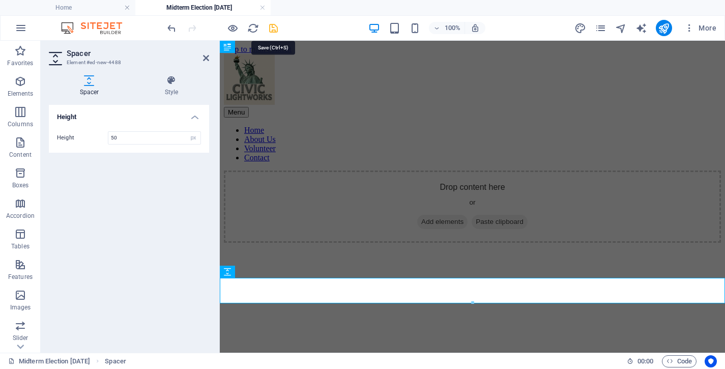
click at [271, 28] on icon "save" at bounding box center [274, 28] width 12 height 12
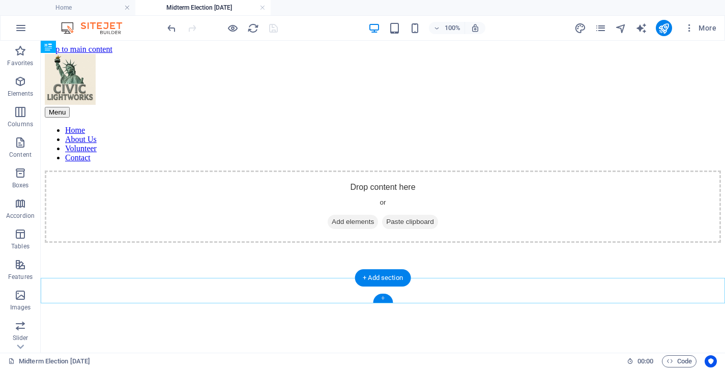
click at [380, 300] on div "+" at bounding box center [383, 298] width 20 height 9
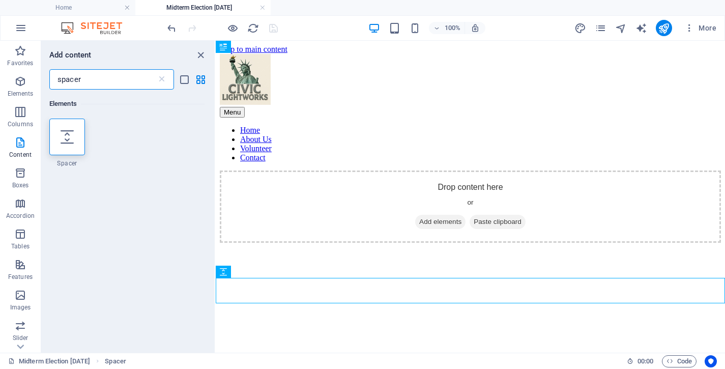
drag, startPoint x: 95, startPoint y: 80, endPoint x: -8, endPoint y: 67, distance: 103.6
click at [49, 69] on input "spacer" at bounding box center [102, 79] width 107 height 20
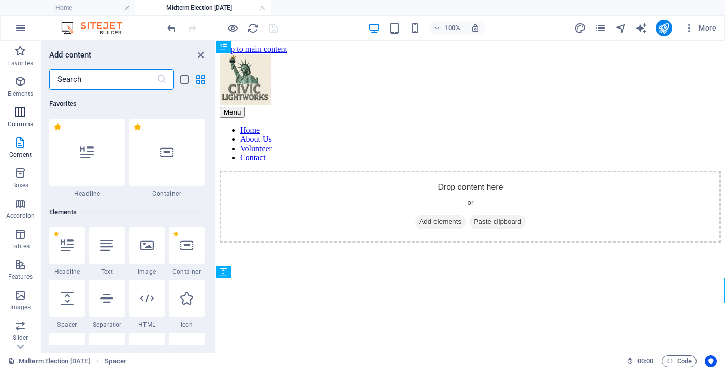
click at [21, 108] on icon "button" at bounding box center [20, 112] width 12 height 12
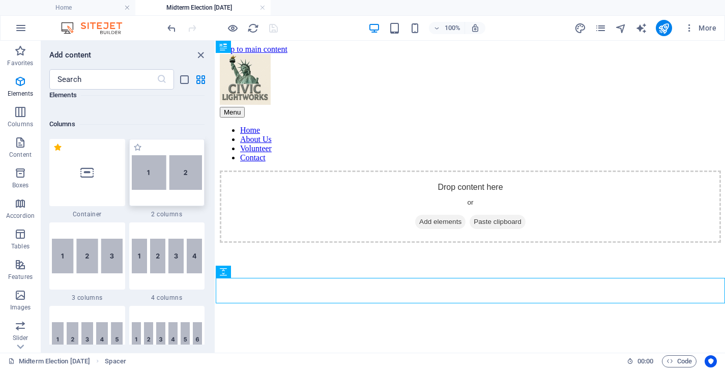
scroll to position [504, 0]
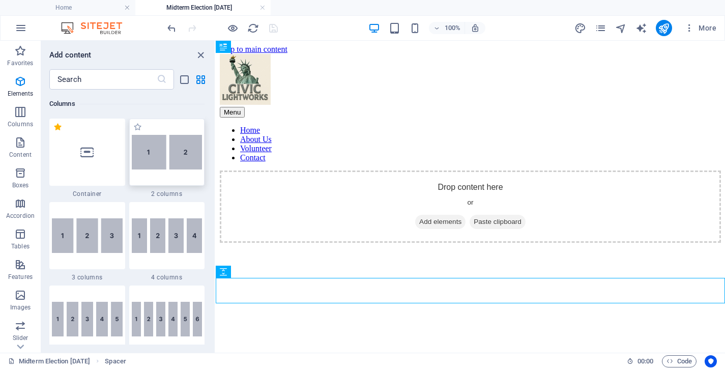
click at [183, 156] on img at bounding box center [167, 152] width 71 height 35
click at [216, 156] on div "Reference Container Placeholder Text H2 Spacer Text Spacer Spacer" at bounding box center [470, 197] width 509 height 312
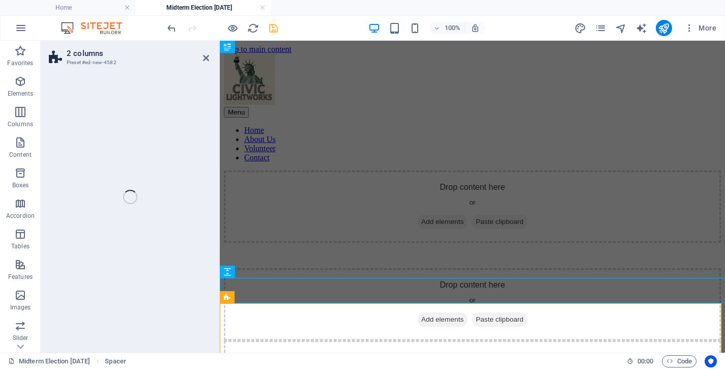
select select "rem"
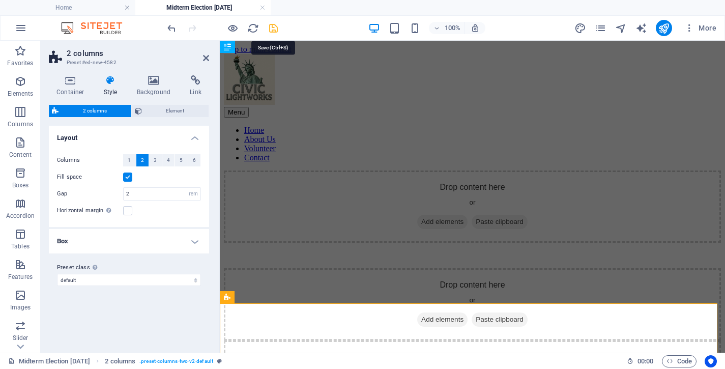
drag, startPoint x: 271, startPoint y: 26, endPoint x: 292, endPoint y: 47, distance: 29.9
click at [271, 26] on icon "save" at bounding box center [274, 28] width 12 height 12
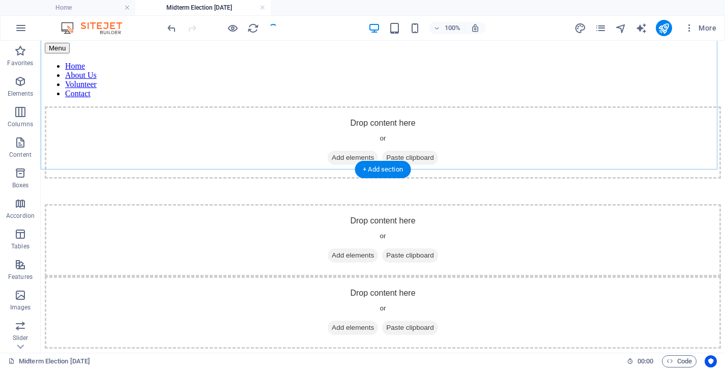
scroll to position [121, 0]
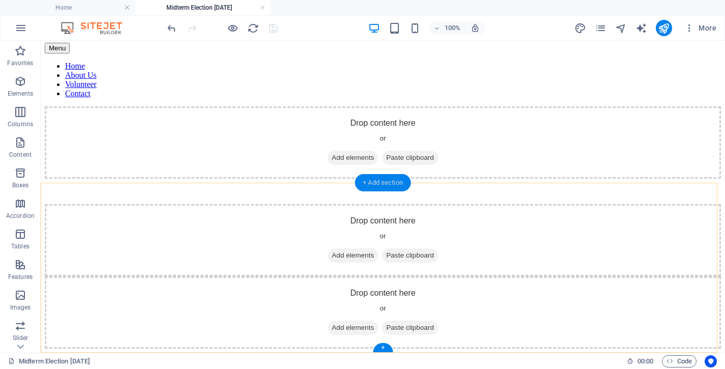
click at [388, 182] on div "+ Add section" at bounding box center [383, 182] width 56 height 17
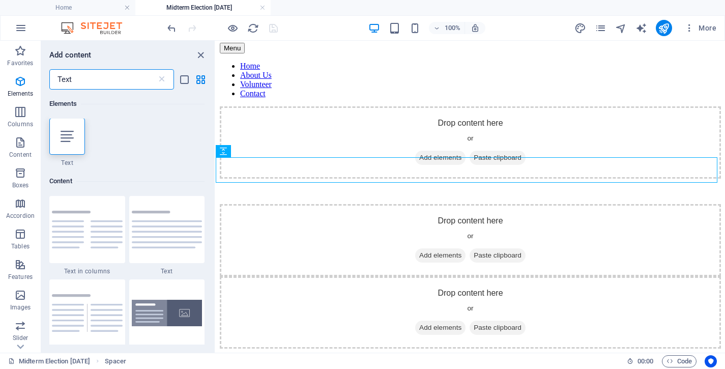
scroll to position [0, 0]
type input "T"
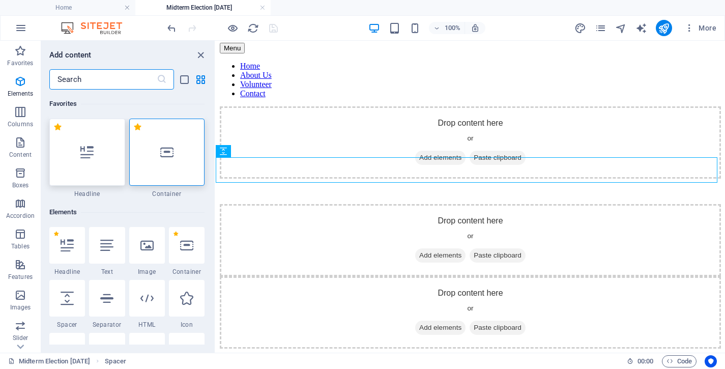
click at [100, 156] on div at bounding box center [87, 152] width 76 height 67
click at [216, 156] on div "Drag here to replace the existing content. Press “Ctrl” if you want to create a…" at bounding box center [470, 197] width 509 height 312
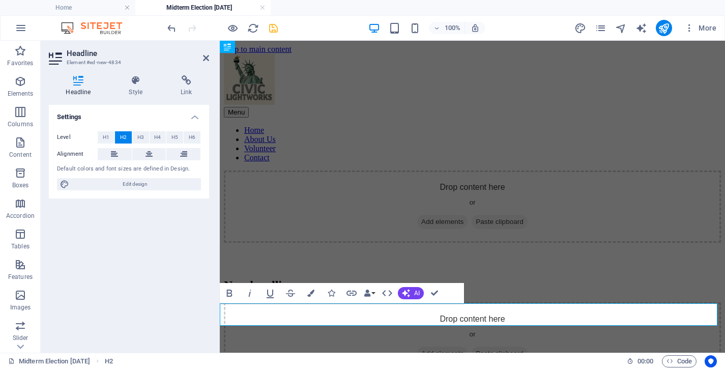
click at [254, 292] on h2 "New headline" at bounding box center [472, 285] width 497 height 14
click at [255, 292] on h2 "New headline" at bounding box center [472, 285] width 497 height 14
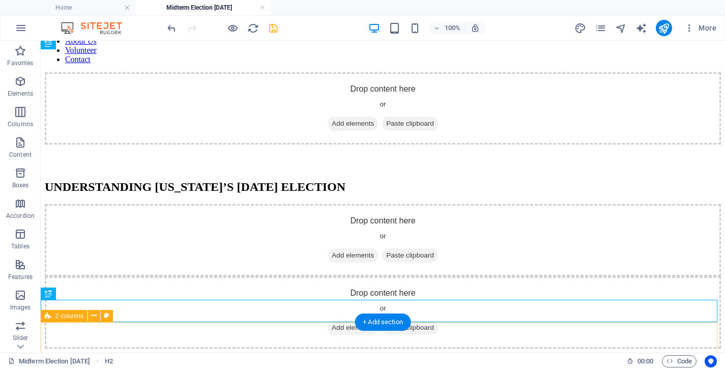
scroll to position [143, 0]
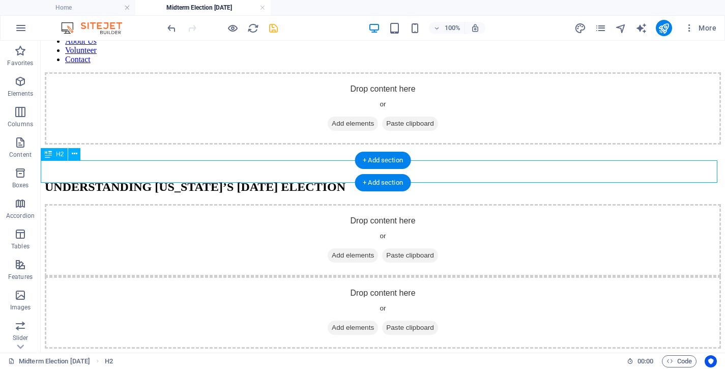
click at [268, 180] on div "UNDERSTANDING CALIFORNIA’S NOVEMBER 2026 ELECTION" at bounding box center [383, 187] width 676 height 14
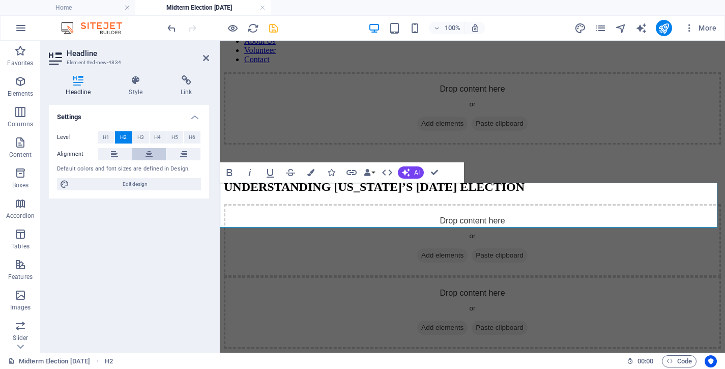
click at [148, 154] on icon at bounding box center [149, 154] width 7 height 12
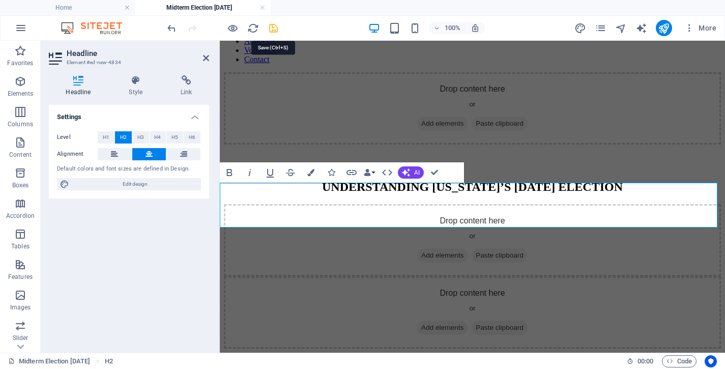
click at [273, 27] on icon "save" at bounding box center [274, 28] width 12 height 12
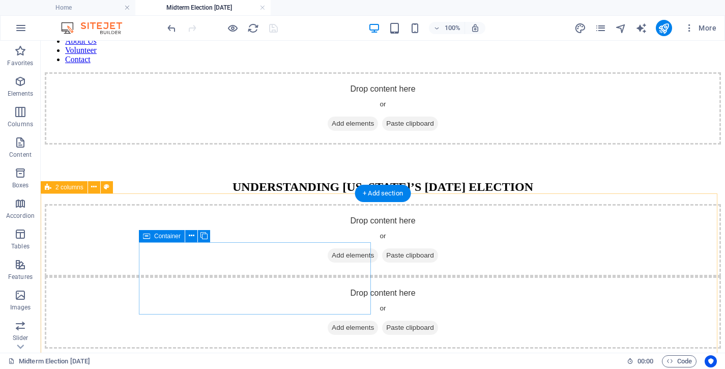
scroll to position [137, 0]
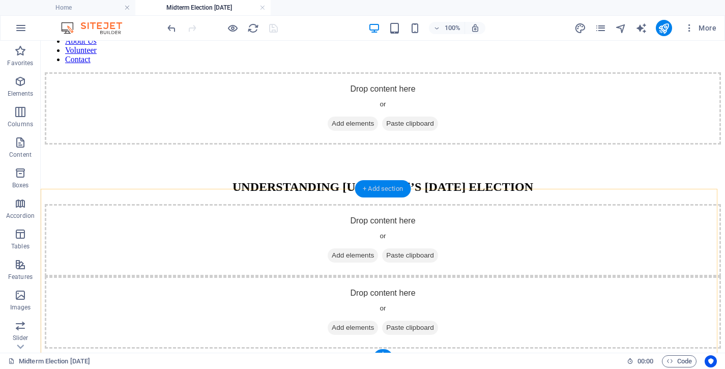
click at [376, 187] on div "+ Add section" at bounding box center [383, 188] width 56 height 17
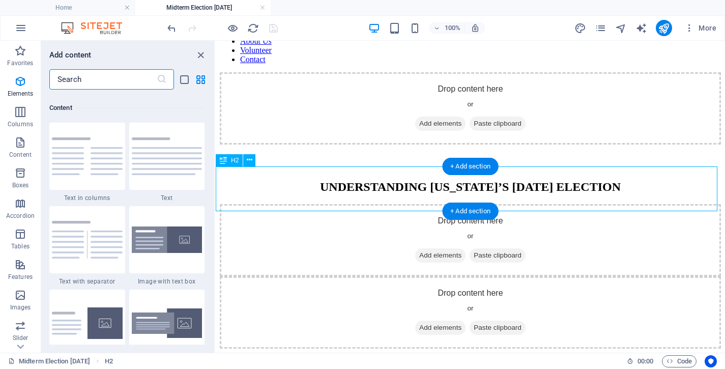
scroll to position [1780, 0]
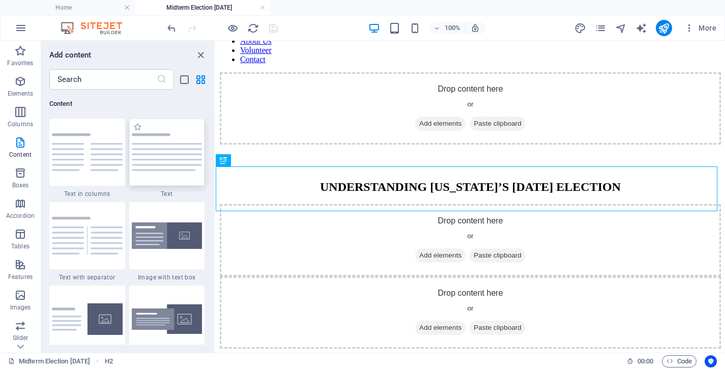
click at [159, 154] on img at bounding box center [167, 152] width 71 height 38
click at [216, 154] on div "Reference Container Placeholder Text H2 Spacer Text Spacer Spacer 2 columns 2 c…" at bounding box center [470, 197] width 509 height 312
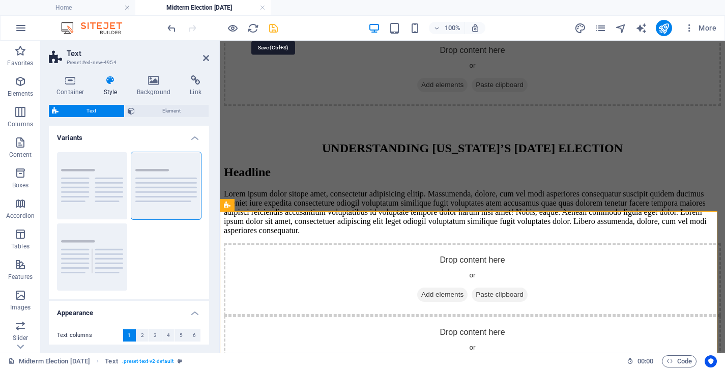
click at [274, 28] on icon "save" at bounding box center [274, 28] width 12 height 12
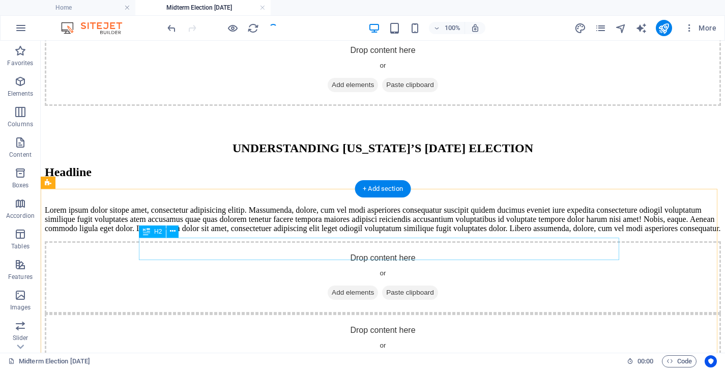
scroll to position [153, 0]
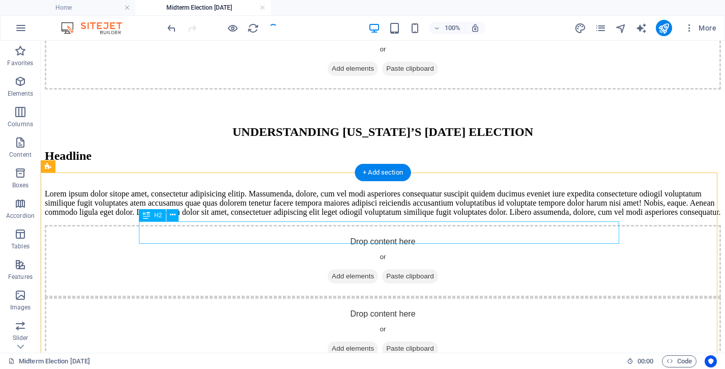
click at [226, 163] on div "Headline" at bounding box center [383, 156] width 676 height 14
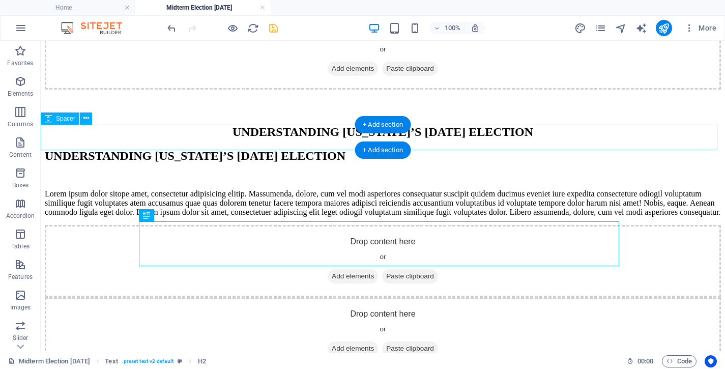
click at [76, 115] on div at bounding box center [383, 102] width 676 height 25
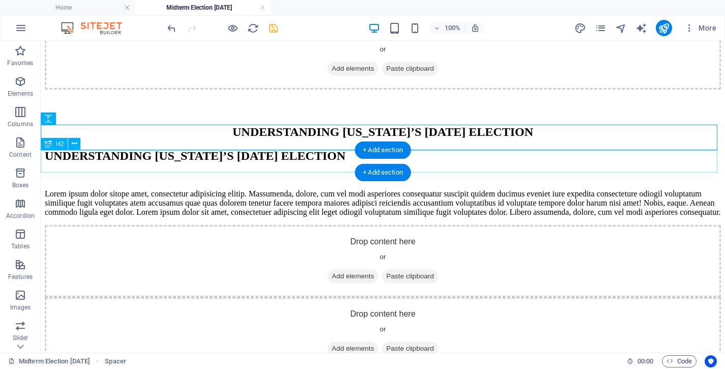
click at [109, 139] on div "UNDERSTANDING CALIFORNIA’S NOVEMBER 2026 ELECTION" at bounding box center [383, 132] width 676 height 14
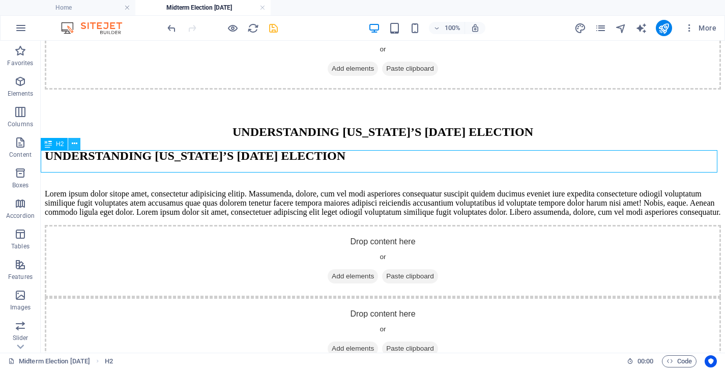
click at [76, 145] on icon at bounding box center [75, 143] width 6 height 11
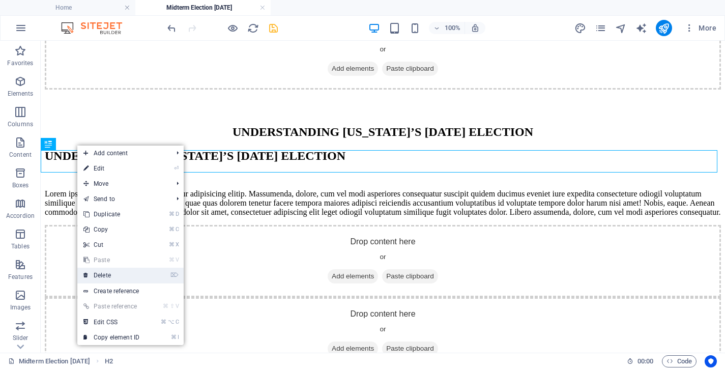
drag, startPoint x: 125, startPoint y: 272, endPoint x: 84, endPoint y: 232, distance: 57.6
click at [125, 272] on link "⌦ Delete" at bounding box center [111, 275] width 68 height 15
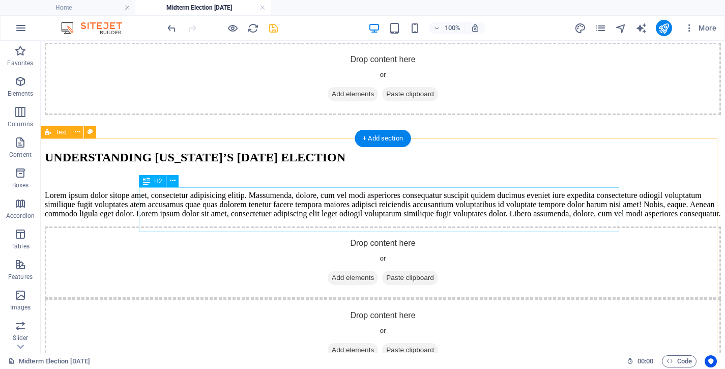
scroll to position [186, 0]
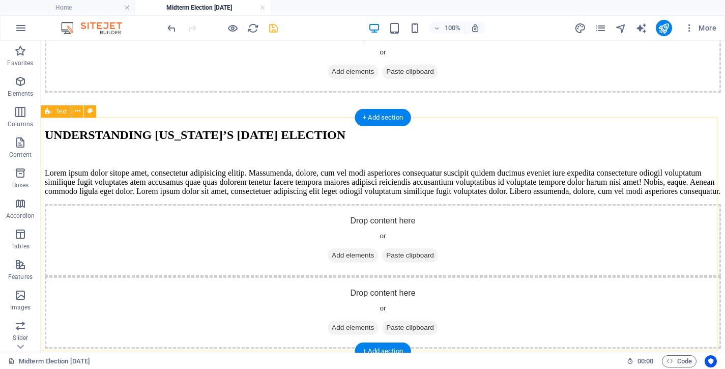
click at [72, 130] on div "UNDERSTANDING CALIFORNIA’S NOVEMBER 2026 ELECTION Lorem ipsum dolor sitope amet…" at bounding box center [383, 162] width 676 height 68
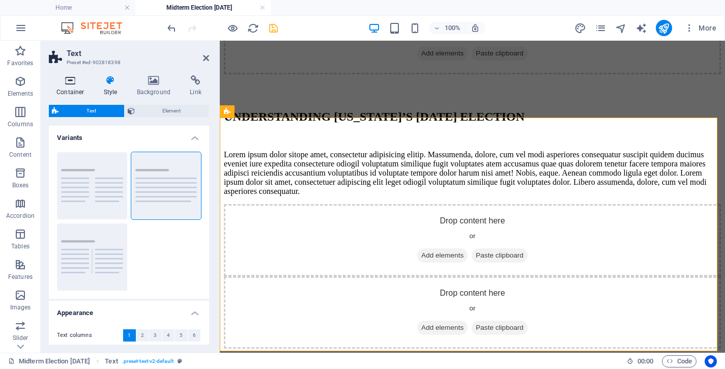
click at [65, 78] on icon at bounding box center [70, 80] width 43 height 10
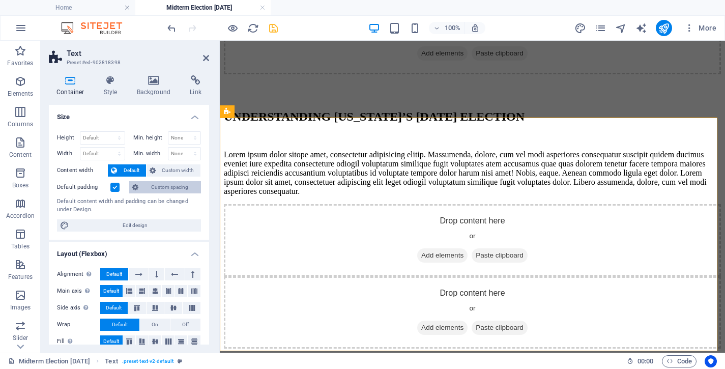
click at [152, 182] on span "Custom spacing" at bounding box center [169, 187] width 56 height 12
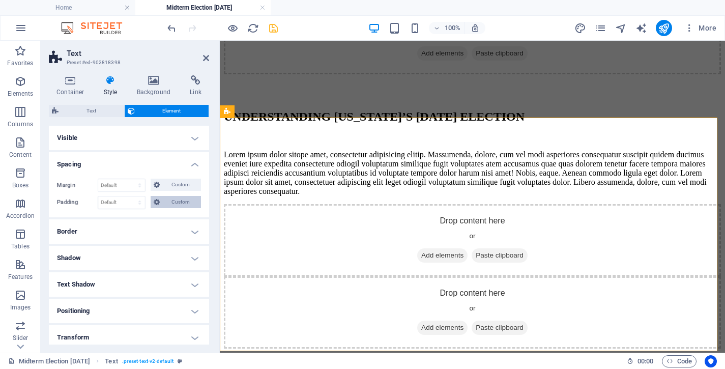
click at [172, 206] on span "Custom" at bounding box center [180, 202] width 35 height 12
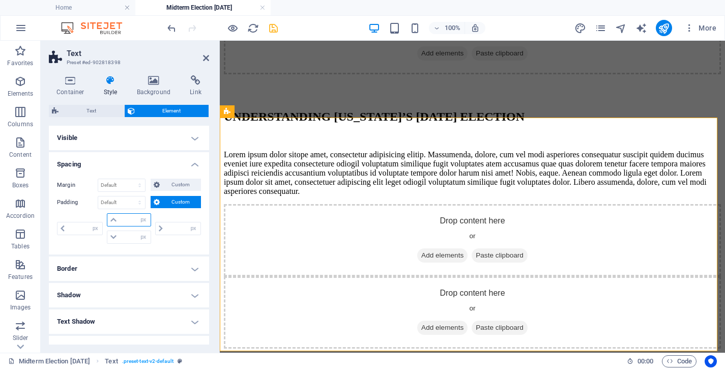
click at [130, 222] on input "number" at bounding box center [135, 220] width 31 height 12
type input "20"
type input "0"
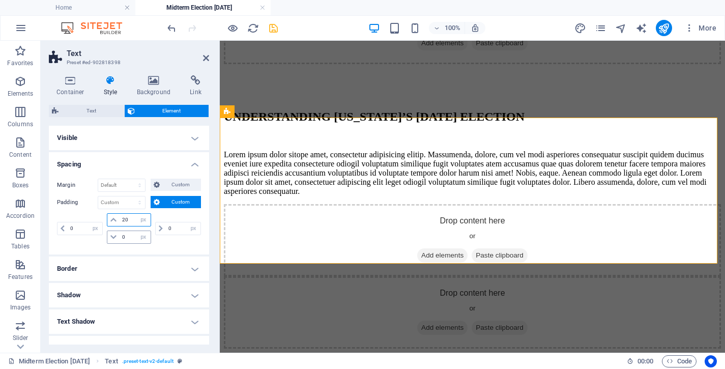
type input "20"
drag, startPoint x: 125, startPoint y: 235, endPoint x: 104, endPoint y: 236, distance: 20.9
click at [120, 236] on input "0" at bounding box center [135, 237] width 31 height 12
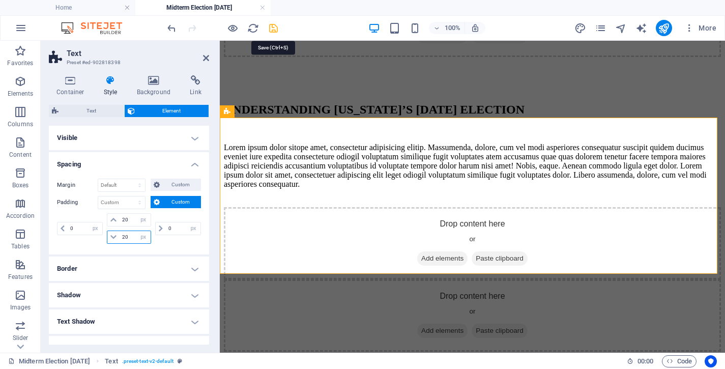
type input "20"
click at [277, 27] on icon "save" at bounding box center [274, 28] width 12 height 12
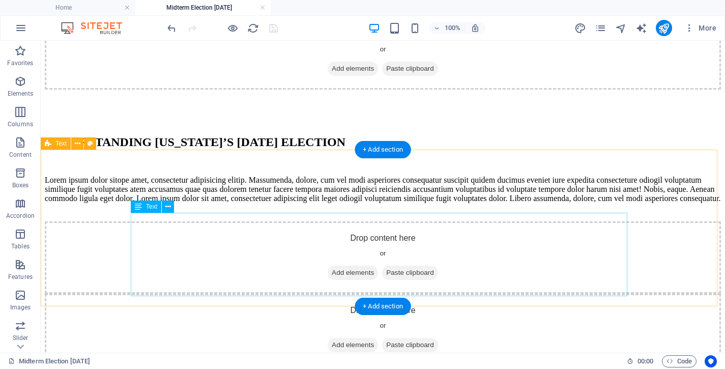
scroll to position [251, 0]
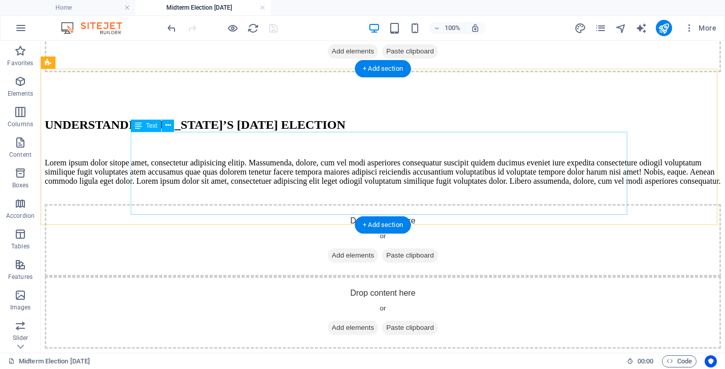
click at [198, 181] on div "Lorem ipsum dolor sitope amet, consectetur adipisicing elitip. Massumenda, dolo…" at bounding box center [383, 171] width 676 height 27
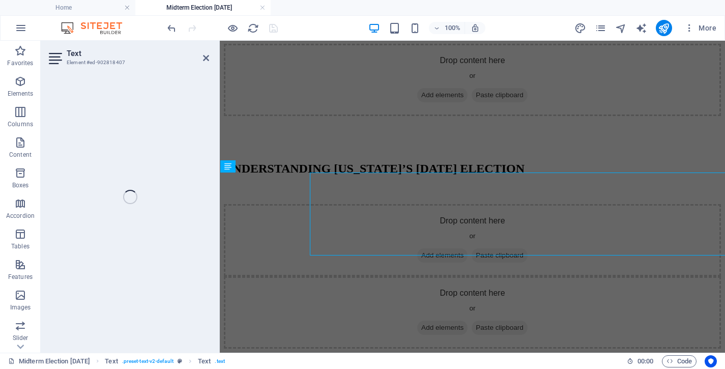
scroll to position [194, 0]
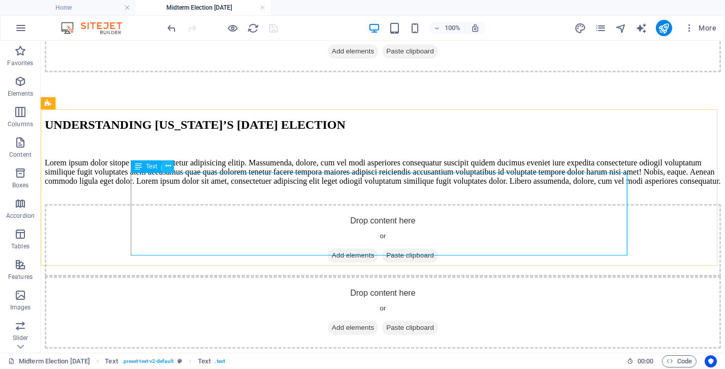
click at [169, 166] on icon at bounding box center [168, 166] width 6 height 11
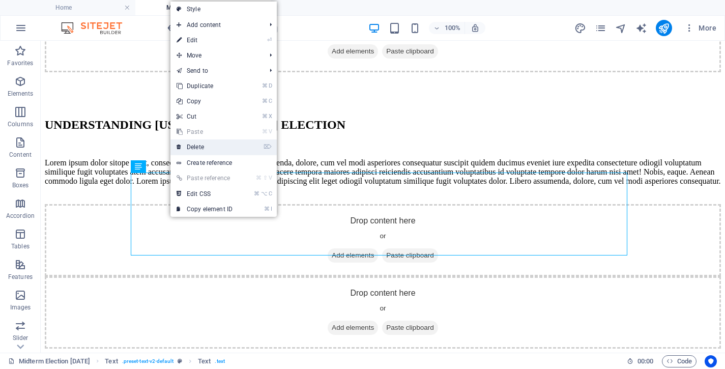
click at [210, 148] on link "⌦ Delete" at bounding box center [204, 146] width 68 height 15
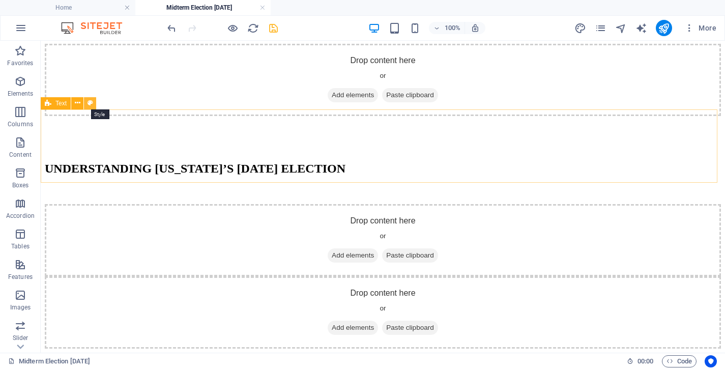
click at [90, 106] on icon at bounding box center [91, 103] width 6 height 11
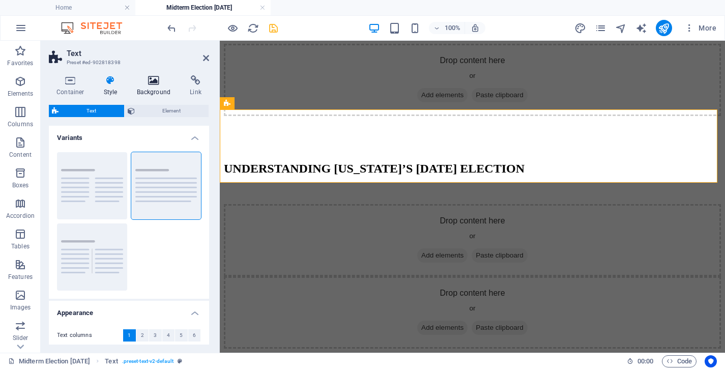
click at [154, 80] on icon at bounding box center [153, 80] width 49 height 10
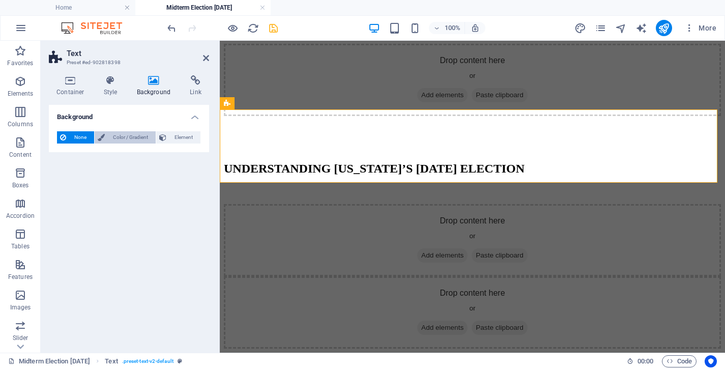
click at [131, 136] on span "Color / Gradient" at bounding box center [130, 137] width 45 height 12
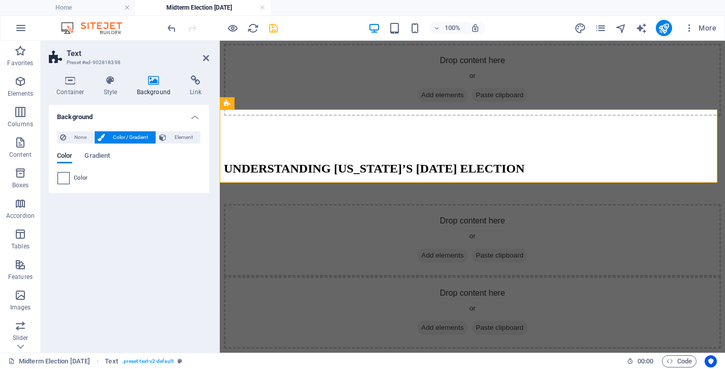
click at [67, 178] on span at bounding box center [63, 177] width 11 height 11
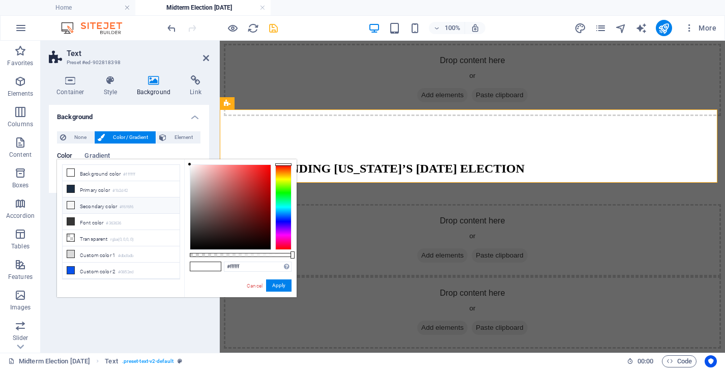
click at [71, 205] on icon at bounding box center [70, 204] width 7 height 7
type input "#f6f6f6"
click at [287, 285] on button "Apply" at bounding box center [278, 285] width 25 height 12
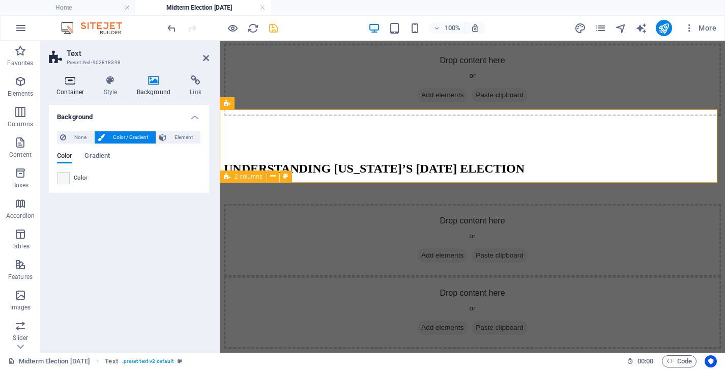
click at [68, 81] on icon at bounding box center [70, 80] width 43 height 10
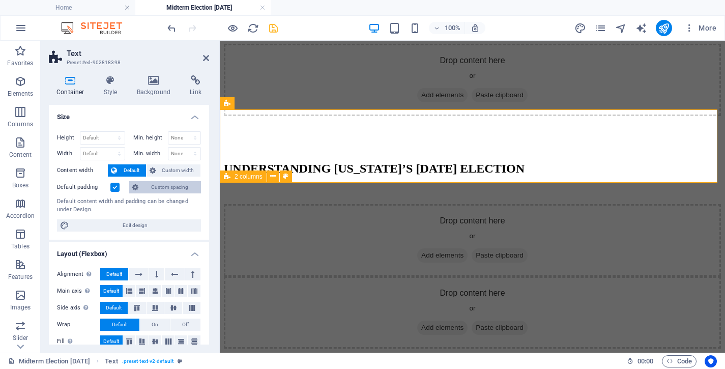
click at [161, 187] on span "Custom spacing" at bounding box center [169, 187] width 56 height 12
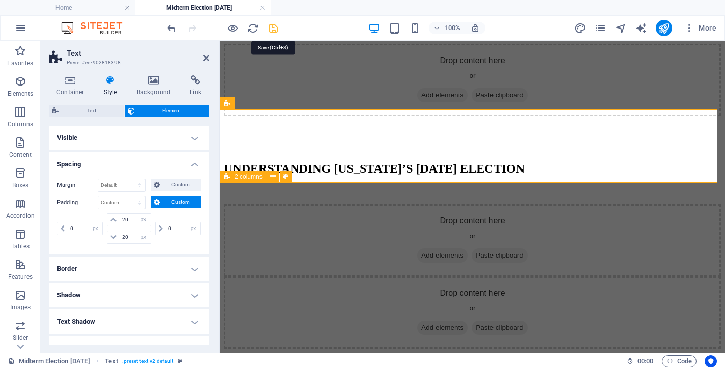
click at [272, 25] on icon "save" at bounding box center [274, 28] width 12 height 12
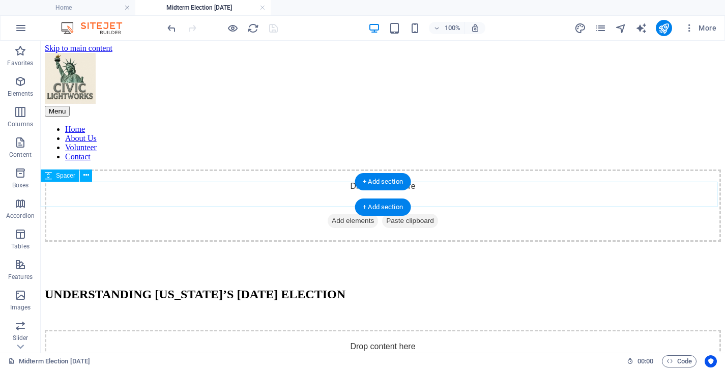
scroll to position [0, 0]
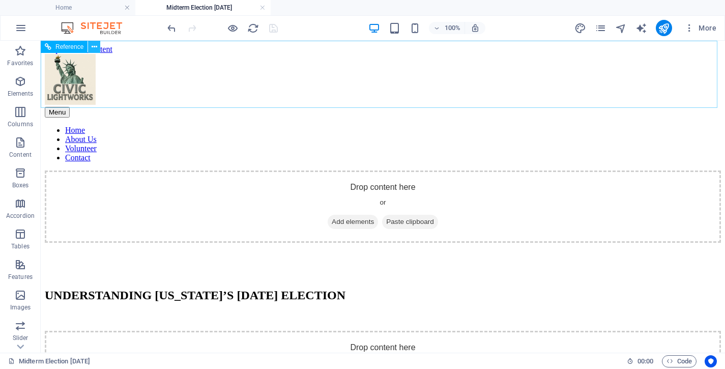
click at [94, 44] on icon at bounding box center [95, 47] width 6 height 11
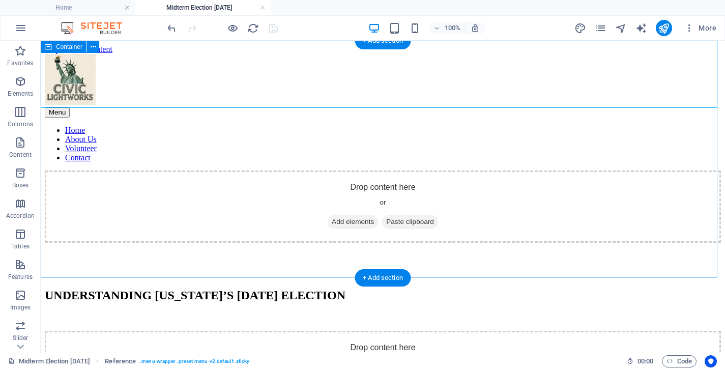
click at [76, 189] on div "Drop content here or Add elements Paste clipboard" at bounding box center [383, 206] width 676 height 72
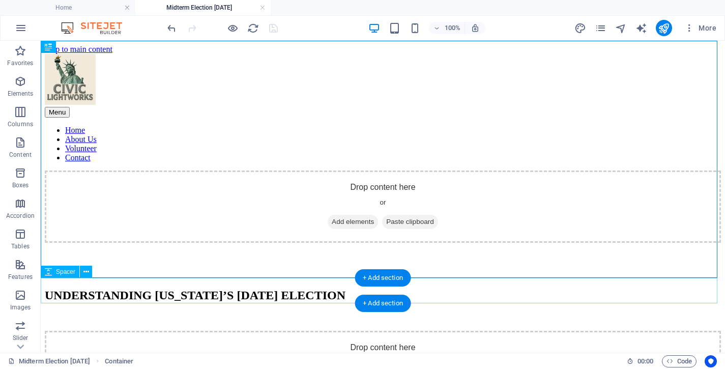
click at [108, 268] on div at bounding box center [383, 255] width 676 height 25
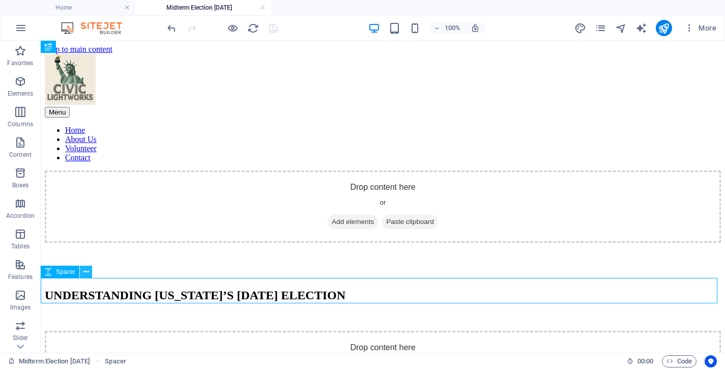
click at [84, 269] on icon at bounding box center [86, 272] width 6 height 11
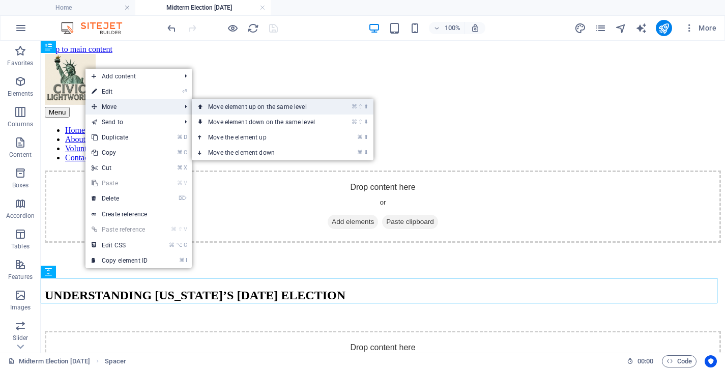
click at [221, 108] on link "⌘ ⇧ ⬆ Move element up on the same level" at bounding box center [263, 106] width 143 height 15
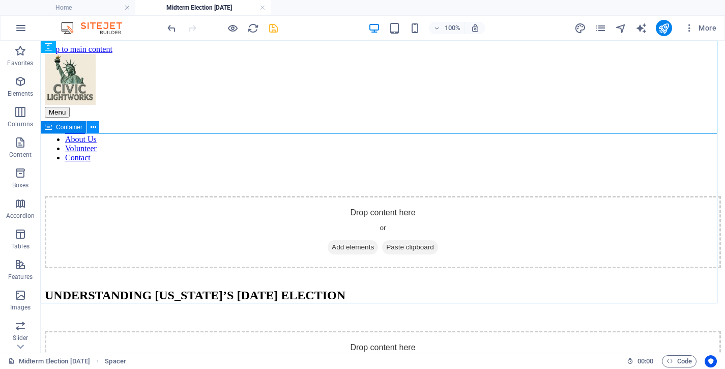
click at [92, 126] on icon at bounding box center [94, 127] width 6 height 11
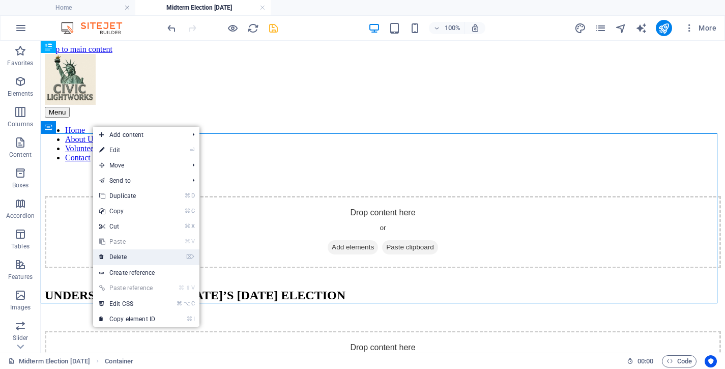
click at [137, 254] on link "⌦ Delete" at bounding box center [127, 256] width 68 height 15
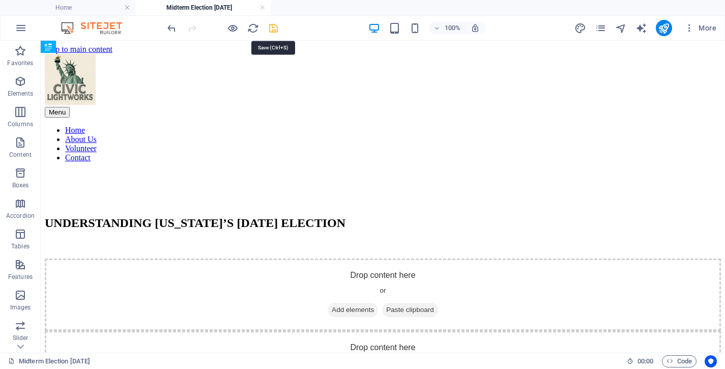
click at [275, 27] on icon "save" at bounding box center [274, 28] width 12 height 12
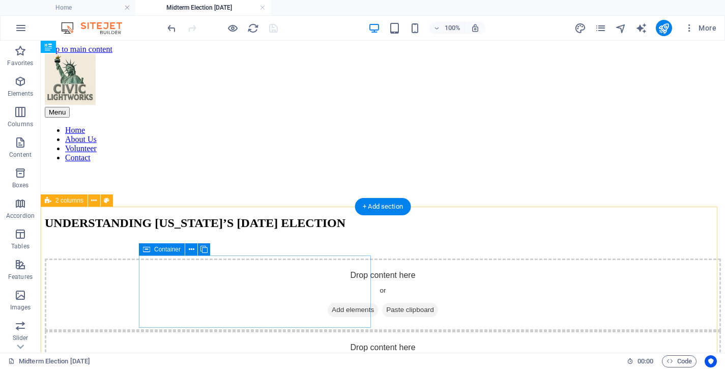
click at [328, 306] on span "Add elements" at bounding box center [353, 310] width 50 height 14
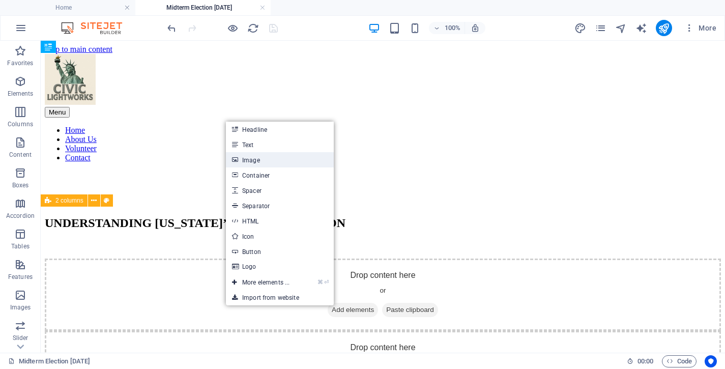
click at [262, 159] on link "Image" at bounding box center [280, 159] width 108 height 15
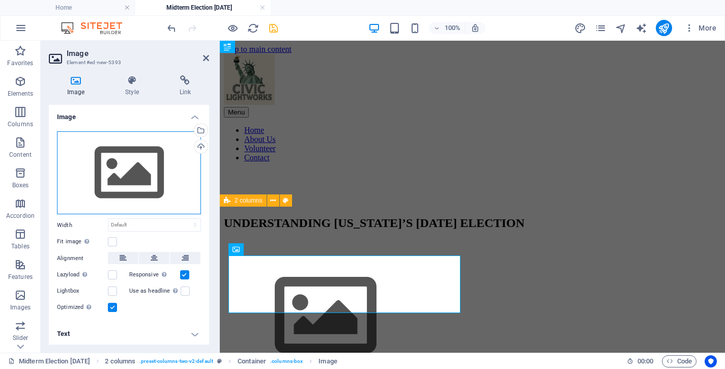
click at [144, 153] on div "Drag files here, click to choose files or select files from Files or our free s…" at bounding box center [129, 172] width 144 height 83
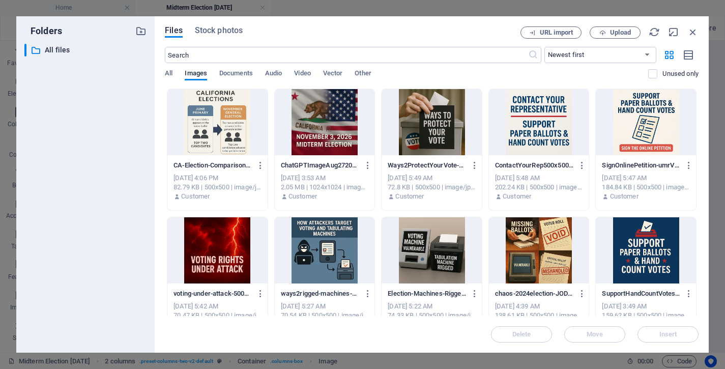
click at [144, 153] on div "​ All files All files" at bounding box center [85, 194] width 122 height 301
click at [235, 130] on div at bounding box center [217, 122] width 100 height 66
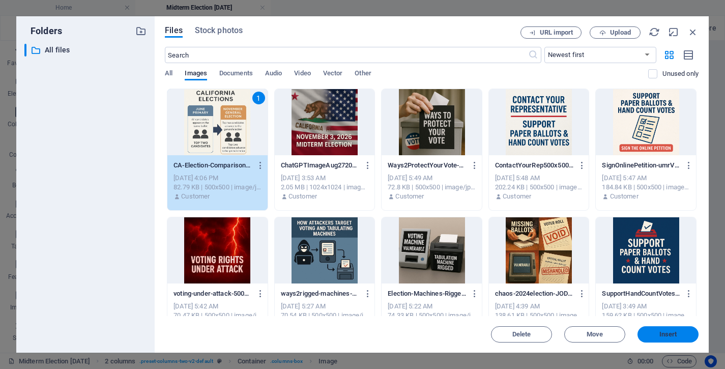
click at [658, 331] on button "Insert" at bounding box center [668, 334] width 61 height 16
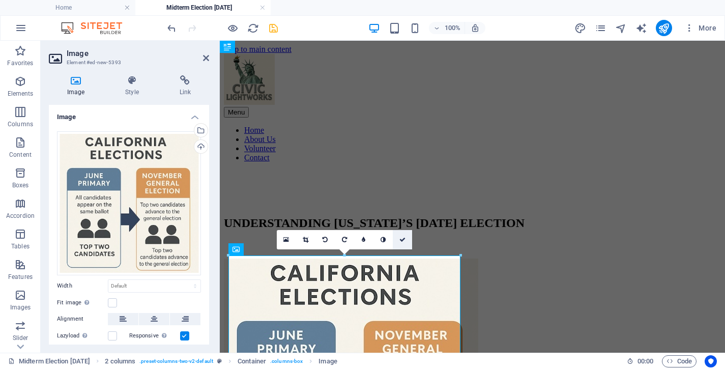
click at [401, 237] on icon at bounding box center [402, 240] width 6 height 6
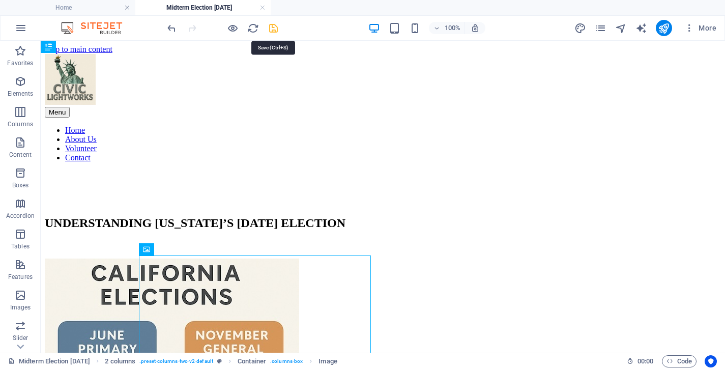
click at [274, 25] on icon "save" at bounding box center [274, 28] width 12 height 12
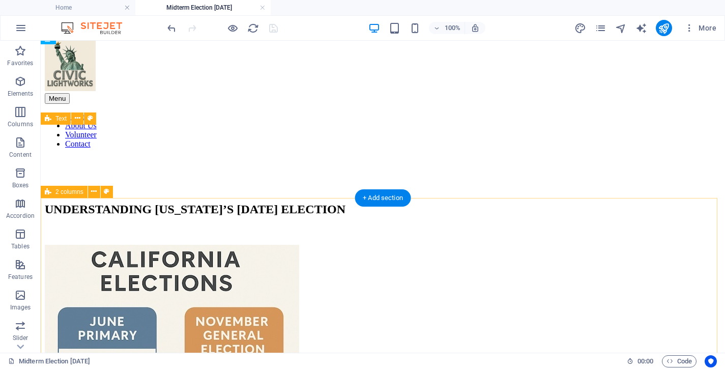
scroll to position [41, 0]
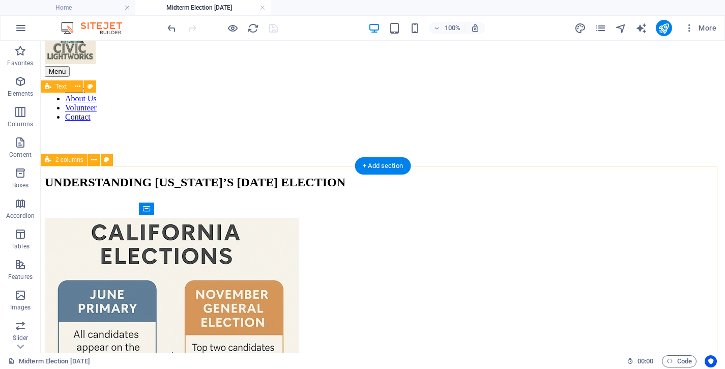
select select "rem"
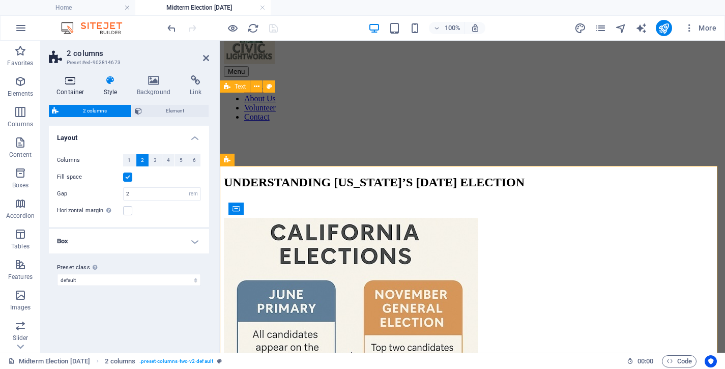
click at [76, 85] on h4 "Container" at bounding box center [72, 85] width 47 height 21
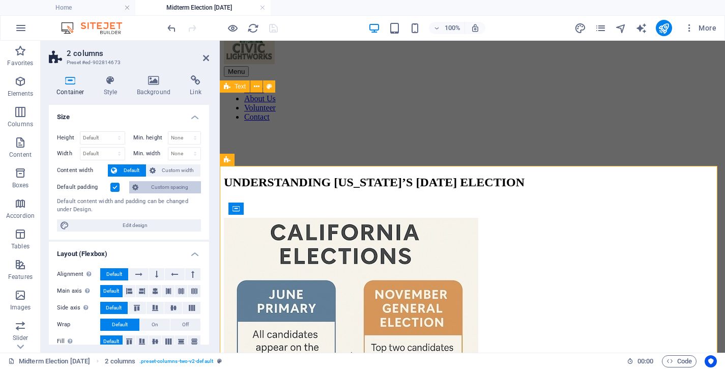
click at [159, 188] on span "Custom spacing" at bounding box center [169, 187] width 56 height 12
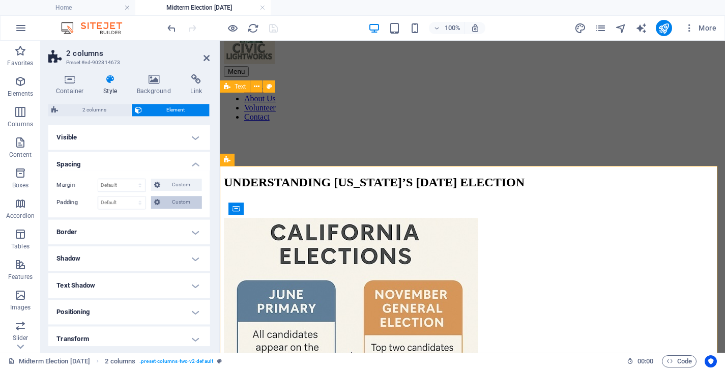
click at [176, 202] on span "Custom" at bounding box center [180, 202] width 35 height 12
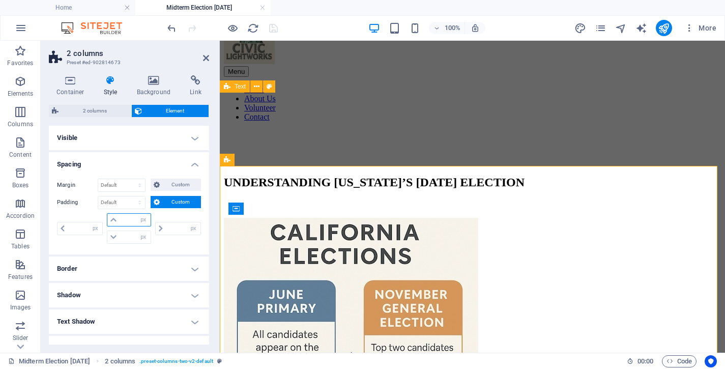
click at [123, 221] on input "number" at bounding box center [135, 220] width 31 height 12
type input "20"
type input "0"
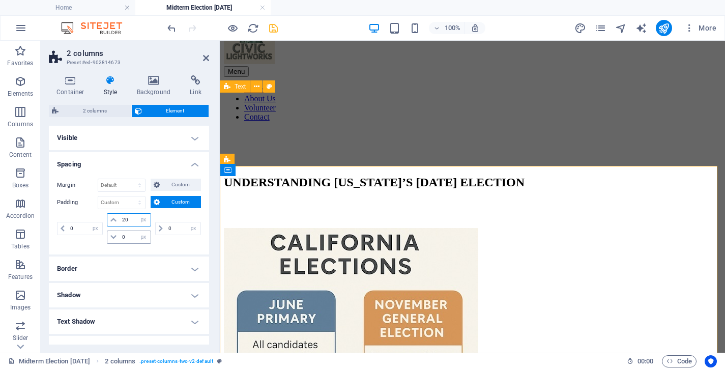
type input "20"
drag, startPoint x: 130, startPoint y: 237, endPoint x: 81, endPoint y: 244, distance: 48.9
click at [120, 243] on input "0" at bounding box center [135, 237] width 31 height 12
drag, startPoint x: 127, startPoint y: 238, endPoint x: 107, endPoint y: 236, distance: 20.0
click at [120, 236] on input "0" at bounding box center [135, 237] width 31 height 12
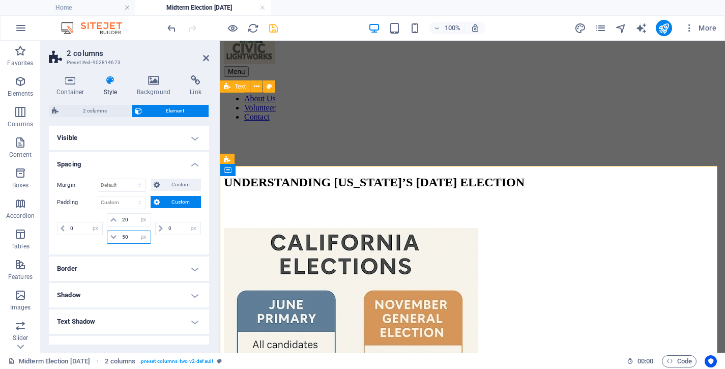
type input "50"
click at [272, 26] on icon "save" at bounding box center [274, 28] width 12 height 12
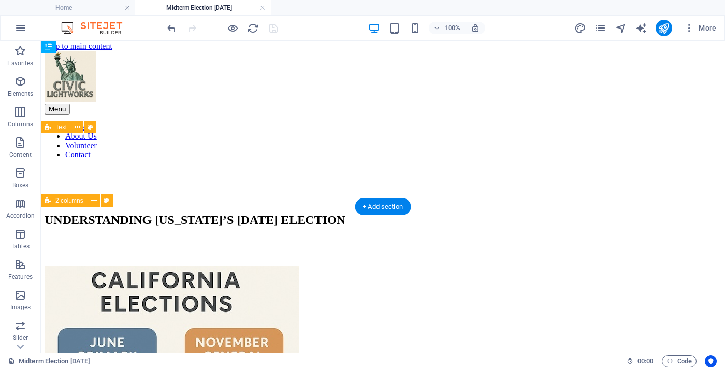
scroll to position [0, 0]
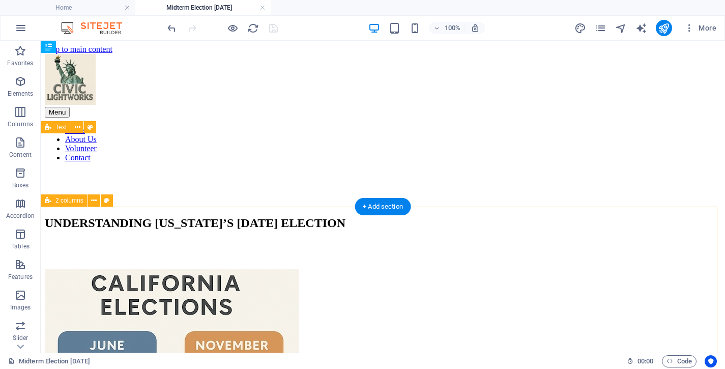
select select "px"
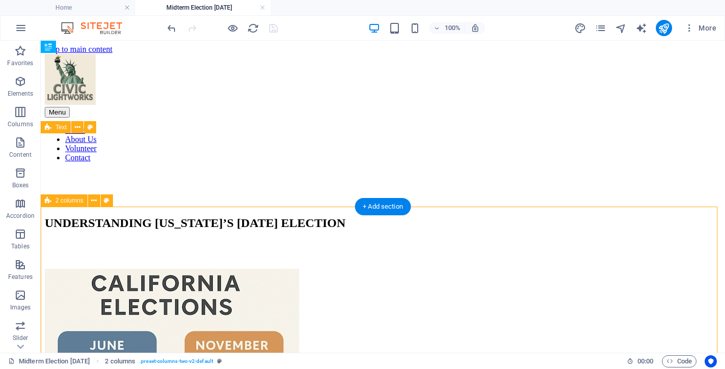
select select "px"
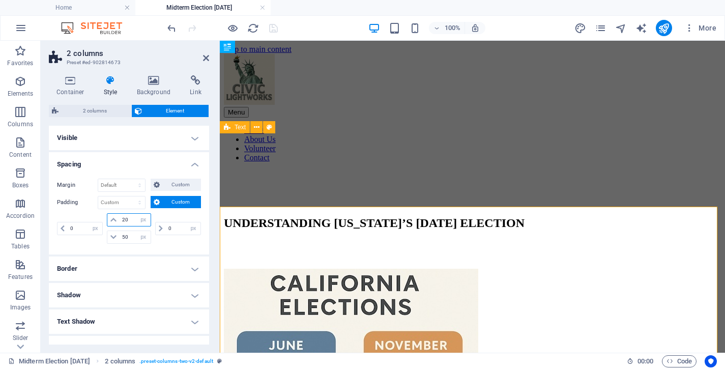
drag, startPoint x: 130, startPoint y: 219, endPoint x: 77, endPoint y: 219, distance: 52.4
click at [120, 219] on input "20" at bounding box center [135, 220] width 31 height 12
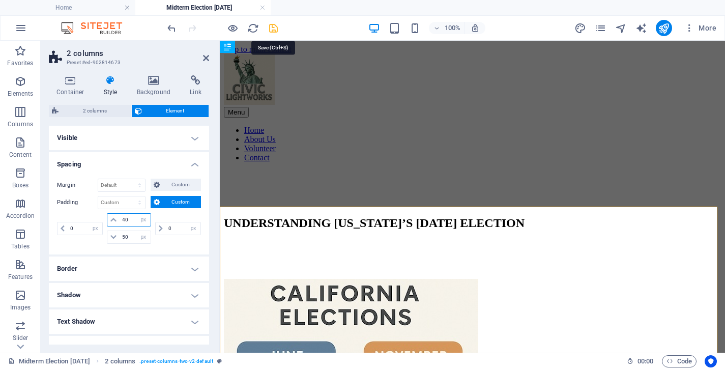
type input "40"
click at [271, 26] on icon "save" at bounding box center [274, 28] width 12 height 12
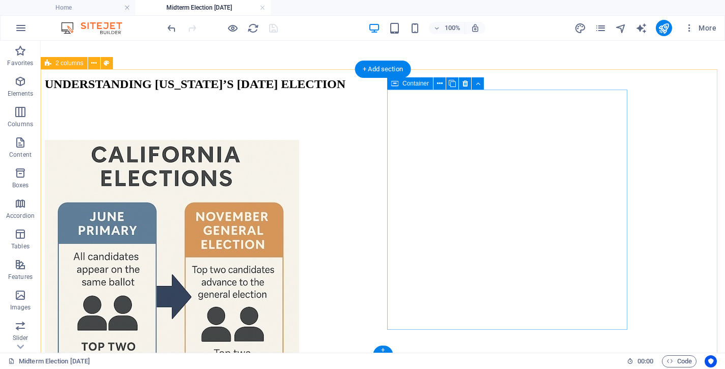
scroll to position [132, 0]
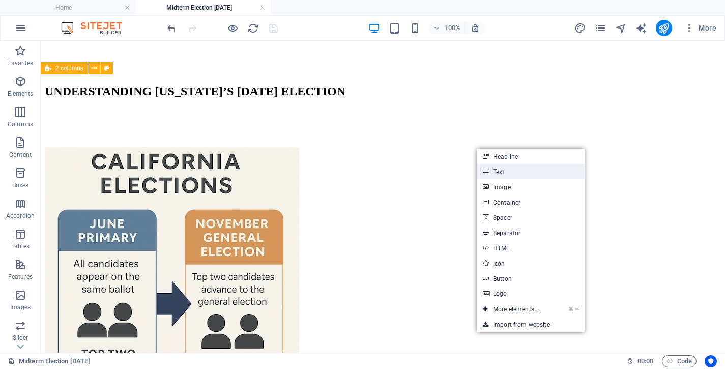
click at [495, 172] on link "Text" at bounding box center [531, 171] width 108 height 15
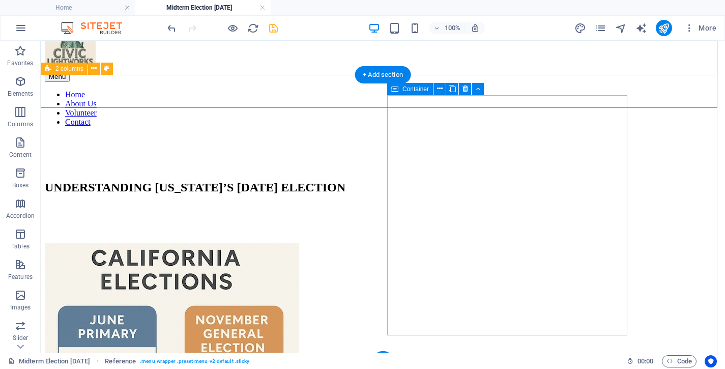
scroll to position [34, 0]
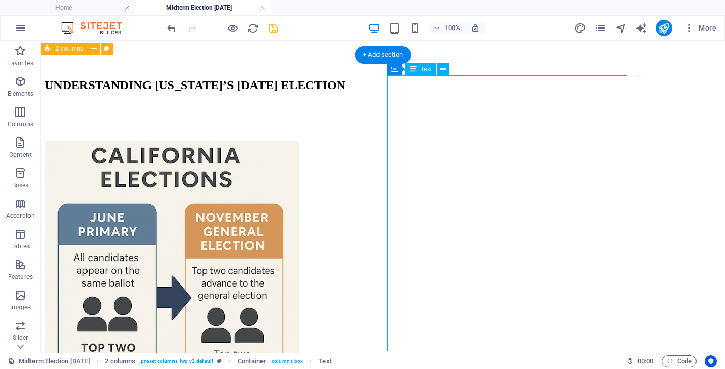
scroll to position [159, 0]
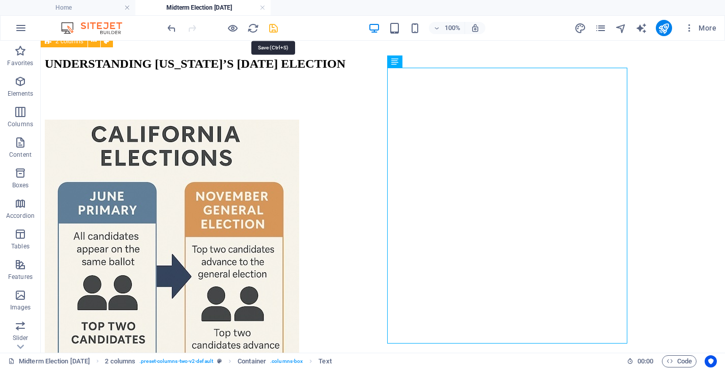
click at [274, 27] on icon "save" at bounding box center [274, 28] width 12 height 12
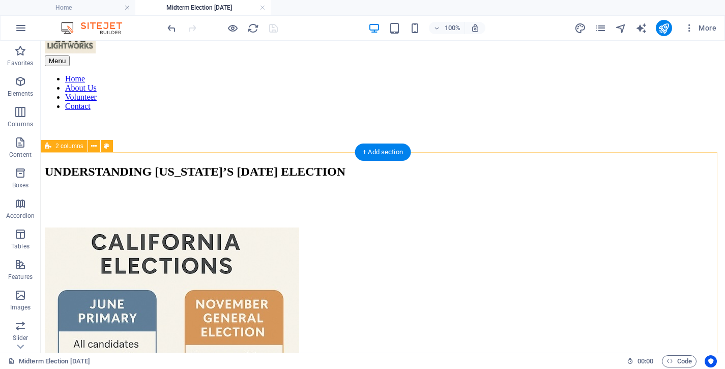
scroll to position [21, 0]
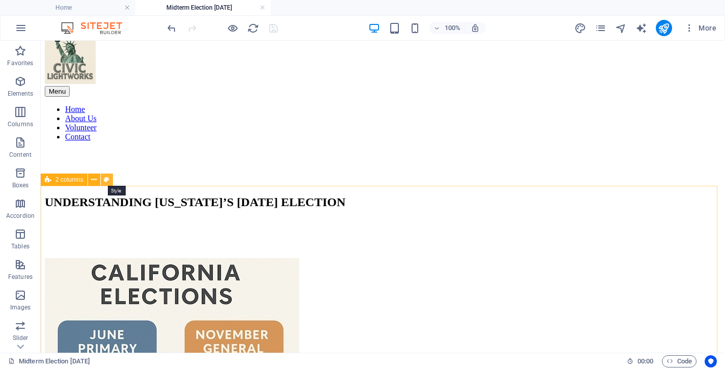
click at [107, 178] on icon at bounding box center [107, 180] width 6 height 11
select select "rem"
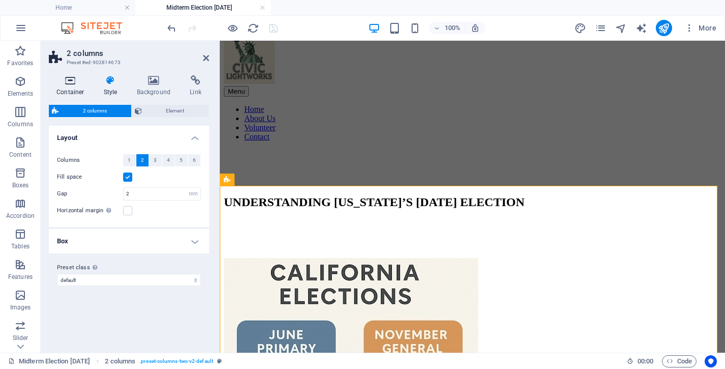
click at [71, 82] on icon at bounding box center [70, 80] width 43 height 10
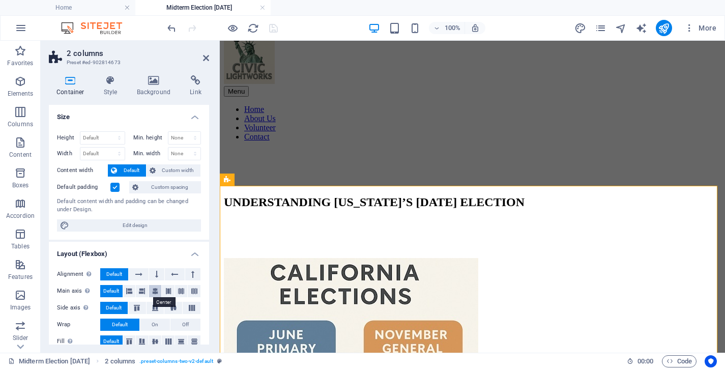
click at [152, 290] on icon at bounding box center [155, 291] width 6 height 12
click at [168, 307] on icon at bounding box center [173, 308] width 12 height 6
click at [151, 342] on icon at bounding box center [155, 341] width 12 height 6
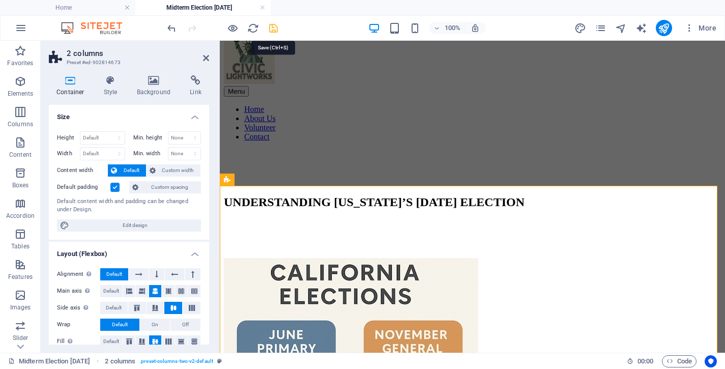
drag, startPoint x: 271, startPoint y: 26, endPoint x: 265, endPoint y: 65, distance: 39.7
click at [271, 26] on icon "save" at bounding box center [274, 28] width 12 height 12
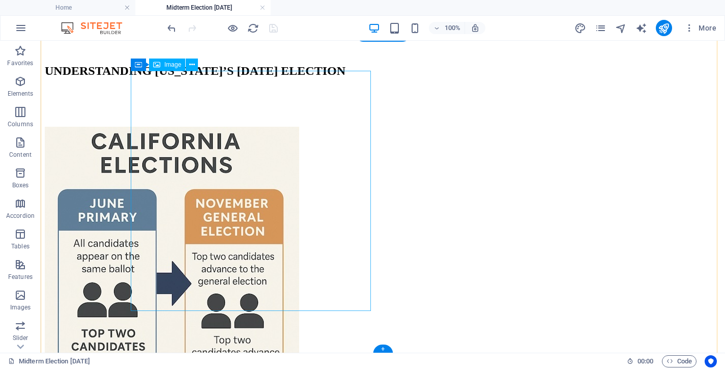
scroll to position [176, 0]
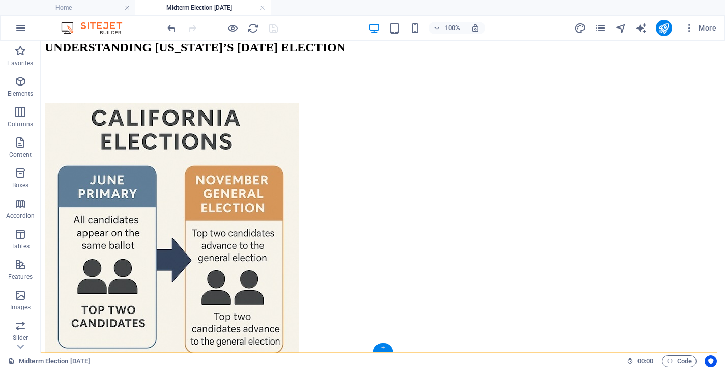
click at [384, 346] on div "+" at bounding box center [383, 347] width 20 height 9
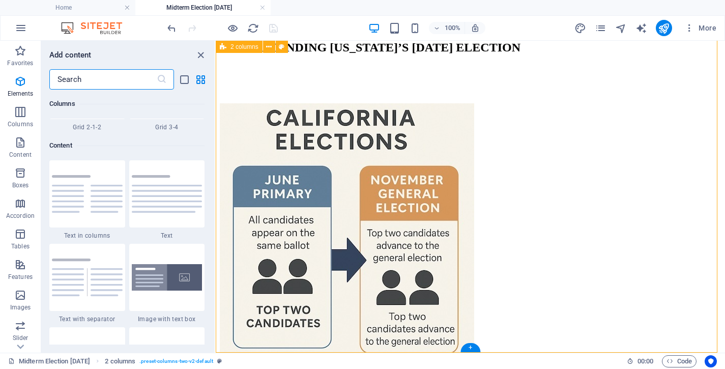
scroll to position [1780, 0]
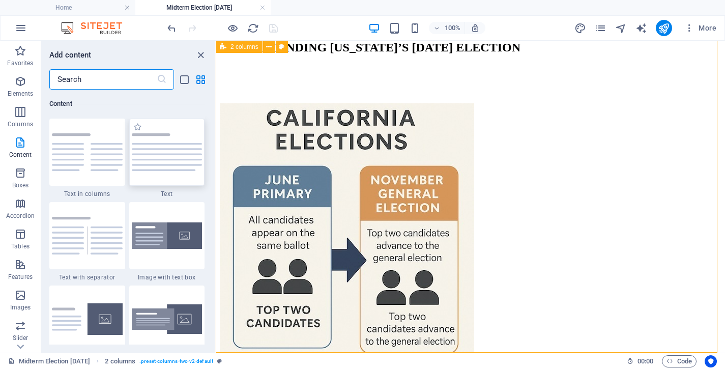
click at [168, 156] on img at bounding box center [167, 152] width 71 height 38
click at [216, 156] on div "Drag here to replace the existing content. Press “Ctrl” if you want to create a…" at bounding box center [470, 197] width 509 height 312
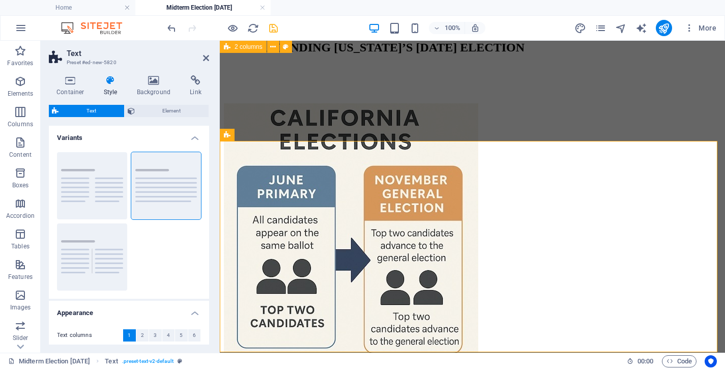
scroll to position [387, 0]
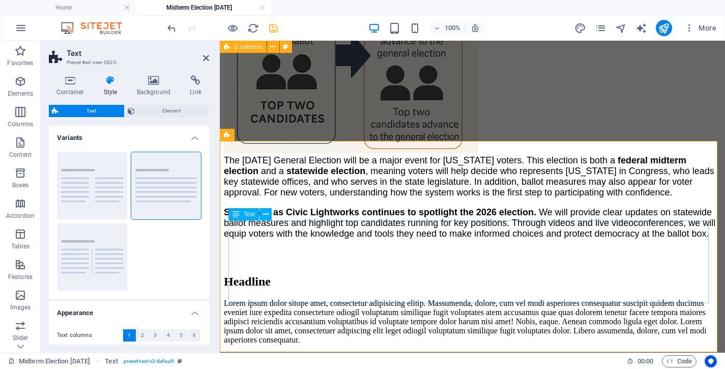
click at [366, 299] on div "Lorem ipsum dolor sitope amet, consectetur adipisicing elitip. Massumenda, dolo…" at bounding box center [472, 322] width 497 height 46
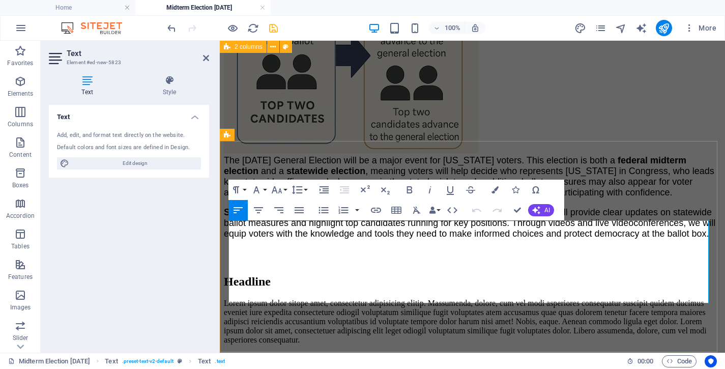
drag, startPoint x: 412, startPoint y: 298, endPoint x: 406, endPoint y: 299, distance: 6.2
click at [411, 299] on p "Lorem ipsum dolor sitope amet, consectetur adipisicing elitip. Massumenda, dolo…" at bounding box center [472, 322] width 497 height 46
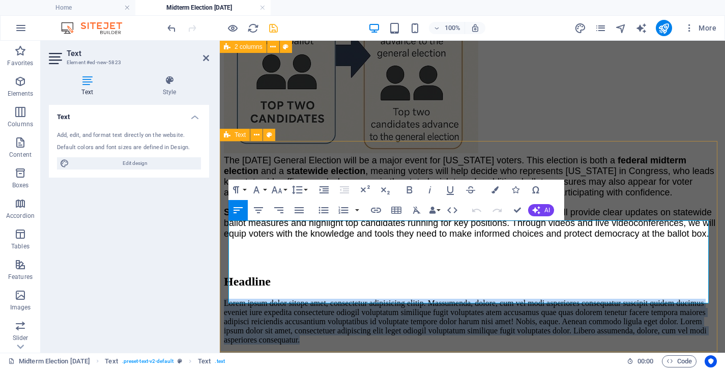
drag, startPoint x: 403, startPoint y: 299, endPoint x: 225, endPoint y: 228, distance: 191.9
click at [225, 275] on div "Headline Lorem ipsum dolor sitope amet, consectetur adipisicing elitip. Massume…" at bounding box center [472, 310] width 497 height 70
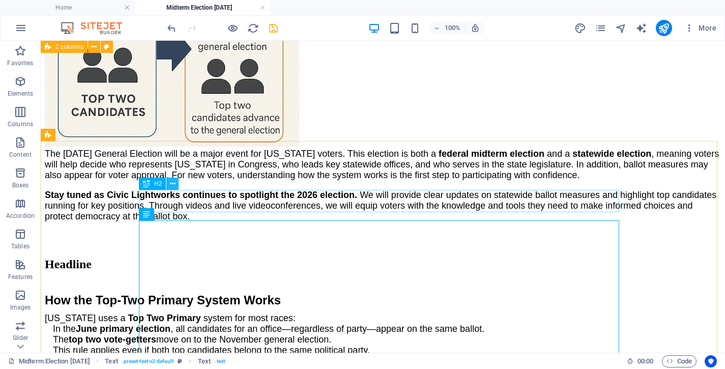
click at [172, 178] on button at bounding box center [172, 184] width 12 height 12
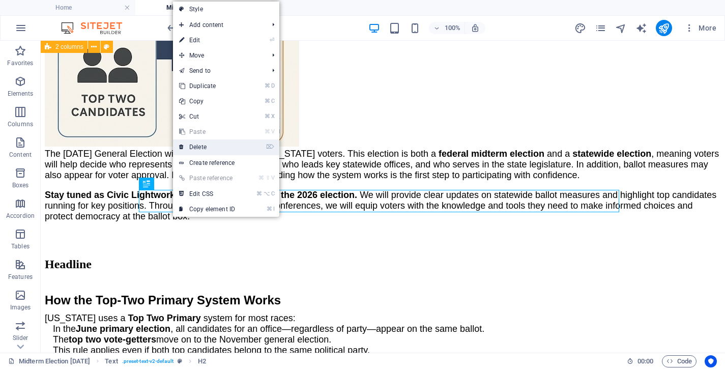
click at [212, 145] on link "⌦ Delete" at bounding box center [207, 146] width 68 height 15
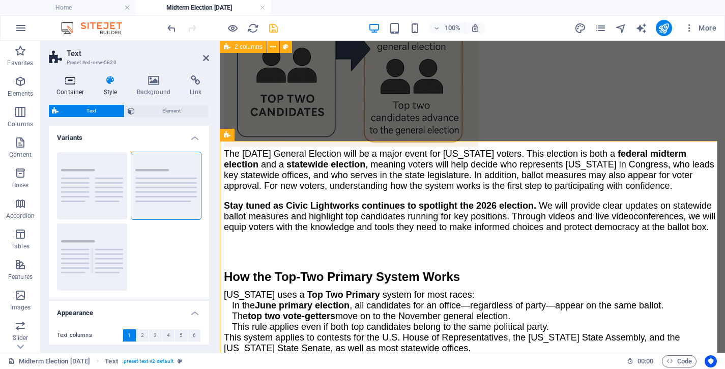
click at [73, 82] on icon at bounding box center [70, 80] width 43 height 10
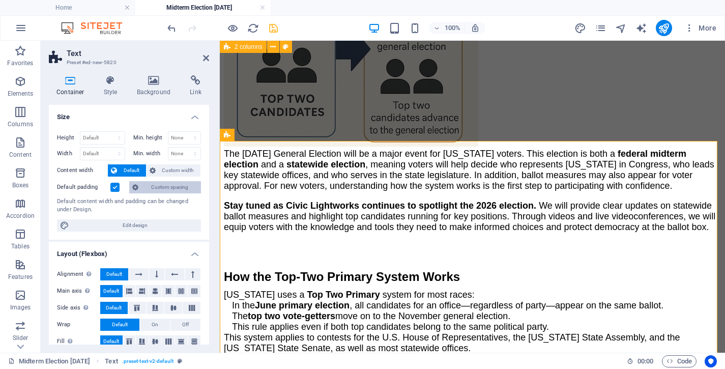
click at [174, 189] on span "Custom spacing" at bounding box center [169, 187] width 56 height 12
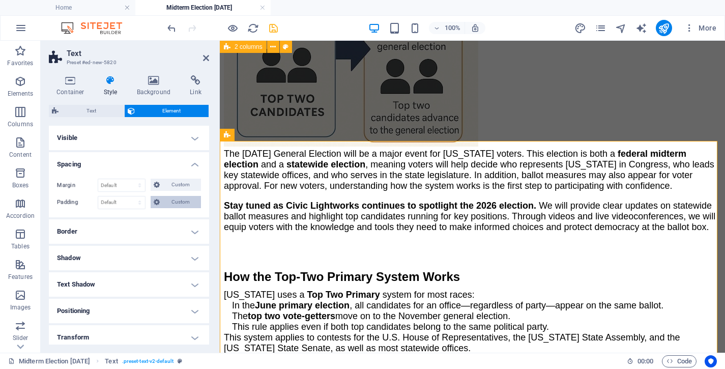
click at [167, 203] on span "Custom" at bounding box center [180, 202] width 35 height 12
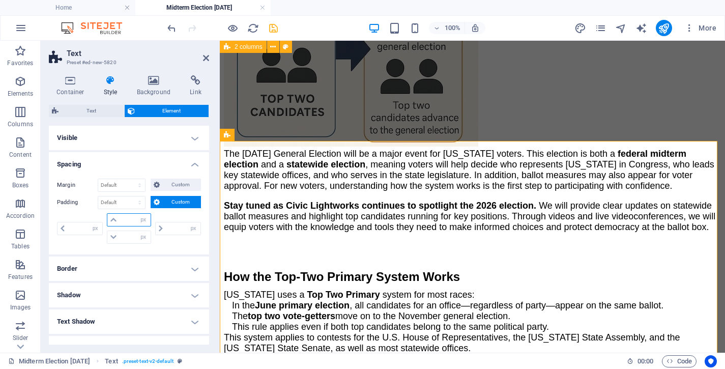
click at [128, 223] on input "number" at bounding box center [135, 220] width 31 height 12
type input "20"
type input "0"
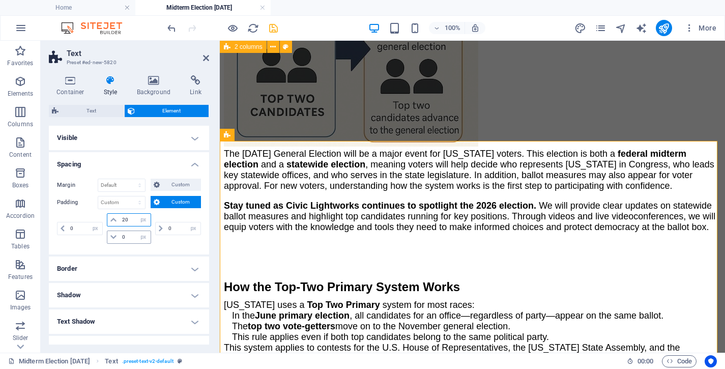
type input "20"
drag, startPoint x: 125, startPoint y: 237, endPoint x: 109, endPoint y: 237, distance: 16.3
click at [120, 237] on input "0" at bounding box center [135, 237] width 31 height 12
type input "20"
click at [274, 29] on icon "save" at bounding box center [274, 28] width 12 height 12
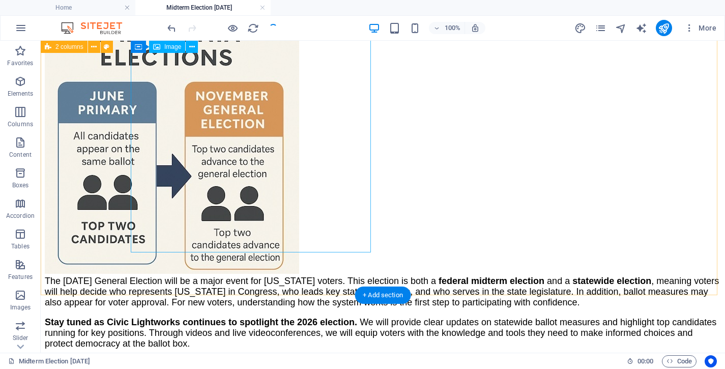
scroll to position [322, 0]
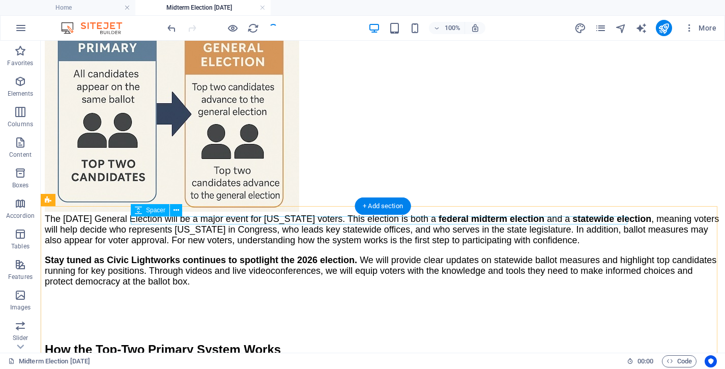
click at [208, 323] on div at bounding box center [383, 327] width 676 height 8
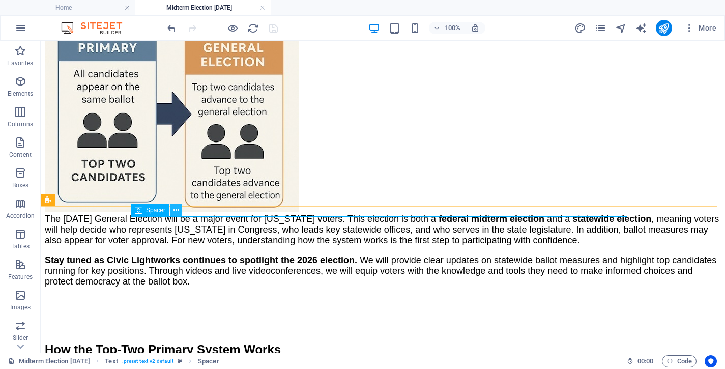
click at [177, 208] on icon at bounding box center [177, 210] width 6 height 11
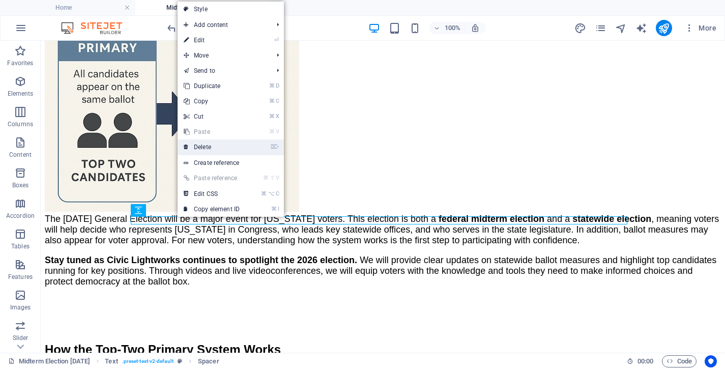
click at [205, 145] on link "⌦ Delete" at bounding box center [212, 146] width 68 height 15
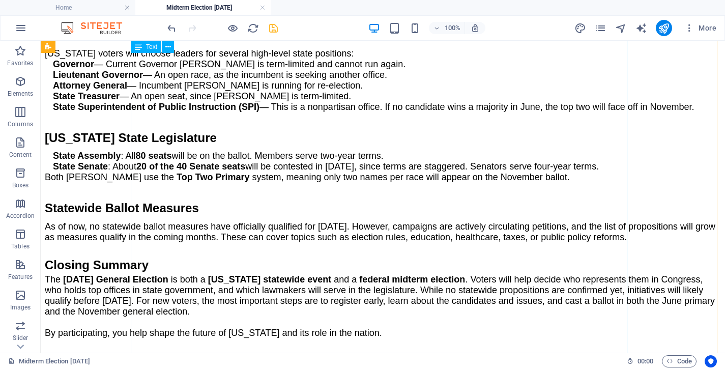
scroll to position [965, 0]
click at [275, 30] on icon "save" at bounding box center [274, 28] width 12 height 12
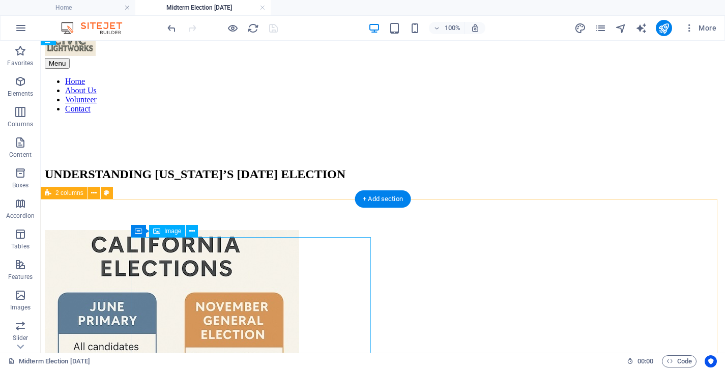
scroll to position [0, 0]
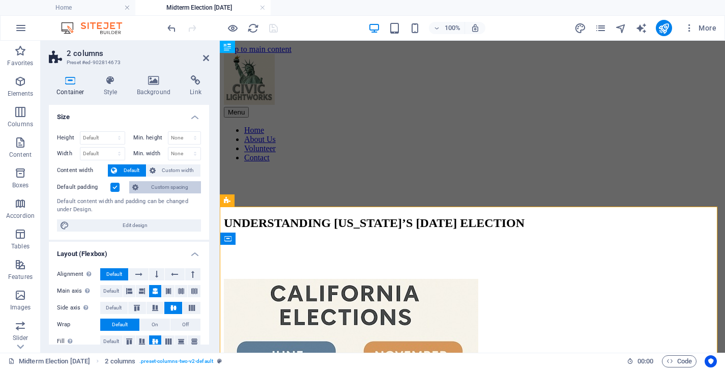
click at [168, 189] on span "Custom spacing" at bounding box center [169, 187] width 56 height 12
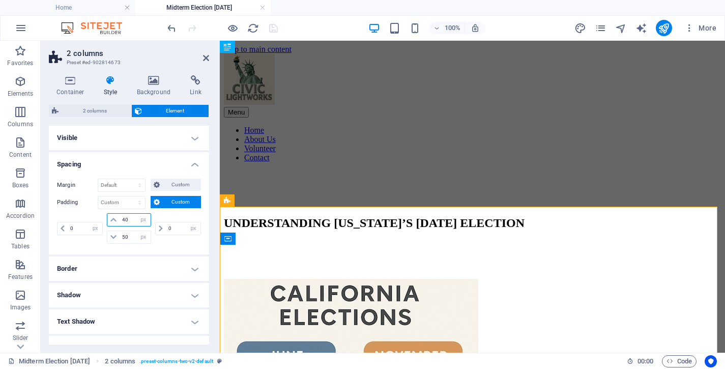
drag, startPoint x: 127, startPoint y: 220, endPoint x: 98, endPoint y: 217, distance: 29.7
click at [120, 217] on input "40" at bounding box center [135, 220] width 31 height 12
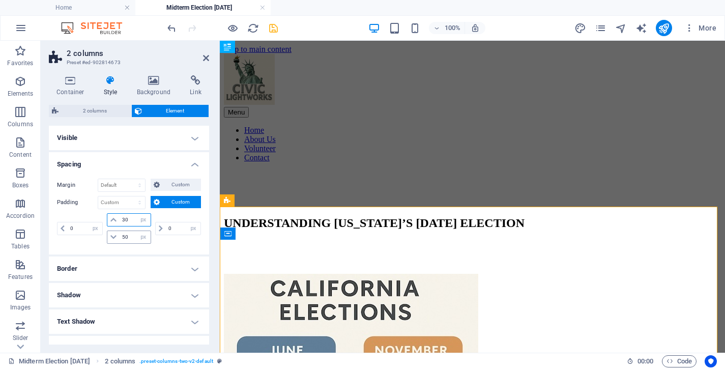
type input "30"
drag, startPoint x: 130, startPoint y: 236, endPoint x: 104, endPoint y: 236, distance: 26.5
click at [120, 236] on input "50" at bounding box center [135, 237] width 31 height 12
type input "40"
click at [273, 26] on icon "save" at bounding box center [274, 28] width 12 height 12
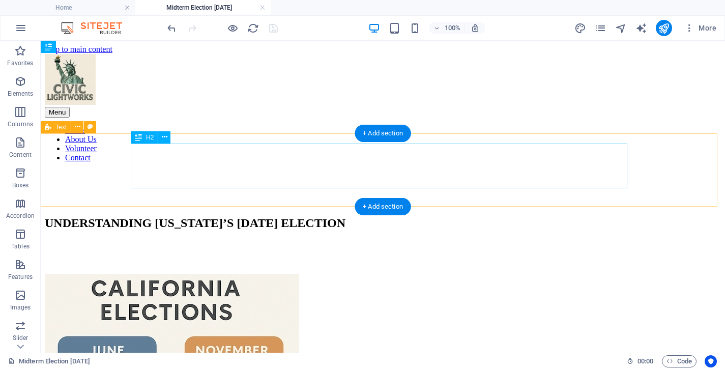
click at [227, 216] on div "UNDERSTANDING CALIFORNIA’S NOVEMBER 2026 ELECTION" at bounding box center [383, 223] width 676 height 14
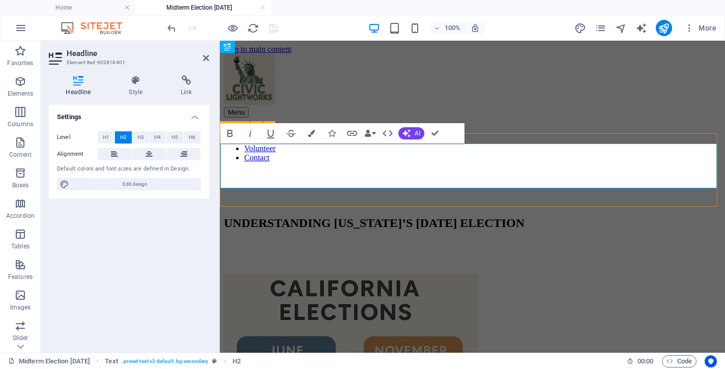
click at [224, 216] on h2 "UNDERSTANDING CALIFORNIA’S NOVEMBER 2026 ELECTION" at bounding box center [472, 223] width 497 height 14
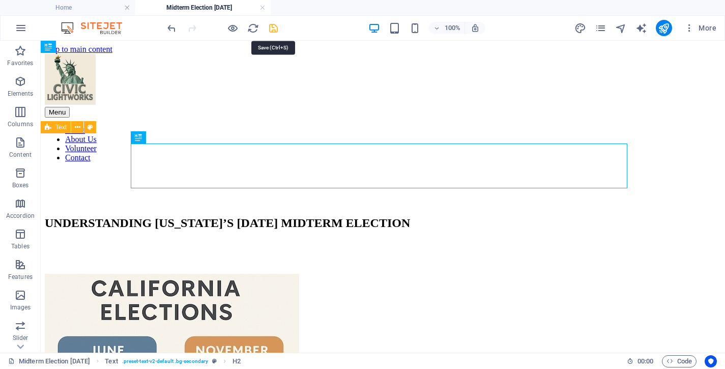
click at [275, 31] on icon "save" at bounding box center [274, 28] width 12 height 12
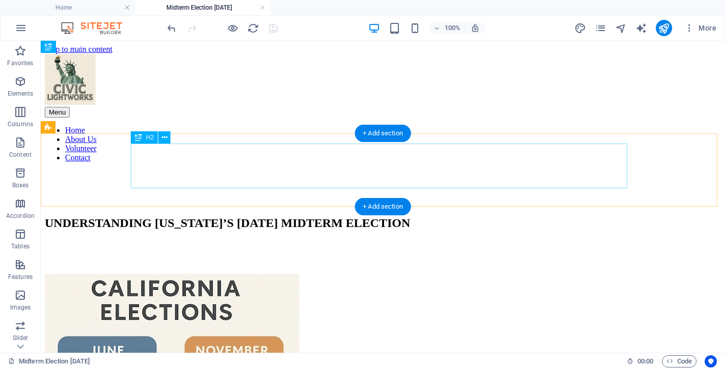
click at [334, 216] on div "UNDERSTANDING CALIFORNIA’S NOVEMBER 2026 MIDTERM ELECTION" at bounding box center [383, 223] width 676 height 14
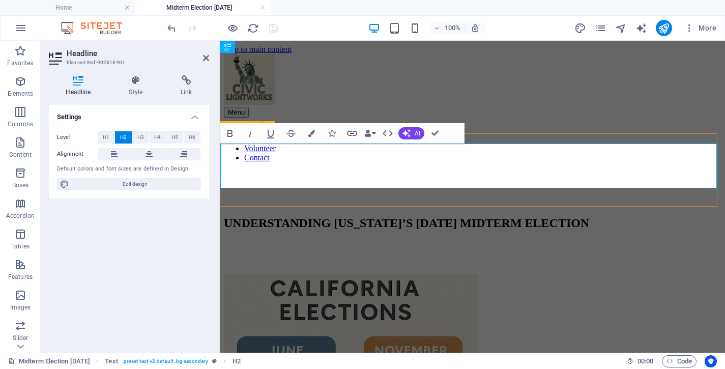
click at [382, 216] on h2 "UNDERSTANDING CALIFORNIA’S NOVEMBER 2026 MIDTERM ELECTION" at bounding box center [472, 223] width 497 height 14
drag, startPoint x: 382, startPoint y: 154, endPoint x: 207, endPoint y: 150, distance: 175.1
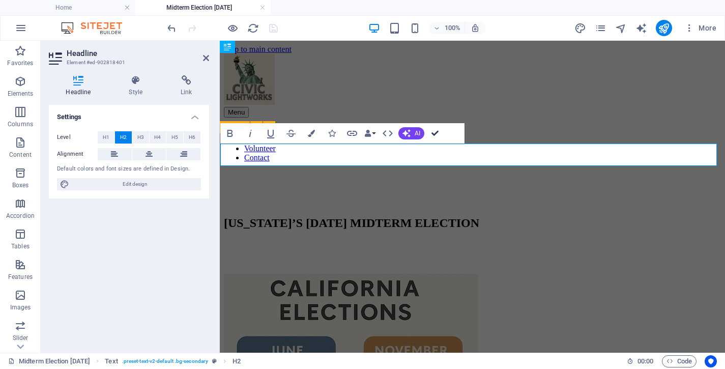
drag, startPoint x: 434, startPoint y: 131, endPoint x: 394, endPoint y: 90, distance: 57.2
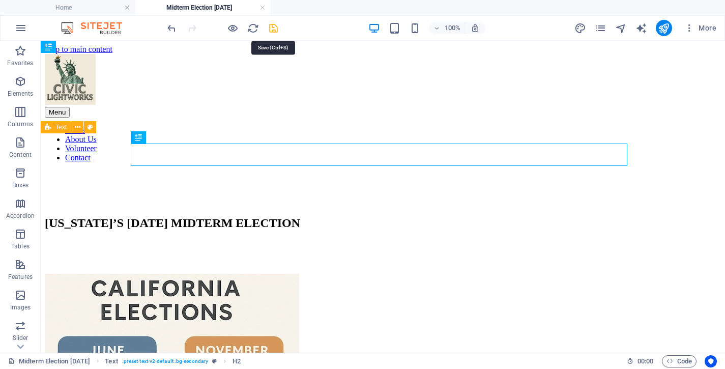
click at [272, 27] on icon "save" at bounding box center [274, 28] width 12 height 12
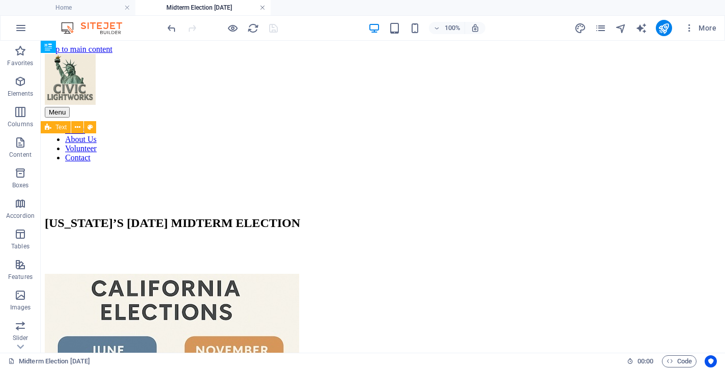
click at [263, 5] on link at bounding box center [262, 8] width 6 height 10
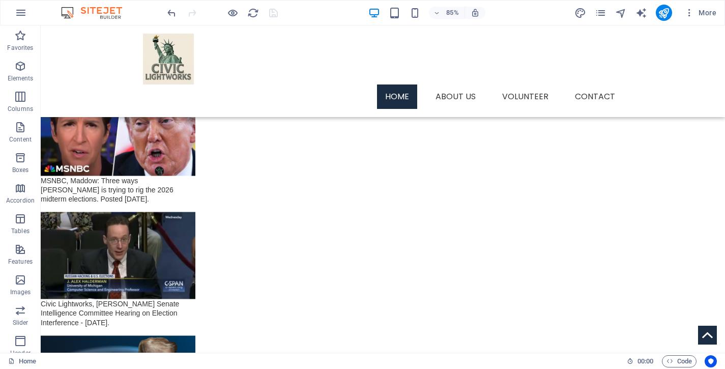
scroll to position [1512, 0]
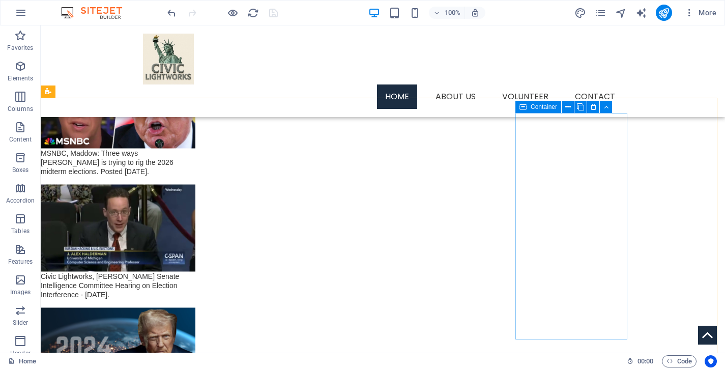
click at [525, 108] on icon at bounding box center [522, 107] width 7 height 12
click at [567, 106] on icon at bounding box center [568, 107] width 6 height 11
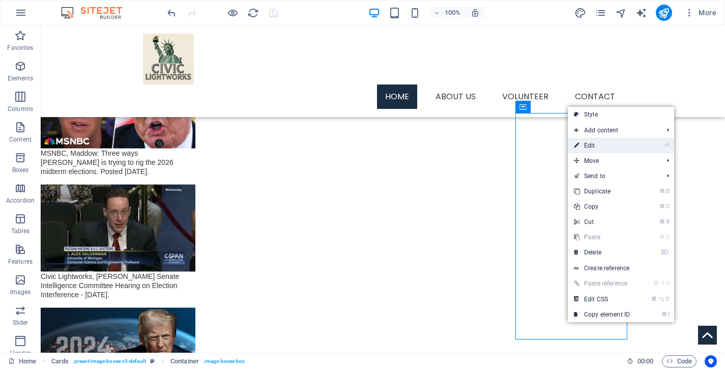
drag, startPoint x: 594, startPoint y: 149, endPoint x: 374, endPoint y: 123, distance: 221.3
click at [594, 149] on link "⏎ Edit" at bounding box center [602, 145] width 68 height 15
select select
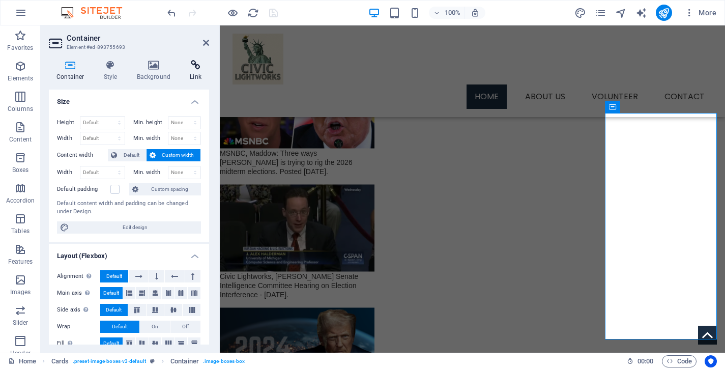
click at [190, 69] on icon at bounding box center [195, 65] width 27 height 10
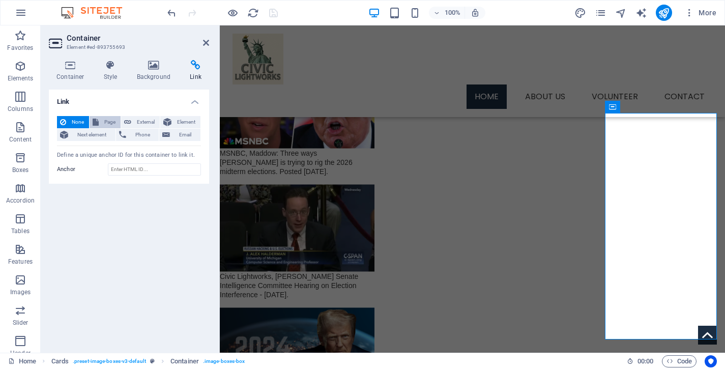
click at [104, 121] on span "Page" at bounding box center [110, 122] width 16 height 12
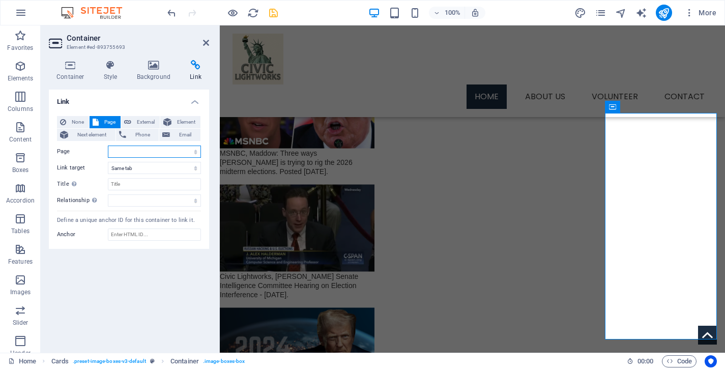
click at [108, 146] on select "Home Services -- Service Detail About Us Contact Volunteer Terms of Use Privacy…" at bounding box center [154, 152] width 93 height 12
select select "18"
click option "Midterm Election [DATE]" at bounding box center [0, 0] width 0 height 0
click at [156, 184] on input "Title Additional link description, should not be the same as the link text. The…" at bounding box center [154, 184] width 93 height 12
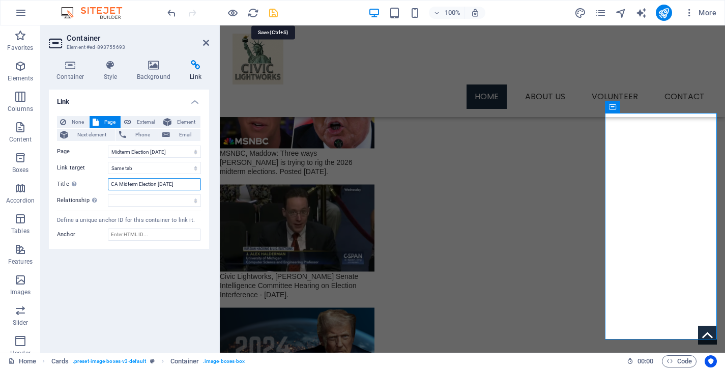
type input "CA Midterm Election [DATE]"
click at [272, 11] on icon "save" at bounding box center [274, 13] width 12 height 12
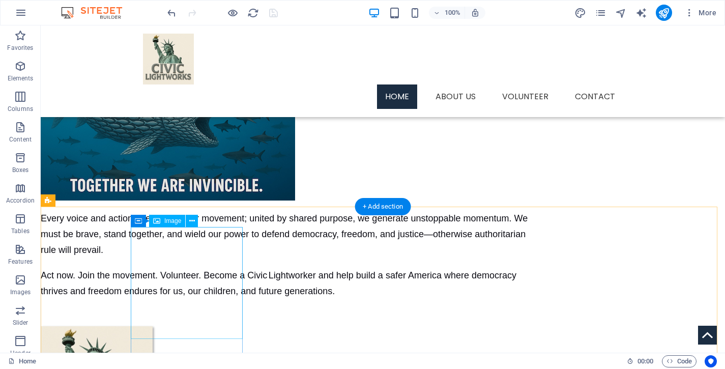
scroll to position [0, 0]
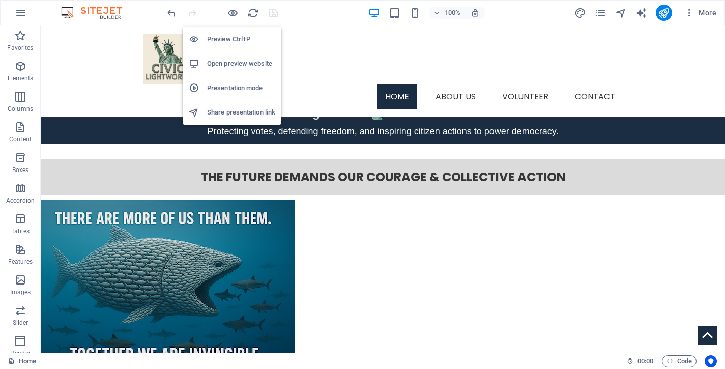
click at [237, 39] on h6 "Preview Ctrl+P" at bounding box center [241, 39] width 68 height 12
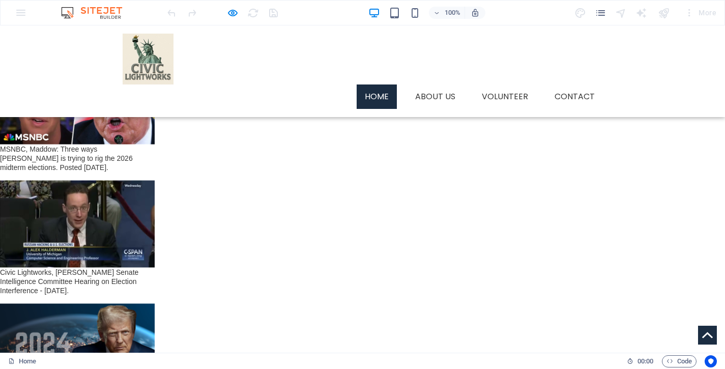
scroll to position [1530, 0]
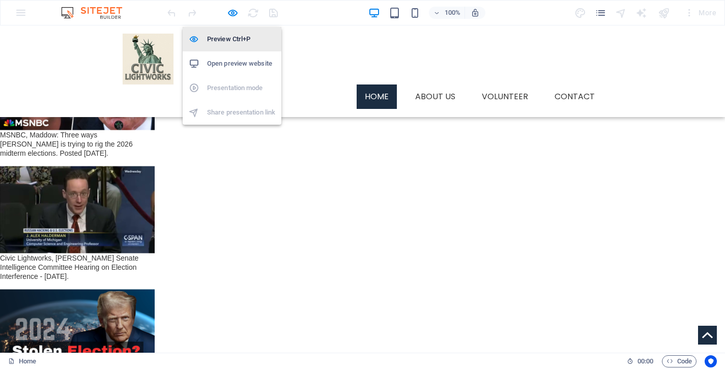
click at [236, 41] on h6 "Preview Ctrl+P" at bounding box center [241, 39] width 68 height 12
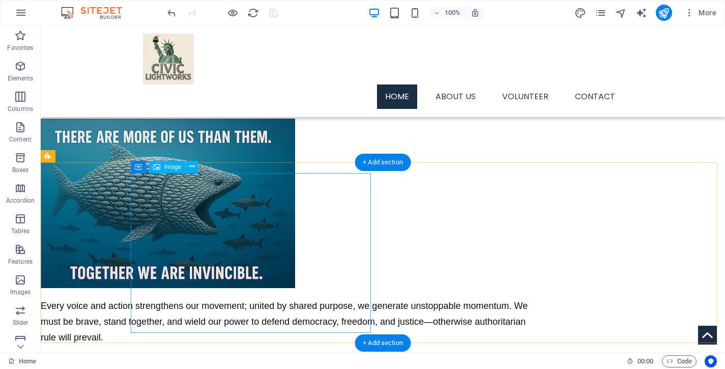
scroll to position [0, 0]
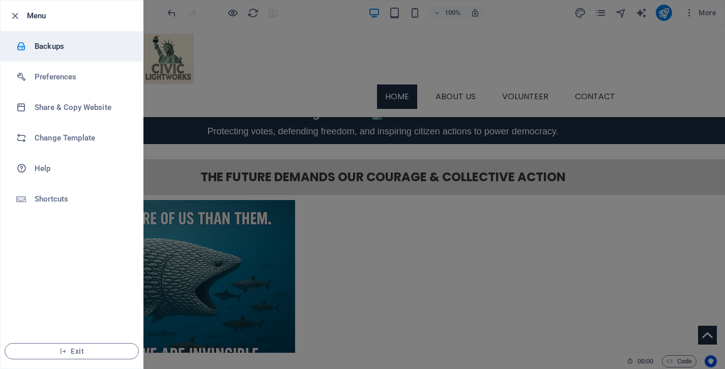
click at [65, 47] on h6 "Backups" at bounding box center [82, 46] width 94 height 12
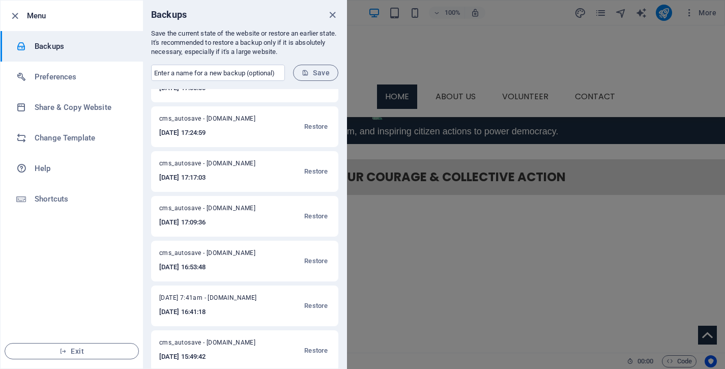
scroll to position [90, 0]
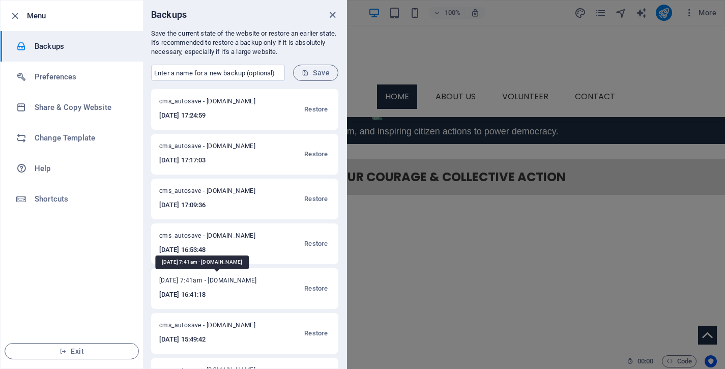
drag, startPoint x: 160, startPoint y: 281, endPoint x: 214, endPoint y: 280, distance: 54.5
click at [214, 280] on span "[DATE] 7:41am - [DOMAIN_NAME]" at bounding box center [214, 282] width 110 height 12
copy span "[DATE],"
click at [197, 72] on input "text" at bounding box center [218, 73] width 134 height 16
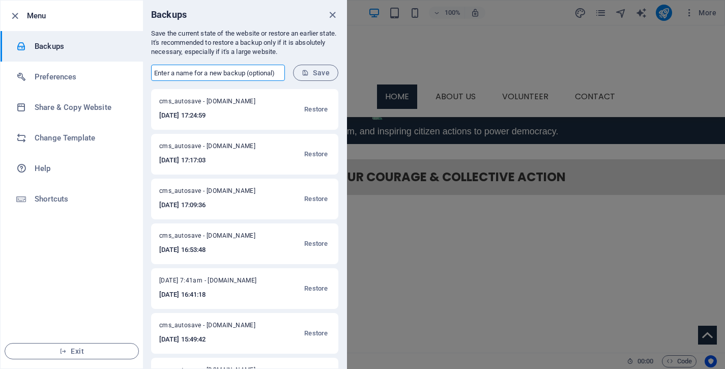
paste input "[DATE],"
type input "Wed Sept 3, 2025, 8:38am"
click at [318, 71] on span "Save" at bounding box center [316, 73] width 28 height 8
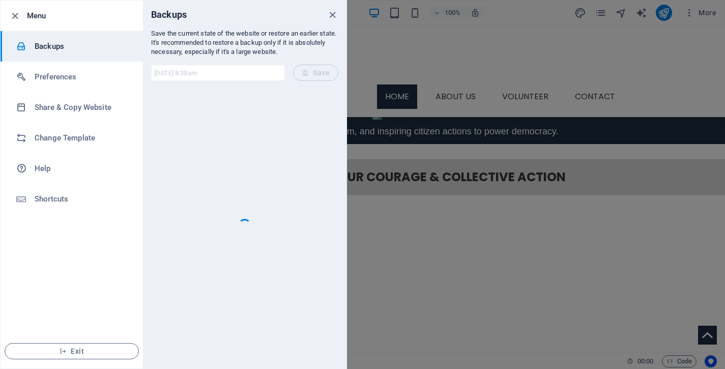
scroll to position [0, 0]
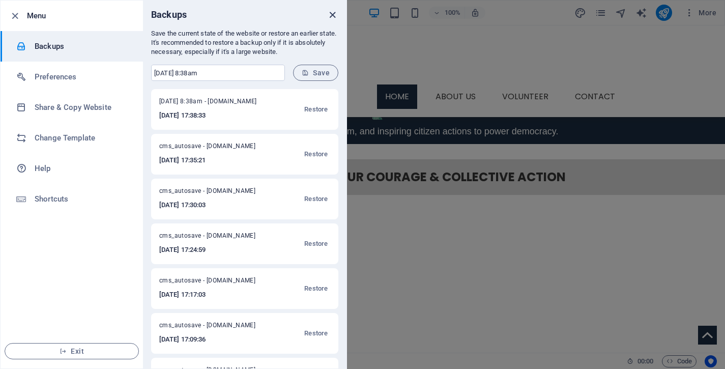
click at [333, 14] on icon "close" at bounding box center [333, 15] width 12 height 12
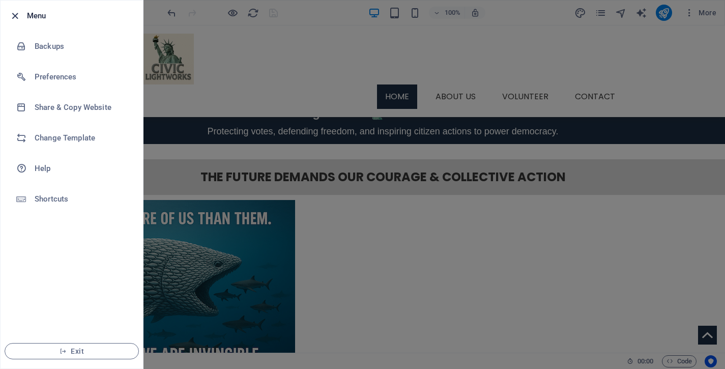
click at [14, 15] on icon "button" at bounding box center [15, 16] width 12 height 12
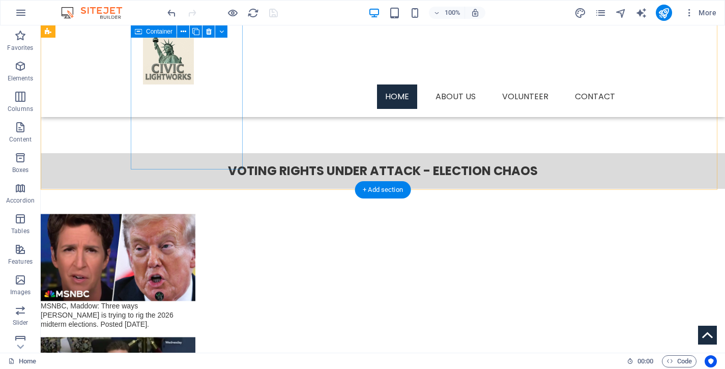
scroll to position [1506, 0]
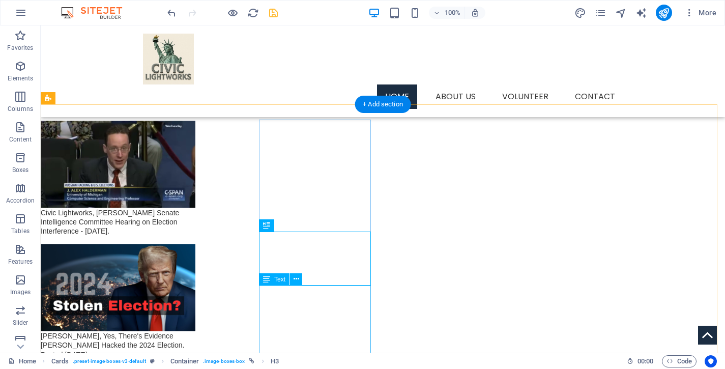
scroll to position [1596, 0]
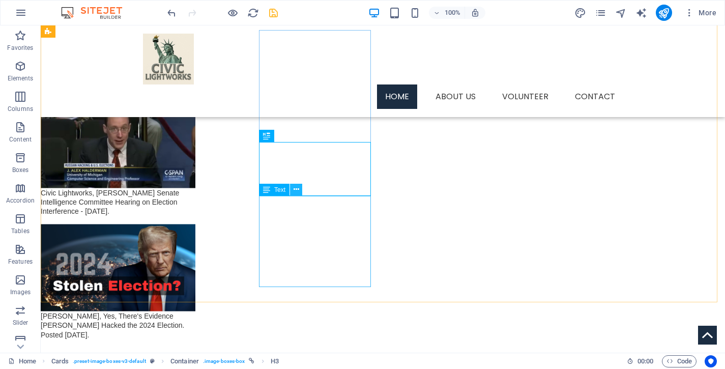
click at [297, 187] on icon at bounding box center [297, 189] width 6 height 11
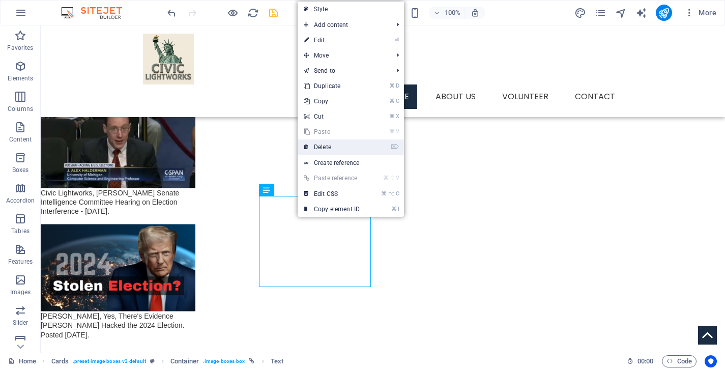
click at [343, 146] on link "⌦ Delete" at bounding box center [332, 146] width 68 height 15
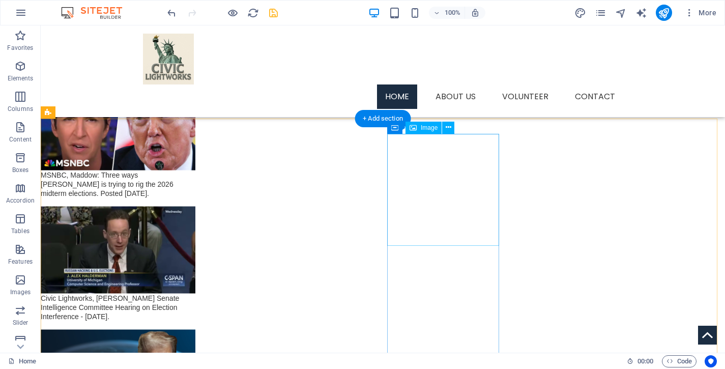
scroll to position [1506, 0]
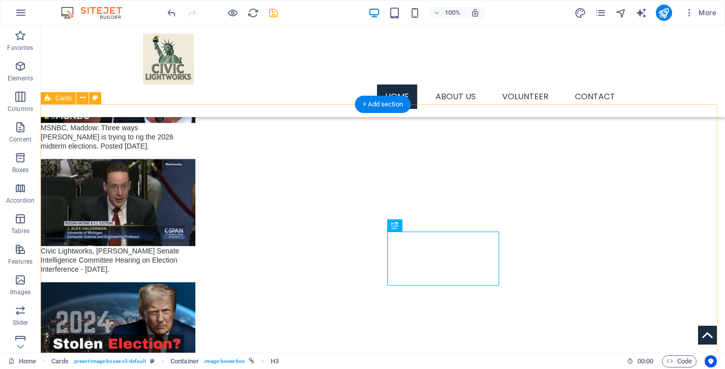
scroll to position [1555, 0]
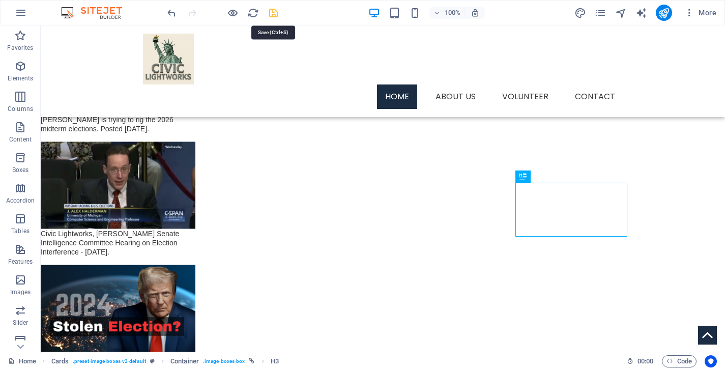
click at [275, 15] on icon "save" at bounding box center [274, 13] width 12 height 12
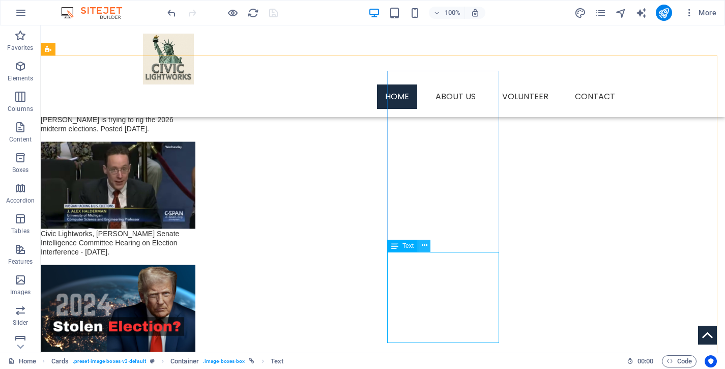
click at [425, 244] on icon at bounding box center [425, 245] width 6 height 11
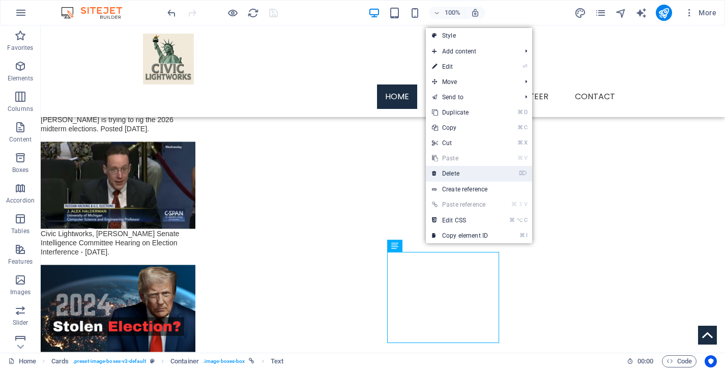
drag, startPoint x: 455, startPoint y: 176, endPoint x: 419, endPoint y: 153, distance: 42.3
click at [455, 176] on link "⌦ Delete" at bounding box center [460, 173] width 68 height 15
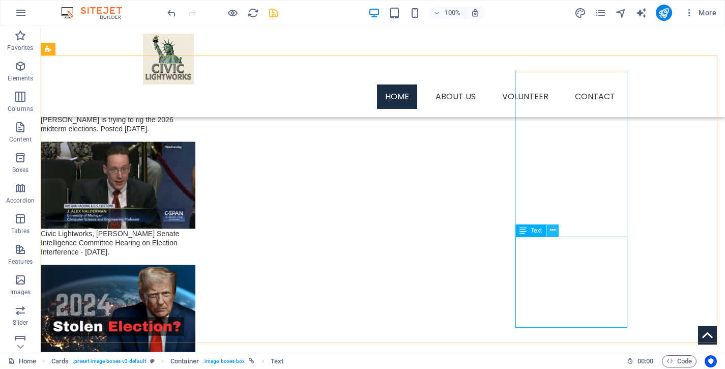
click at [555, 229] on icon at bounding box center [553, 230] width 6 height 11
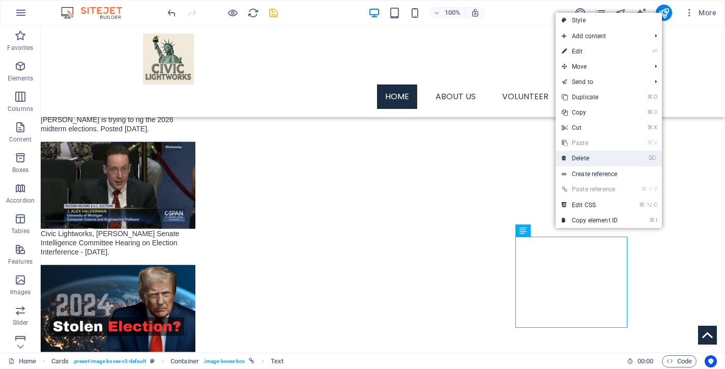
click at [581, 158] on link "⌦ Delete" at bounding box center [590, 158] width 68 height 15
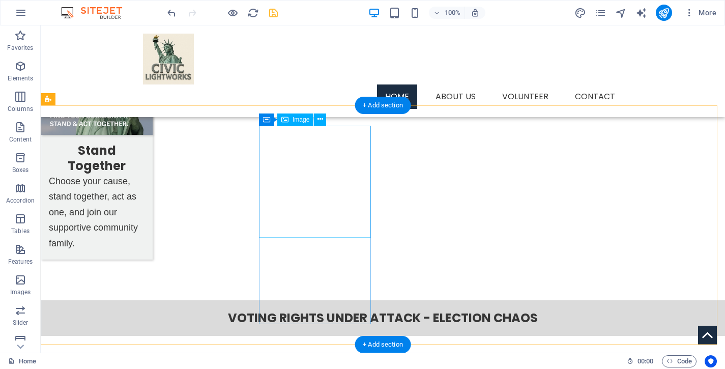
scroll to position [1205, 0]
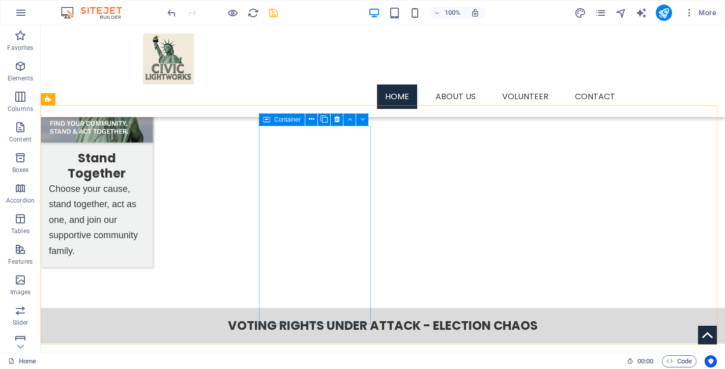
click at [267, 120] on icon at bounding box center [266, 119] width 7 height 12
click at [314, 118] on icon at bounding box center [312, 119] width 6 height 11
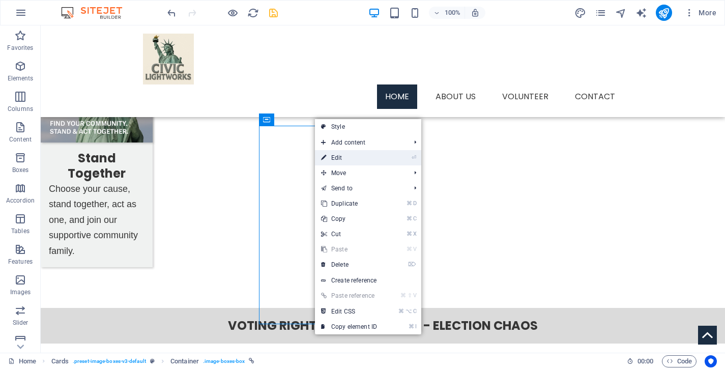
click at [339, 159] on link "⏎ Edit" at bounding box center [349, 157] width 68 height 15
select select "px"
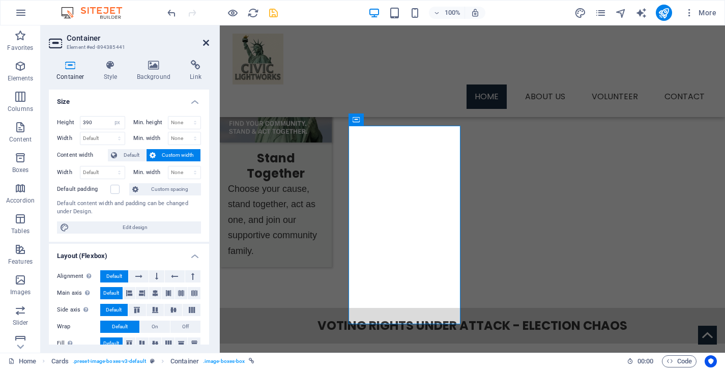
click at [206, 43] on icon at bounding box center [206, 43] width 6 height 8
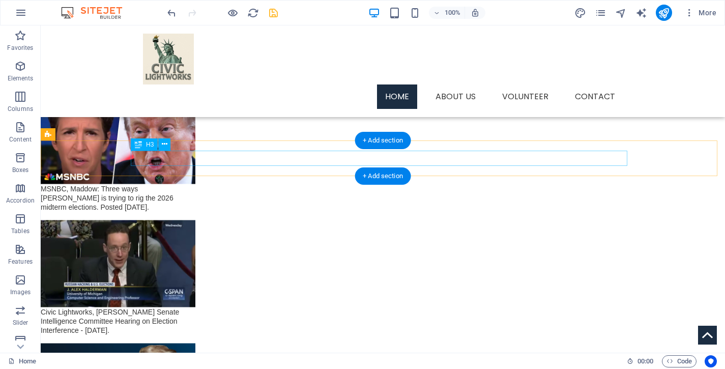
scroll to position [1425, 0]
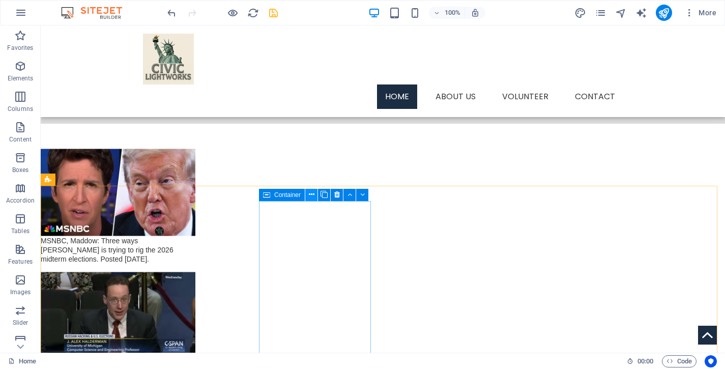
click at [311, 192] on icon at bounding box center [312, 194] width 6 height 11
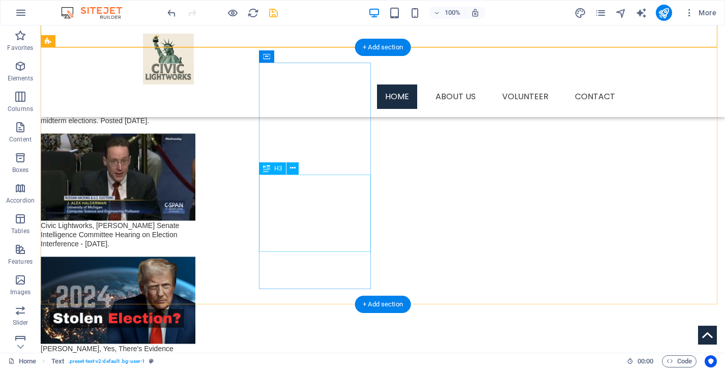
scroll to position [1465, 0]
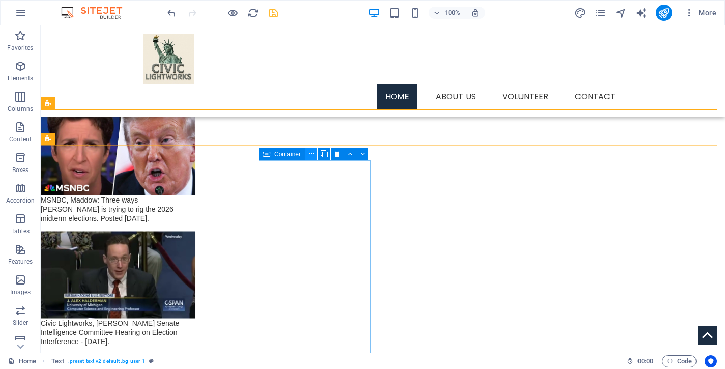
click at [312, 153] on icon at bounding box center [312, 154] width 6 height 11
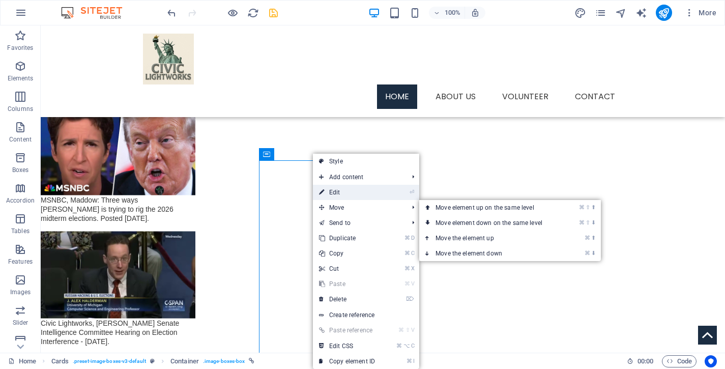
click at [352, 192] on link "⏎ Edit" at bounding box center [347, 192] width 68 height 15
select select "16"
select select
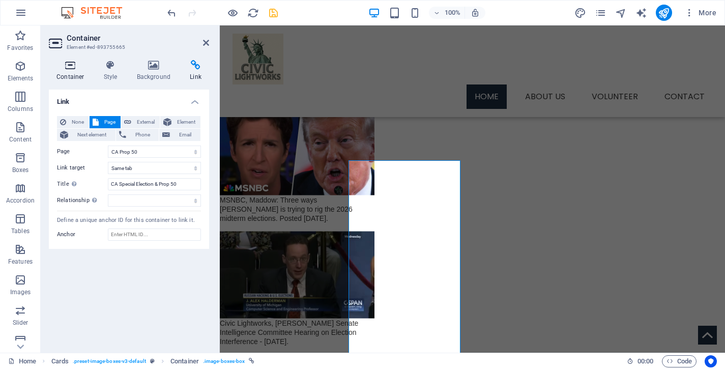
click at [69, 70] on icon at bounding box center [70, 65] width 43 height 10
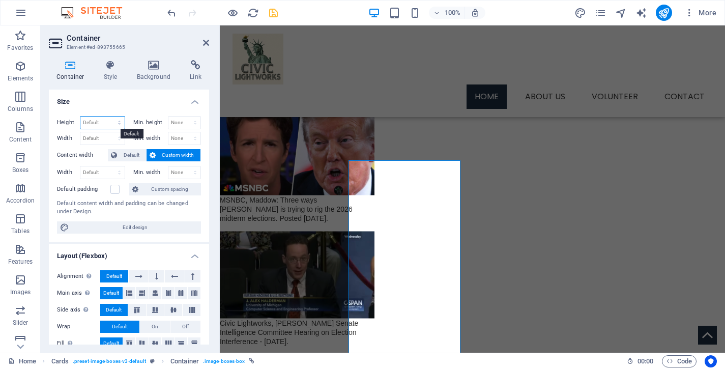
click at [80, 117] on select "Default px rem % vh vw" at bounding box center [102, 123] width 44 height 12
select select "px"
click option "px" at bounding box center [0, 0] width 0 height 0
click at [99, 122] on input "445" at bounding box center [102, 123] width 44 height 12
drag, startPoint x: 99, startPoint y: 122, endPoint x: 66, endPoint y: 123, distance: 33.1
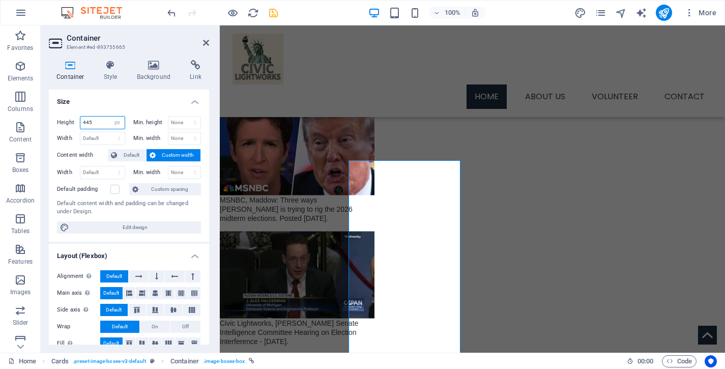
click at [80, 123] on input "445" at bounding box center [102, 123] width 44 height 12
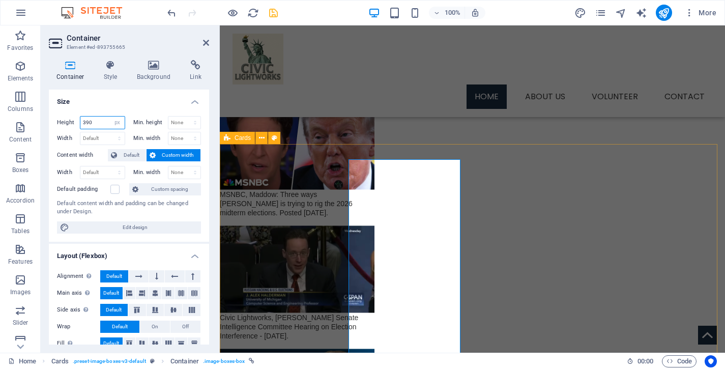
scroll to position [1506, 0]
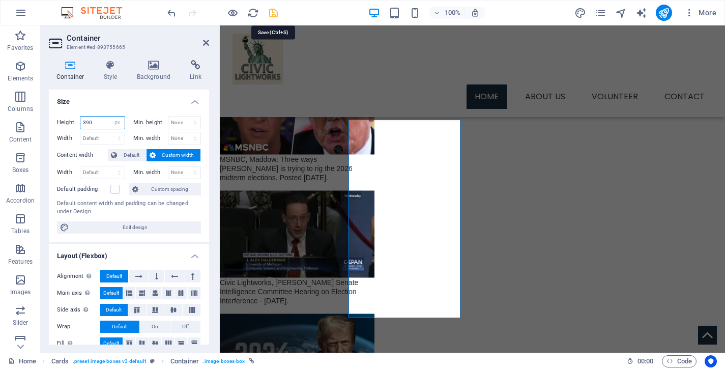
type input "390"
click at [272, 17] on icon "save" at bounding box center [274, 13] width 12 height 12
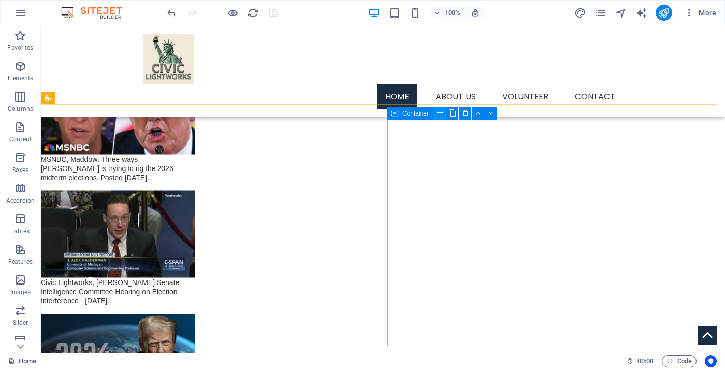
click at [439, 113] on icon at bounding box center [440, 113] width 6 height 11
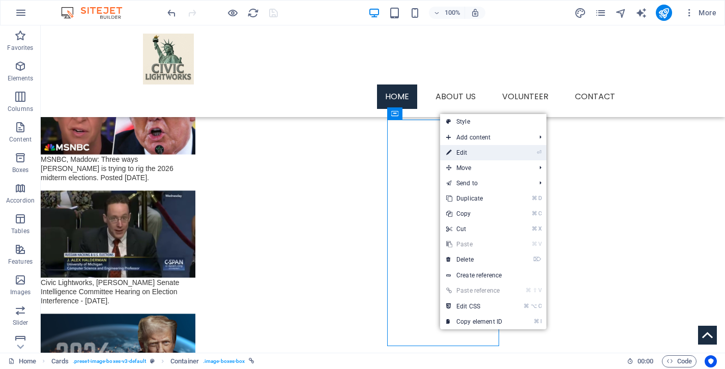
click at [489, 155] on link "⏎ Edit" at bounding box center [474, 152] width 68 height 15
select select "17"
select select
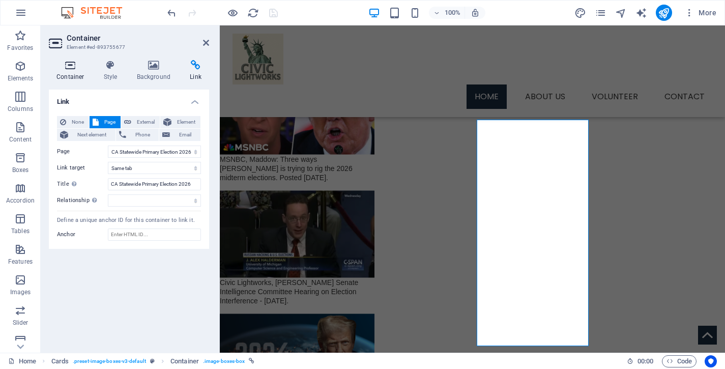
click at [74, 69] on icon at bounding box center [70, 65] width 43 height 10
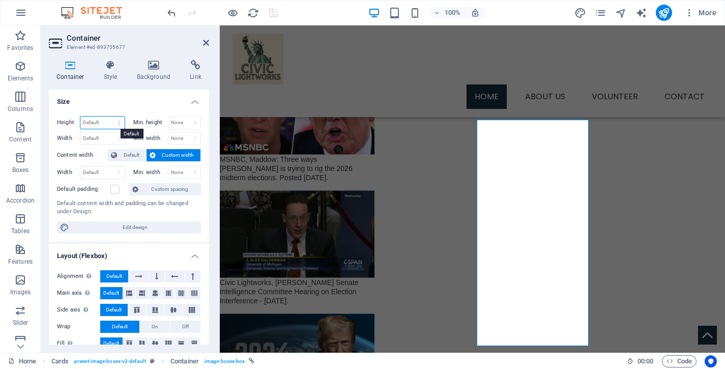
click at [80, 117] on select "Default px rem % vh vw" at bounding box center [102, 123] width 44 height 12
select select "px"
click option "px" at bounding box center [0, 0] width 0 height 0
click at [96, 122] on input "445" at bounding box center [102, 123] width 44 height 12
drag, startPoint x: 98, startPoint y: 121, endPoint x: 60, endPoint y: 118, distance: 38.3
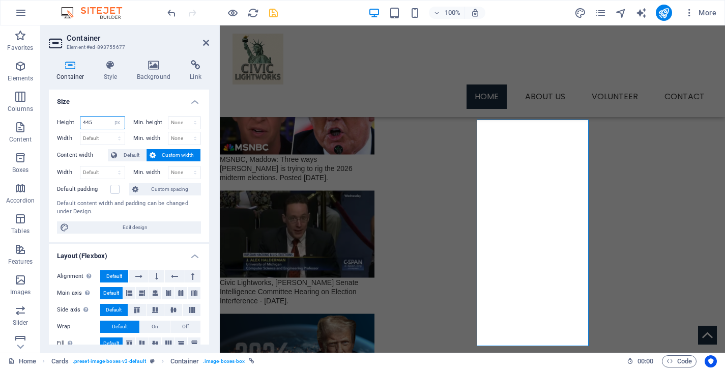
click at [80, 121] on input "445" at bounding box center [102, 123] width 44 height 12
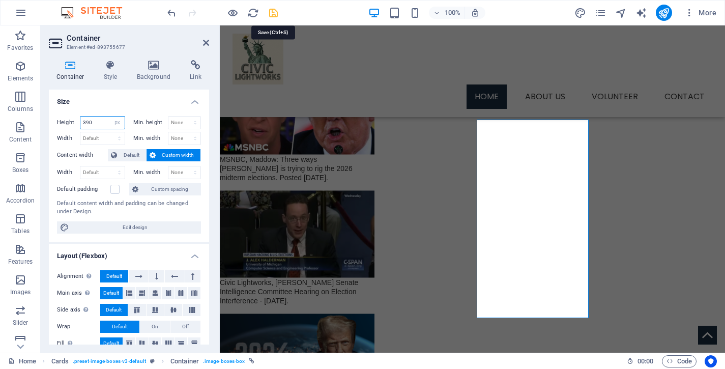
type input "390"
click at [271, 12] on icon "save" at bounding box center [274, 13] width 12 height 12
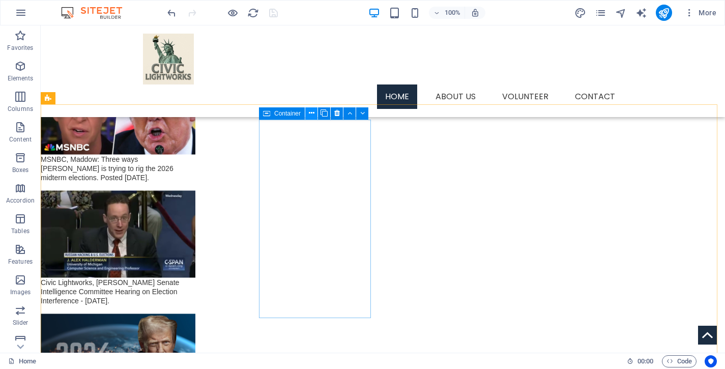
click at [311, 111] on icon at bounding box center [312, 113] width 6 height 11
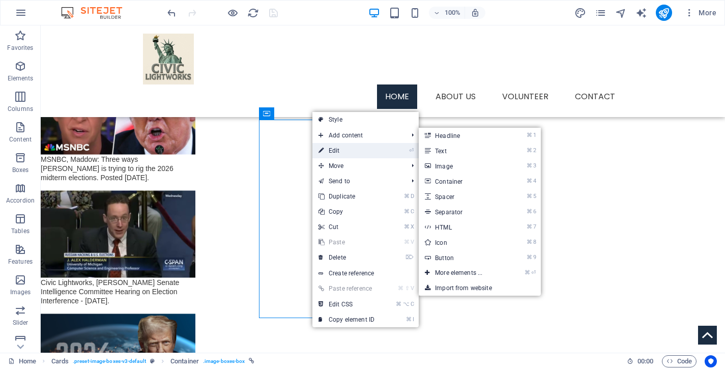
click at [338, 153] on link "⏎ Edit" at bounding box center [346, 150] width 68 height 15
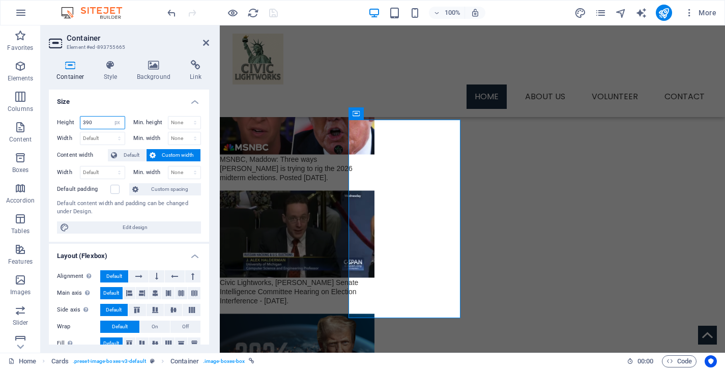
drag, startPoint x: 100, startPoint y: 123, endPoint x: 50, endPoint y: 124, distance: 49.9
click at [80, 124] on input "390" at bounding box center [102, 123] width 44 height 12
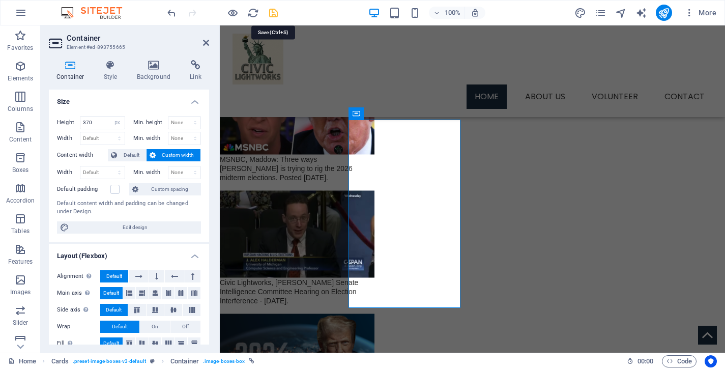
click at [274, 12] on icon "save" at bounding box center [274, 13] width 12 height 12
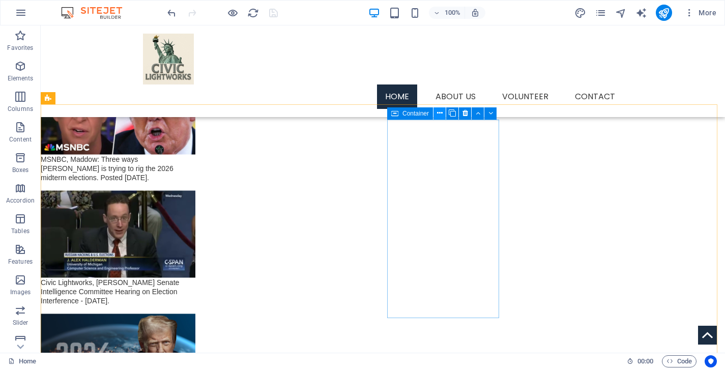
click at [439, 115] on icon at bounding box center [440, 113] width 6 height 11
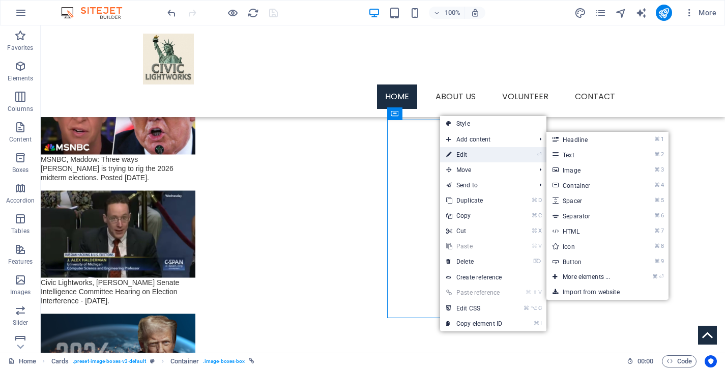
click at [469, 155] on link "⏎ Edit" at bounding box center [474, 154] width 68 height 15
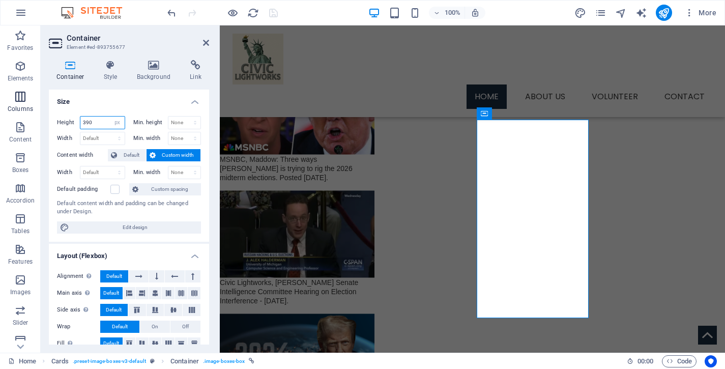
drag, startPoint x: 98, startPoint y: 120, endPoint x: 20, endPoint y: 110, distance: 79.0
click at [80, 117] on input "390" at bounding box center [102, 123] width 44 height 12
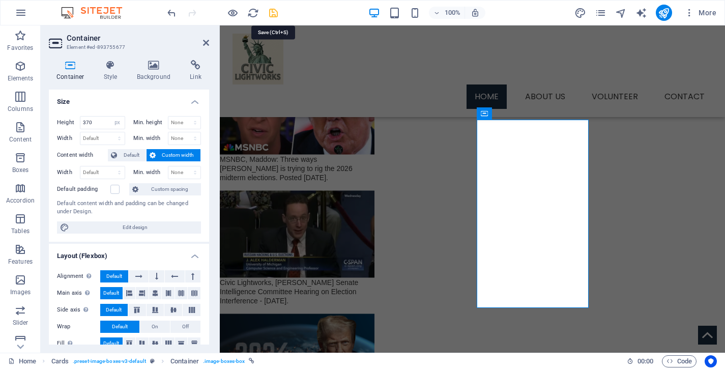
click at [273, 13] on icon "save" at bounding box center [274, 13] width 12 height 12
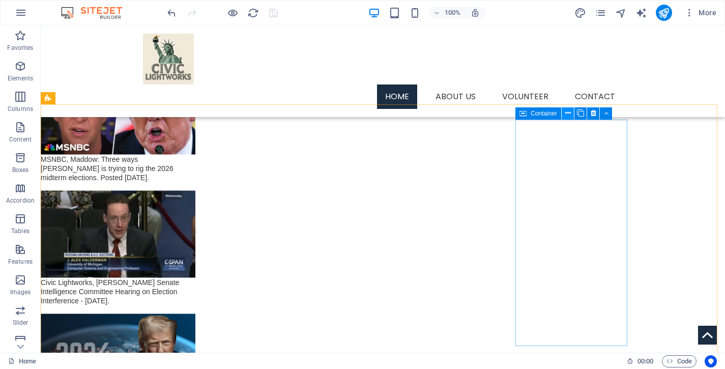
click at [568, 111] on icon at bounding box center [568, 113] width 6 height 11
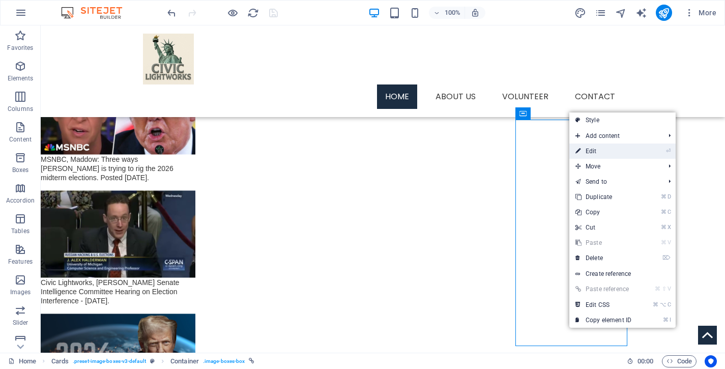
click at [605, 153] on link "⏎ Edit" at bounding box center [603, 150] width 68 height 15
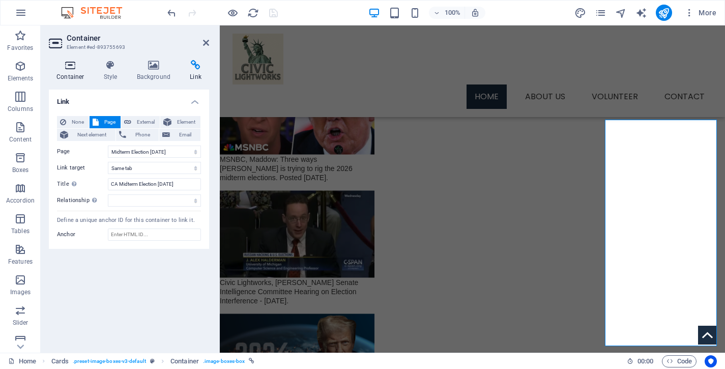
click at [68, 67] on icon at bounding box center [70, 65] width 43 height 10
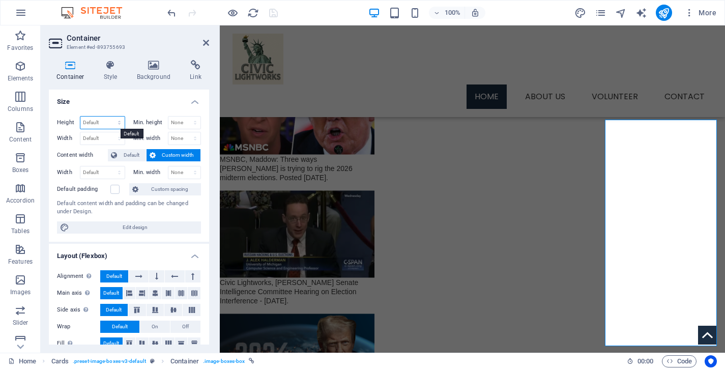
click at [80, 117] on select "Default px rem % vh vw" at bounding box center [102, 123] width 44 height 12
click option "px" at bounding box center [0, 0] width 0 height 0
click at [98, 122] on input "445" at bounding box center [102, 123] width 44 height 12
drag, startPoint x: 99, startPoint y: 122, endPoint x: 47, endPoint y: 121, distance: 52.4
click at [80, 122] on input "445" at bounding box center [102, 123] width 44 height 12
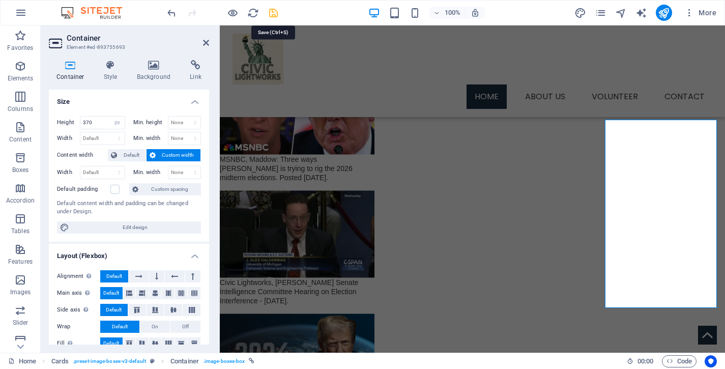
click at [273, 15] on icon "save" at bounding box center [274, 13] width 12 height 12
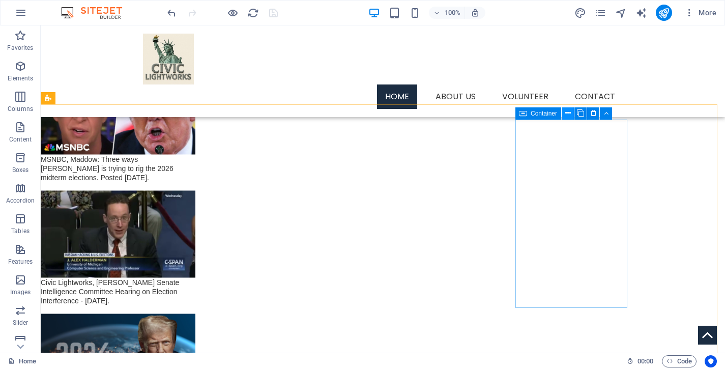
click at [566, 115] on icon at bounding box center [568, 113] width 6 height 11
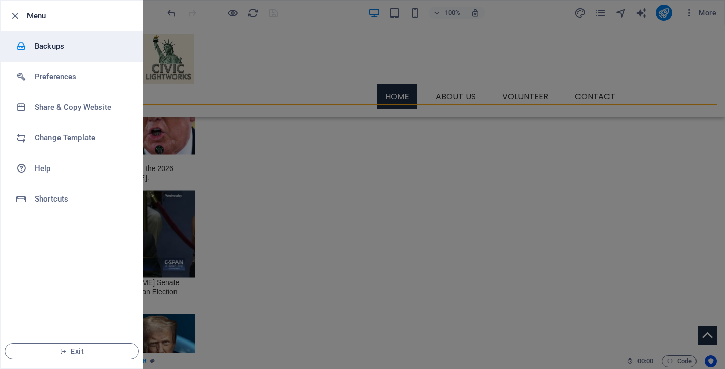
click at [72, 48] on h6 "Backups" at bounding box center [82, 46] width 94 height 12
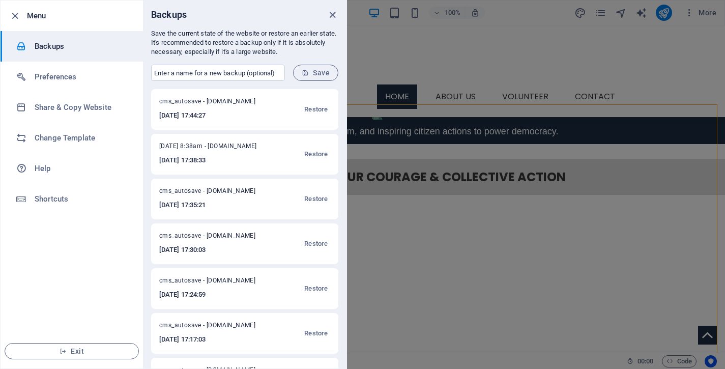
scroll to position [1506, 0]
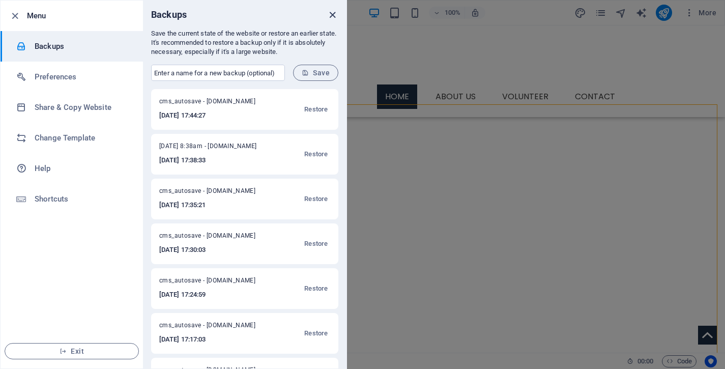
click at [334, 14] on icon "close" at bounding box center [333, 15] width 12 height 12
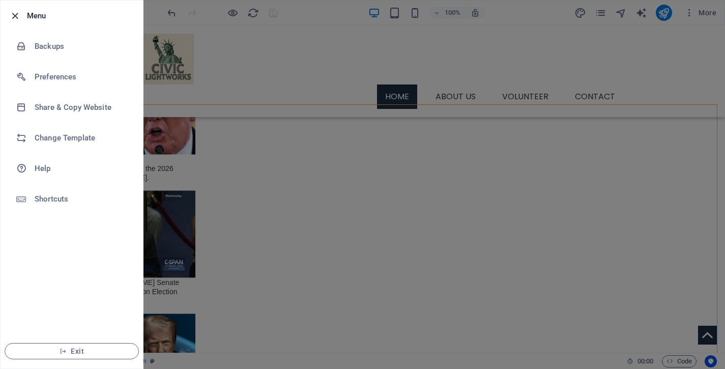
click at [15, 13] on icon "button" at bounding box center [15, 16] width 12 height 12
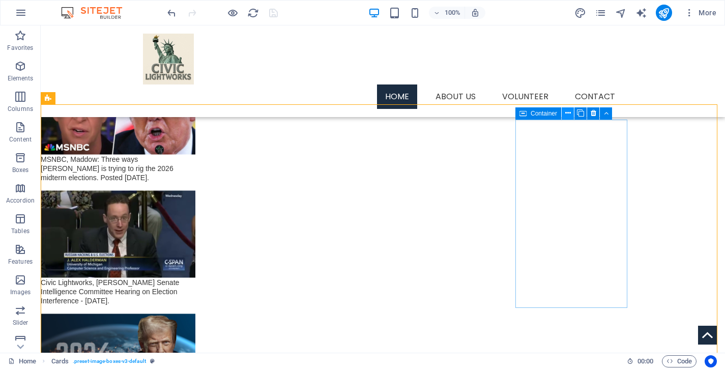
click at [567, 113] on icon at bounding box center [568, 113] width 6 height 11
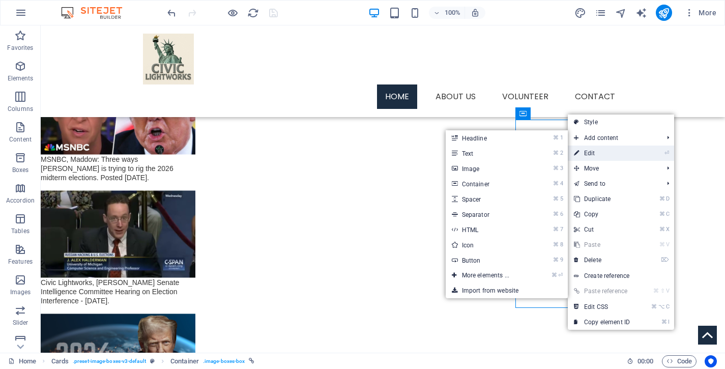
click at [599, 151] on link "⏎ Edit" at bounding box center [602, 153] width 68 height 15
select select "px"
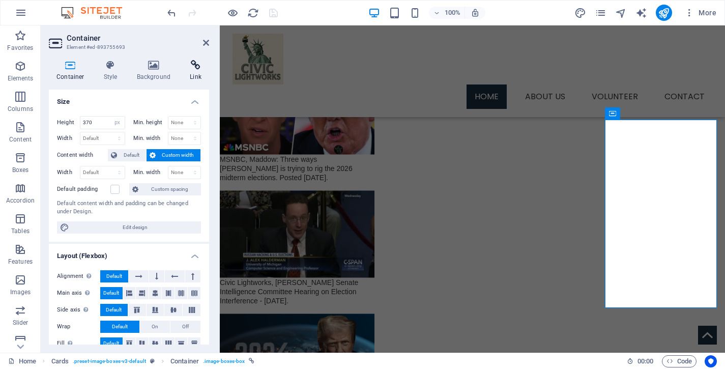
click at [194, 67] on icon at bounding box center [195, 65] width 27 height 10
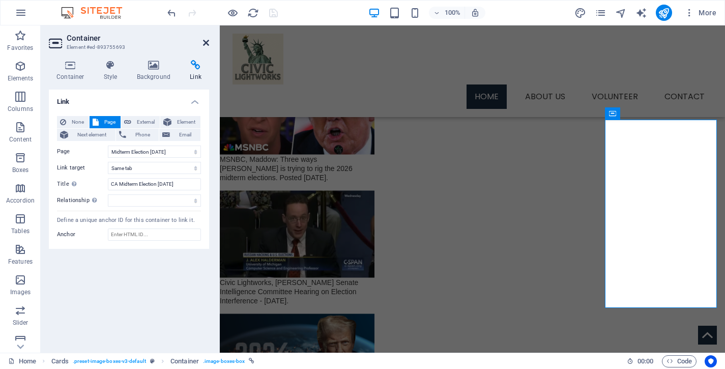
click at [205, 41] on icon at bounding box center [206, 43] width 6 height 8
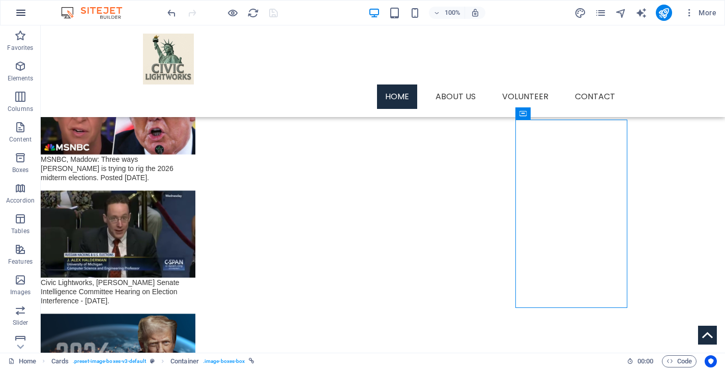
click at [23, 6] on button "button" at bounding box center [21, 13] width 24 height 24
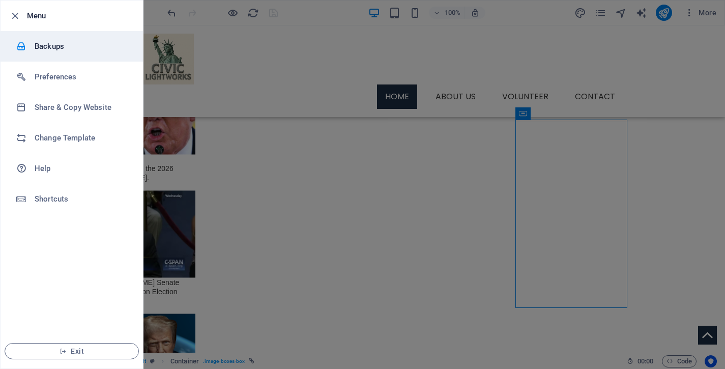
click at [51, 46] on h6 "Backups" at bounding box center [82, 46] width 94 height 12
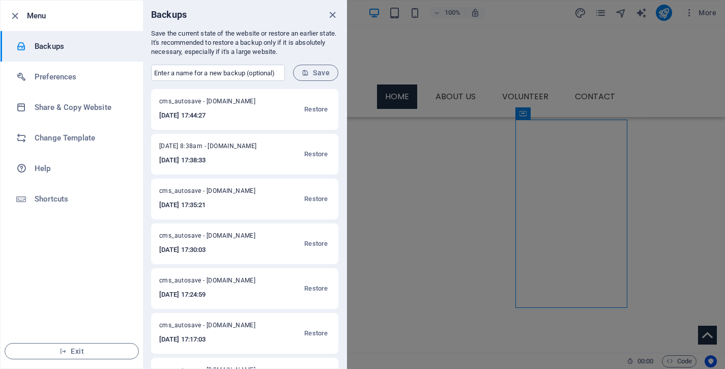
click at [159, 144] on div "[DATE] 8:38am - [DOMAIN_NAME] [DATE] 17:38:33 Restore" at bounding box center [244, 154] width 187 height 41
drag, startPoint x: 159, startPoint y: 146, endPoint x: 213, endPoint y: 144, distance: 53.5
click at [213, 144] on div "[DATE] 8:38am - [DOMAIN_NAME] [DATE] 17:38:33 Restore" at bounding box center [244, 154] width 187 height 41
copy span "[DATE],"
click at [209, 72] on input "text" at bounding box center [218, 73] width 134 height 16
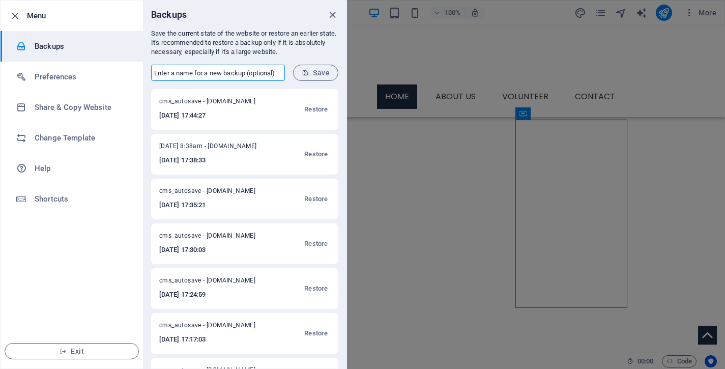
paste input "[DATE],"
type input "[DATE] 8:48am"
click at [315, 73] on span "Save" at bounding box center [316, 73] width 28 height 8
click at [332, 14] on icon "close" at bounding box center [333, 15] width 12 height 12
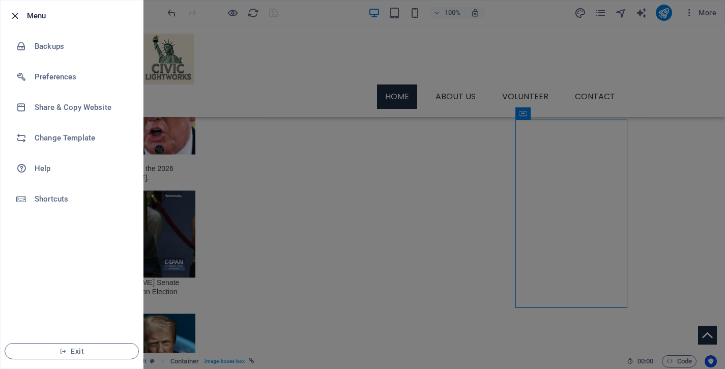
click at [17, 16] on icon "button" at bounding box center [15, 16] width 12 height 12
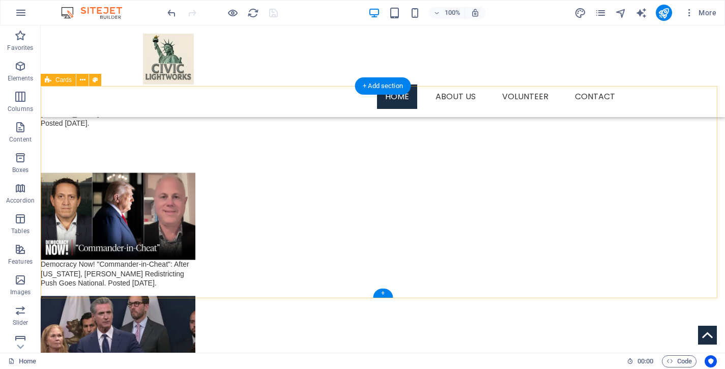
scroll to position [1710, 0]
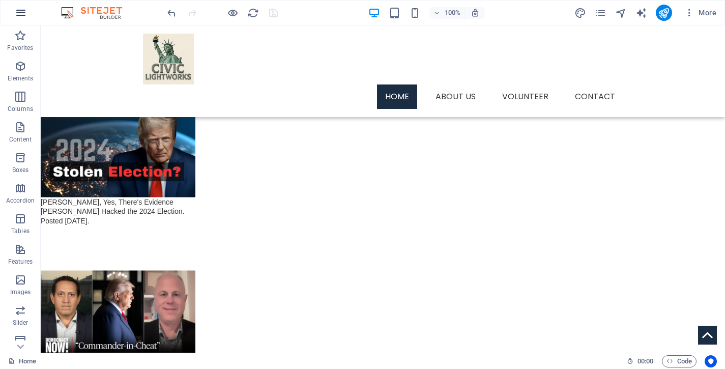
click at [19, 11] on icon "button" at bounding box center [21, 13] width 12 height 12
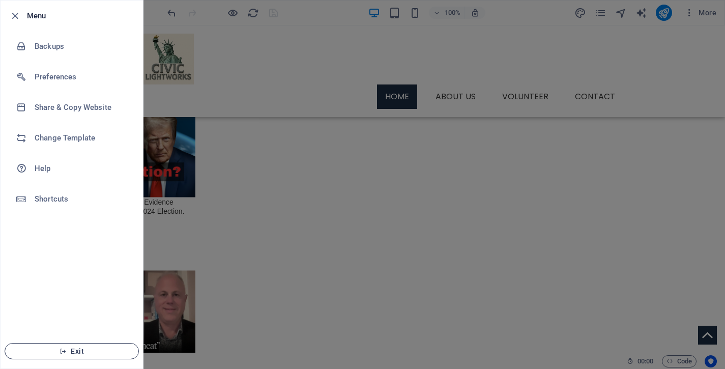
click at [74, 350] on span "Exit" at bounding box center [71, 351] width 117 height 8
